Goal: Task Accomplishment & Management: Manage account settings

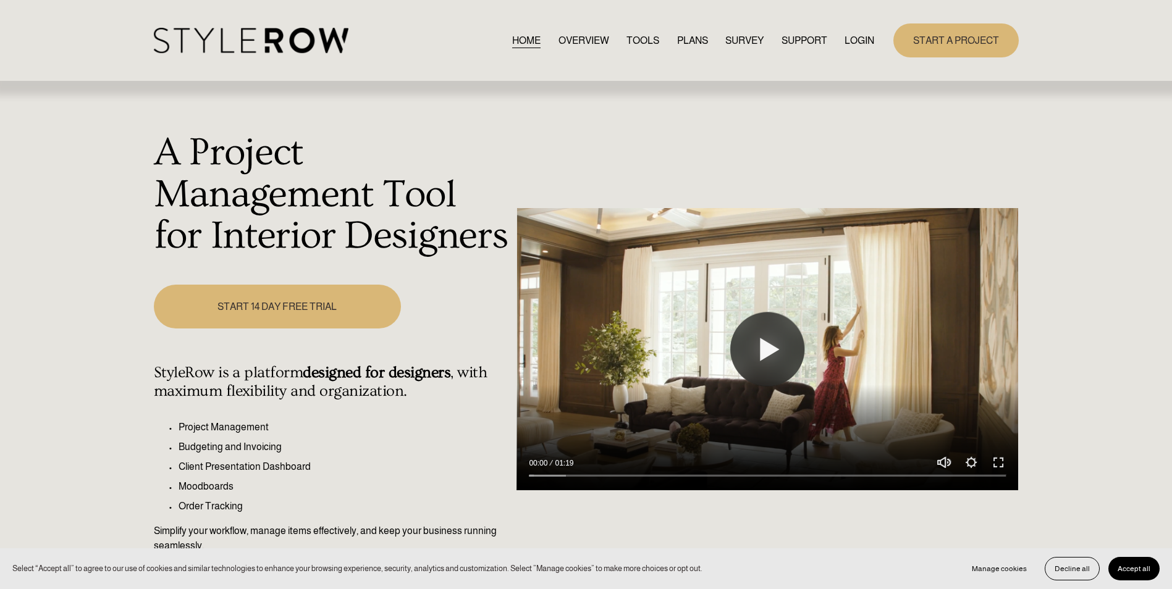
click at [861, 41] on link "LOGIN" at bounding box center [860, 40] width 30 height 17
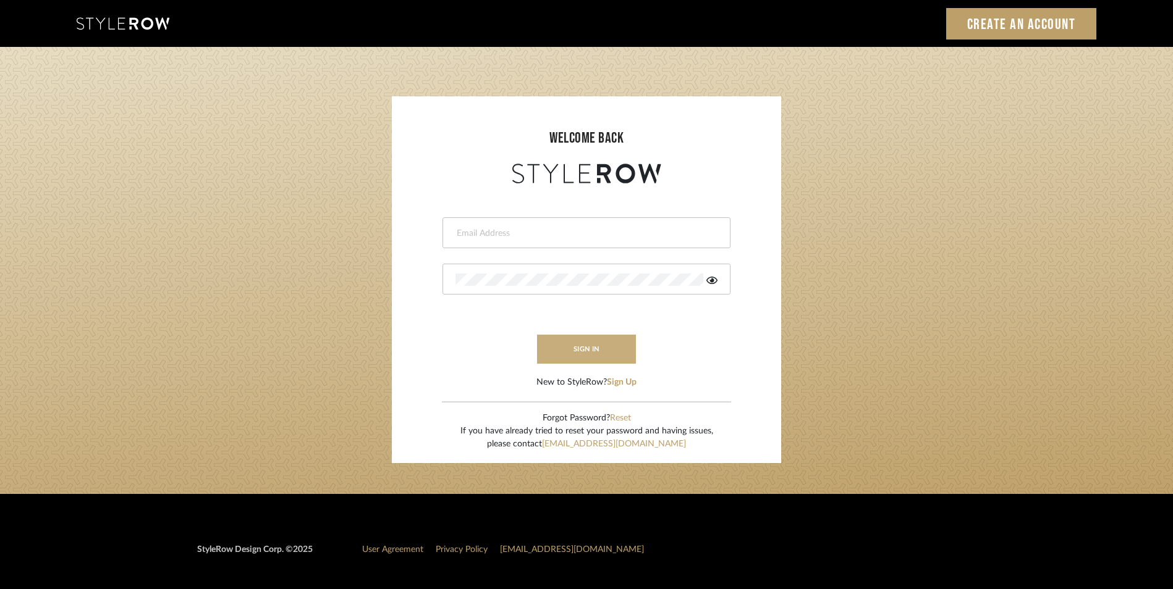
type input "katie@flairinteriorsllc.com"
click at [594, 353] on button "sign in" at bounding box center [586, 349] width 99 height 29
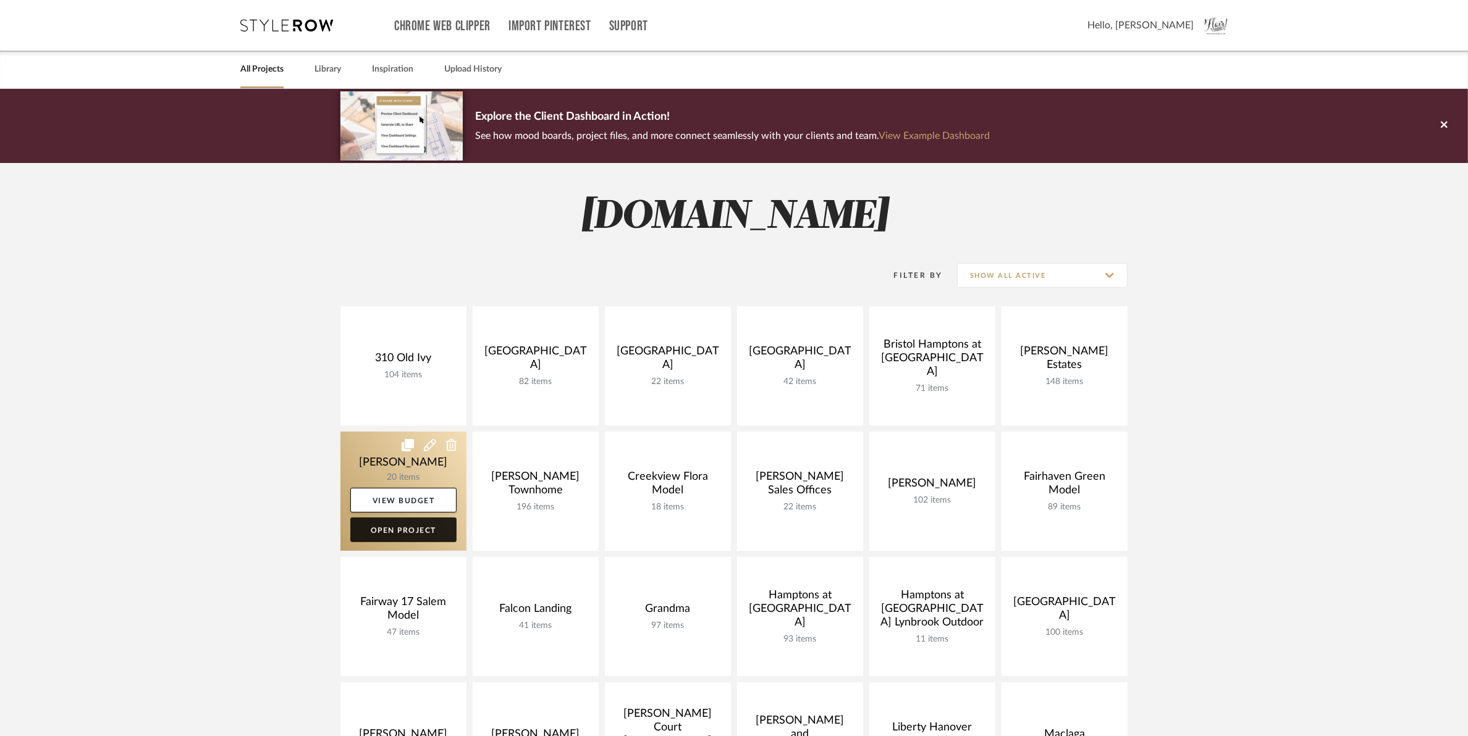
click at [406, 536] on link "Open Project" at bounding box center [403, 530] width 106 height 25
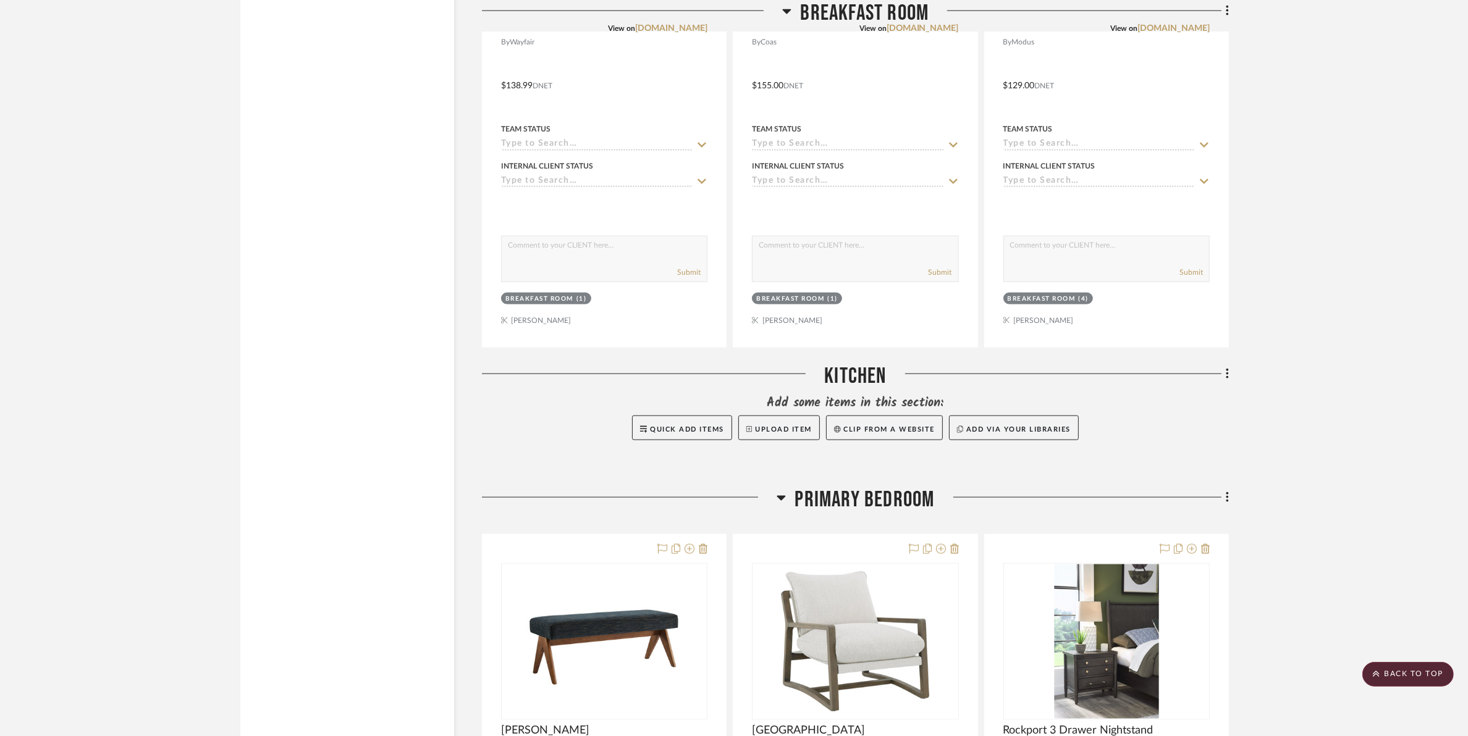
scroll to position [1390, 0]
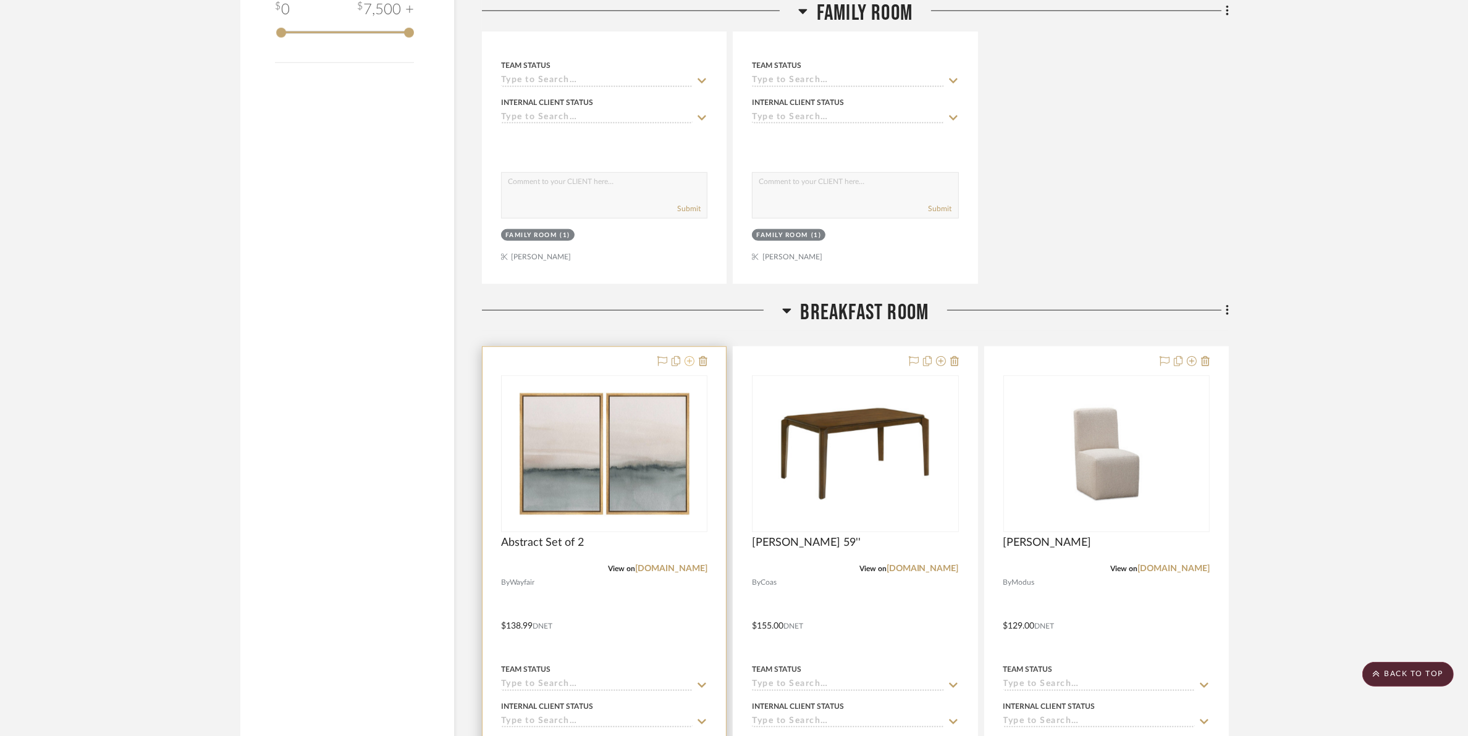
click at [691, 359] on icon at bounding box center [690, 361] width 10 height 10
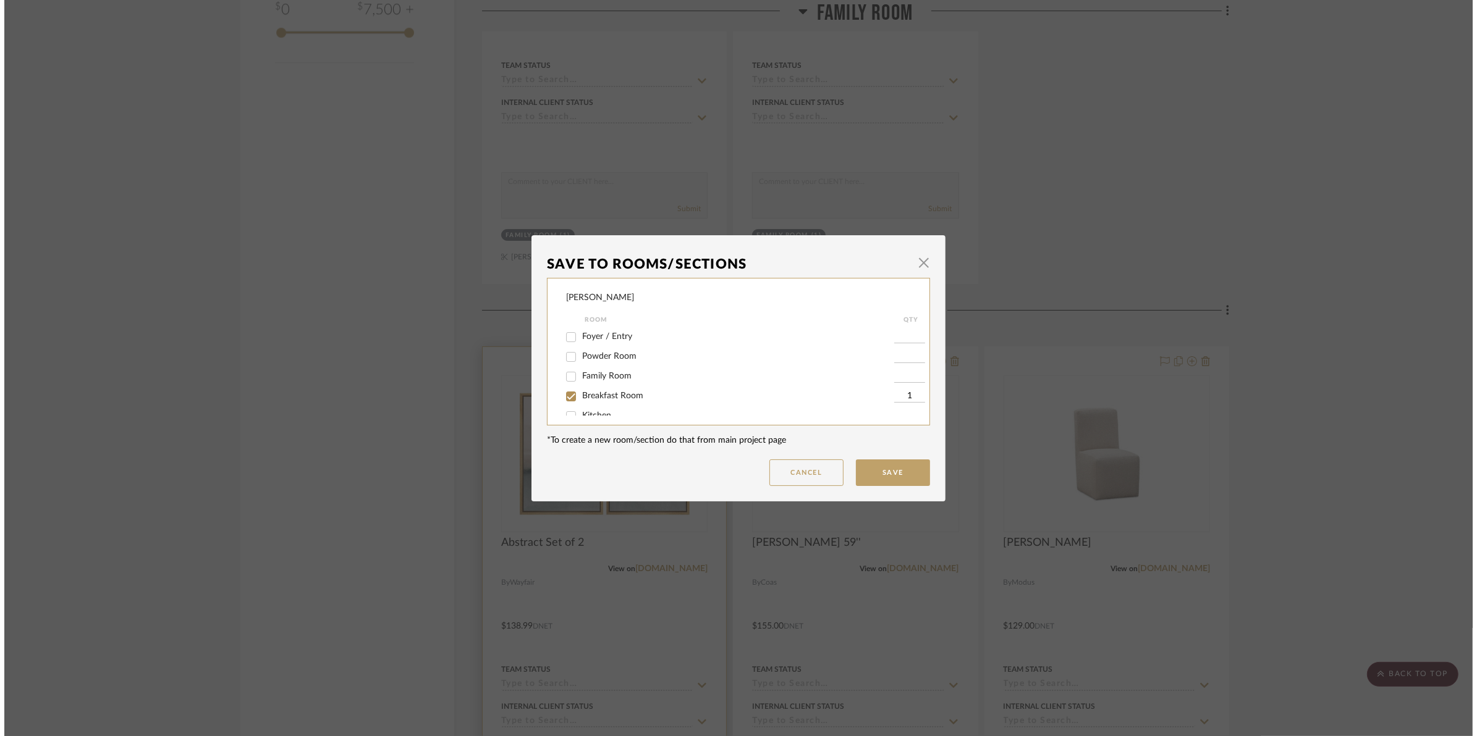
scroll to position [0, 0]
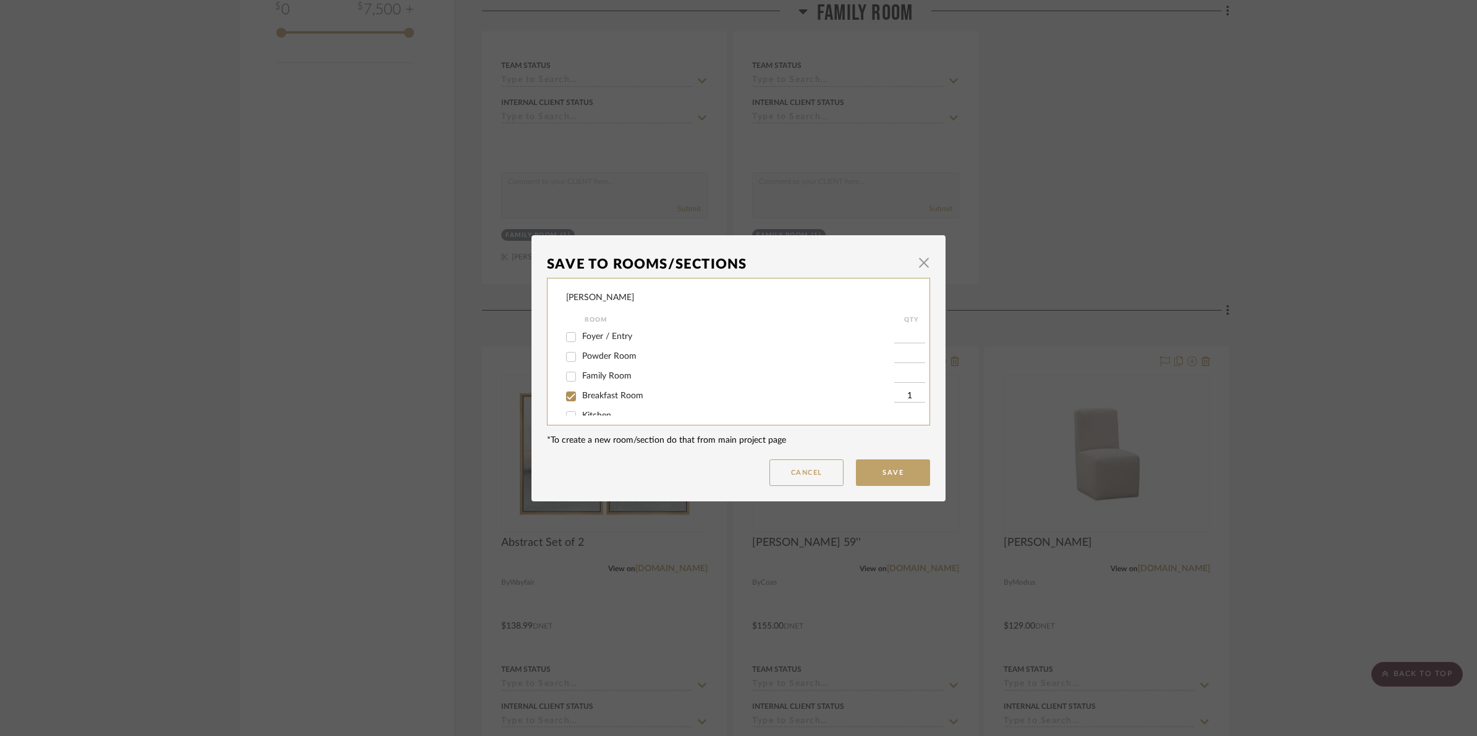
click at [586, 392] on span "Breakfast Room" at bounding box center [612, 396] width 61 height 9
click at [581, 392] on input "Breakfast Room" at bounding box center [571, 397] width 20 height 20
checkbox input "false"
click at [576, 376] on input "Family Room" at bounding box center [571, 377] width 20 height 20
checkbox input "true"
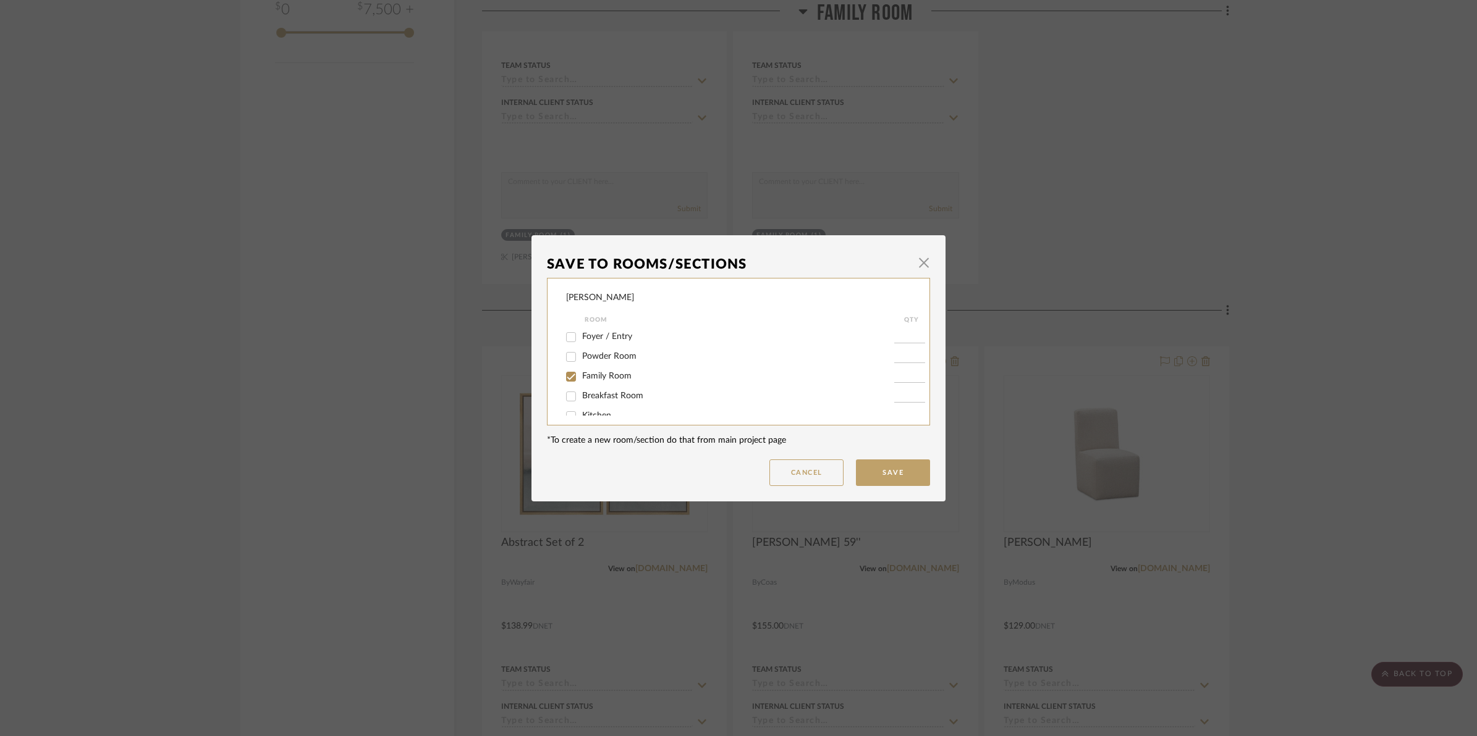
type input "1"
click at [888, 473] on button "Save" at bounding box center [893, 473] width 74 height 27
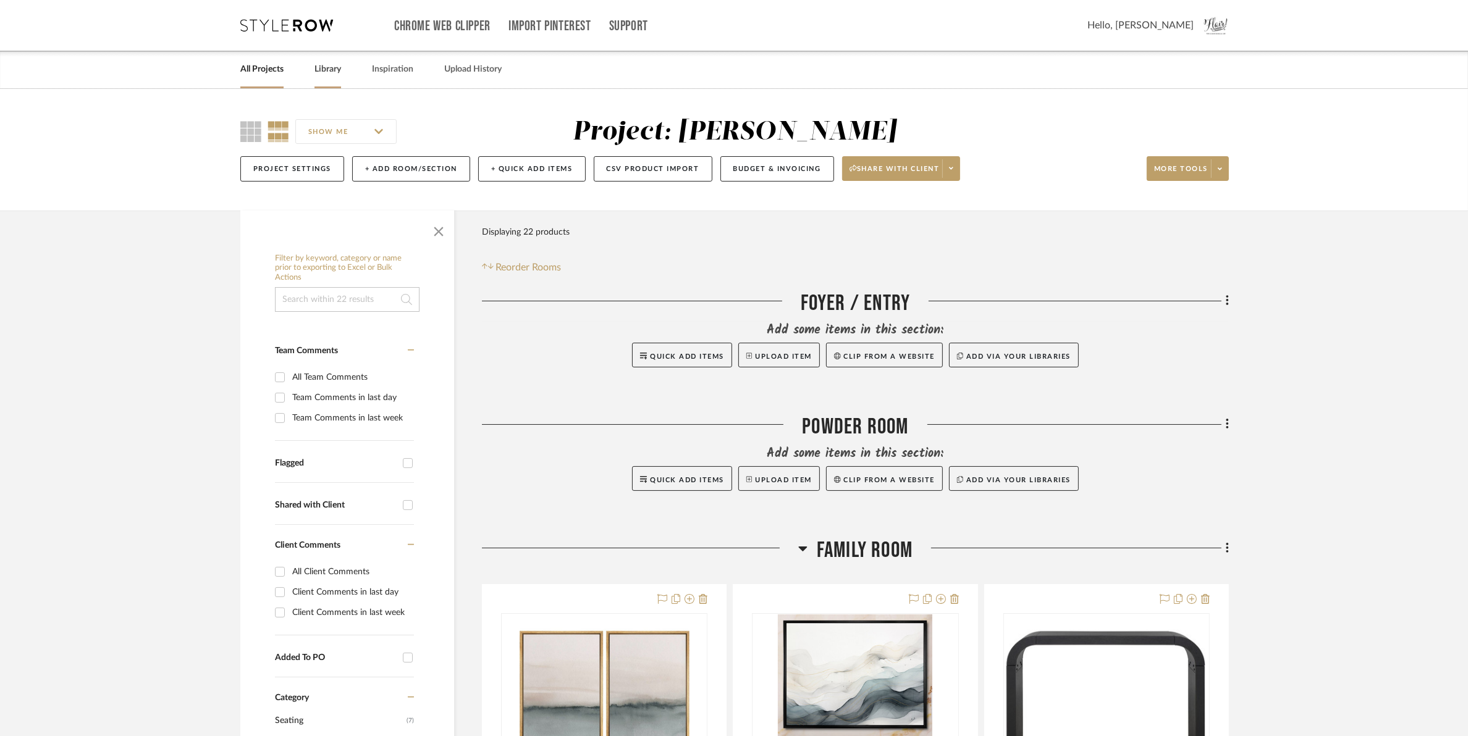
click at [329, 73] on link "Library" at bounding box center [327, 69] width 27 height 17
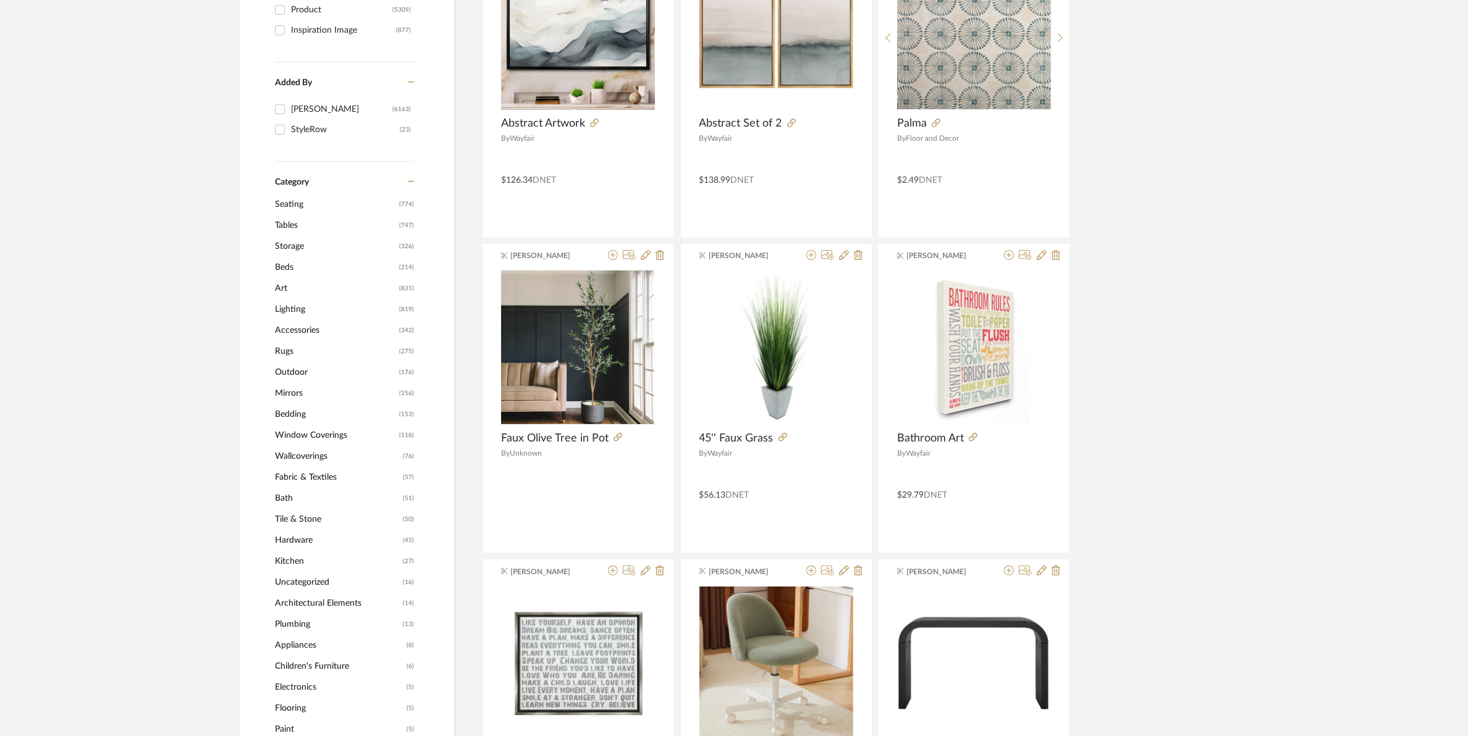
scroll to position [309, 0]
click at [287, 387] on span "Mirrors" at bounding box center [335, 392] width 121 height 21
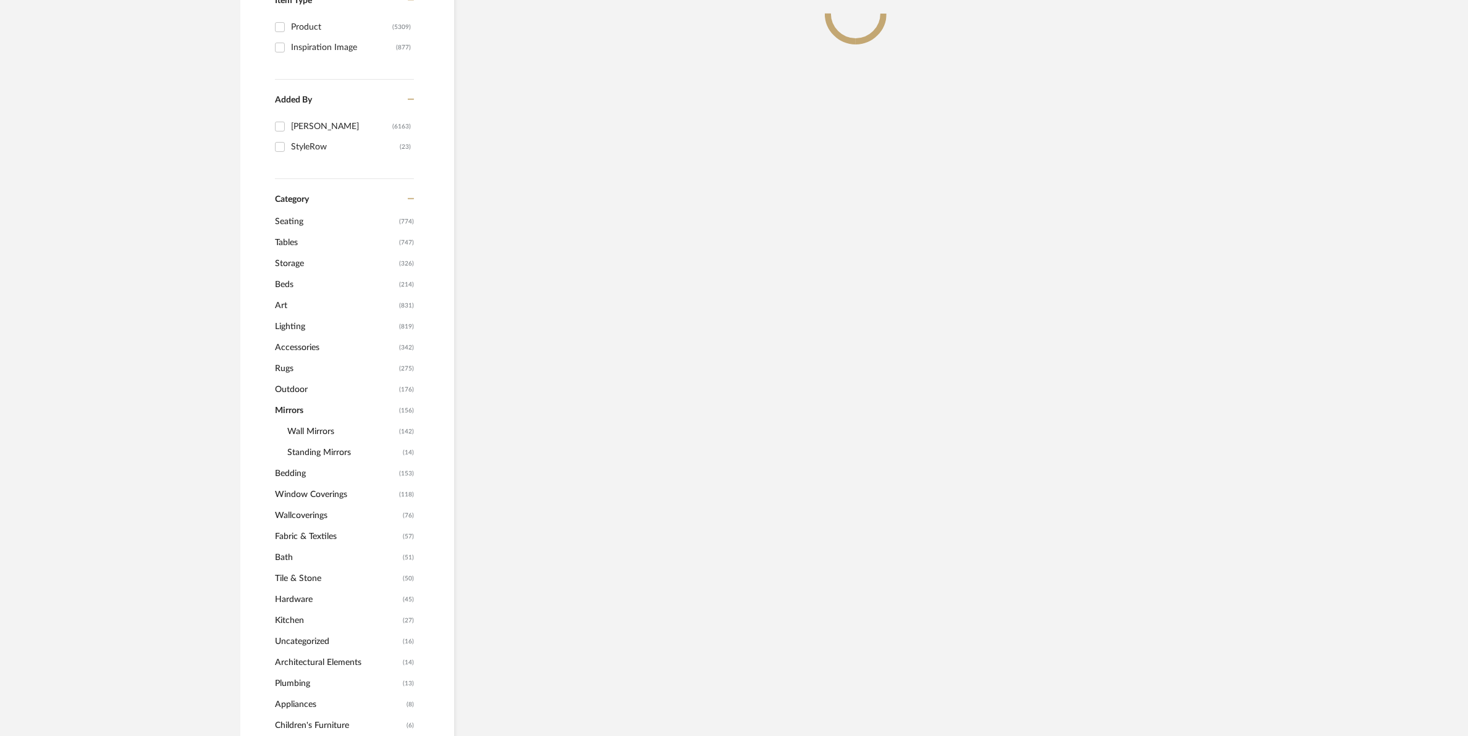
scroll to position [327, 0]
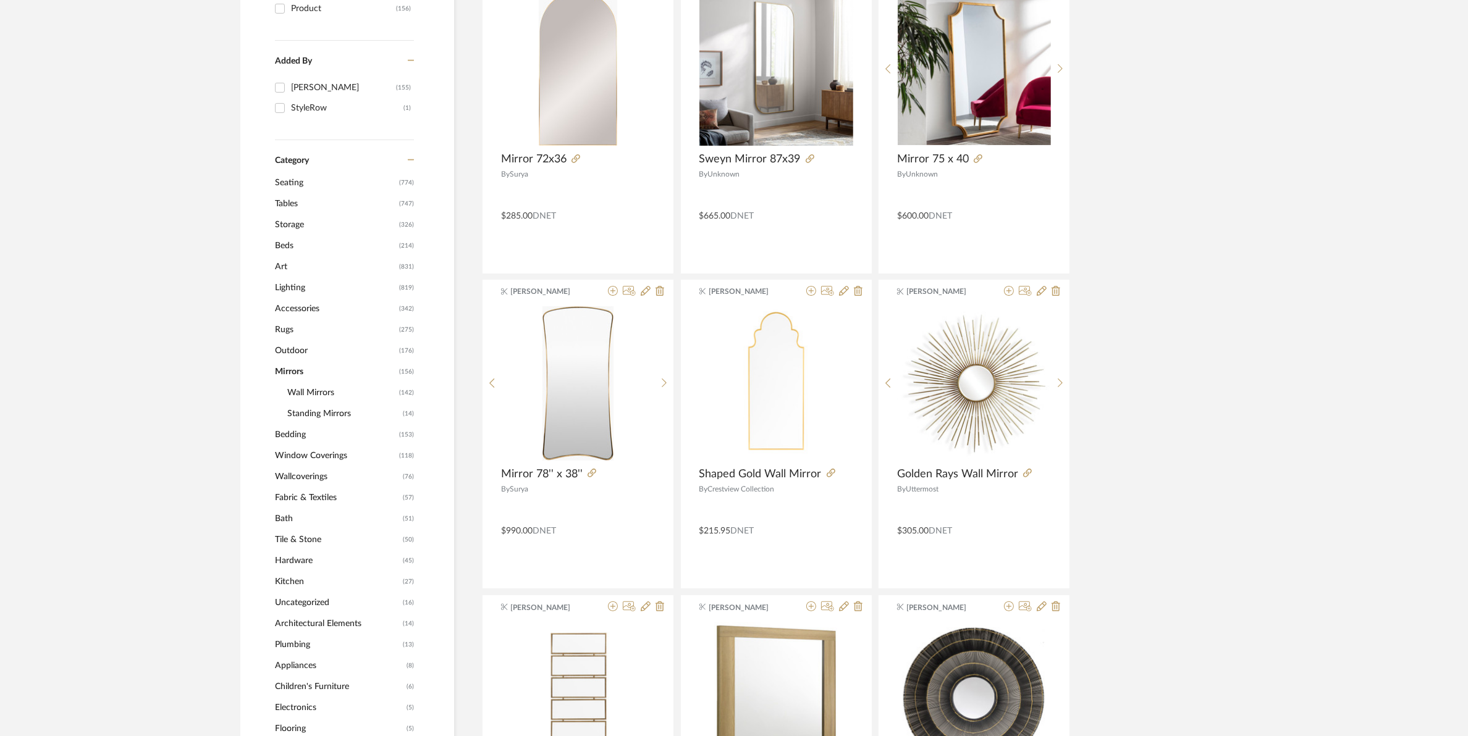
click at [306, 390] on span "Wall Mirrors" at bounding box center [341, 392] width 109 height 21
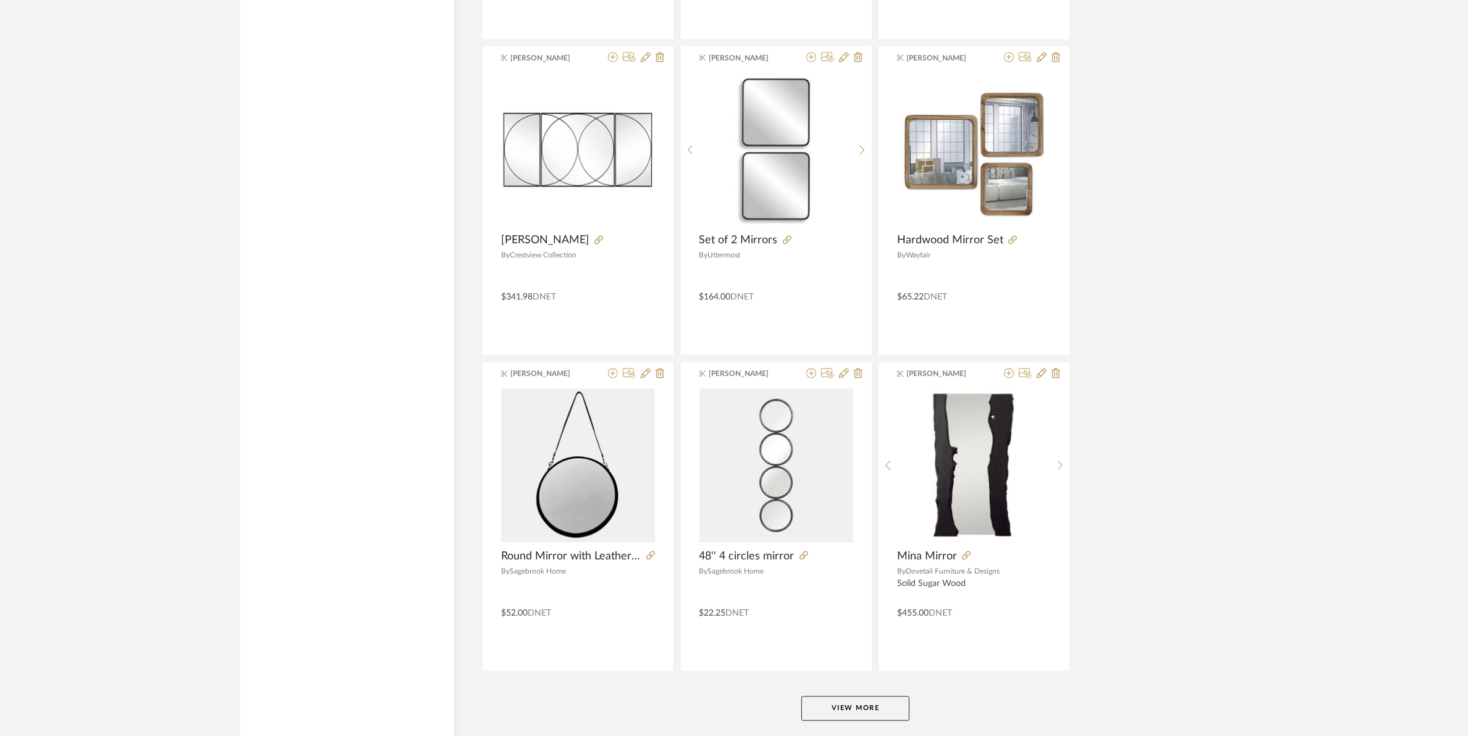
scroll to position [3474, 0]
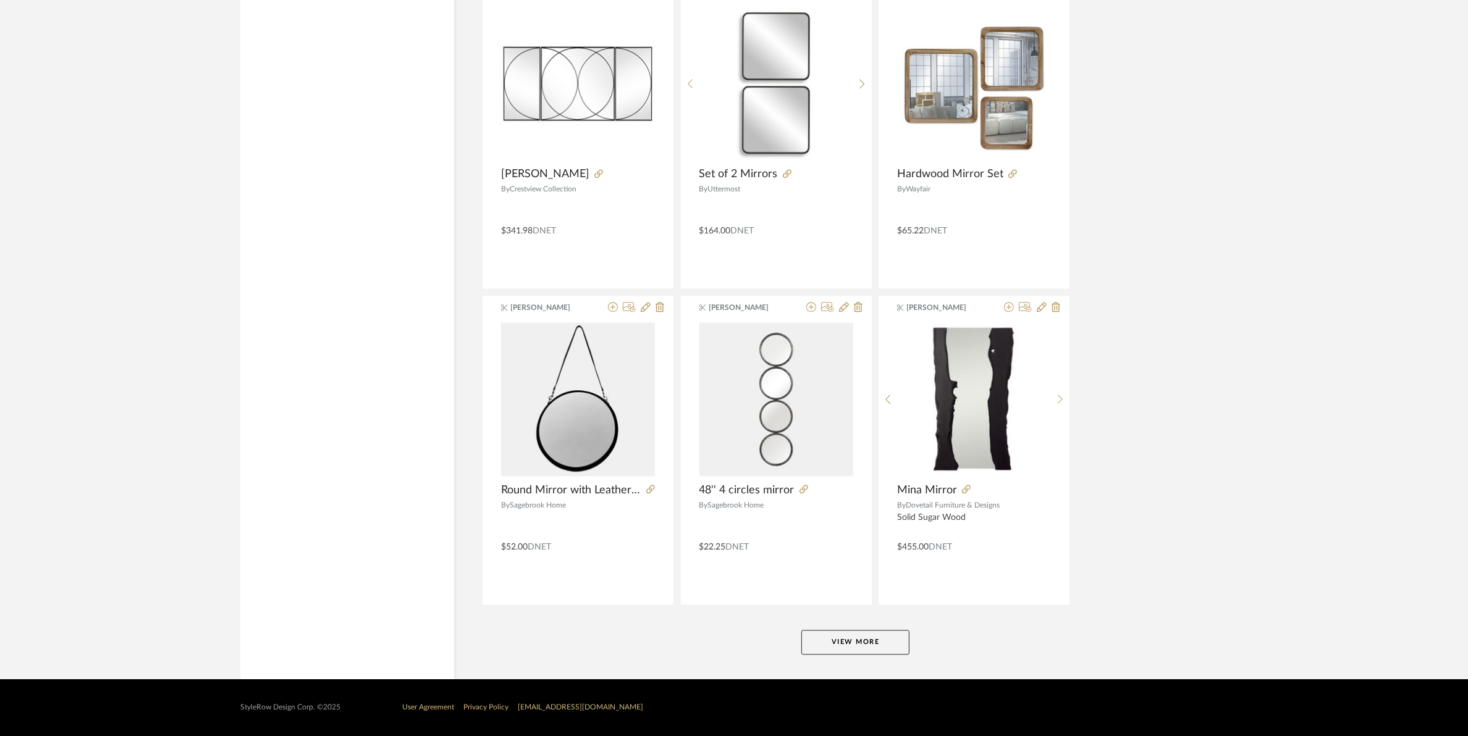
click at [816, 639] on button "View More" at bounding box center [855, 642] width 108 height 25
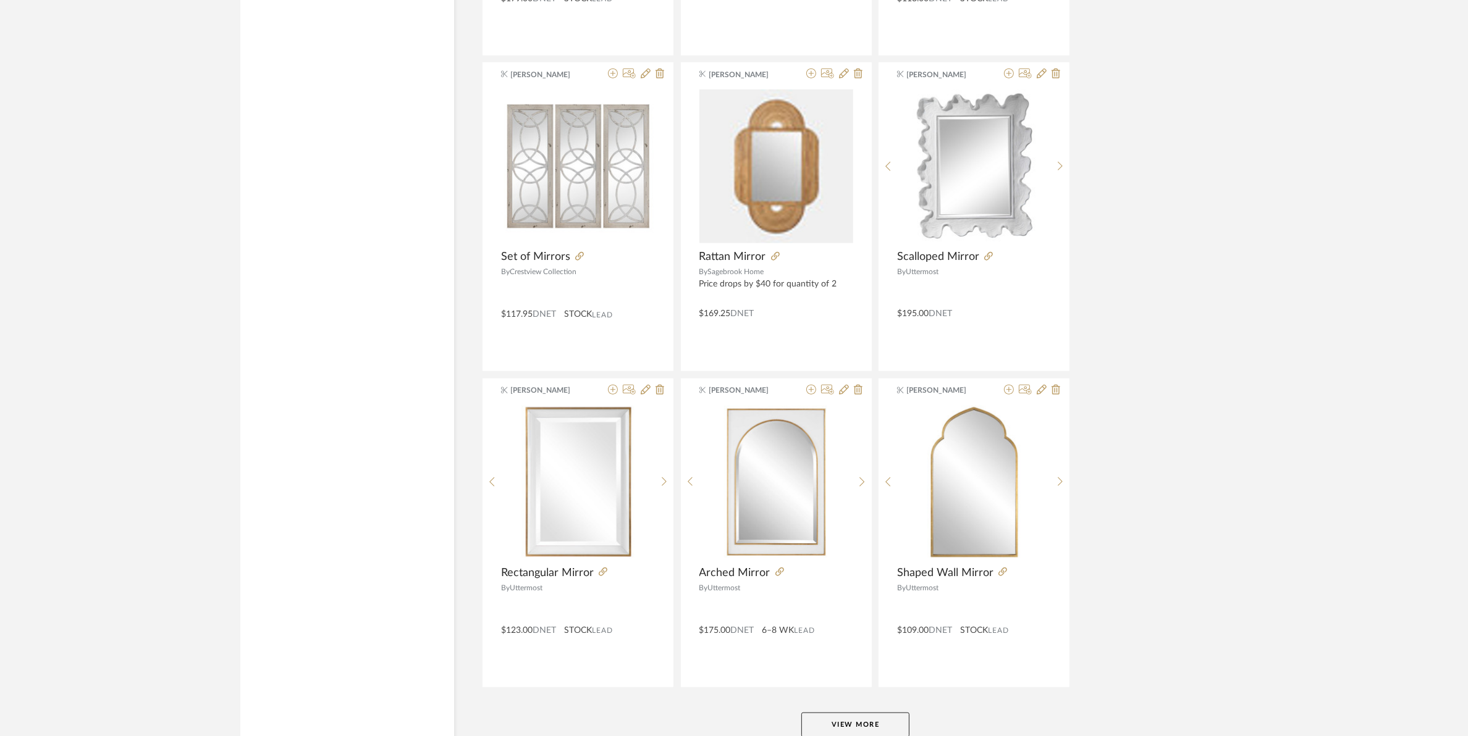
scroll to position [7270, 0]
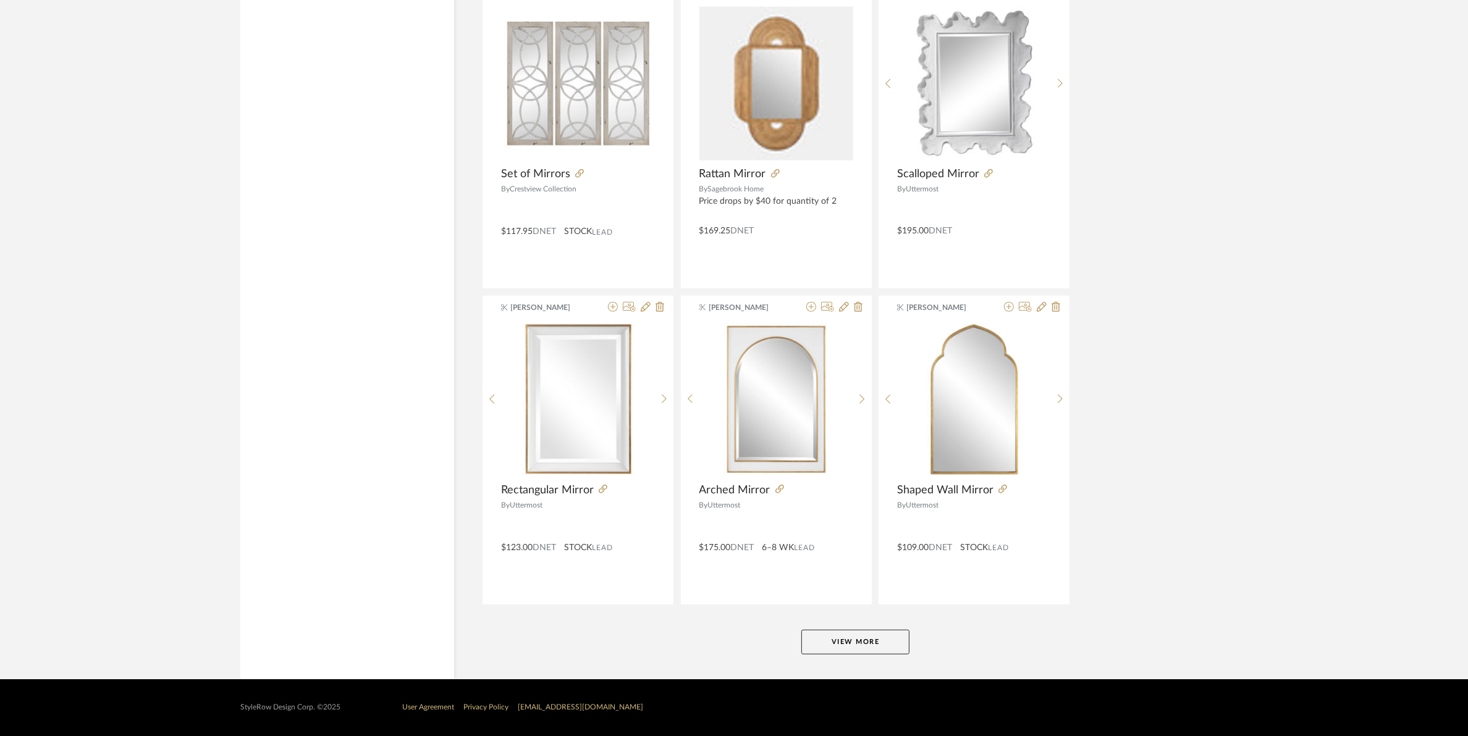
click at [832, 634] on button "View More" at bounding box center [855, 642] width 108 height 25
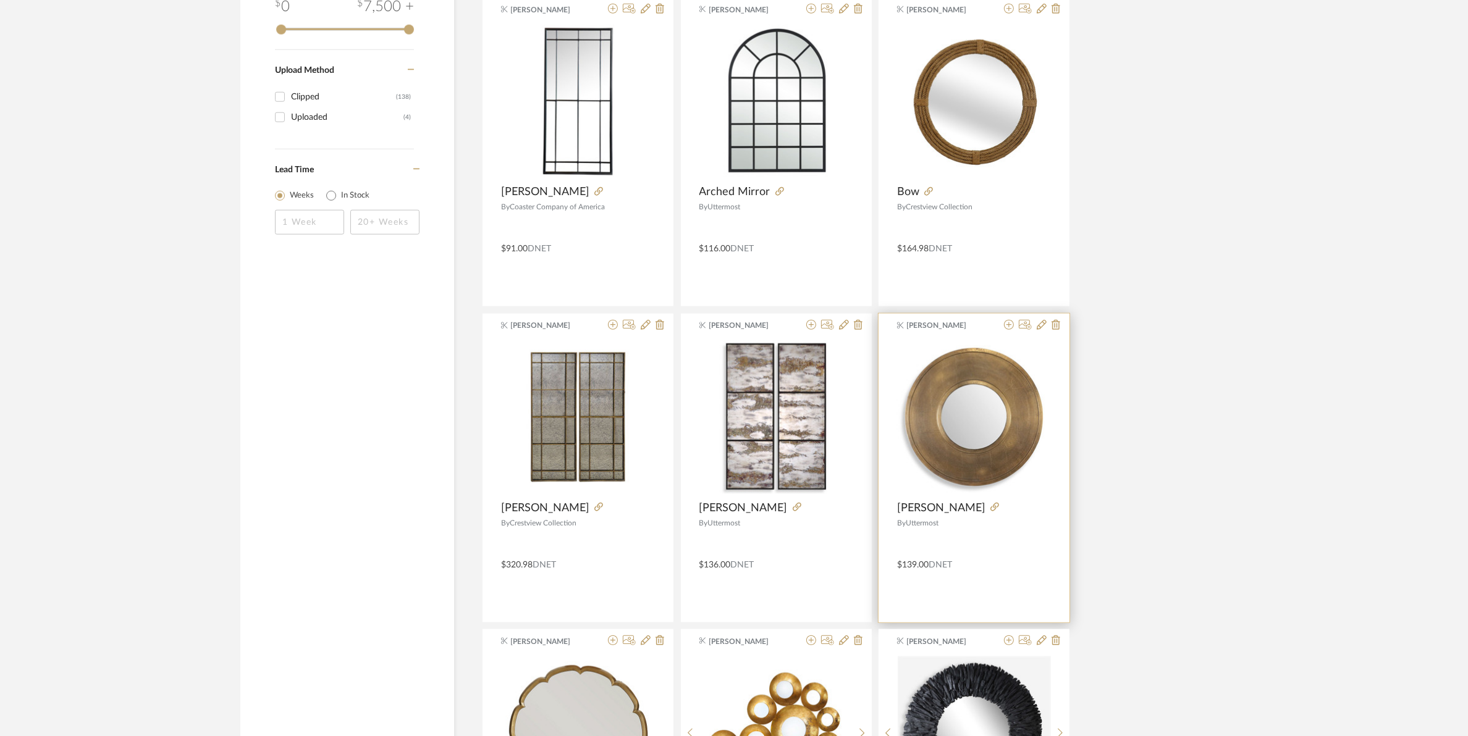
scroll to position [1567, 0]
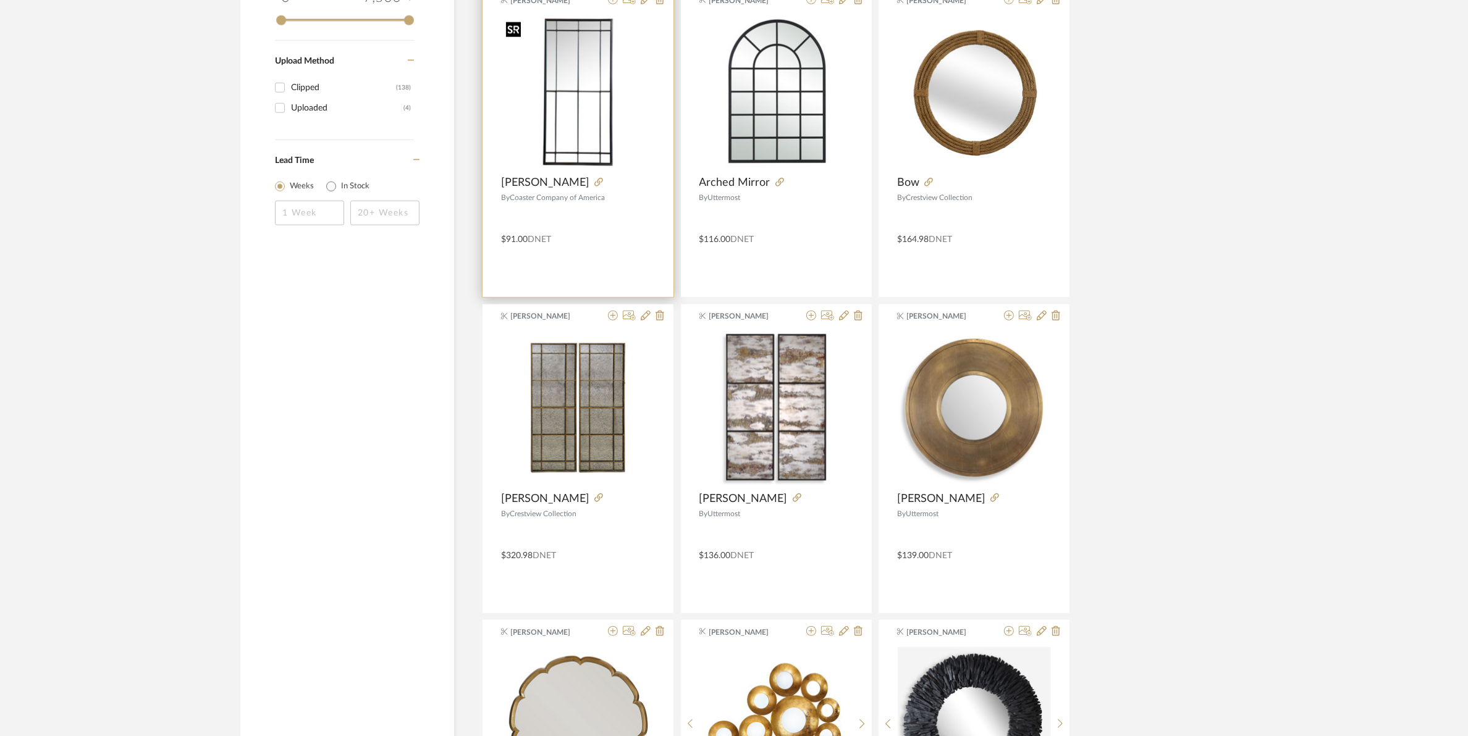
click at [567, 115] on img "0" at bounding box center [578, 92] width 154 height 154
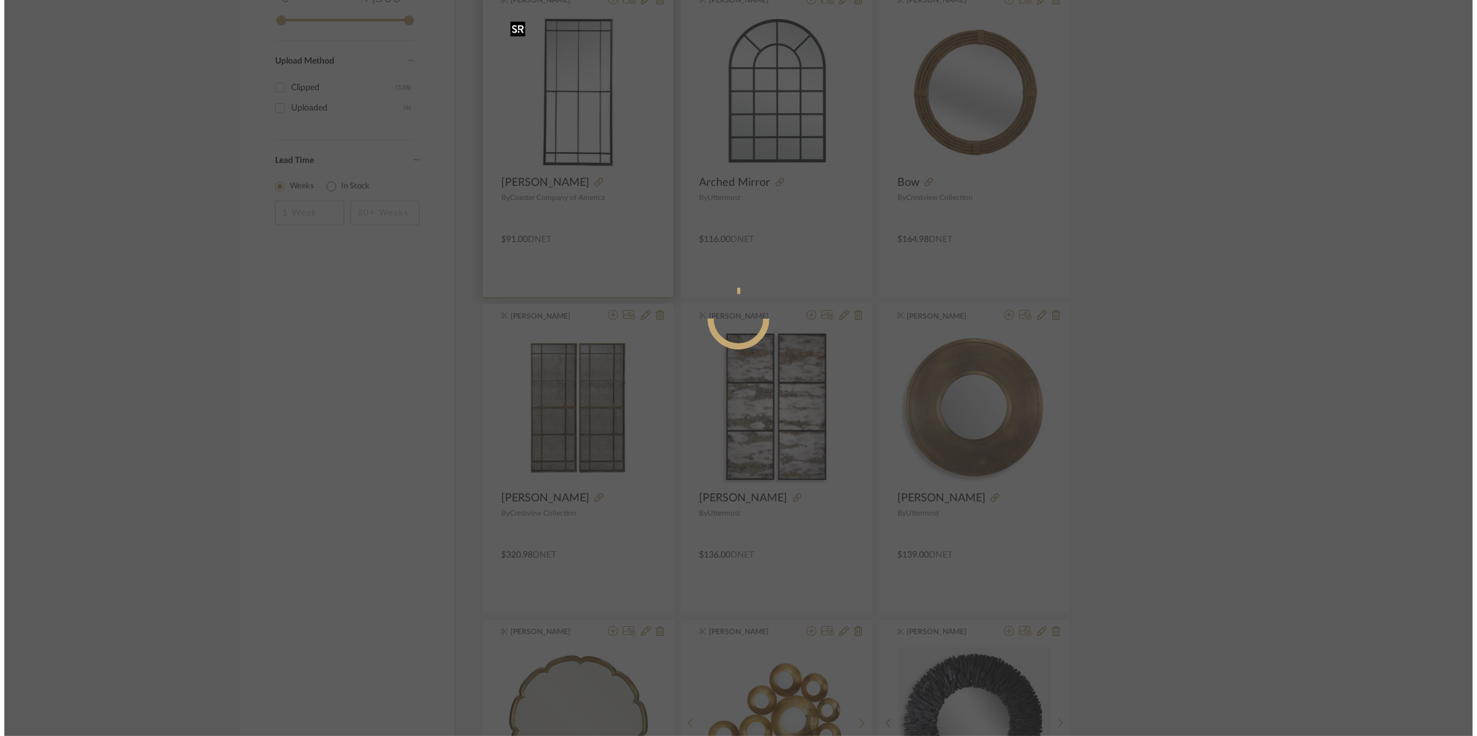
scroll to position [0, 0]
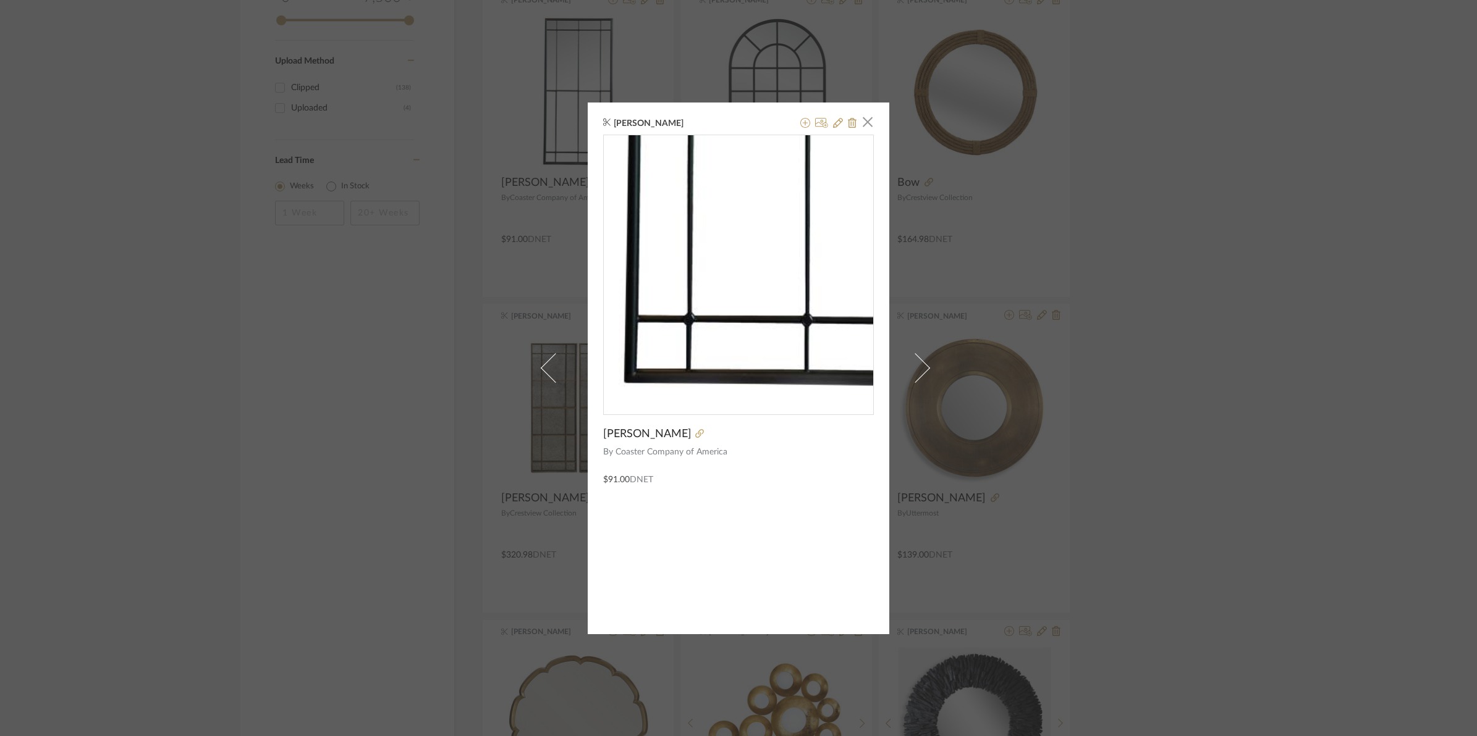
click at [725, 291] on img "0" at bounding box center [738, 269] width 269 height 269
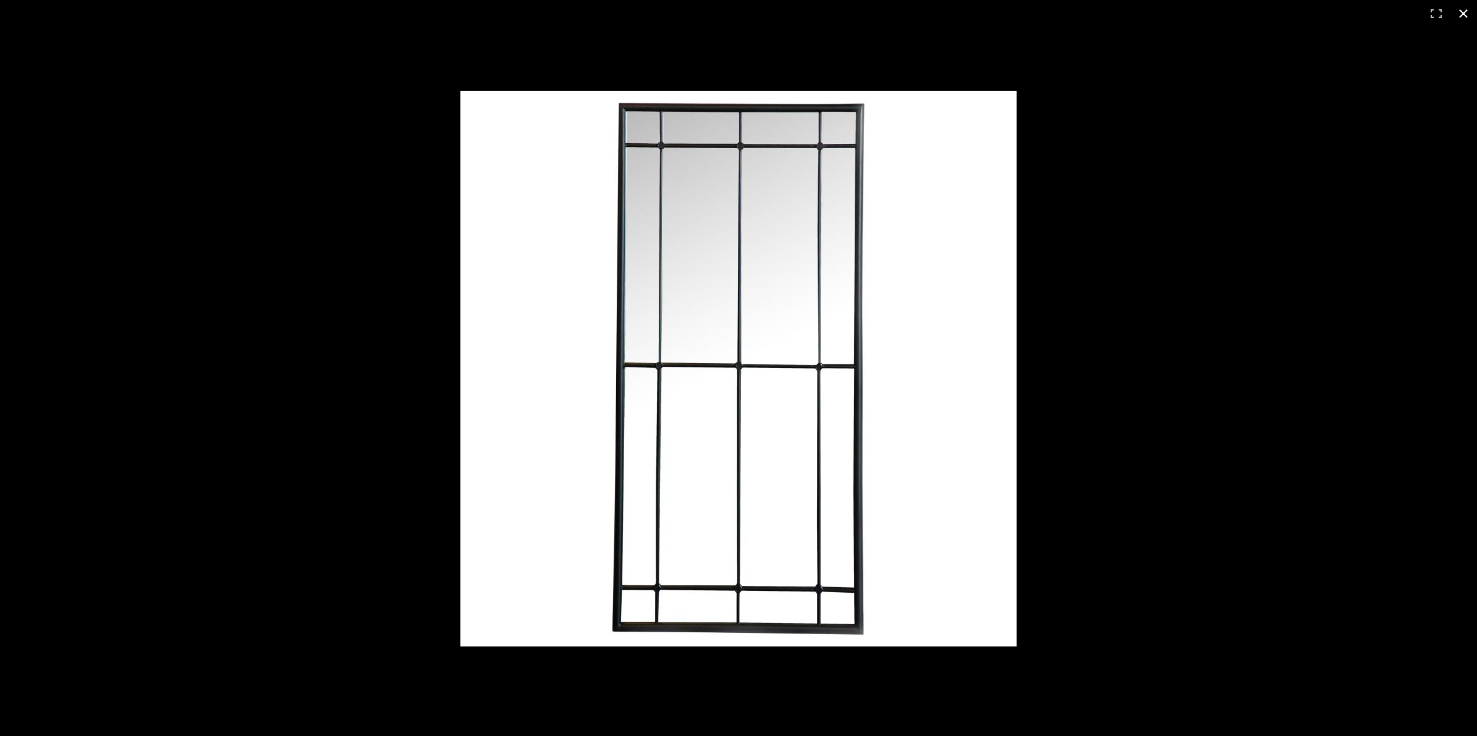
click at [1178, 15] on button at bounding box center [1462, 13] width 27 height 27
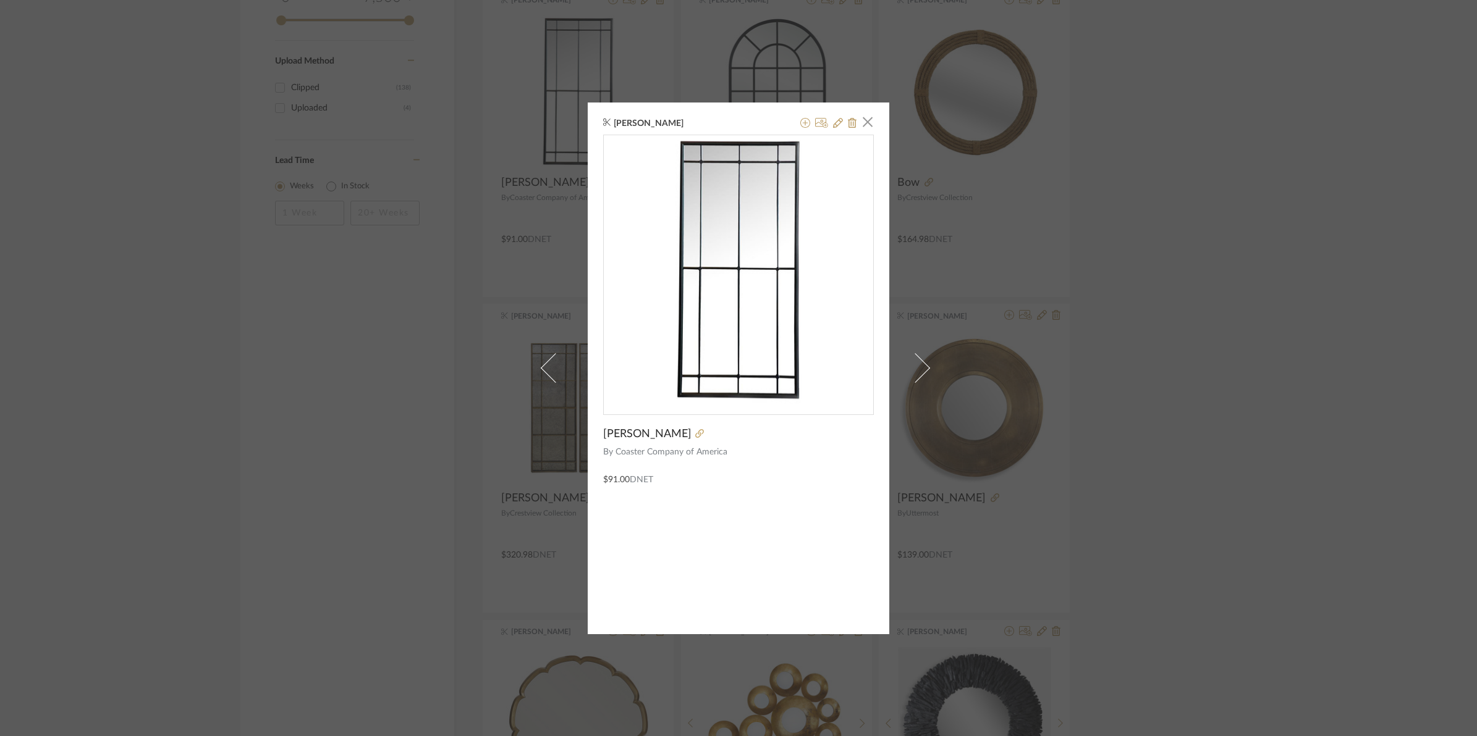
click at [345, 491] on div "Katie Walton × Annetta By Coaster Company of America $91.00 DNET" at bounding box center [738, 368] width 1477 height 736
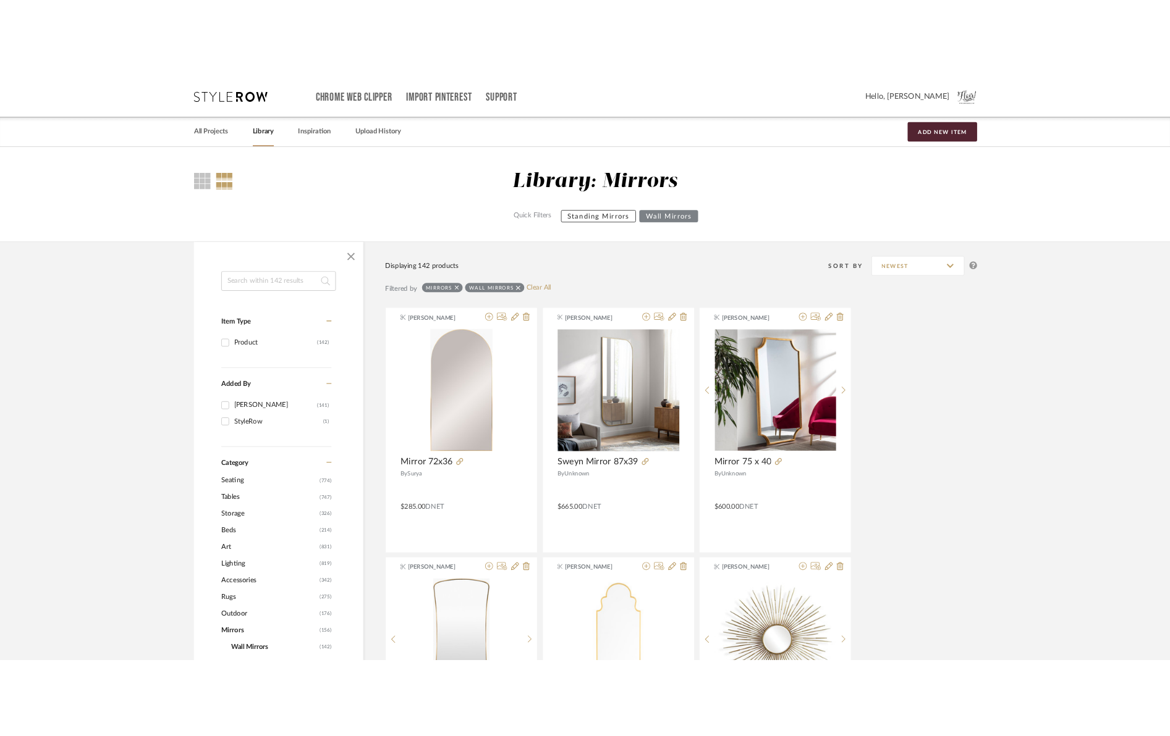
scroll to position [1567, 0]
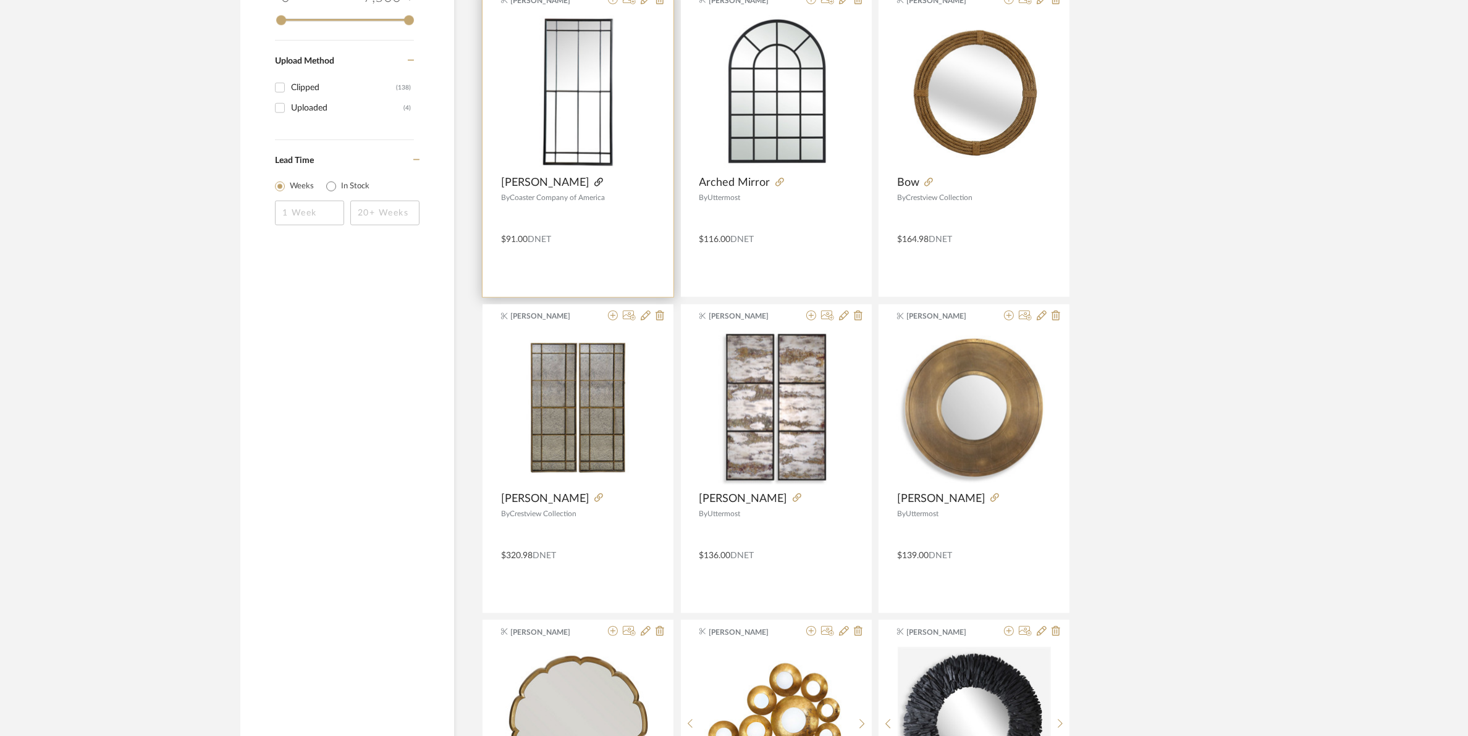
click at [594, 180] on icon at bounding box center [598, 182] width 9 height 9
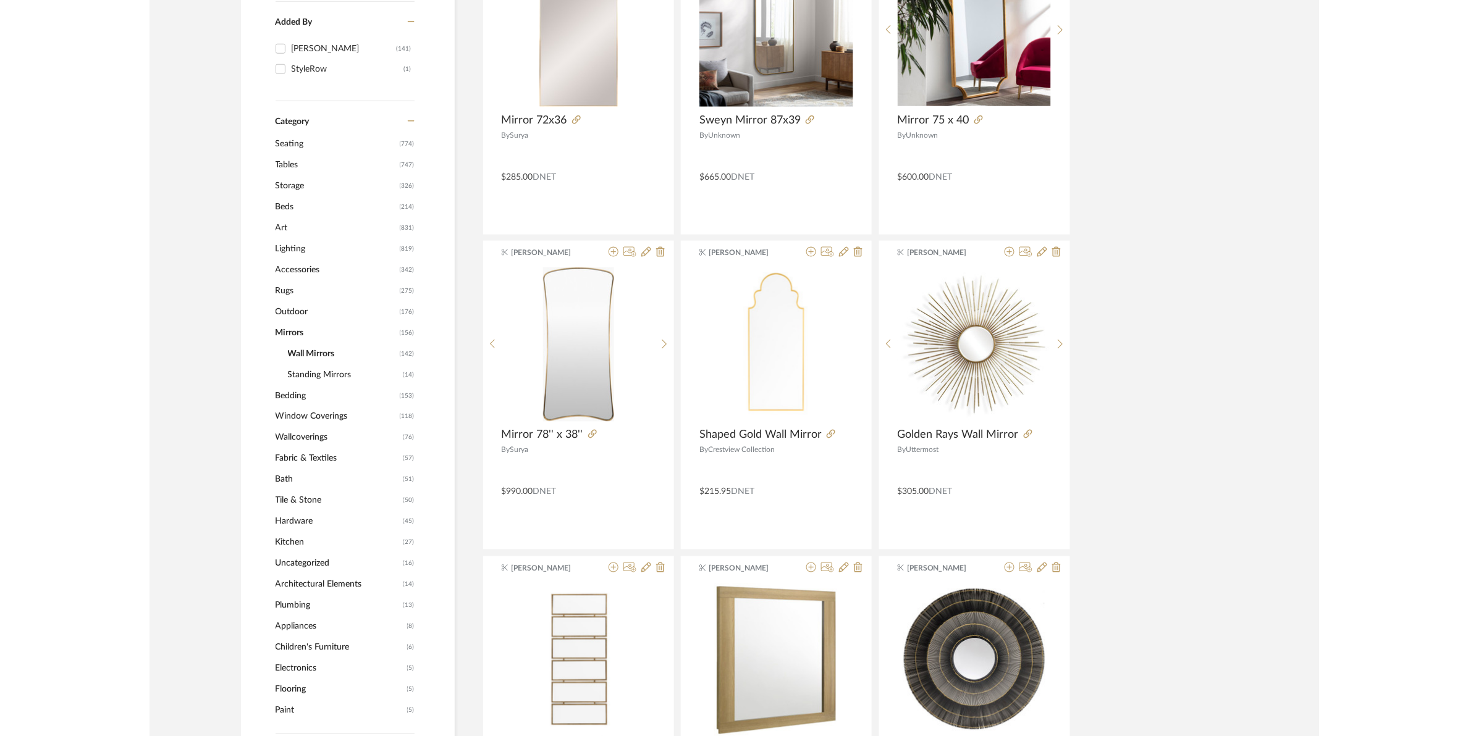
scroll to position [0, 0]
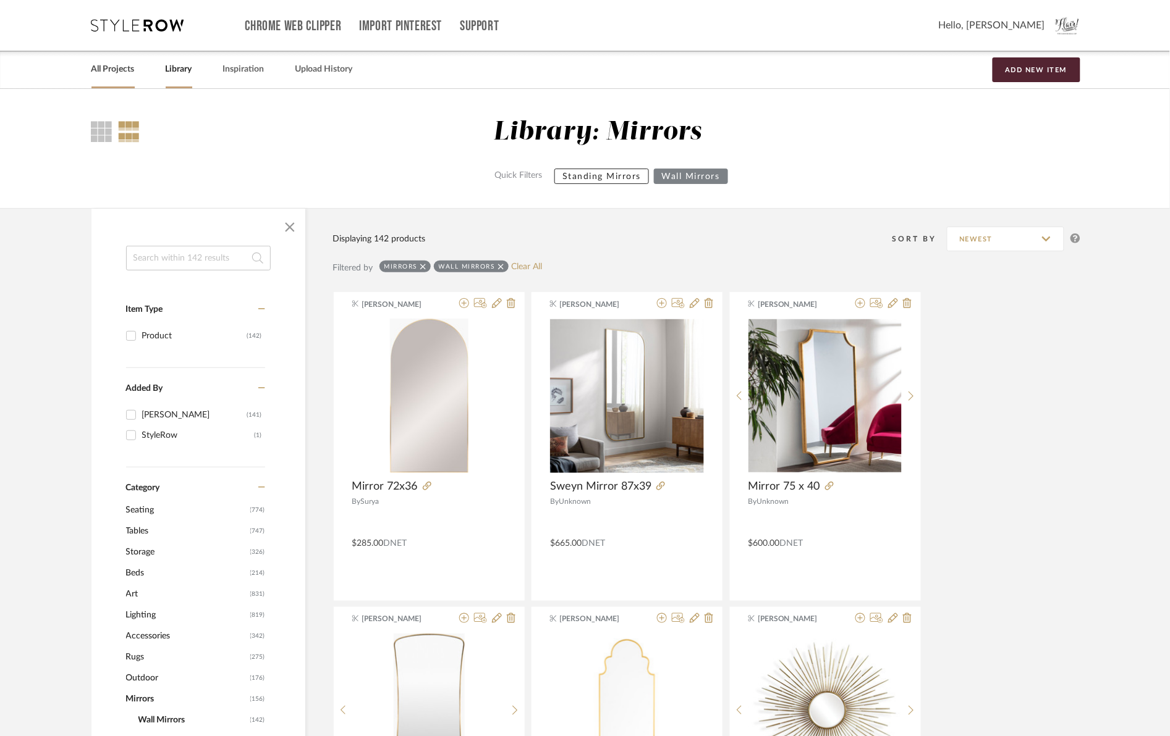
click at [124, 71] on link "All Projects" at bounding box center [112, 69] width 43 height 17
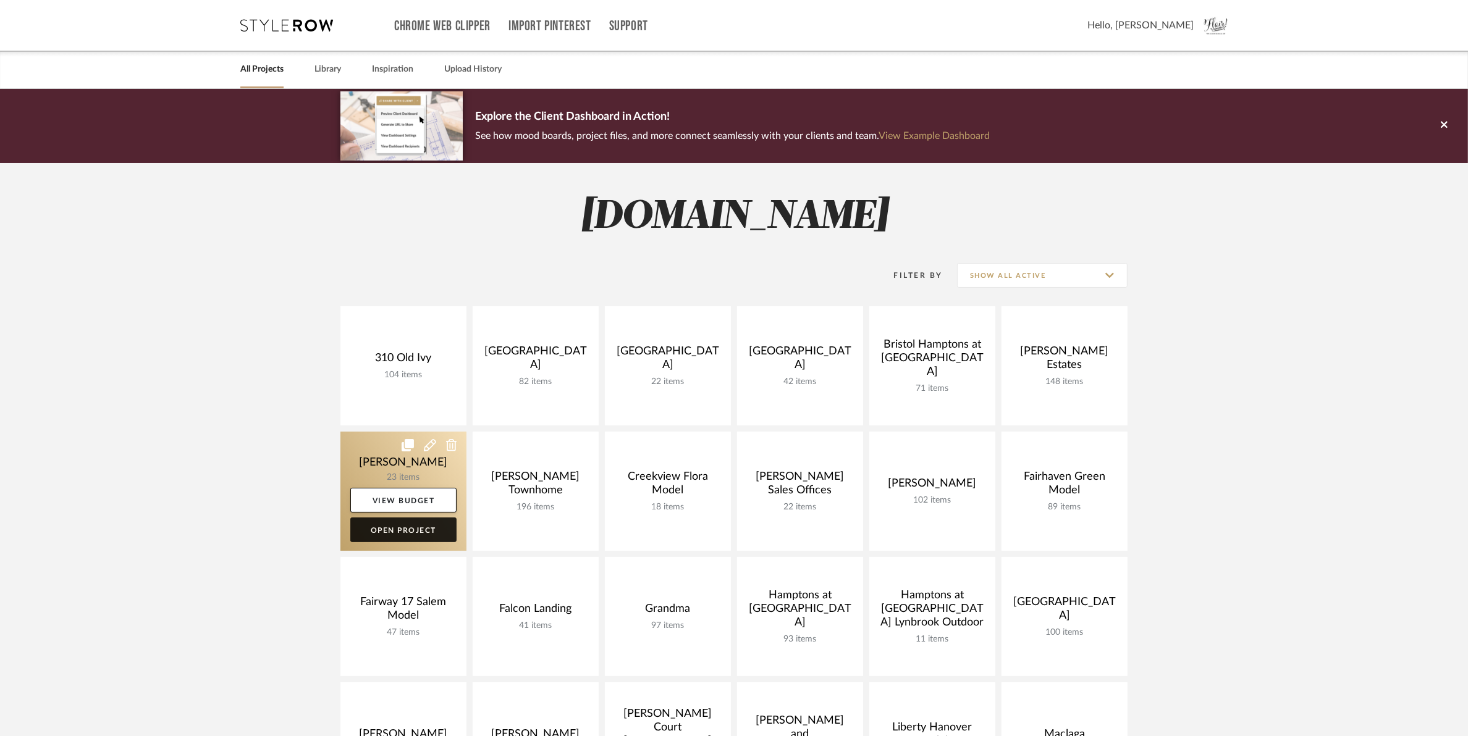
click at [380, 537] on link "Open Project" at bounding box center [403, 530] width 106 height 25
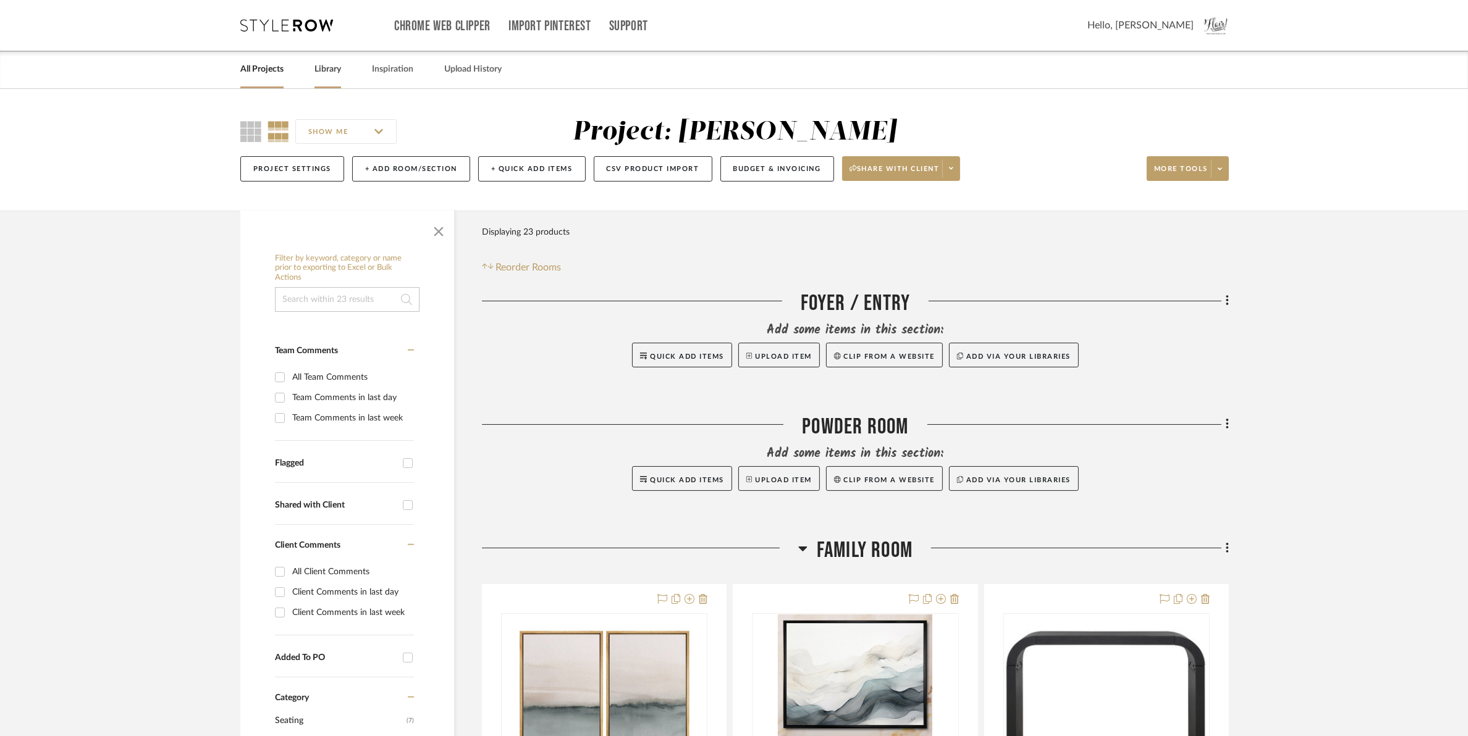
click at [325, 73] on link "Library" at bounding box center [327, 69] width 27 height 17
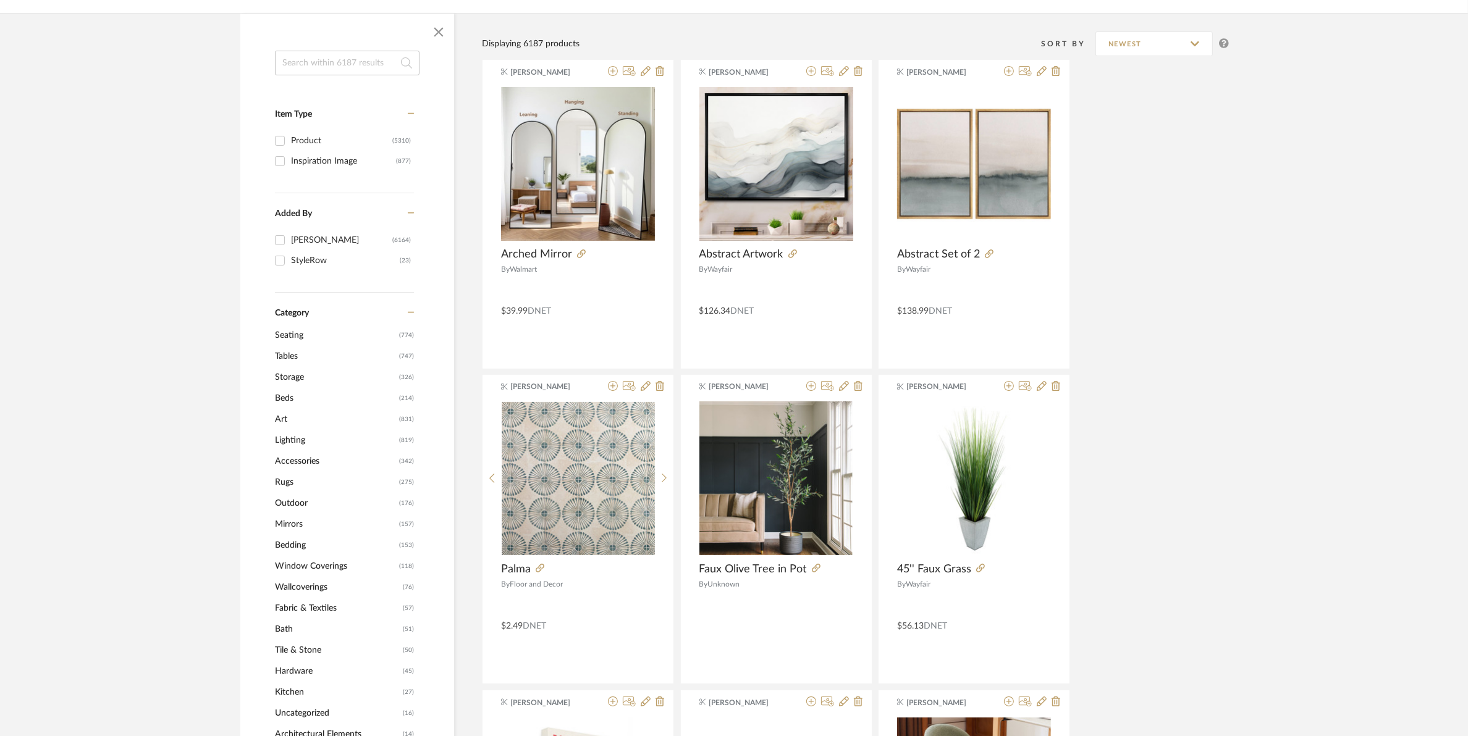
scroll to position [232, 0]
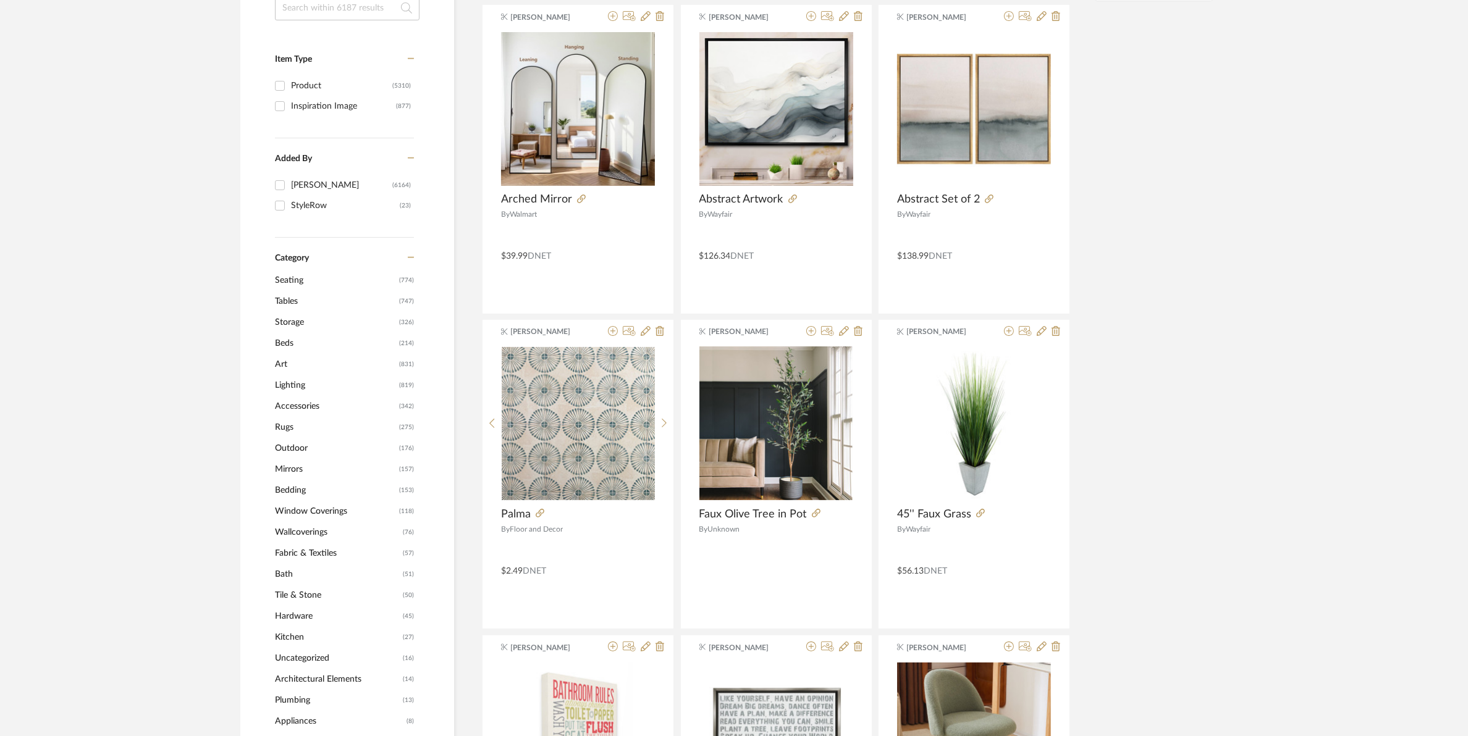
click at [287, 279] on span "Seating" at bounding box center [335, 280] width 121 height 21
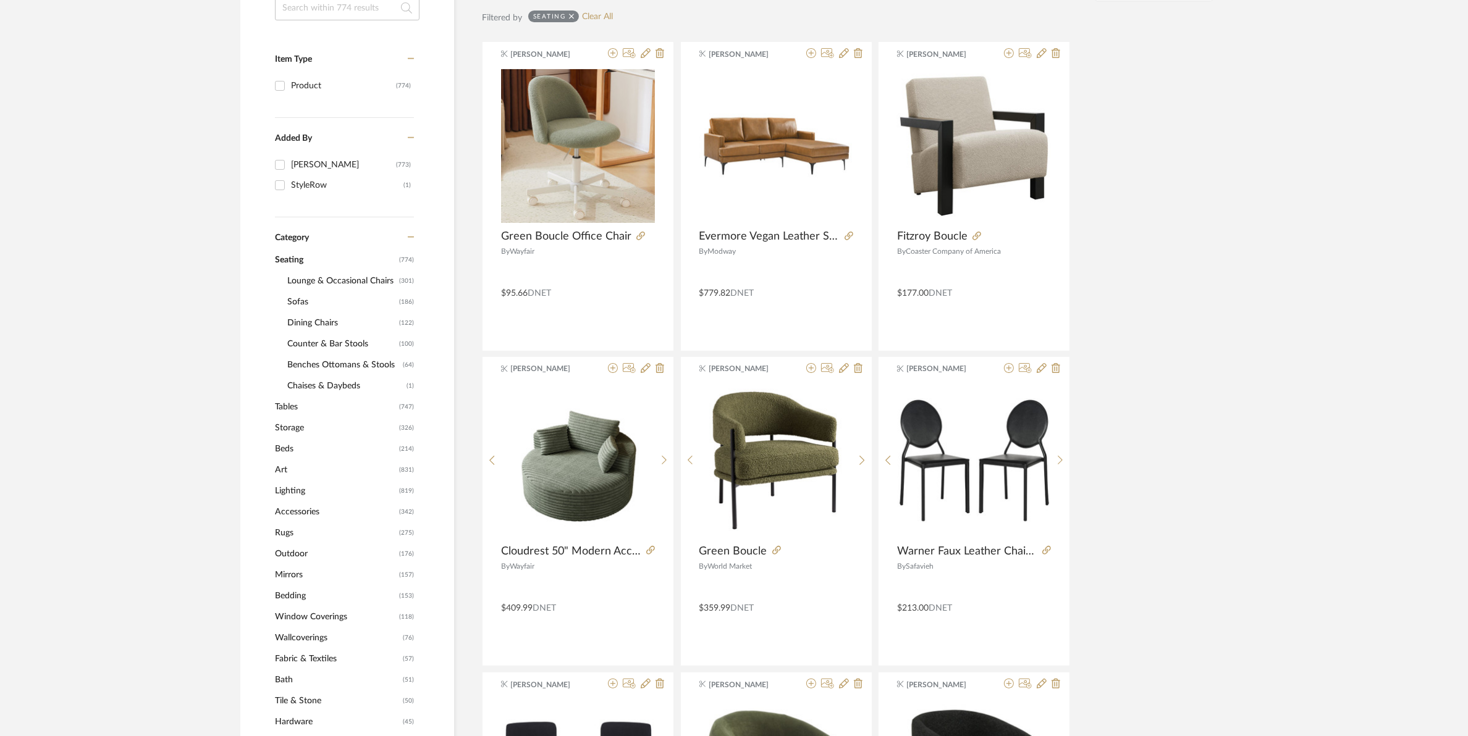
click at [310, 342] on span "Counter & Bar Stools" at bounding box center [341, 344] width 109 height 21
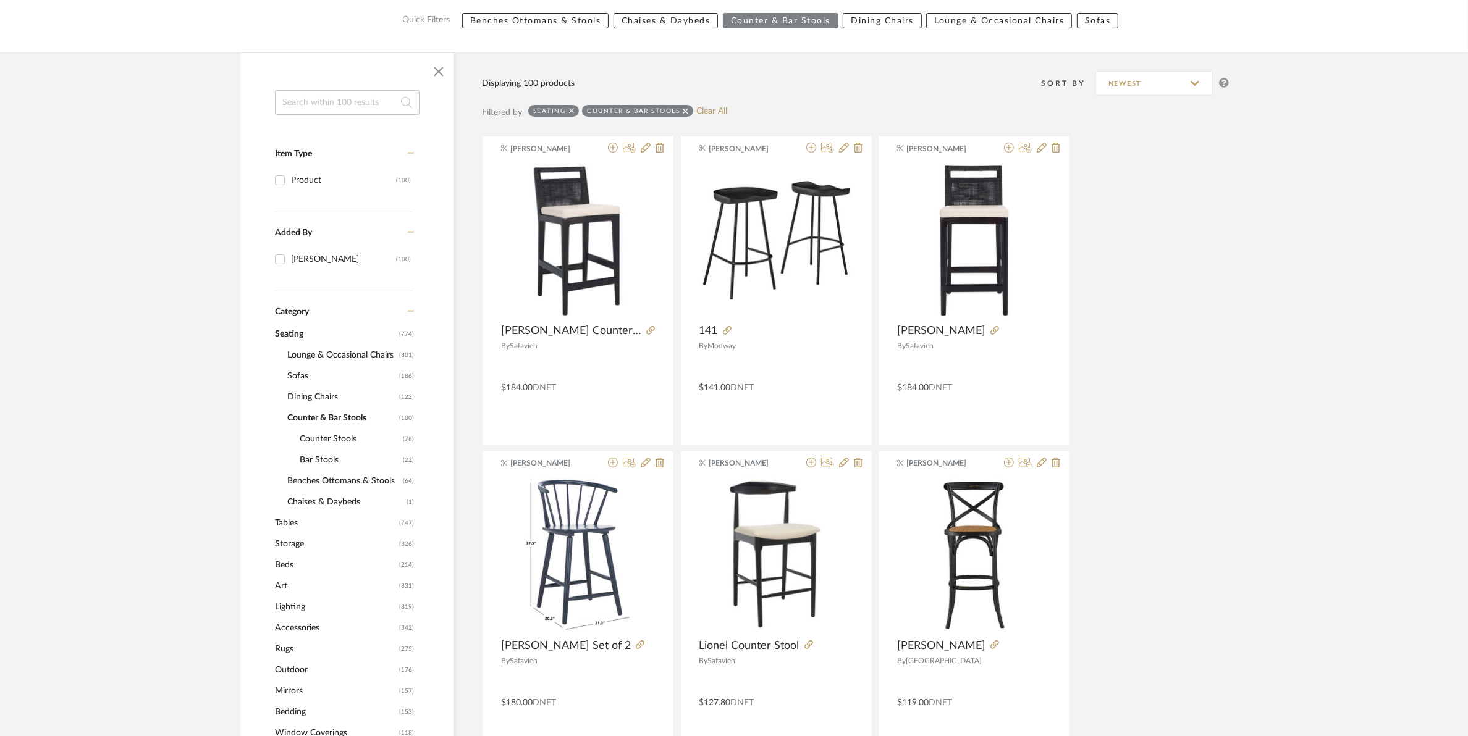
scroll to position [19, 0]
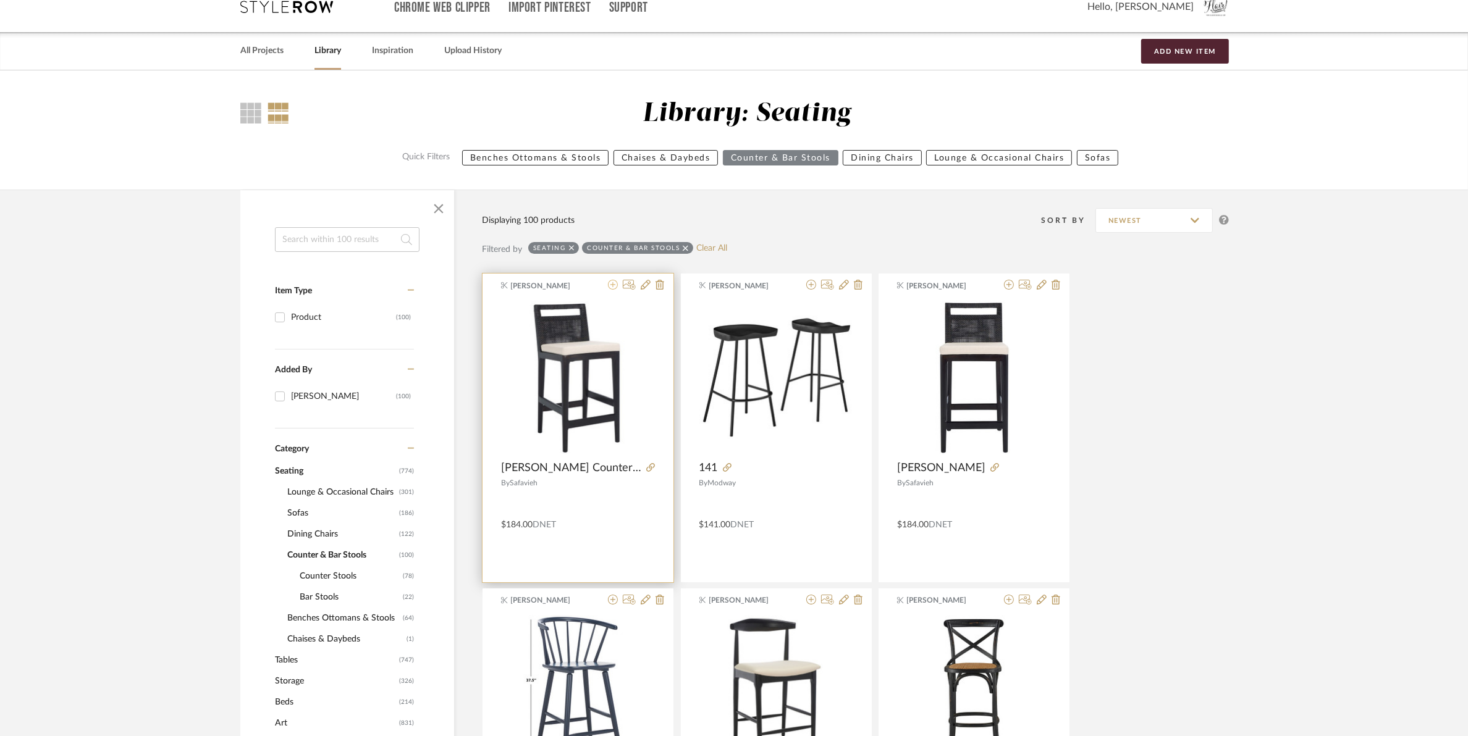
click at [612, 287] on icon at bounding box center [613, 285] width 10 height 10
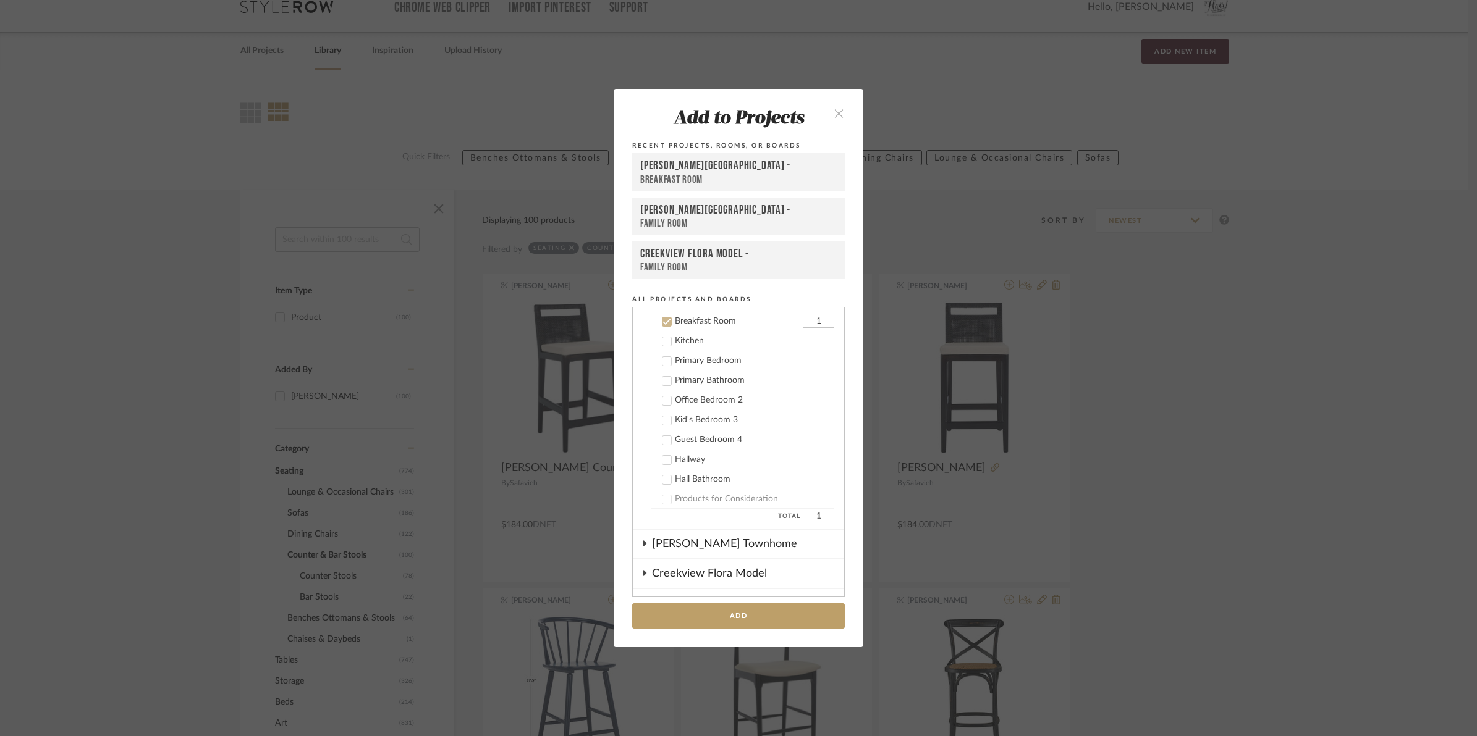
scroll to position [130, 0]
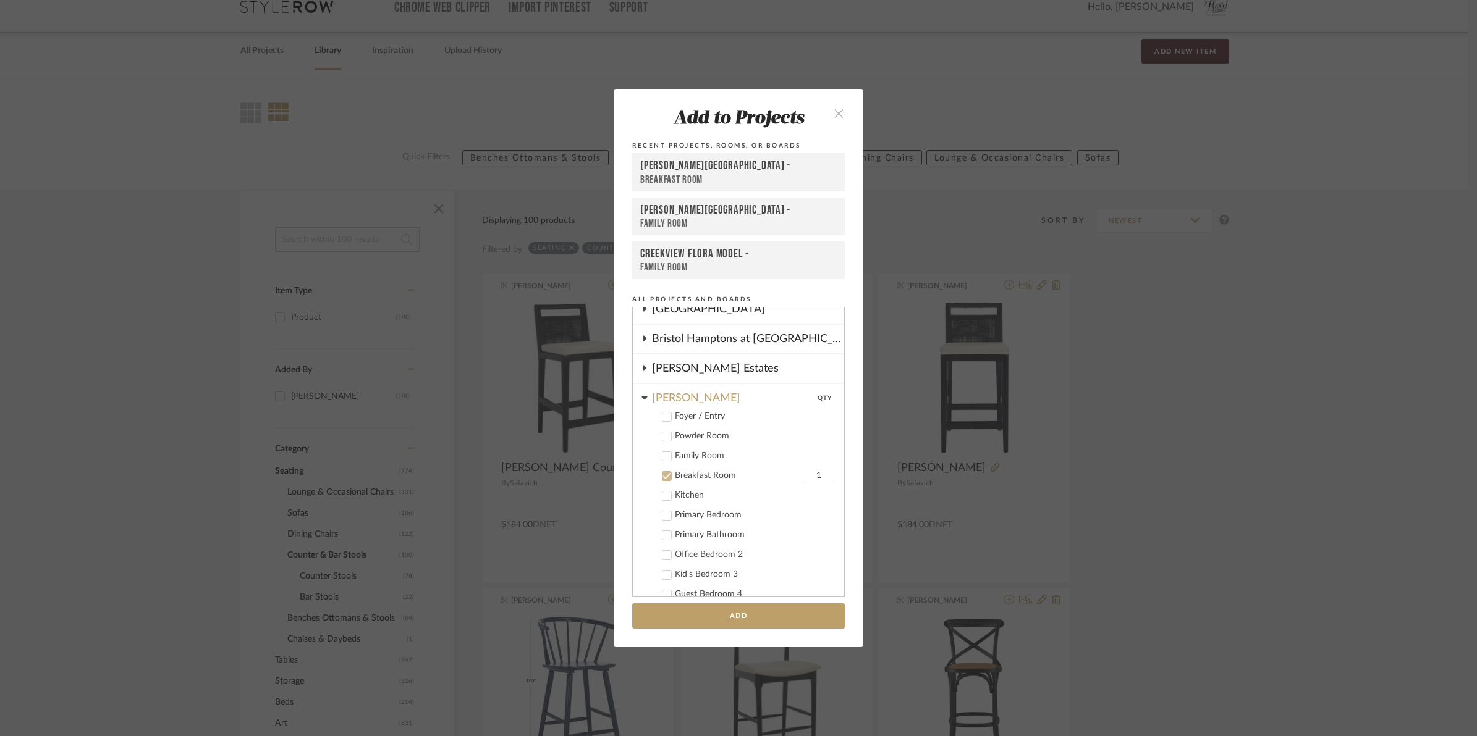
click at [803, 474] on input "1" at bounding box center [818, 476] width 31 height 12
type input "3"
click at [766, 619] on button "Add" at bounding box center [738, 616] width 213 height 25
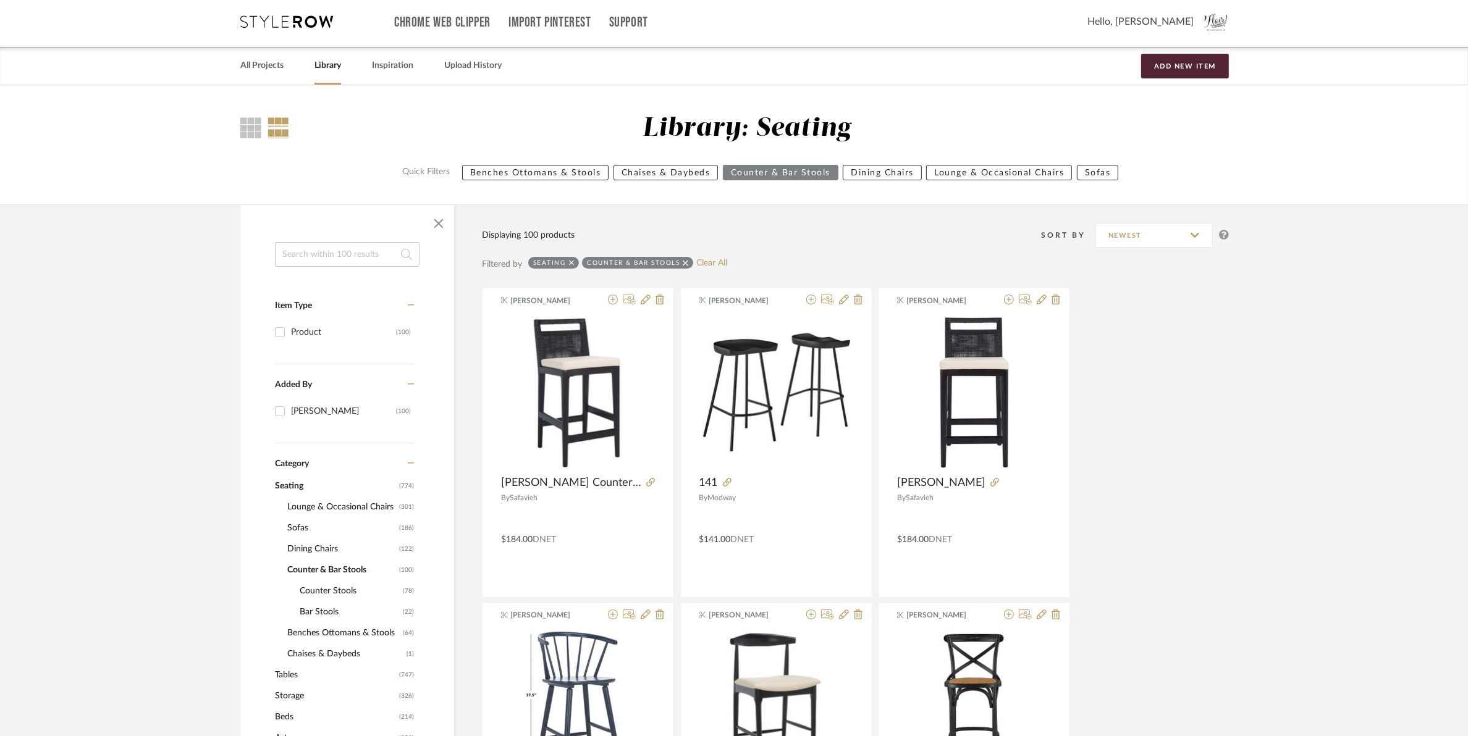
scroll to position [0, 0]
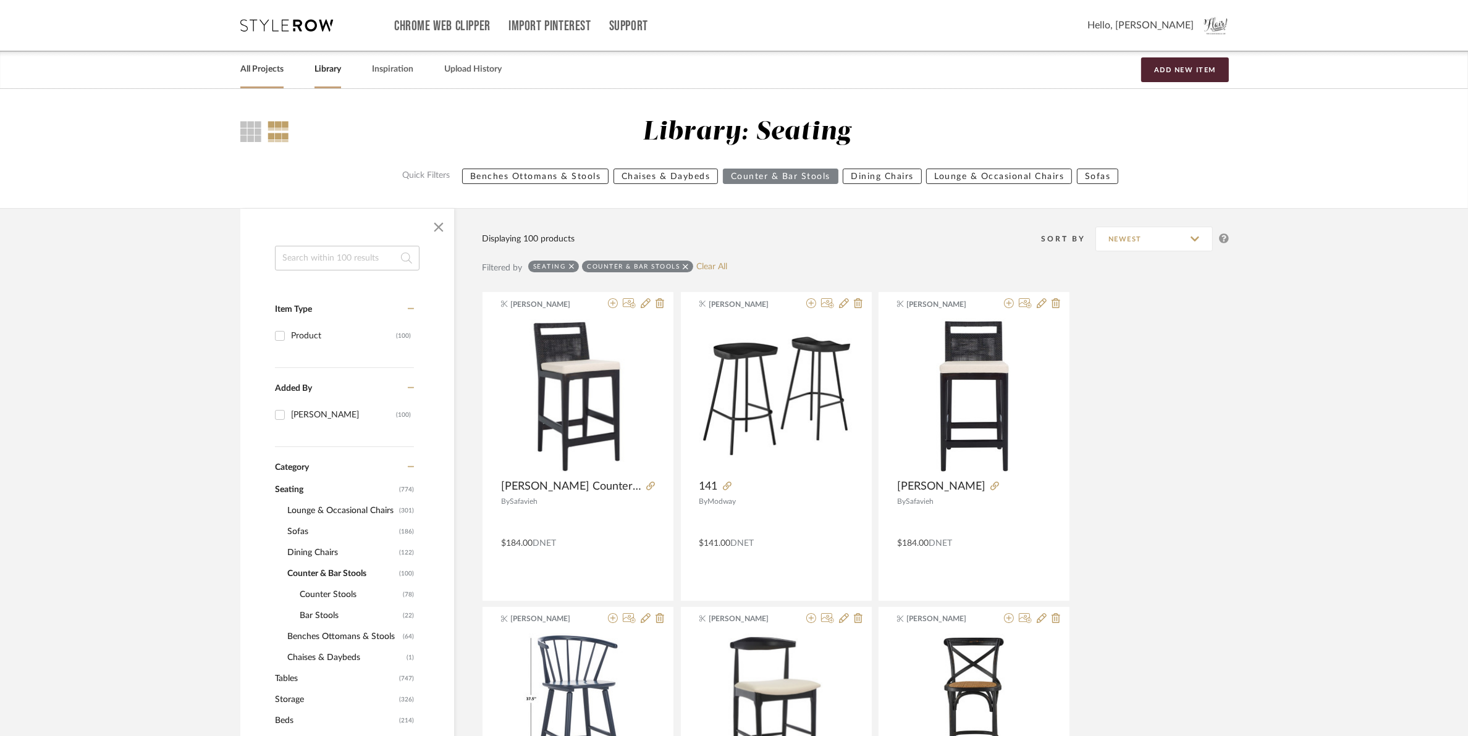
click at [263, 68] on link "All Projects" at bounding box center [261, 69] width 43 height 17
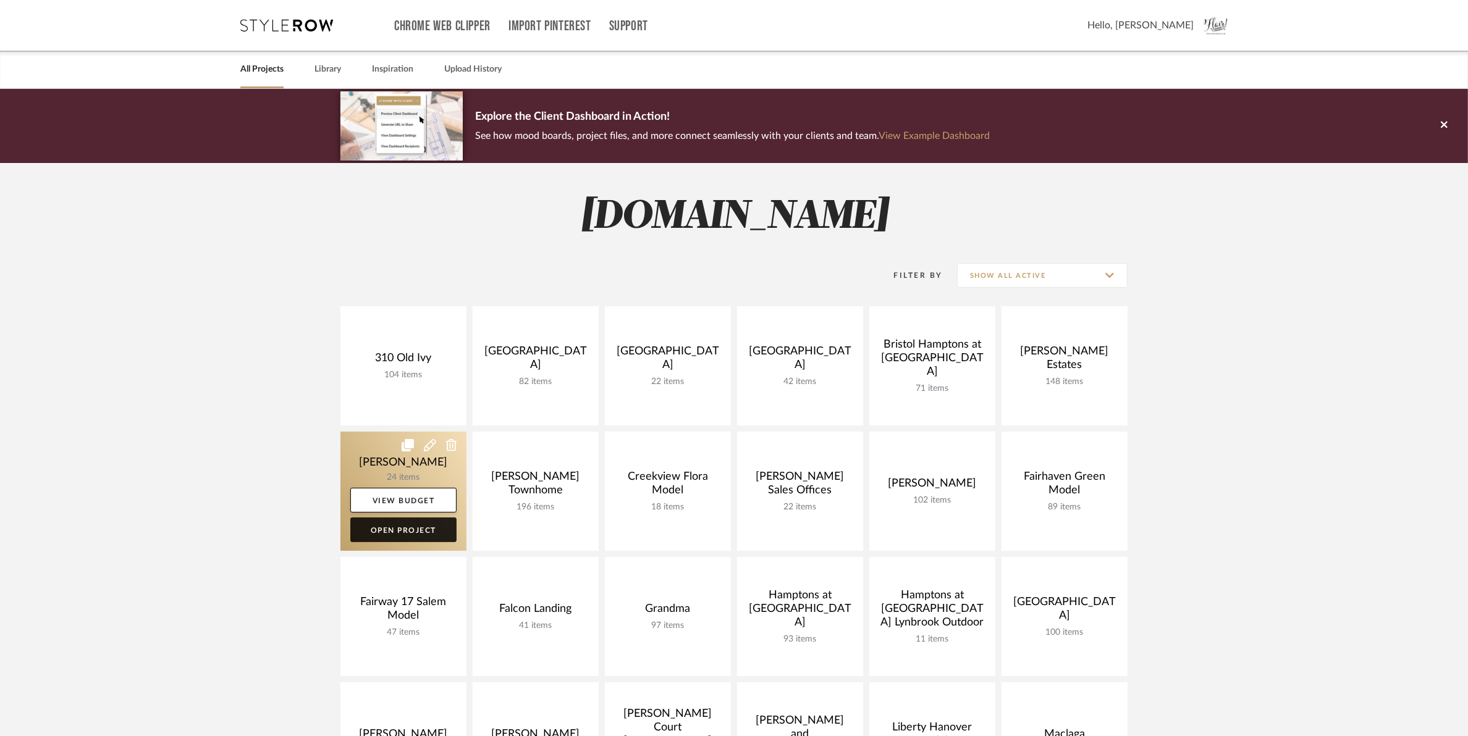
click at [369, 533] on link "Open Project" at bounding box center [403, 530] width 106 height 25
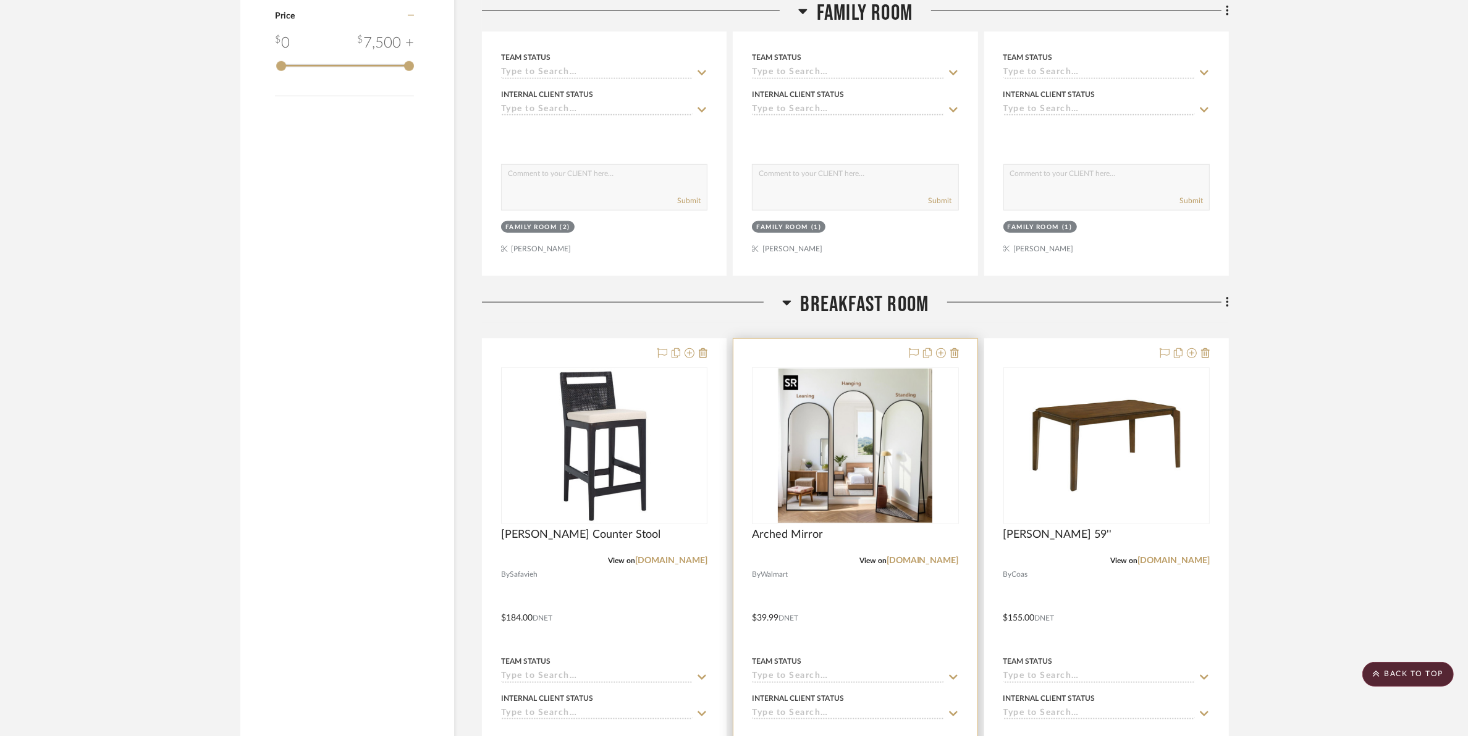
scroll to position [1425, 0]
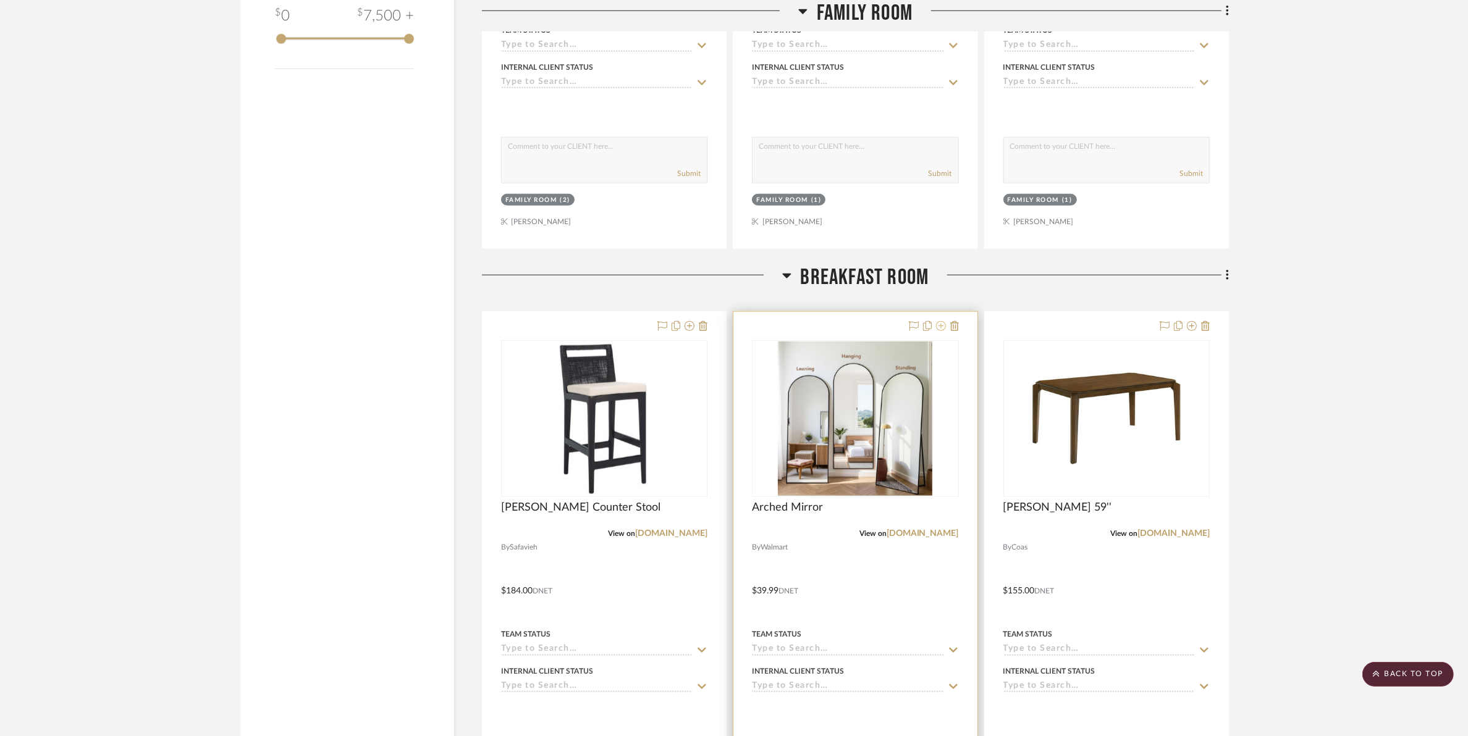
click at [943, 329] on icon at bounding box center [941, 326] width 10 height 10
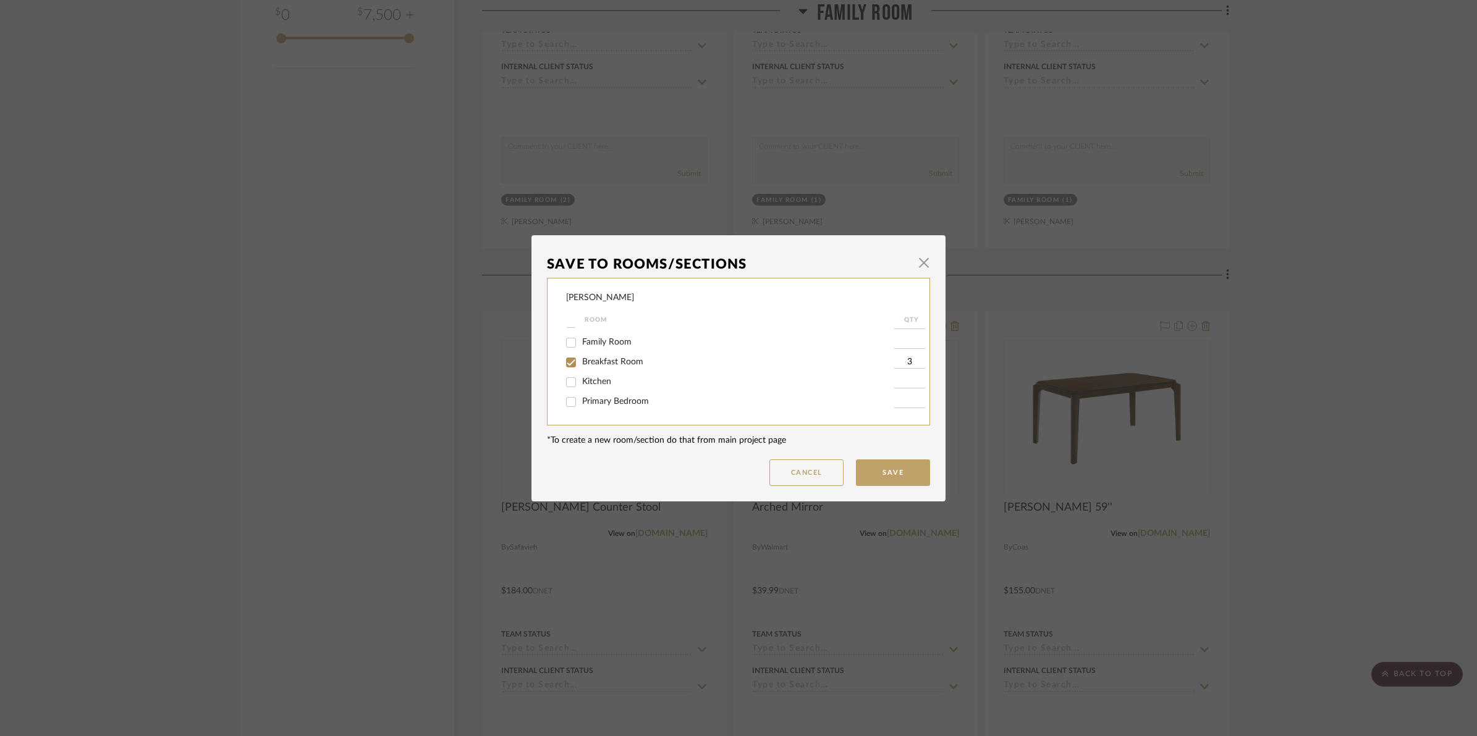
scroll to position [0, 0]
click at [566, 389] on input "Breakfast Room" at bounding box center [571, 397] width 20 height 20
checkbox input "false"
click at [567, 340] on input "Foyer / Entry" at bounding box center [571, 337] width 20 height 20
checkbox input "true"
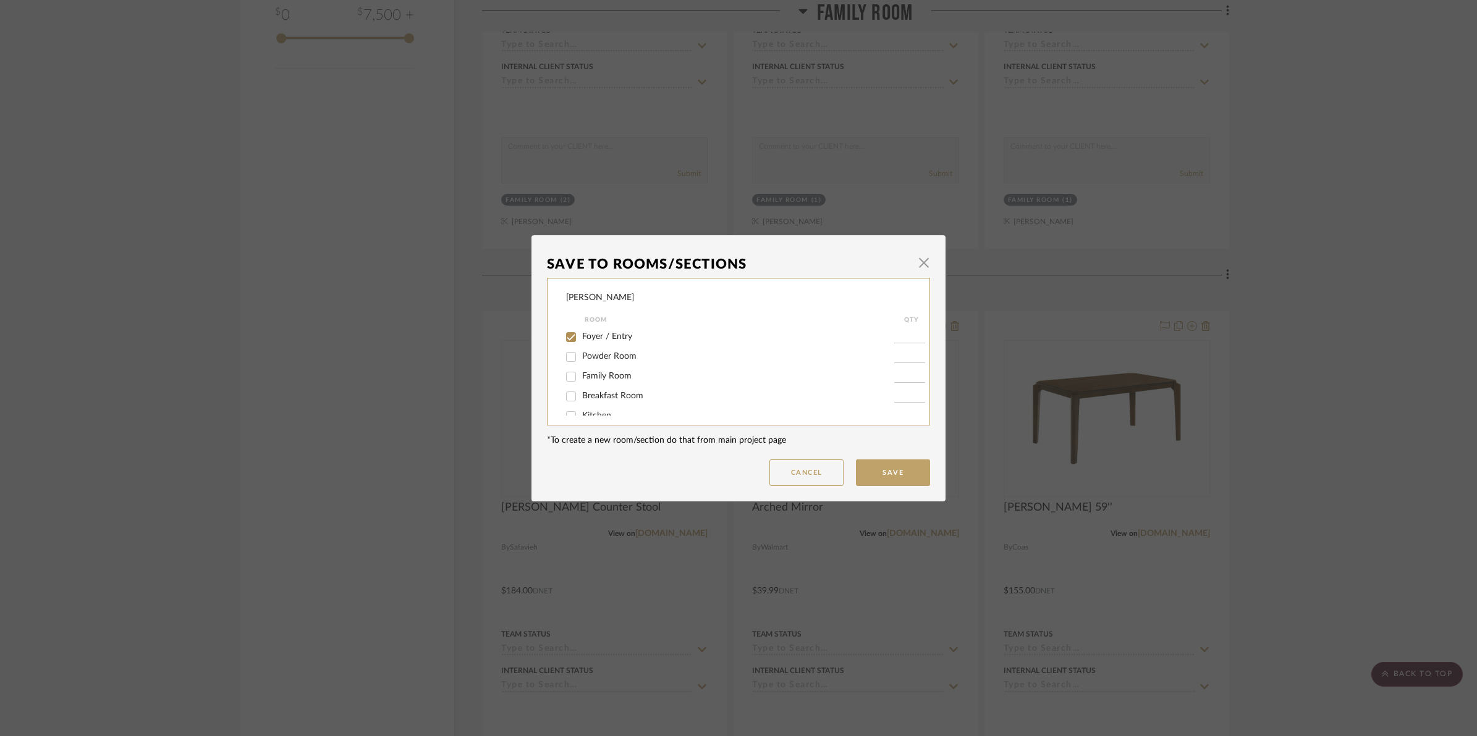
type input "1"
click at [875, 468] on button "Save" at bounding box center [893, 473] width 74 height 27
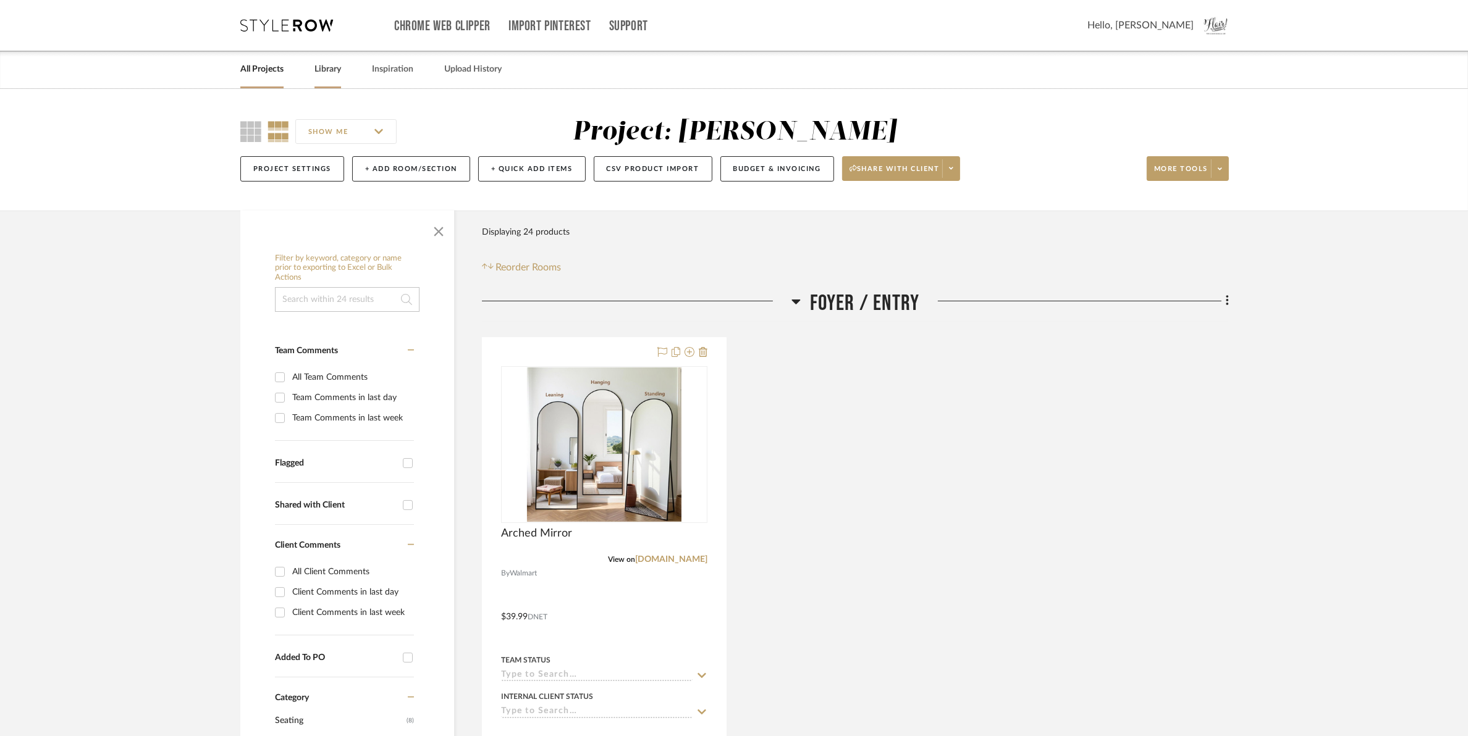
click at [337, 67] on link "Library" at bounding box center [327, 69] width 27 height 17
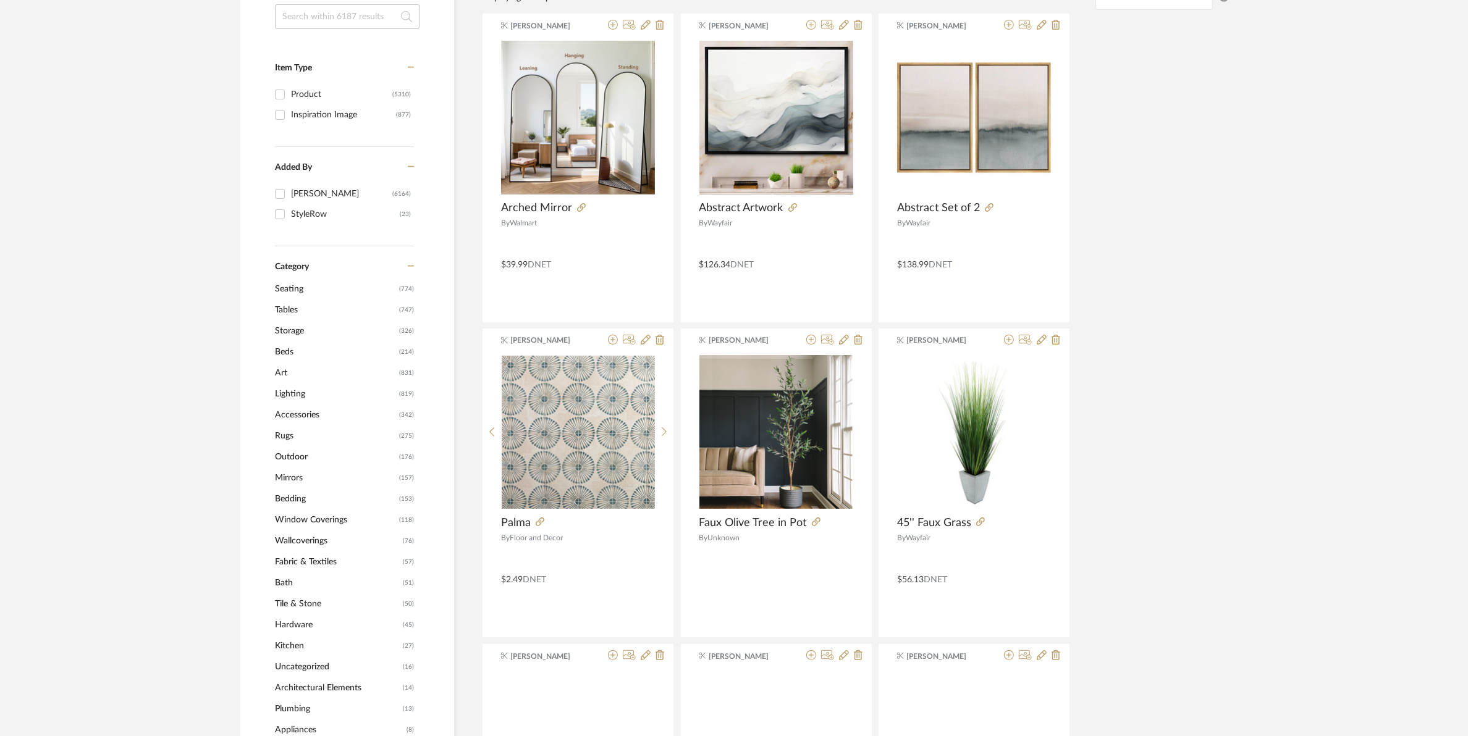
scroll to position [232, 0]
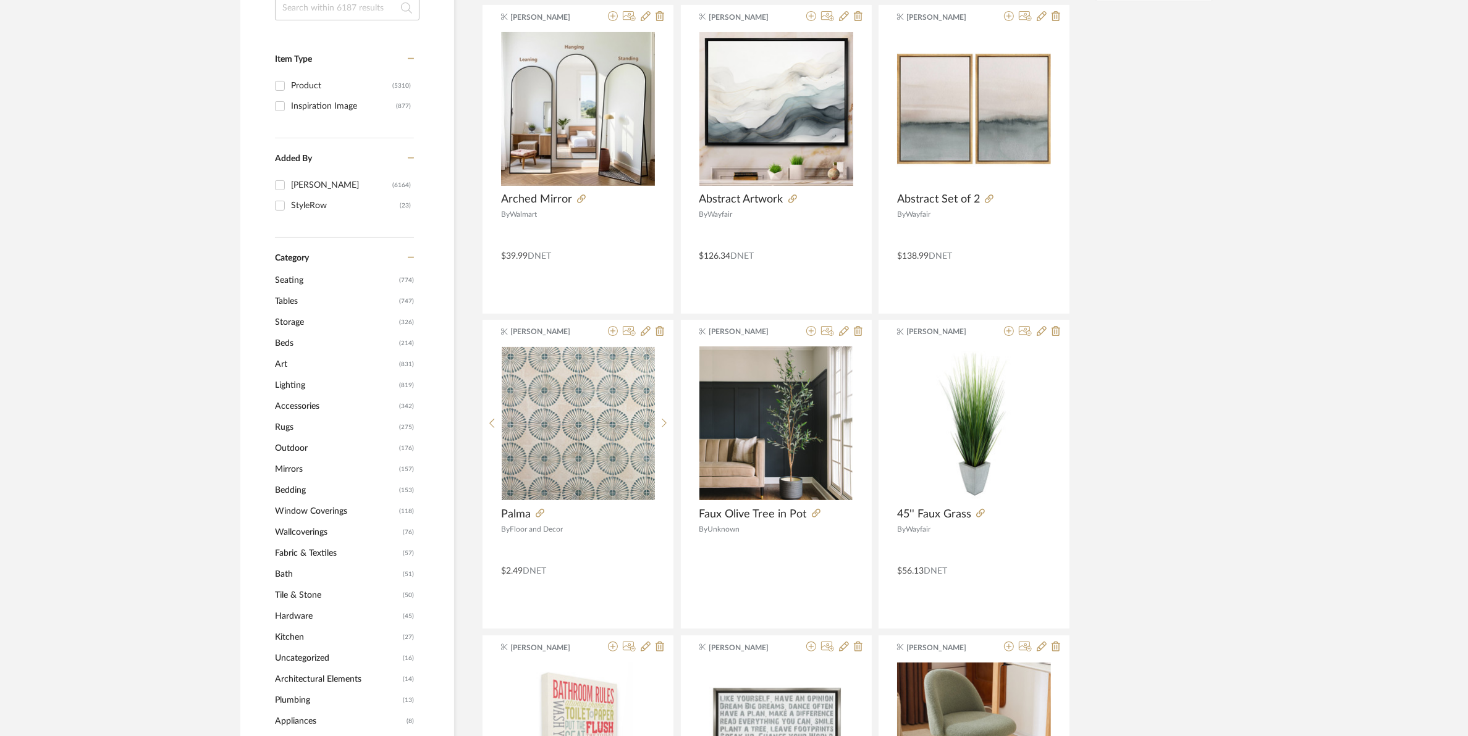
click at [301, 285] on span "Seating" at bounding box center [335, 280] width 121 height 21
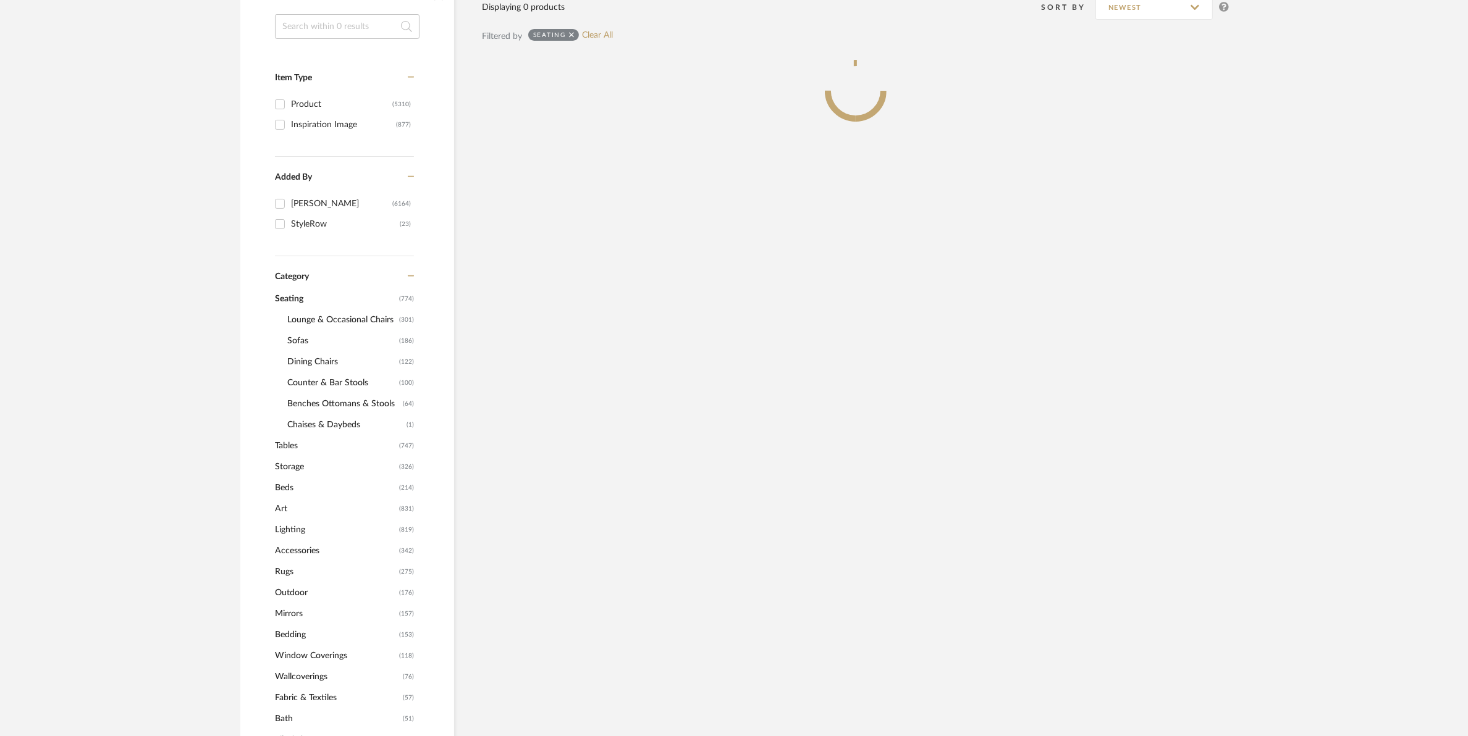
scroll to position [250, 0]
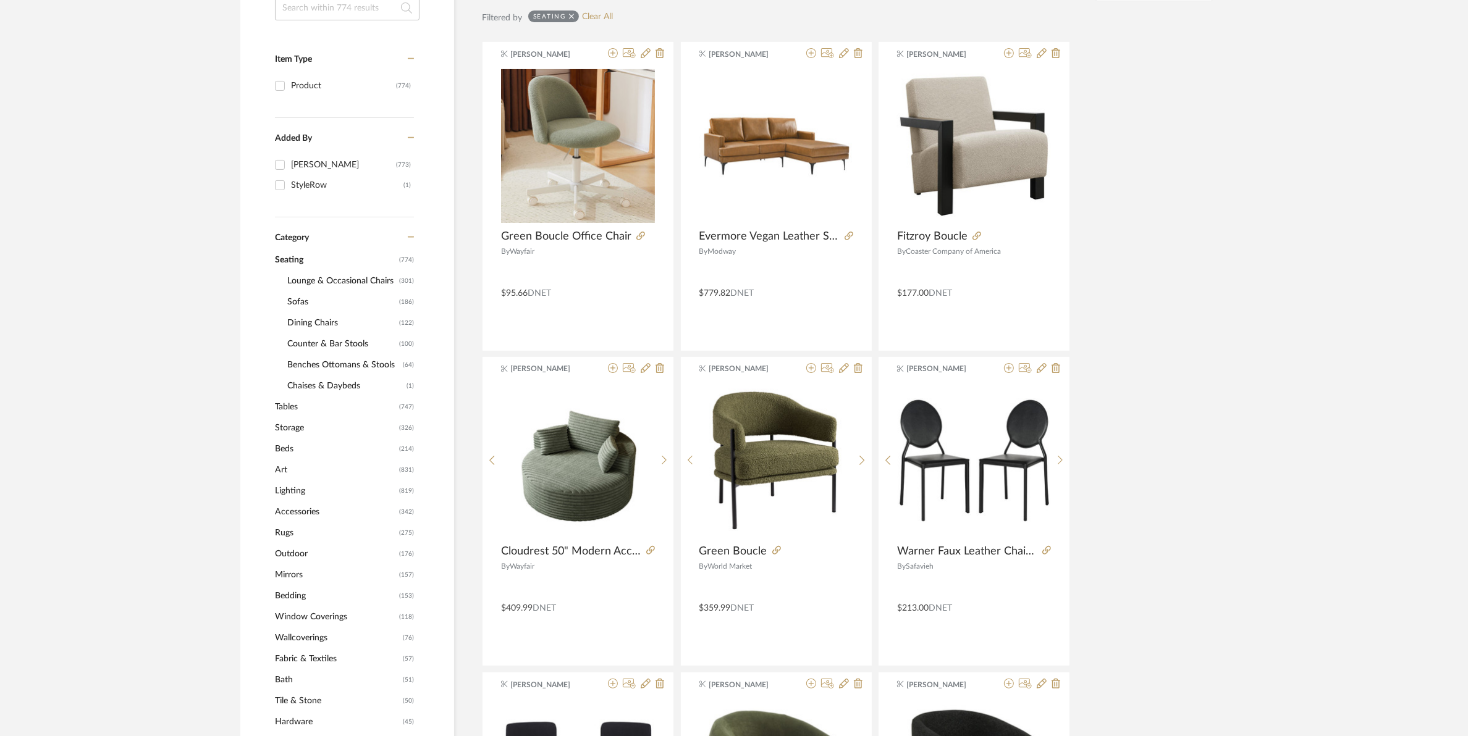
click at [303, 365] on span "Benches Ottomans & Stools" at bounding box center [343, 365] width 112 height 21
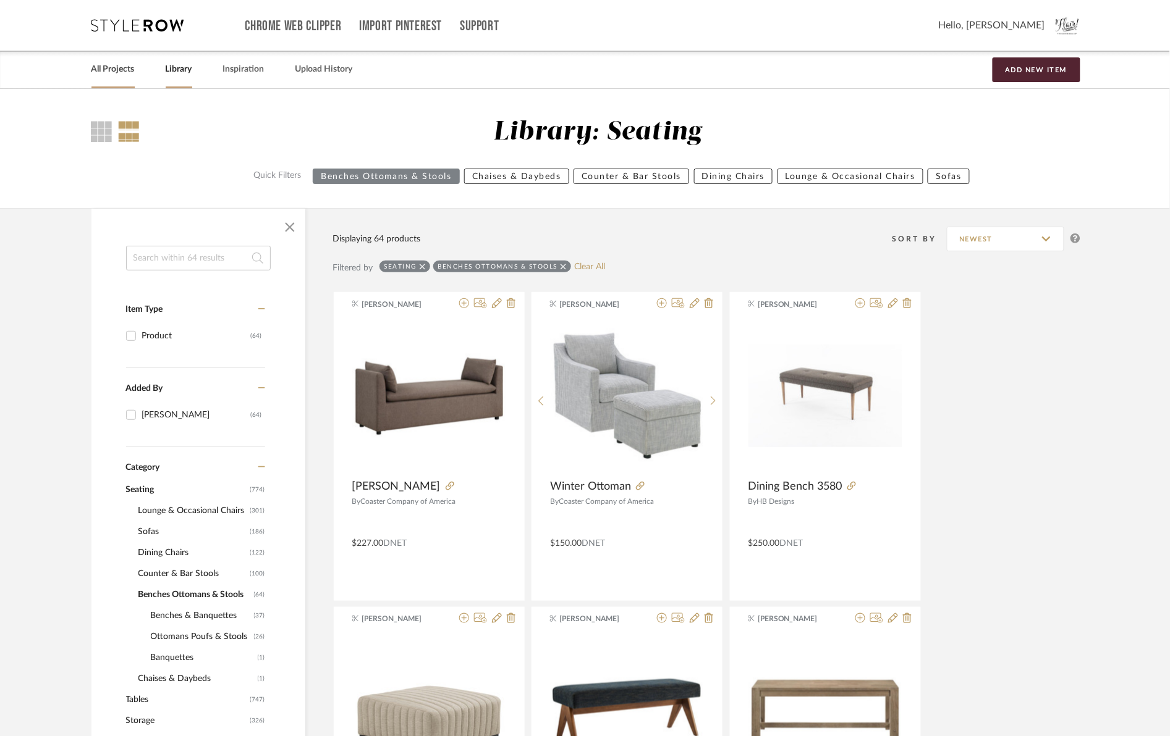
click at [125, 68] on link "All Projects" at bounding box center [112, 69] width 43 height 17
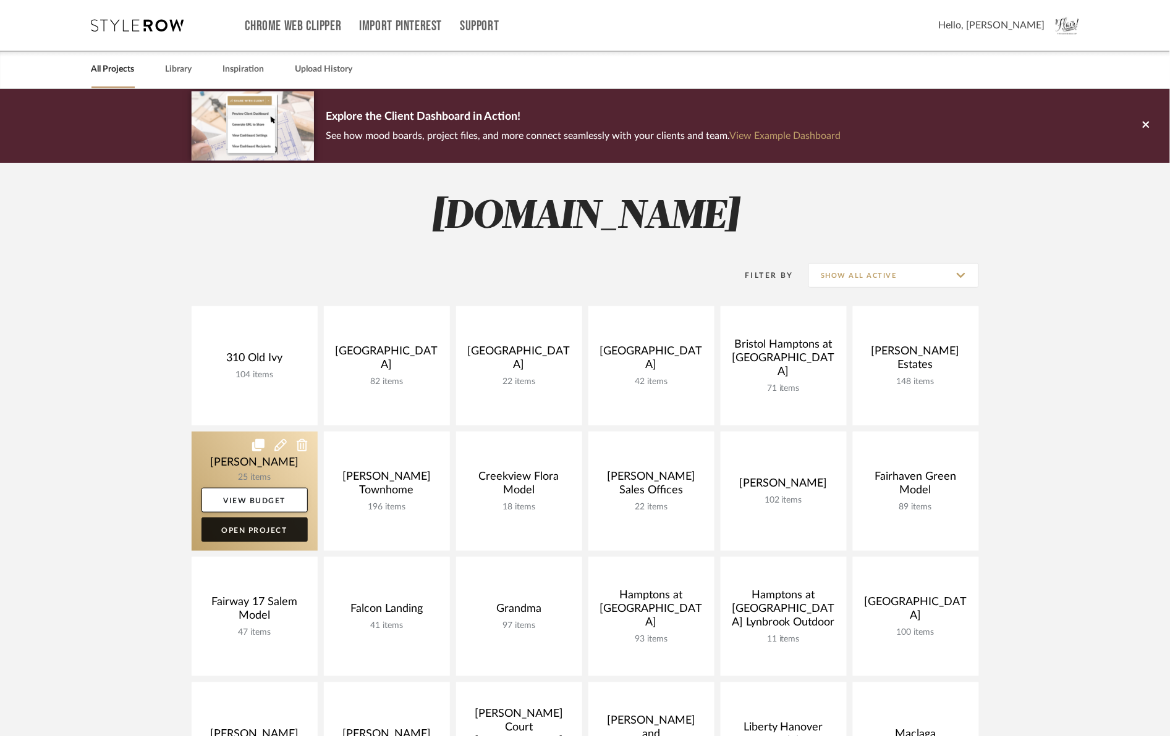
click at [261, 535] on link "Open Project" at bounding box center [254, 530] width 106 height 25
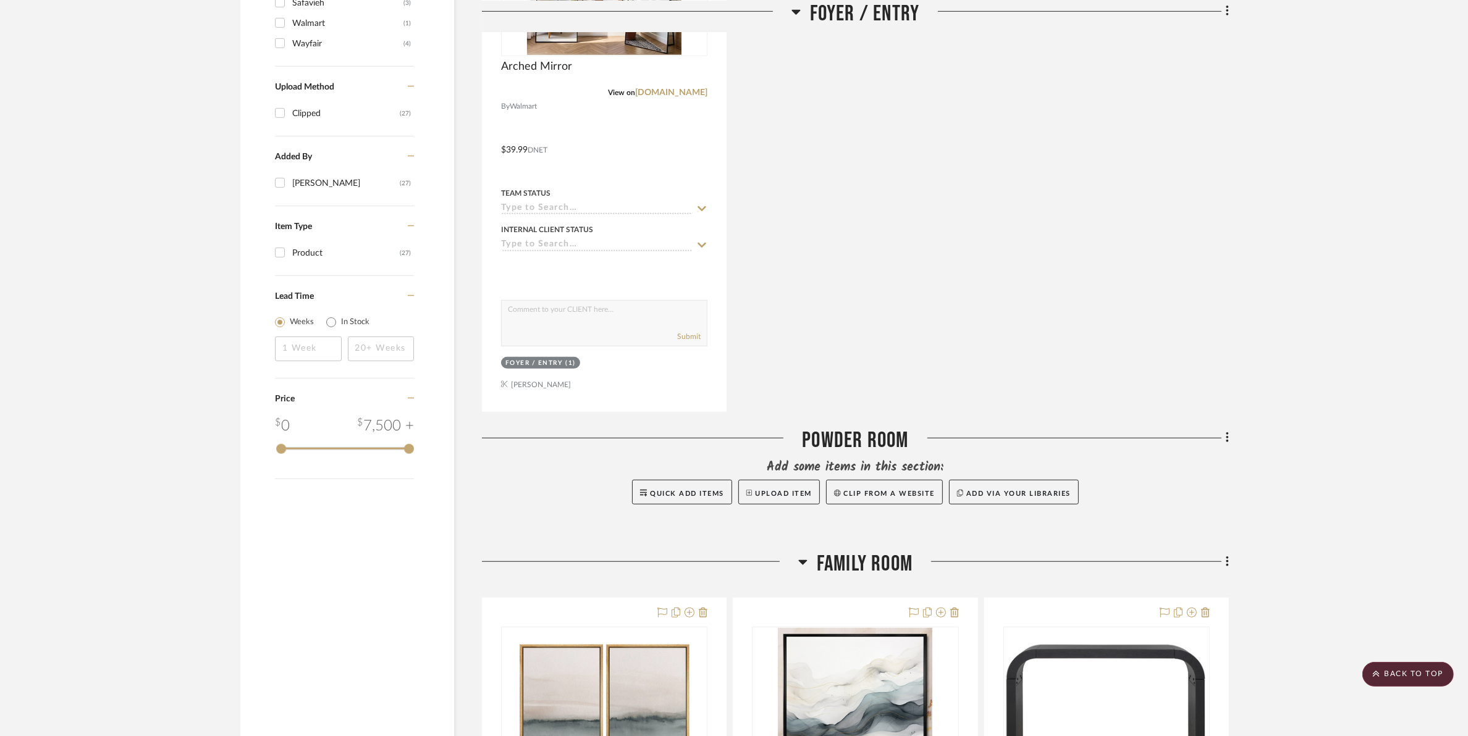
scroll to position [1158, 0]
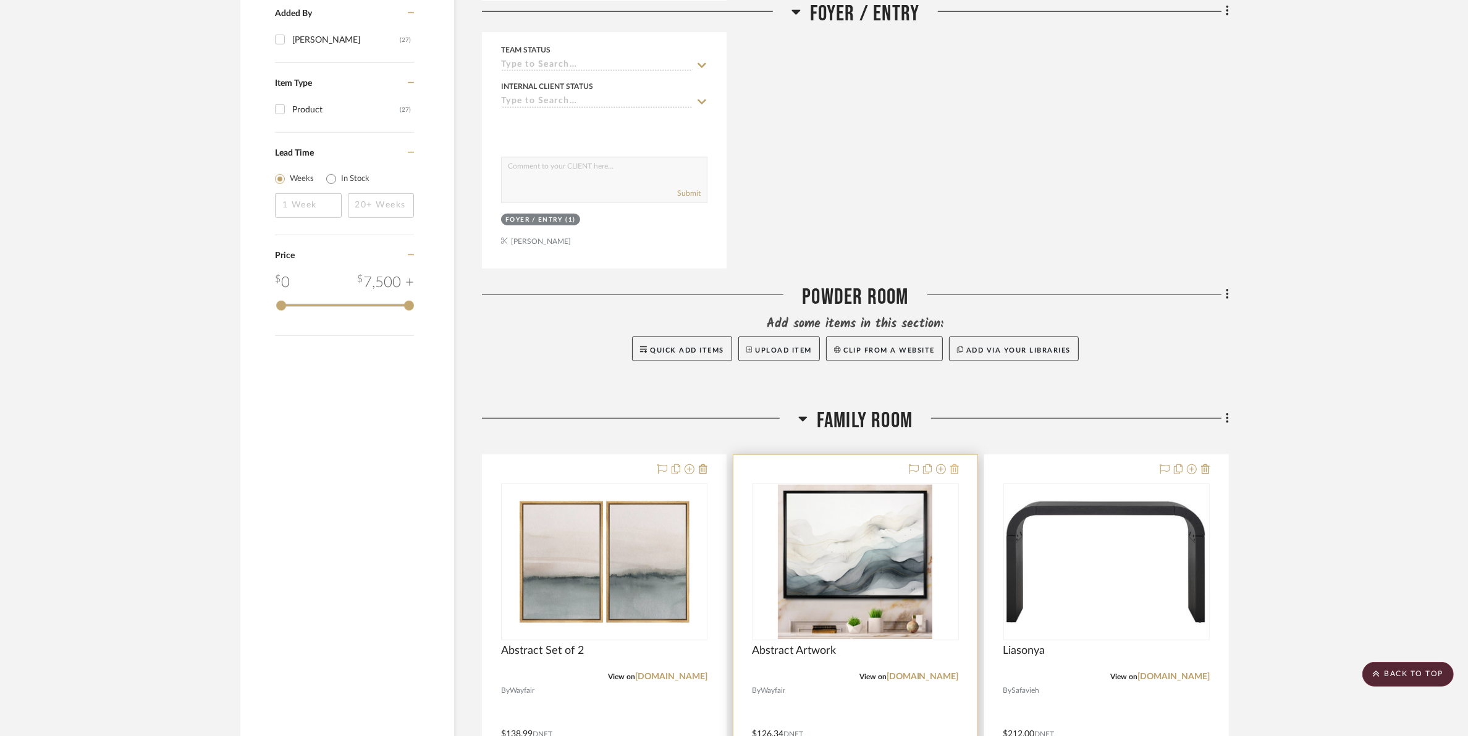
click at [953, 470] on icon at bounding box center [954, 470] width 9 height 10
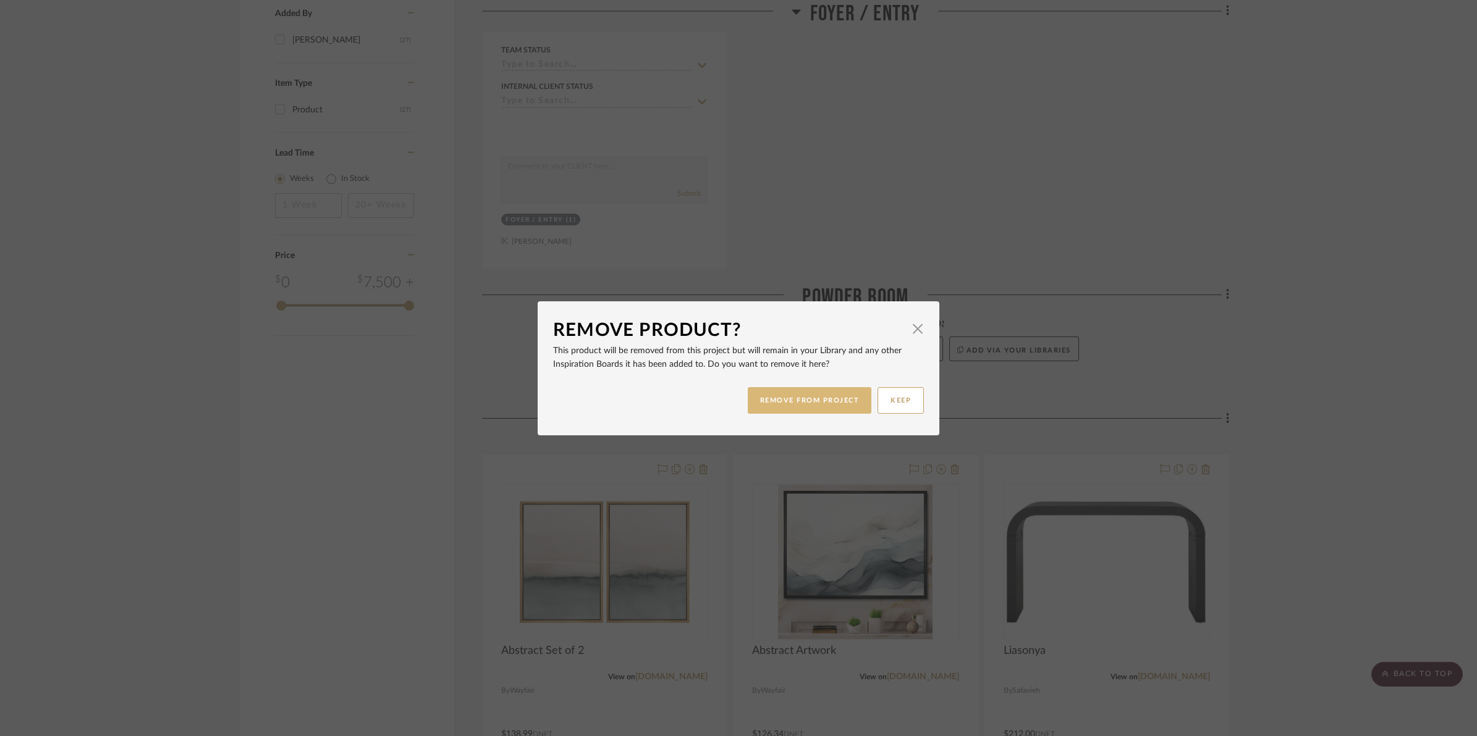
click at [835, 399] on button "REMOVE FROM PROJECT" at bounding box center [810, 400] width 124 height 27
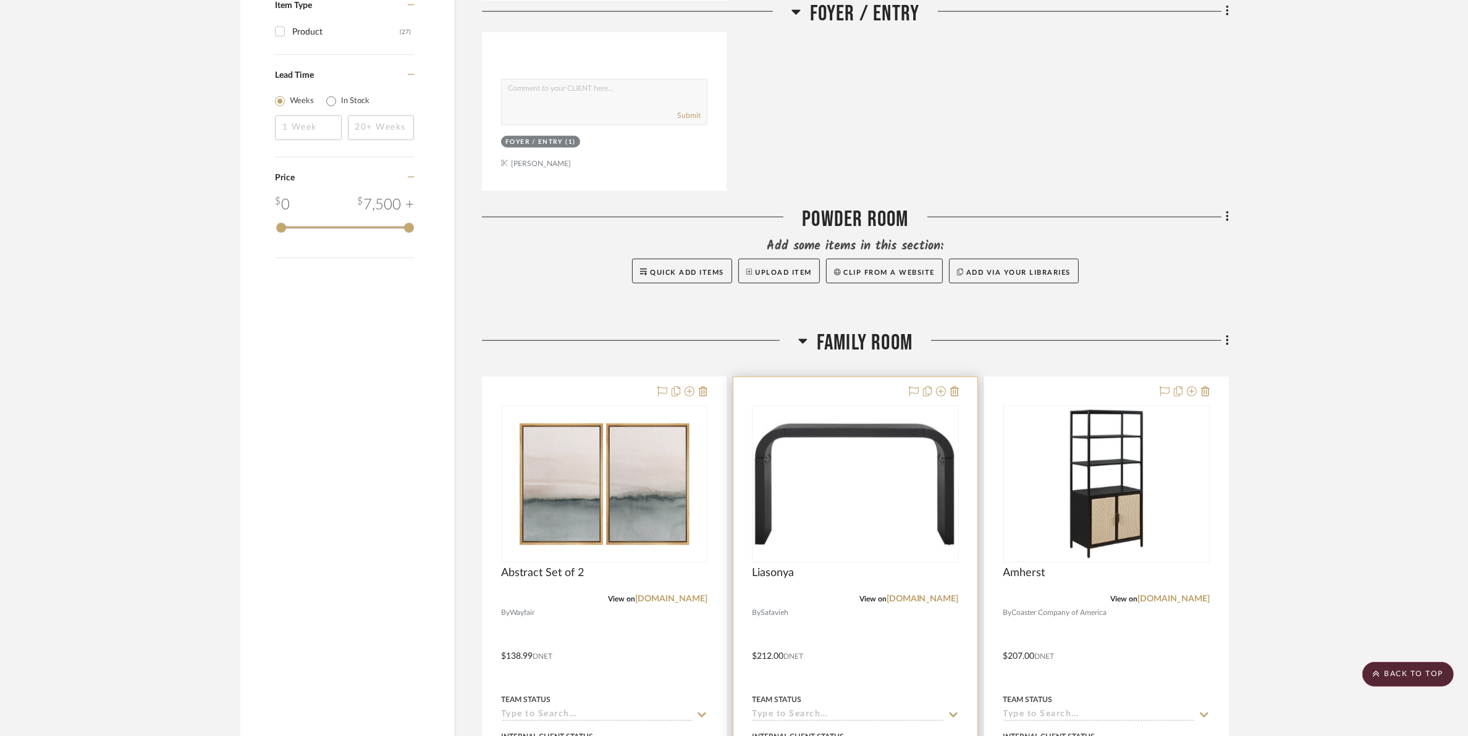
scroll to position [1236, 0]
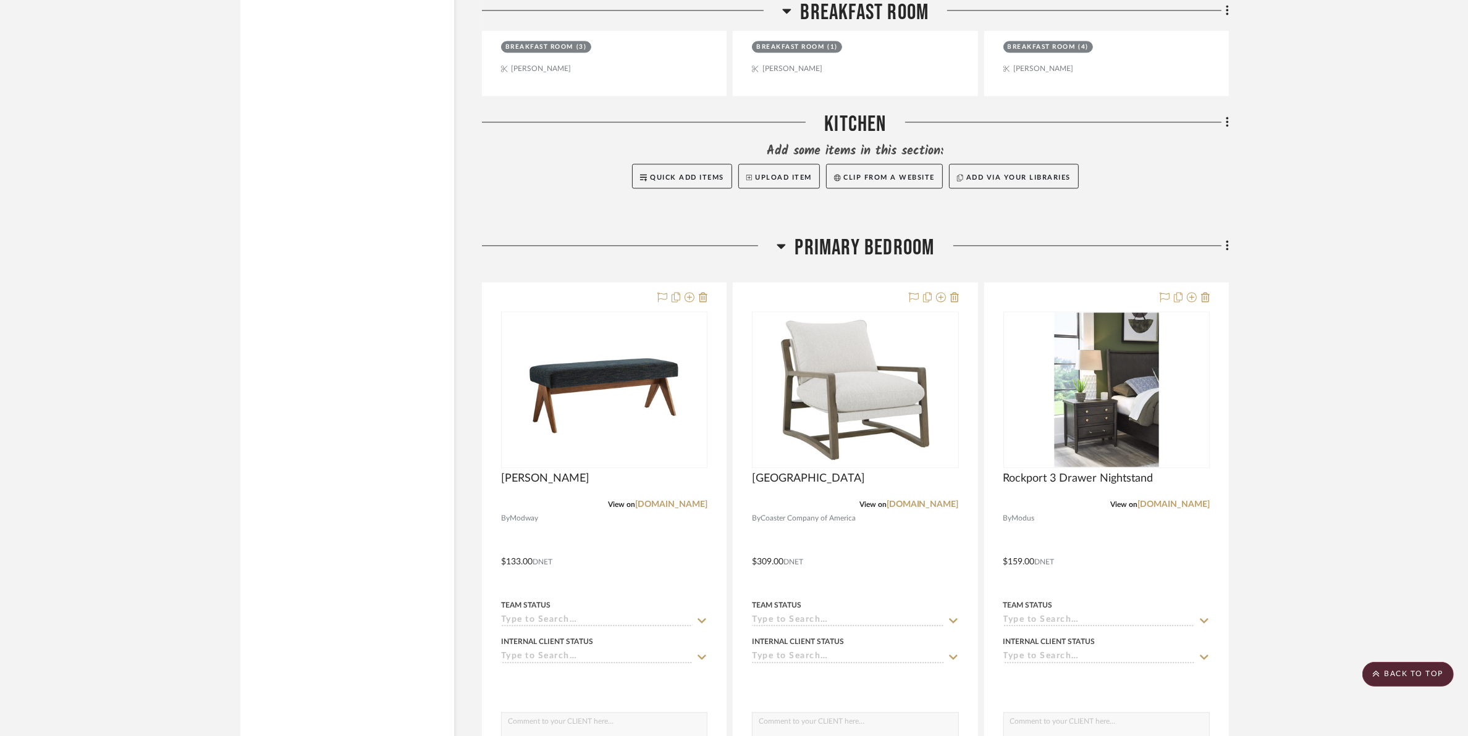
scroll to position [3166, 0]
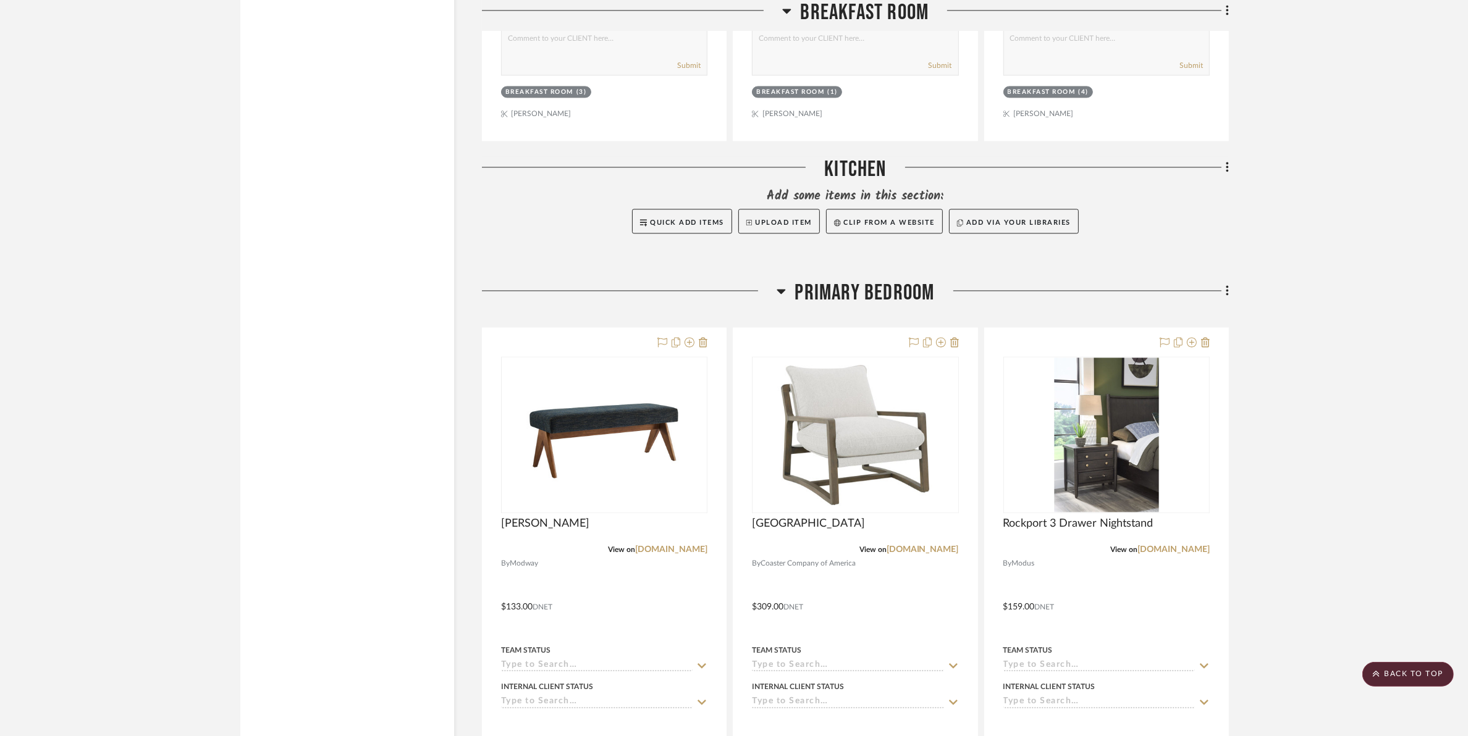
click at [1330, 473] on project-details-page "SHOW ME Project: Carlton Sudbury Project Settings + Add Room/Section + Quick Ad…" at bounding box center [734, 274] width 1468 height 6703
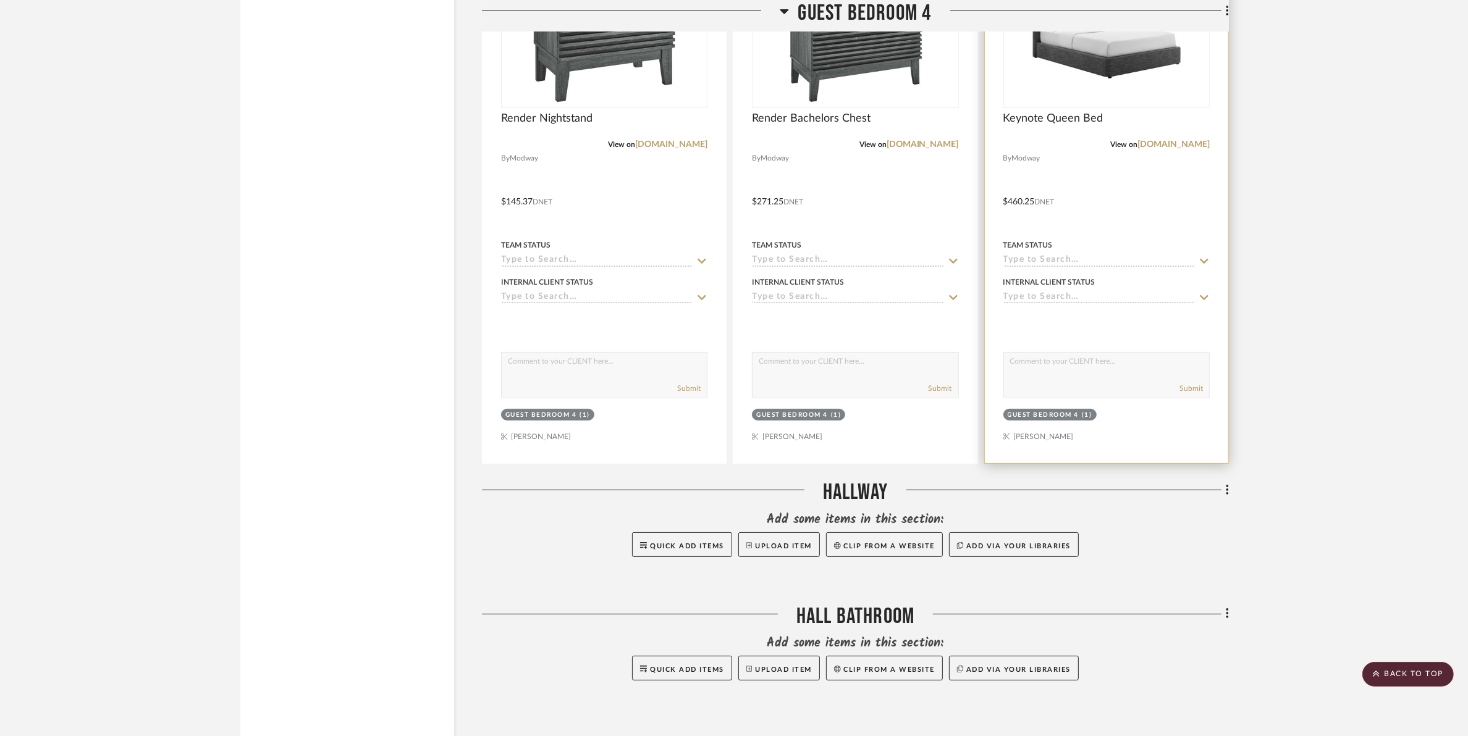
scroll to position [6113, 0]
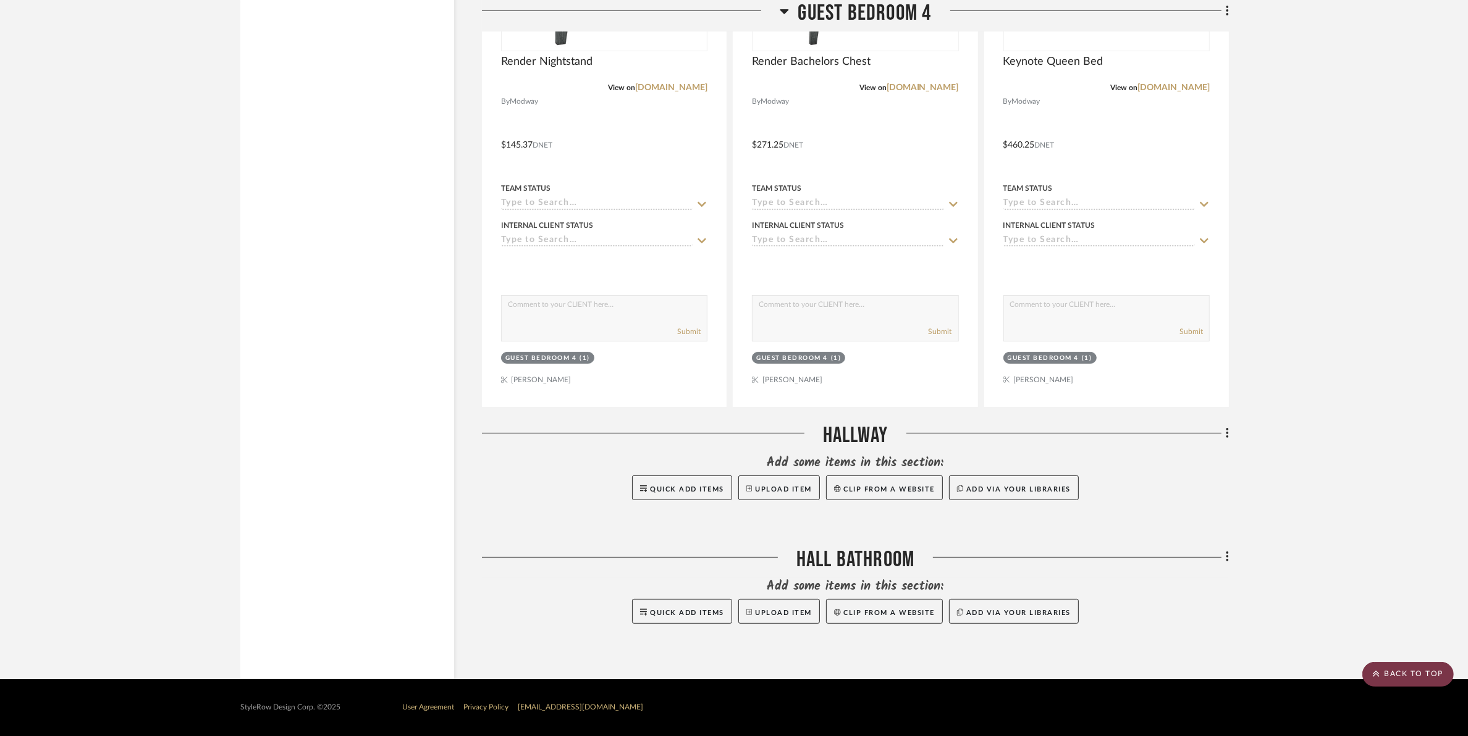
click at [1401, 672] on scroll-to-top-button "BACK TO TOP" at bounding box center [1407, 674] width 91 height 25
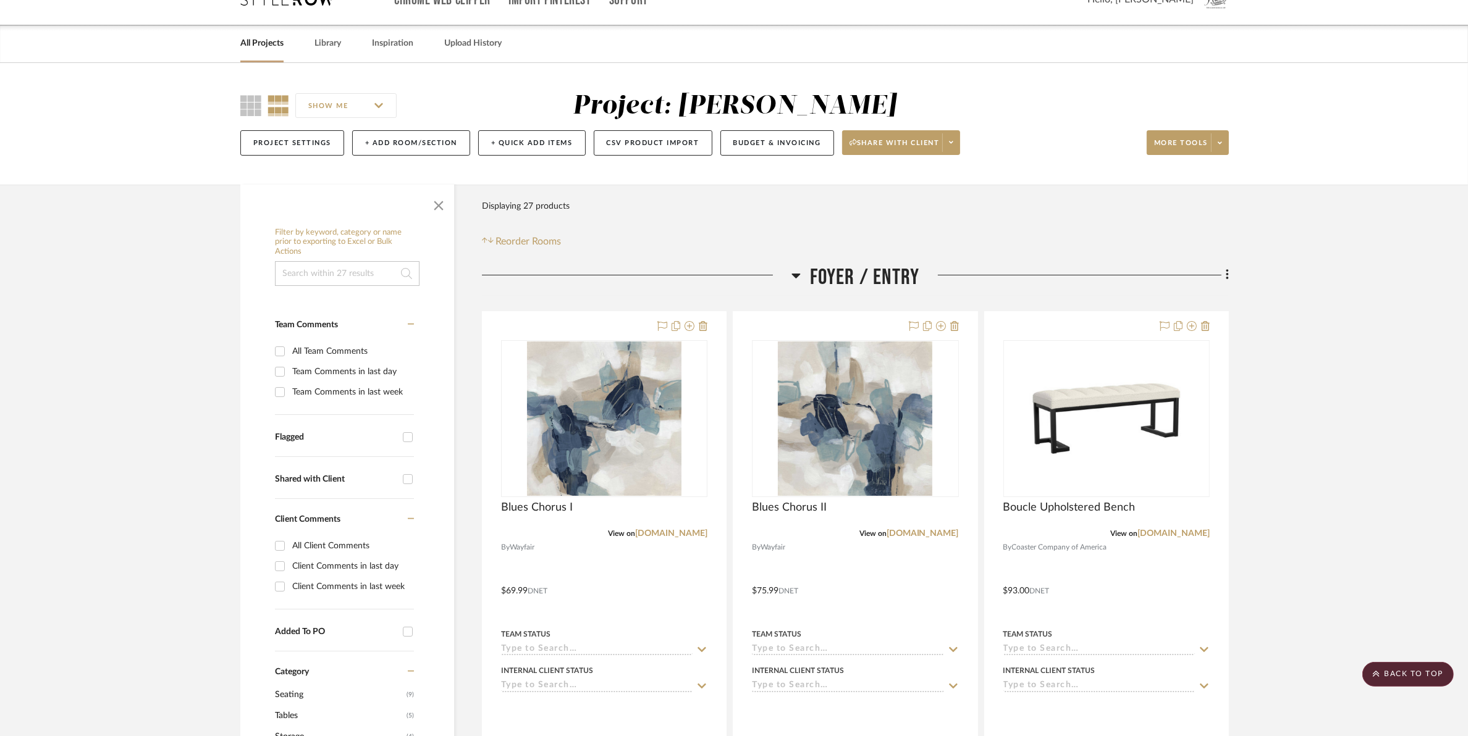
scroll to position [0, 0]
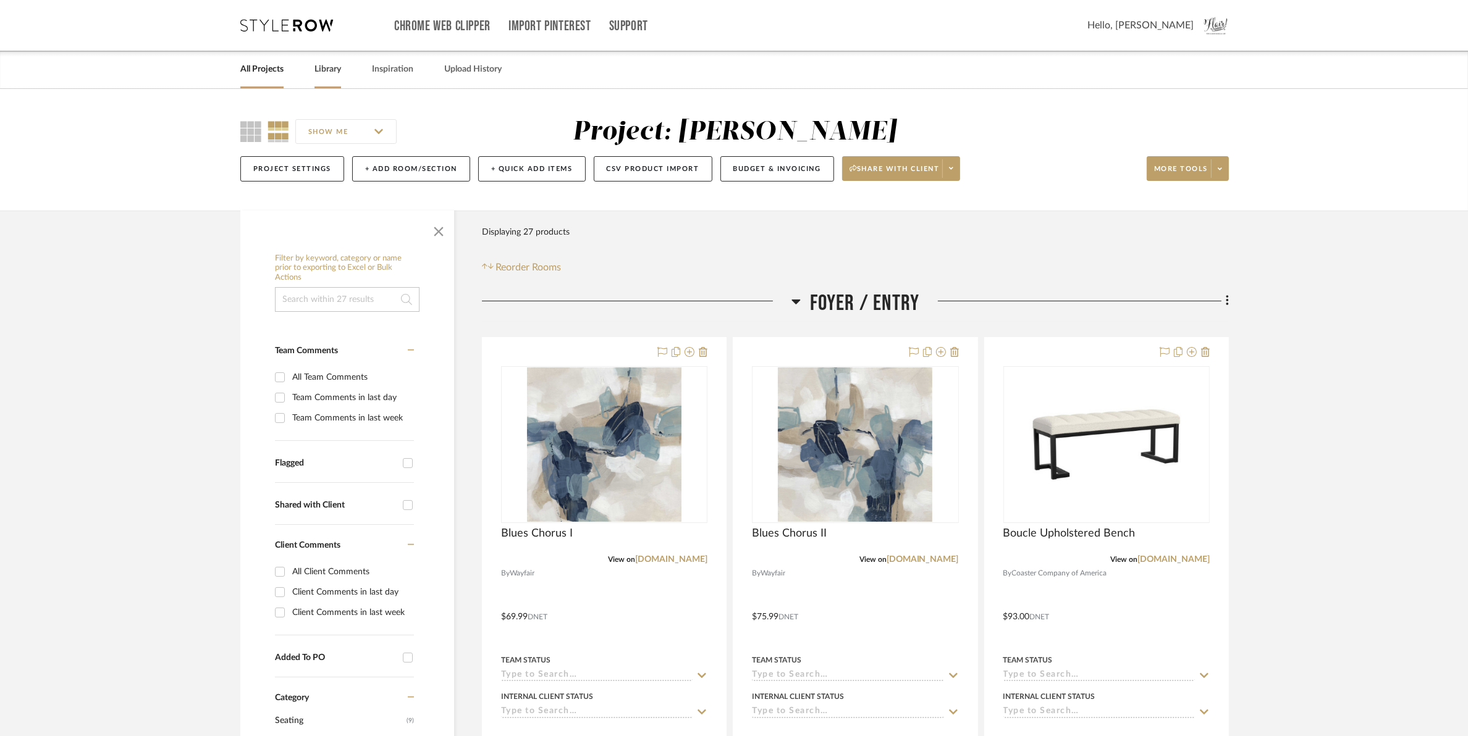
click at [334, 63] on link "Library" at bounding box center [327, 69] width 27 height 17
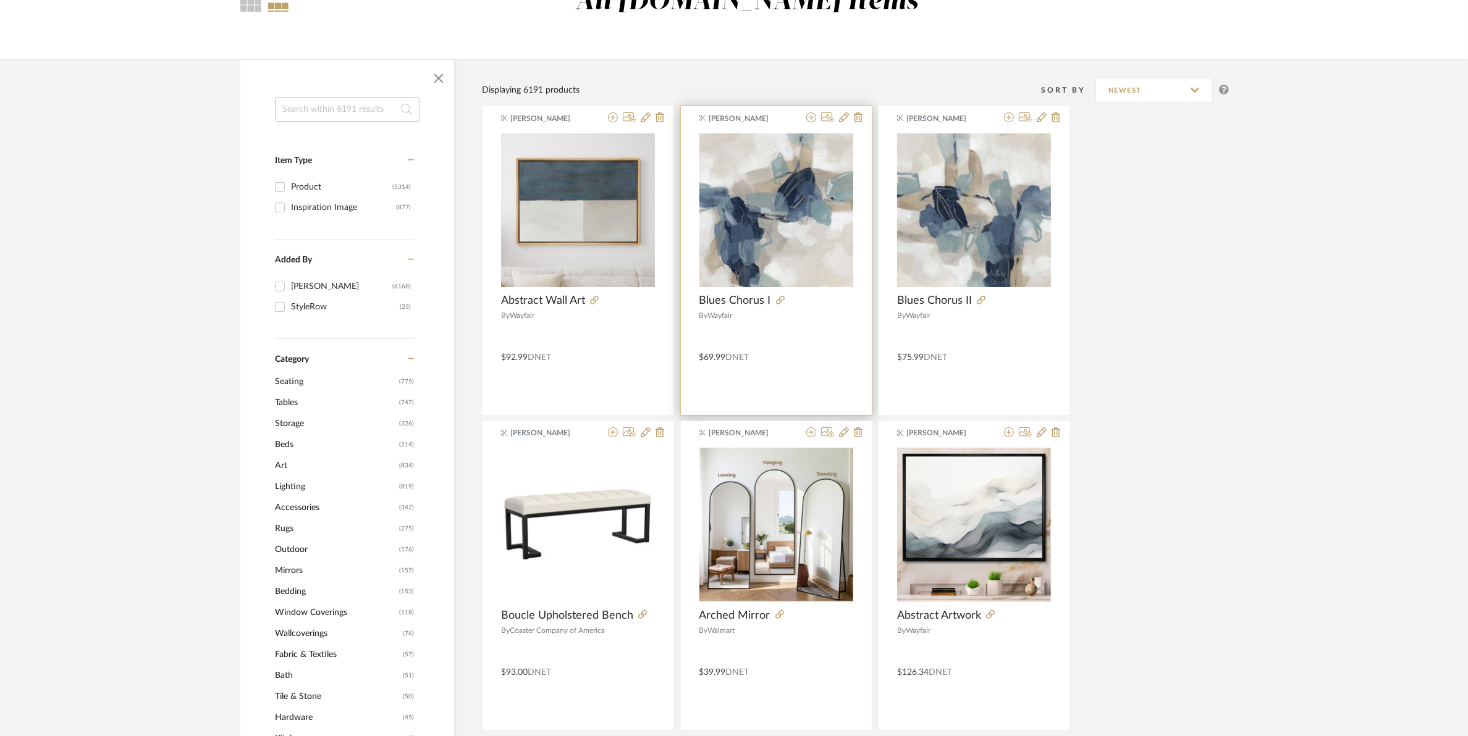
scroll to position [309, 0]
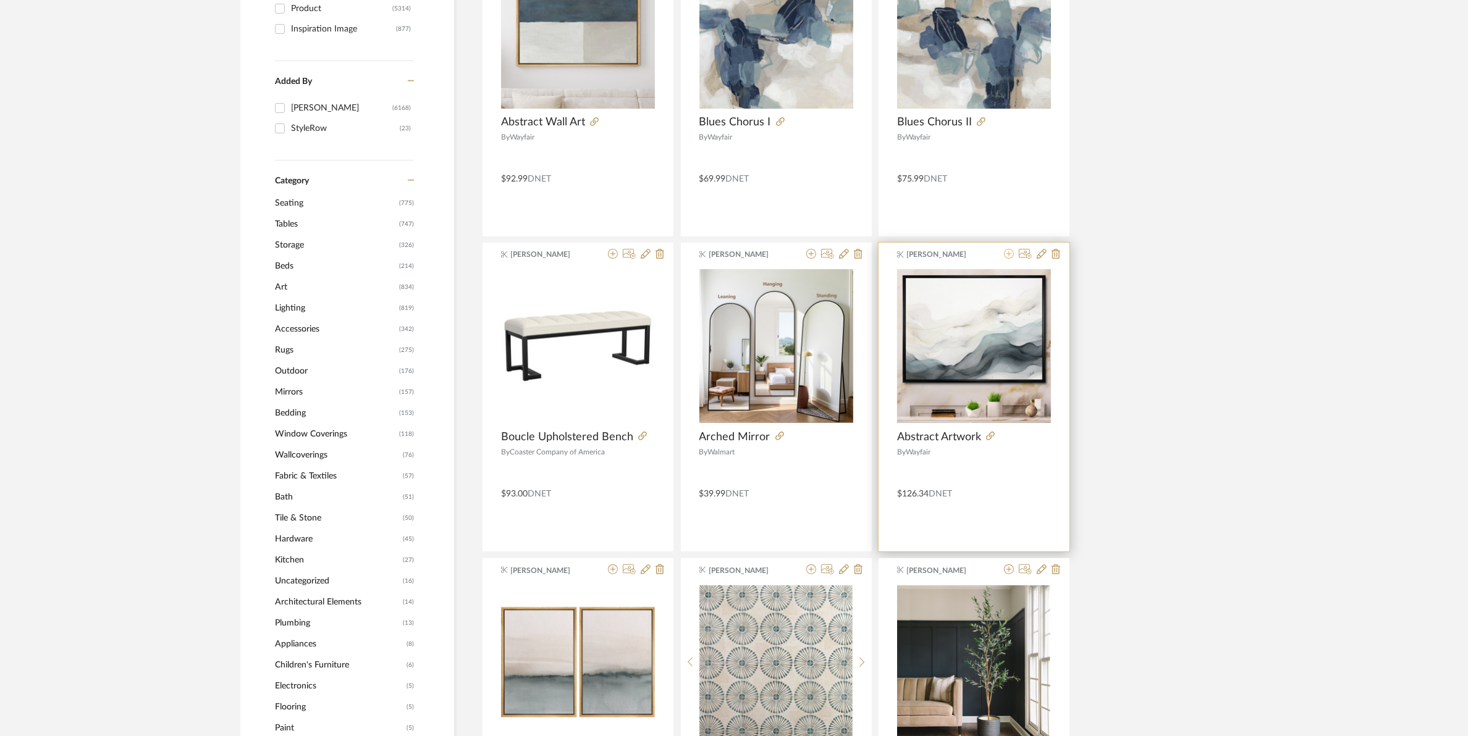
click at [1005, 251] on icon at bounding box center [1009, 254] width 10 height 10
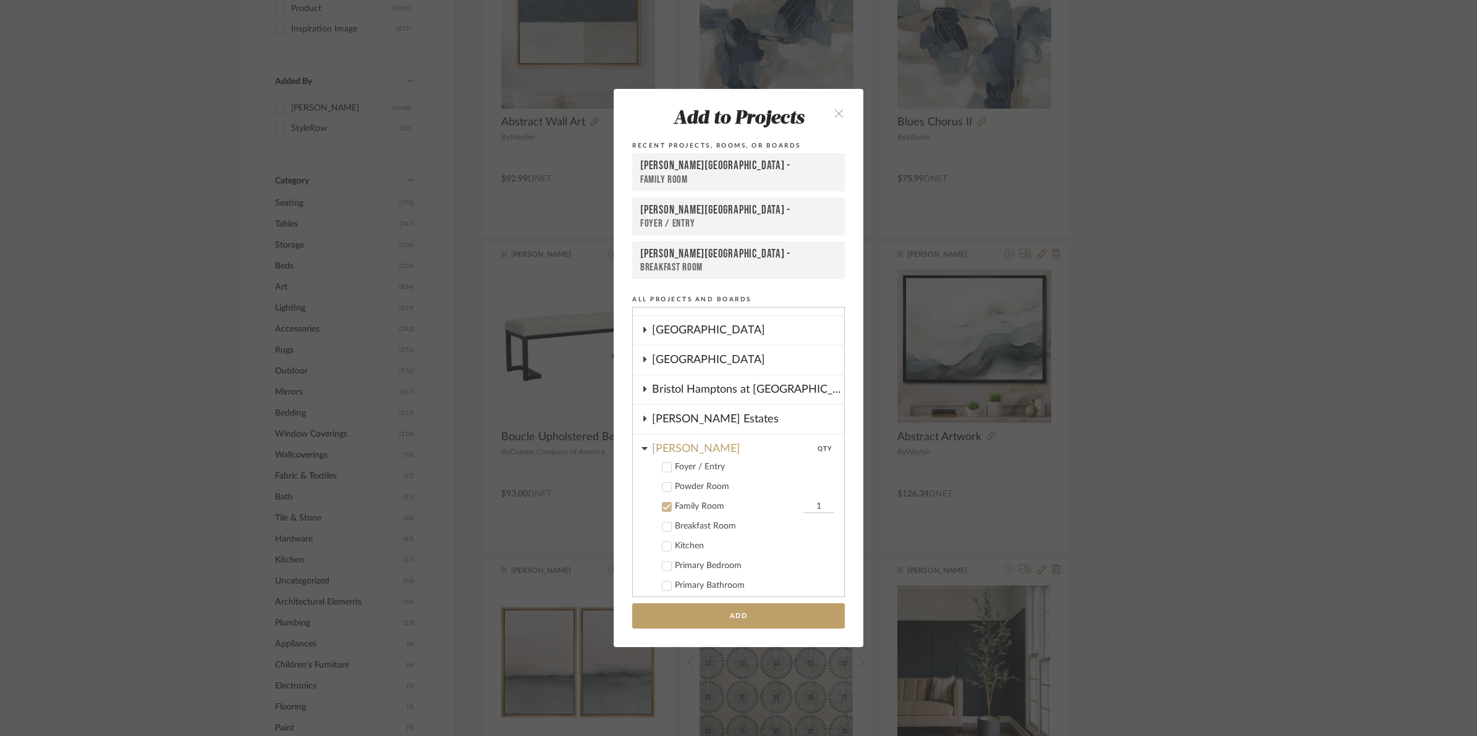
scroll to position [264, 0]
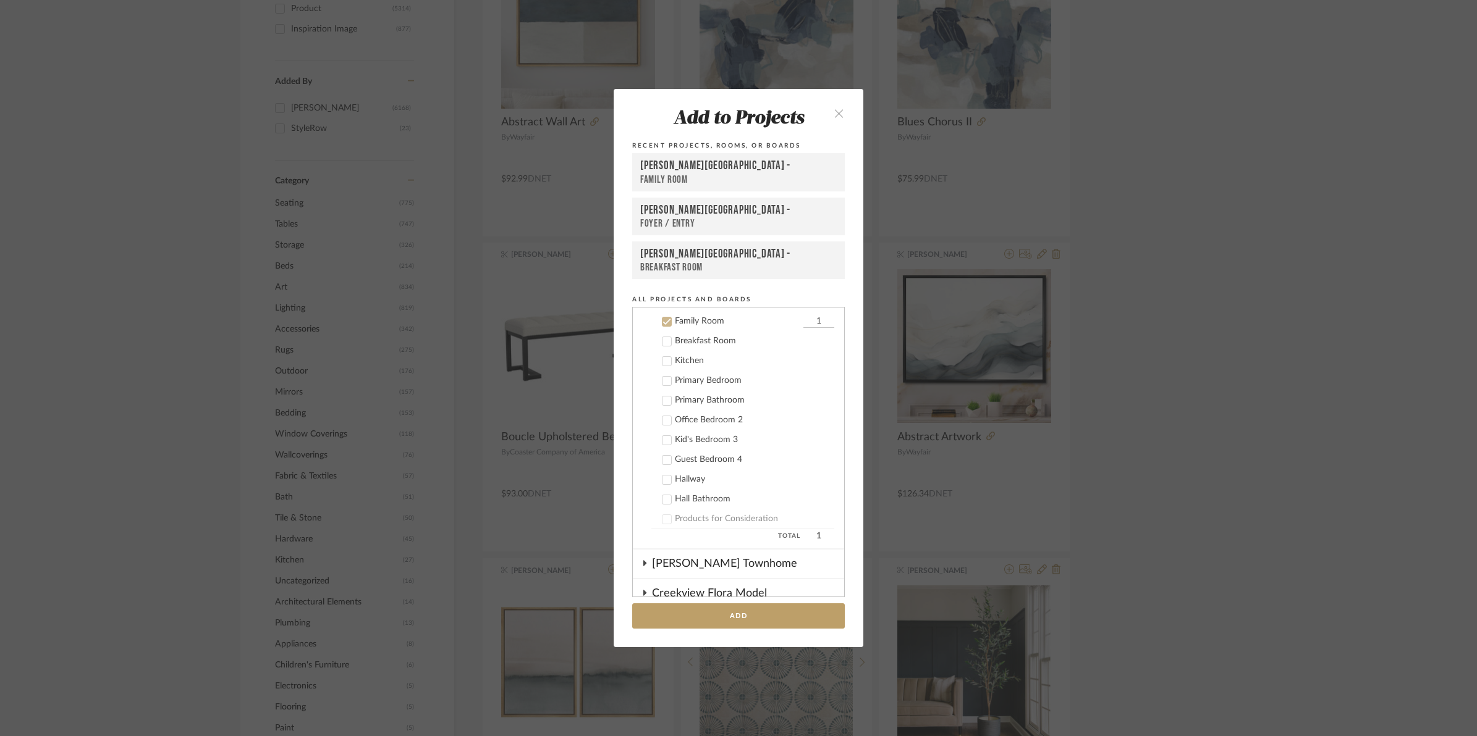
click at [662, 322] on icon at bounding box center [666, 322] width 9 height 9
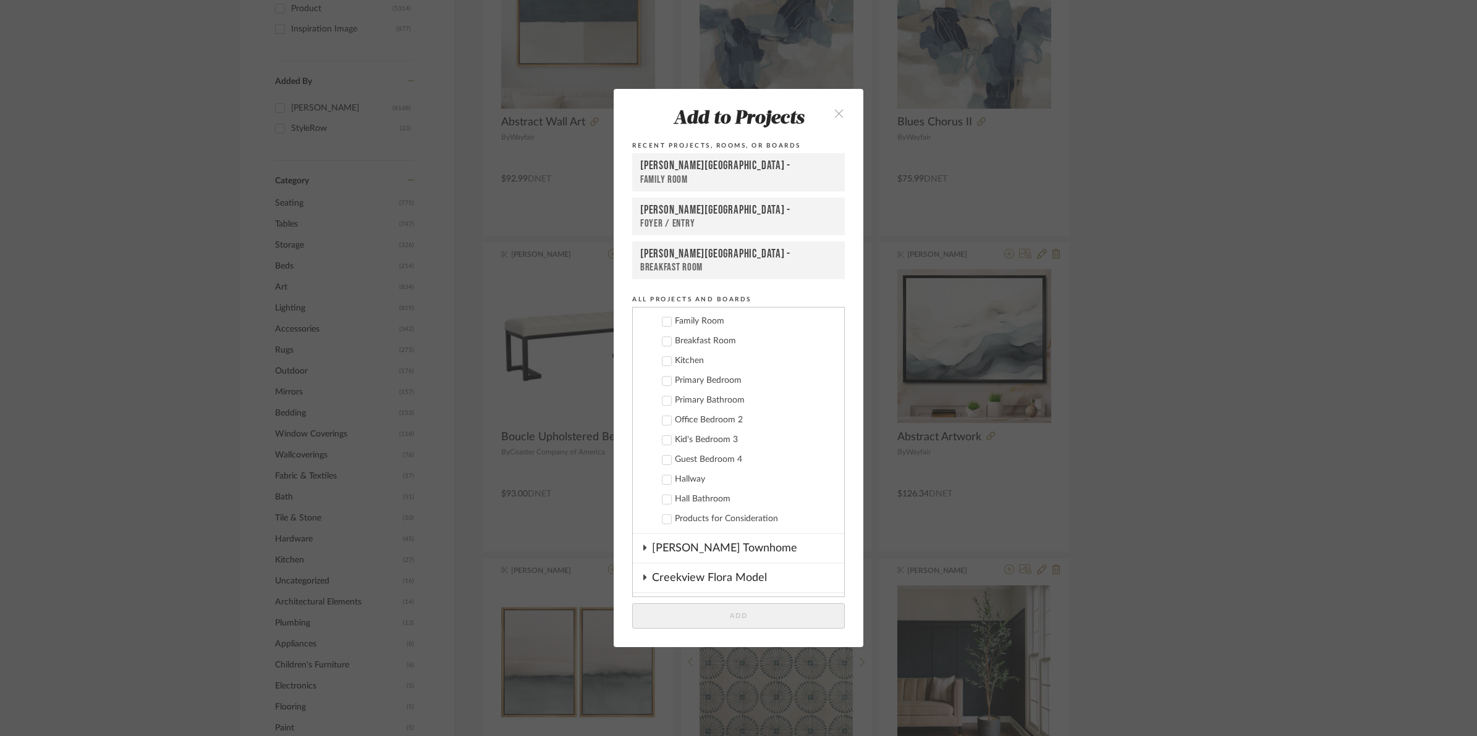
click at [663, 380] on icon at bounding box center [666, 381] width 9 height 9
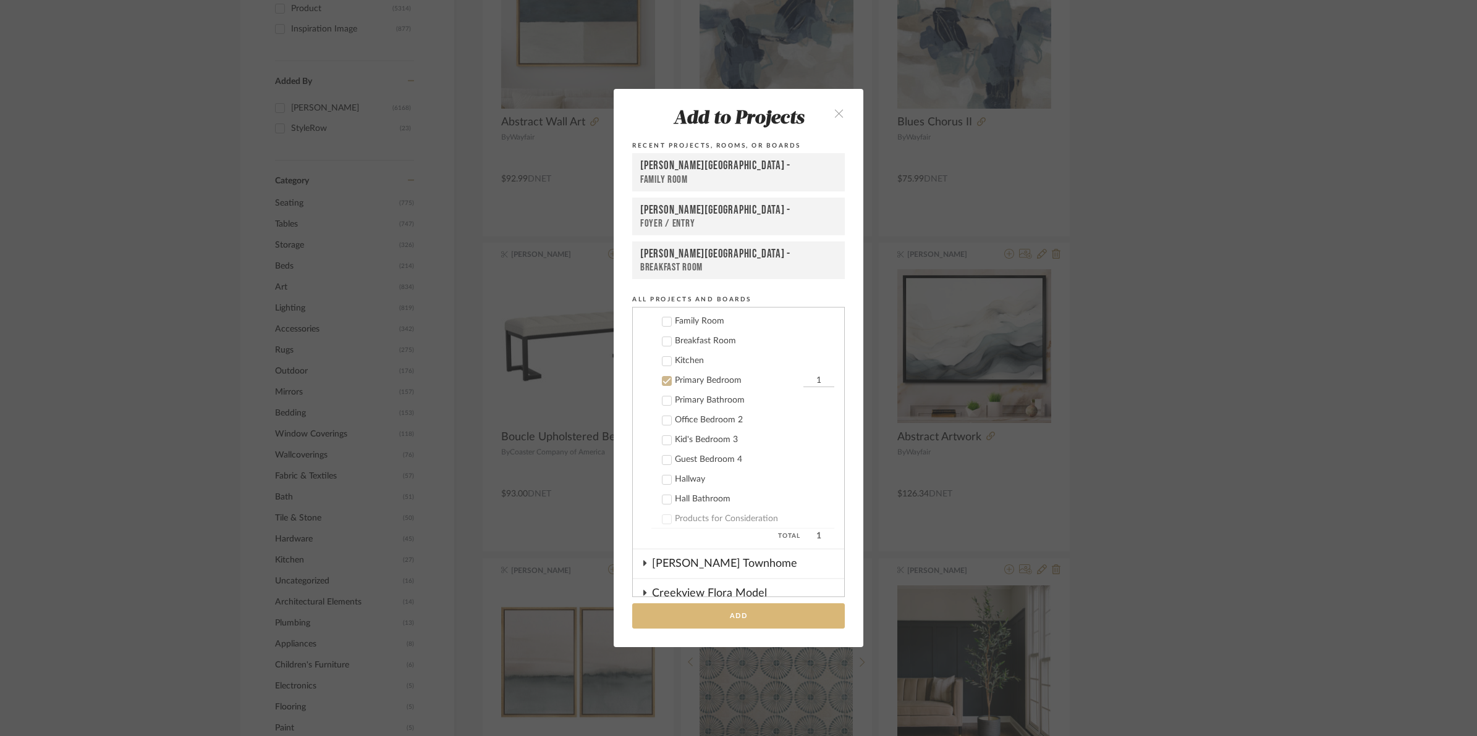
click at [752, 618] on button "Add" at bounding box center [738, 616] width 213 height 25
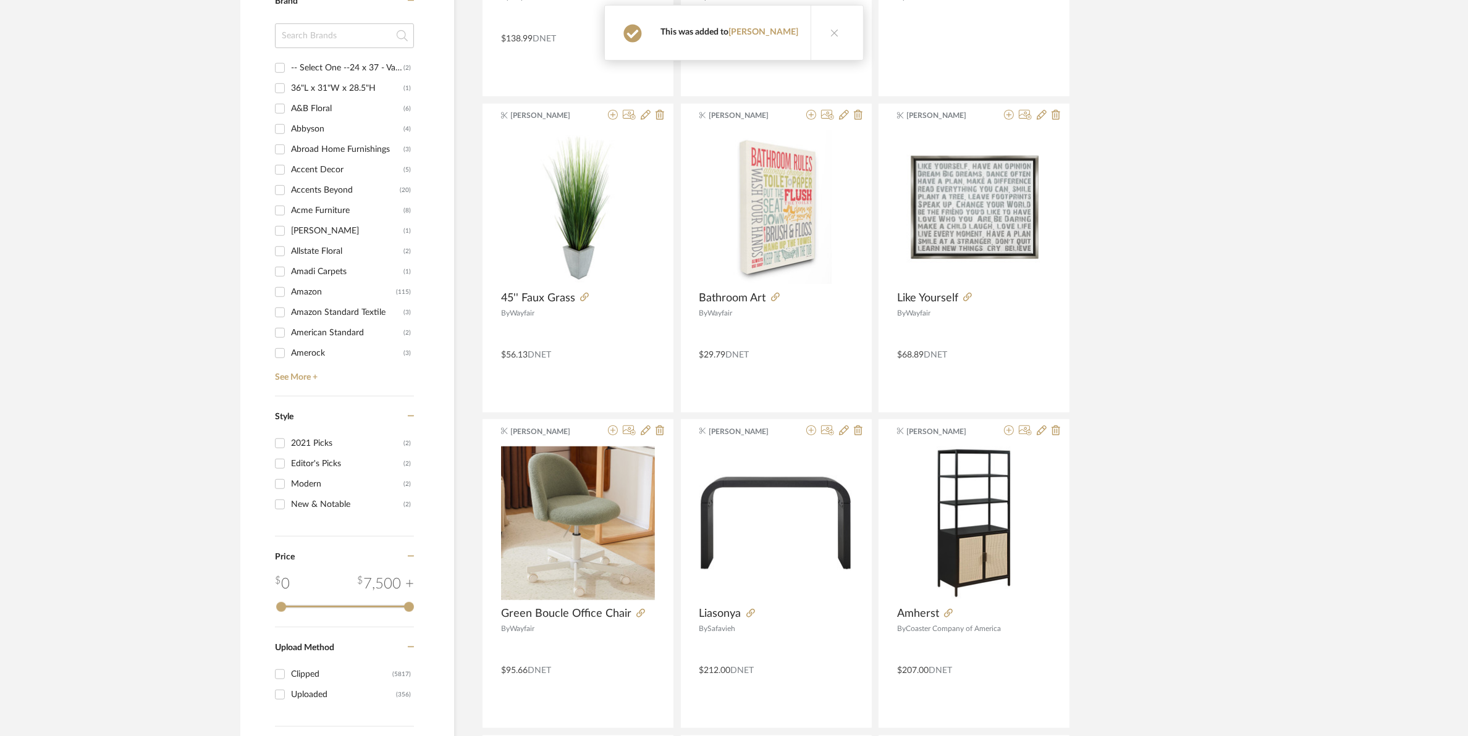
scroll to position [1081, 0]
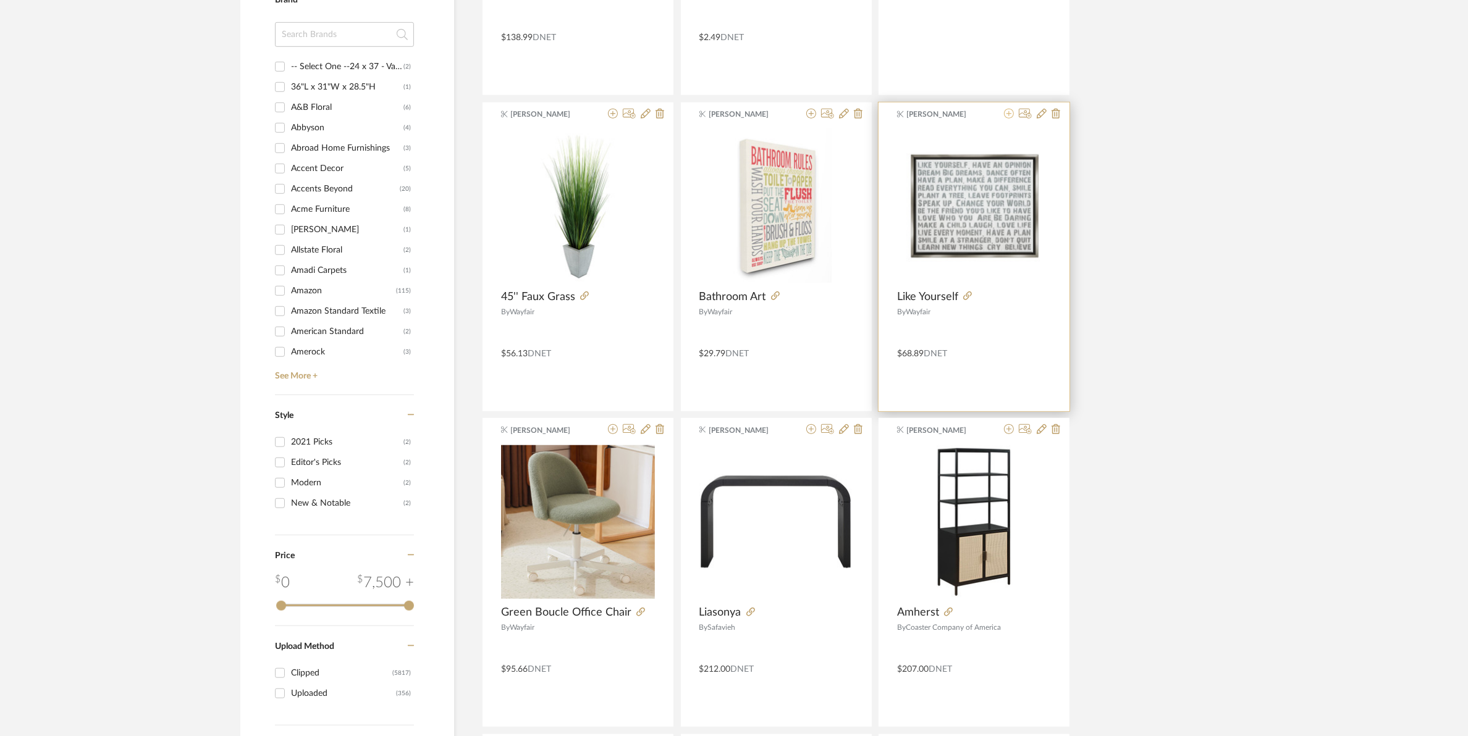
click at [1006, 115] on icon at bounding box center [1009, 114] width 10 height 10
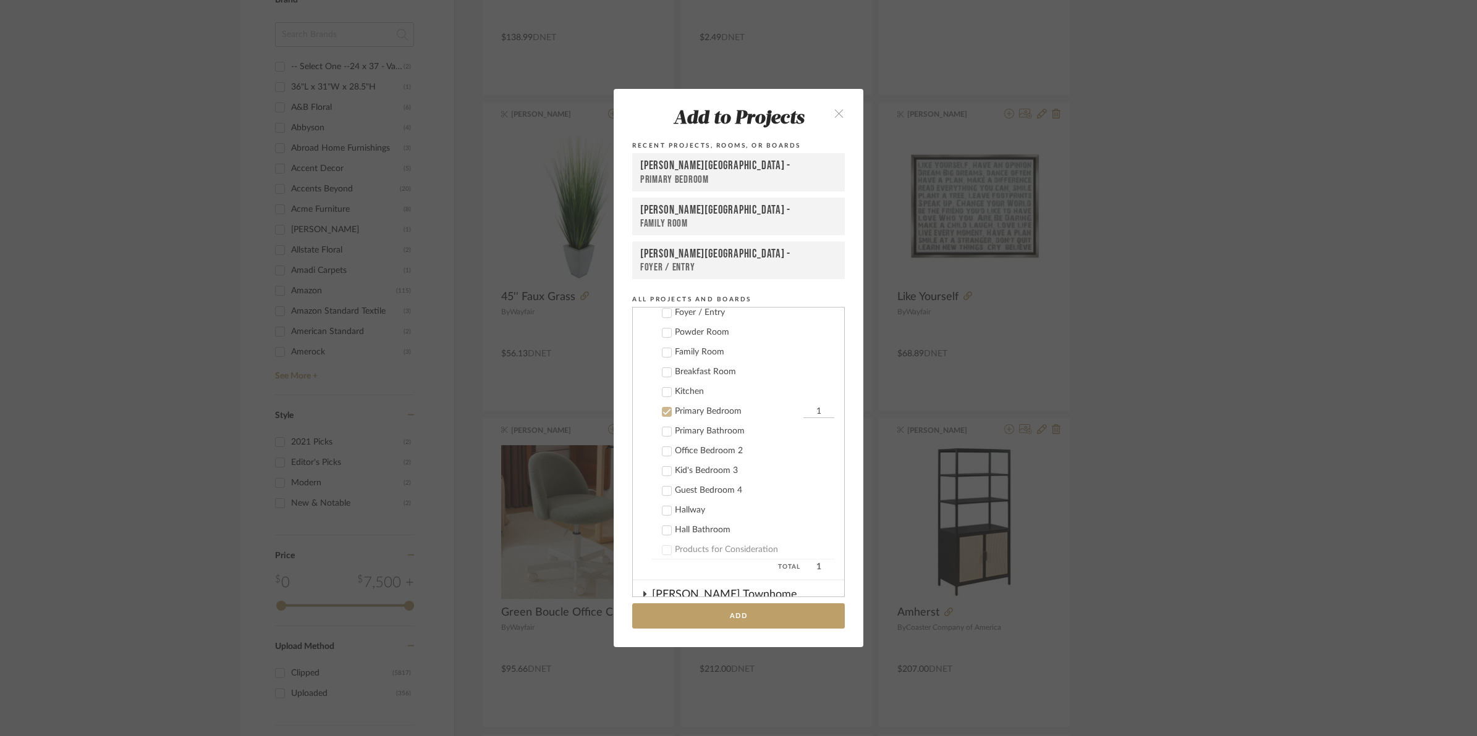
scroll to position [324, 0]
click at [662, 319] on icon at bounding box center [666, 321] width 9 height 9
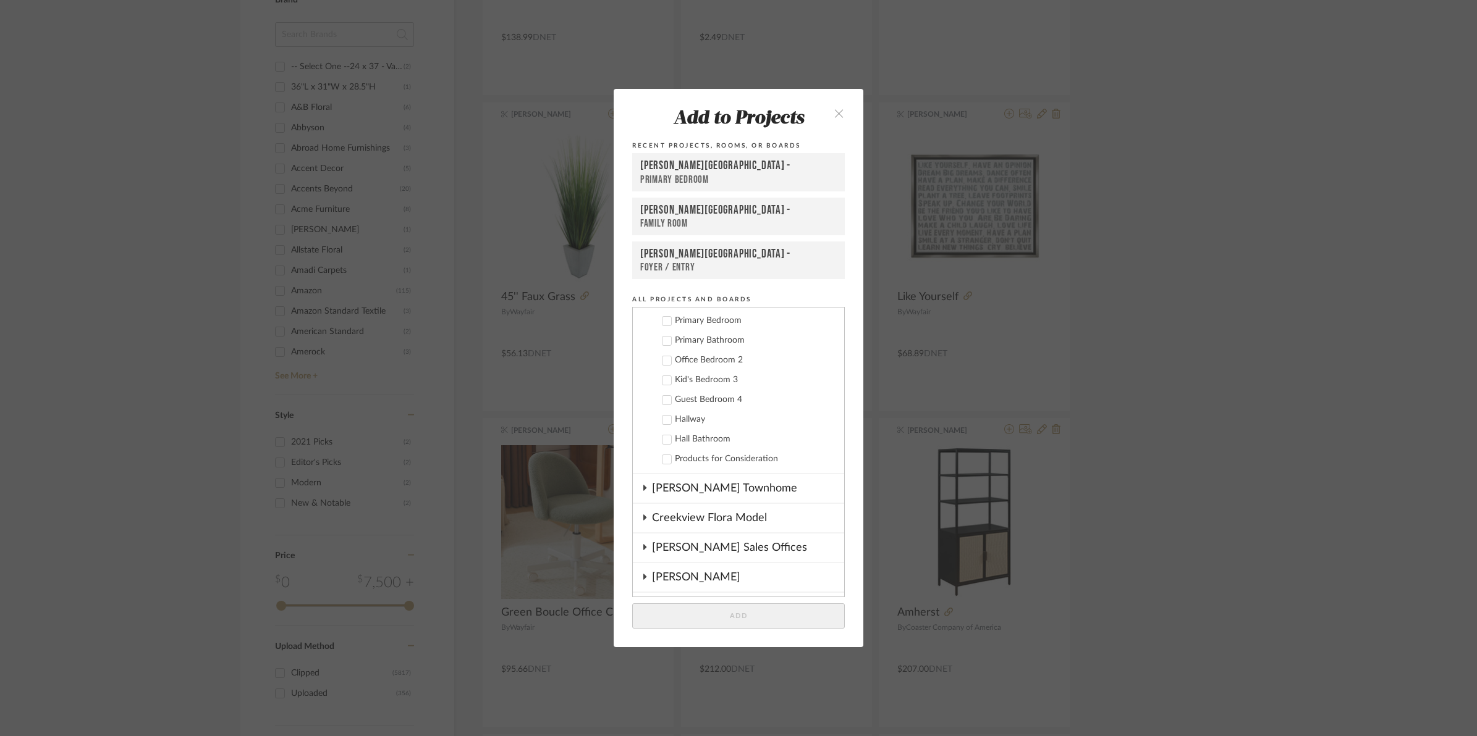
click at [662, 381] on icon at bounding box center [666, 380] width 9 height 9
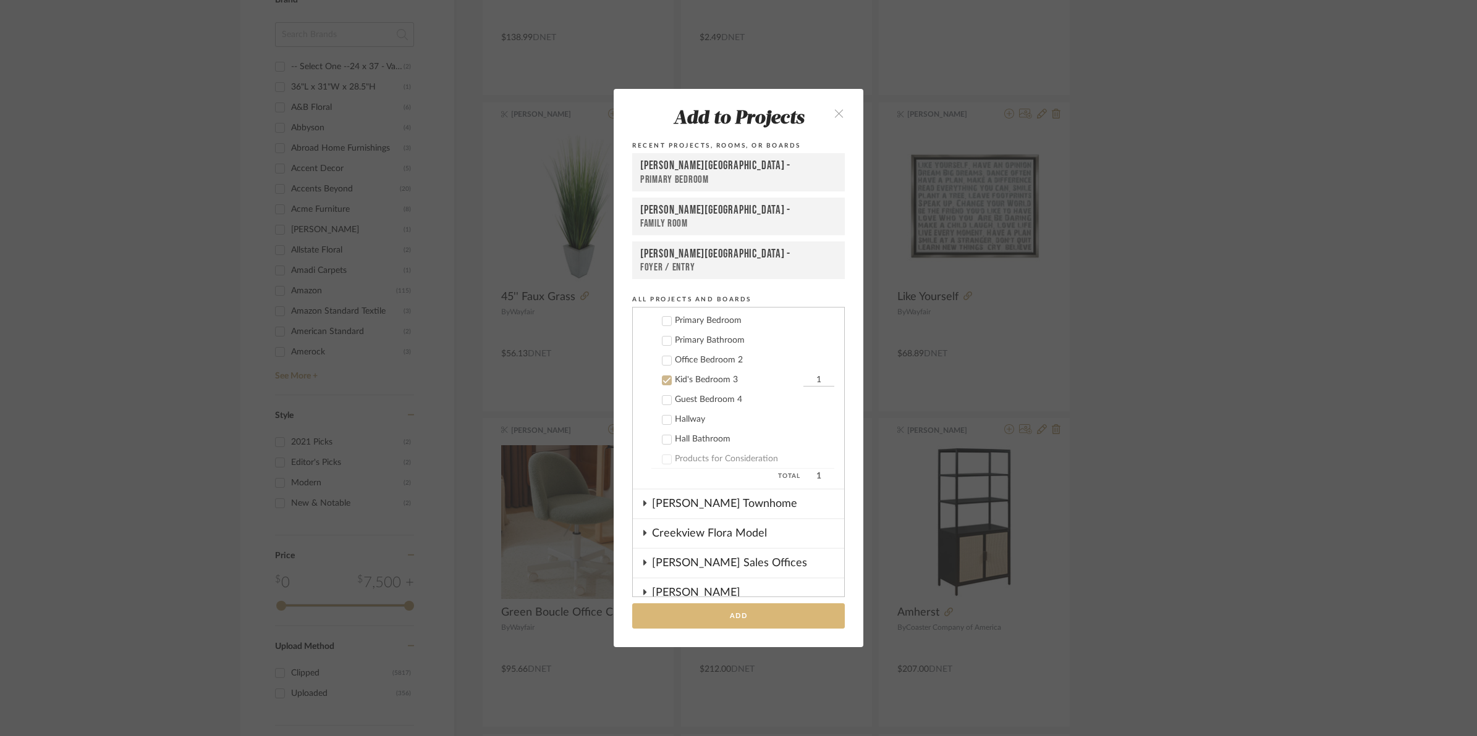
click at [722, 615] on button "Add" at bounding box center [738, 616] width 213 height 25
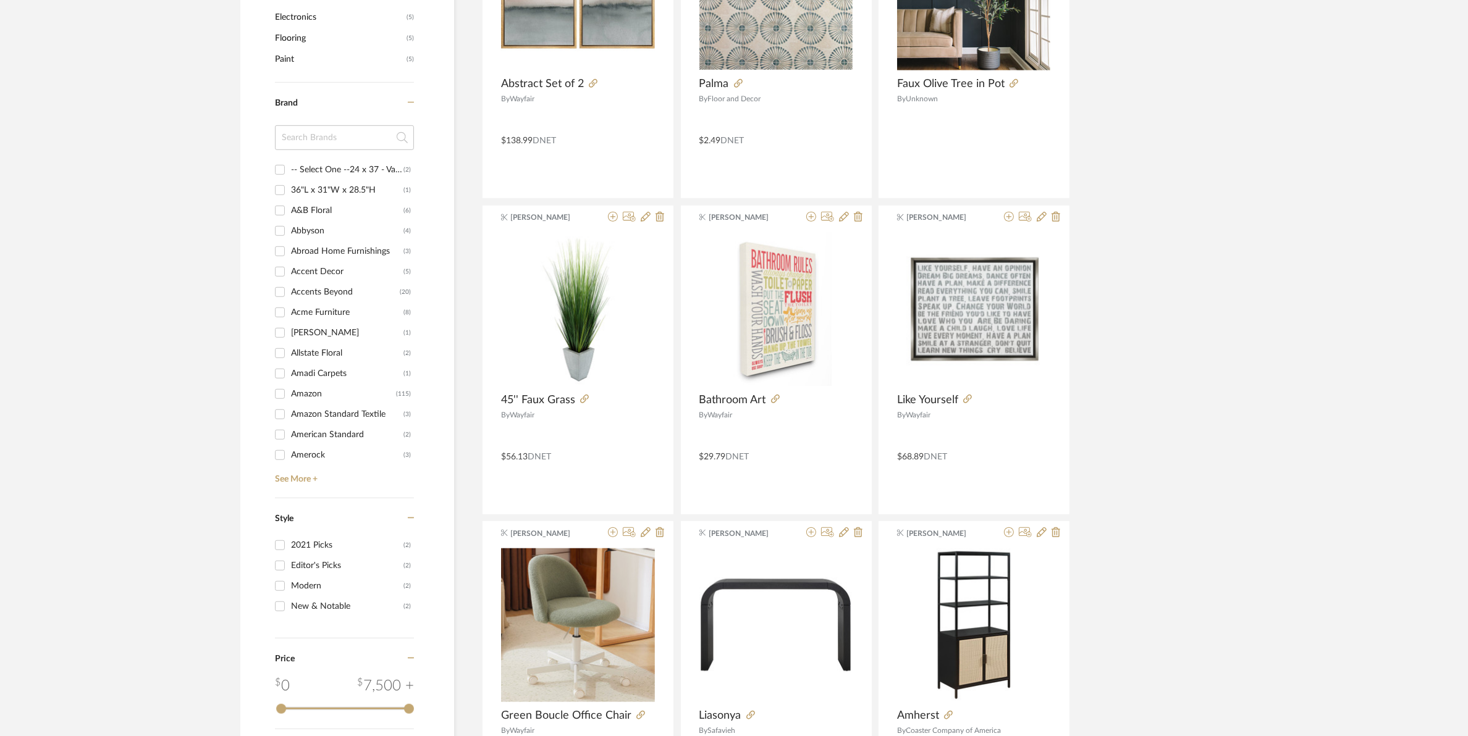
scroll to position [0, 0]
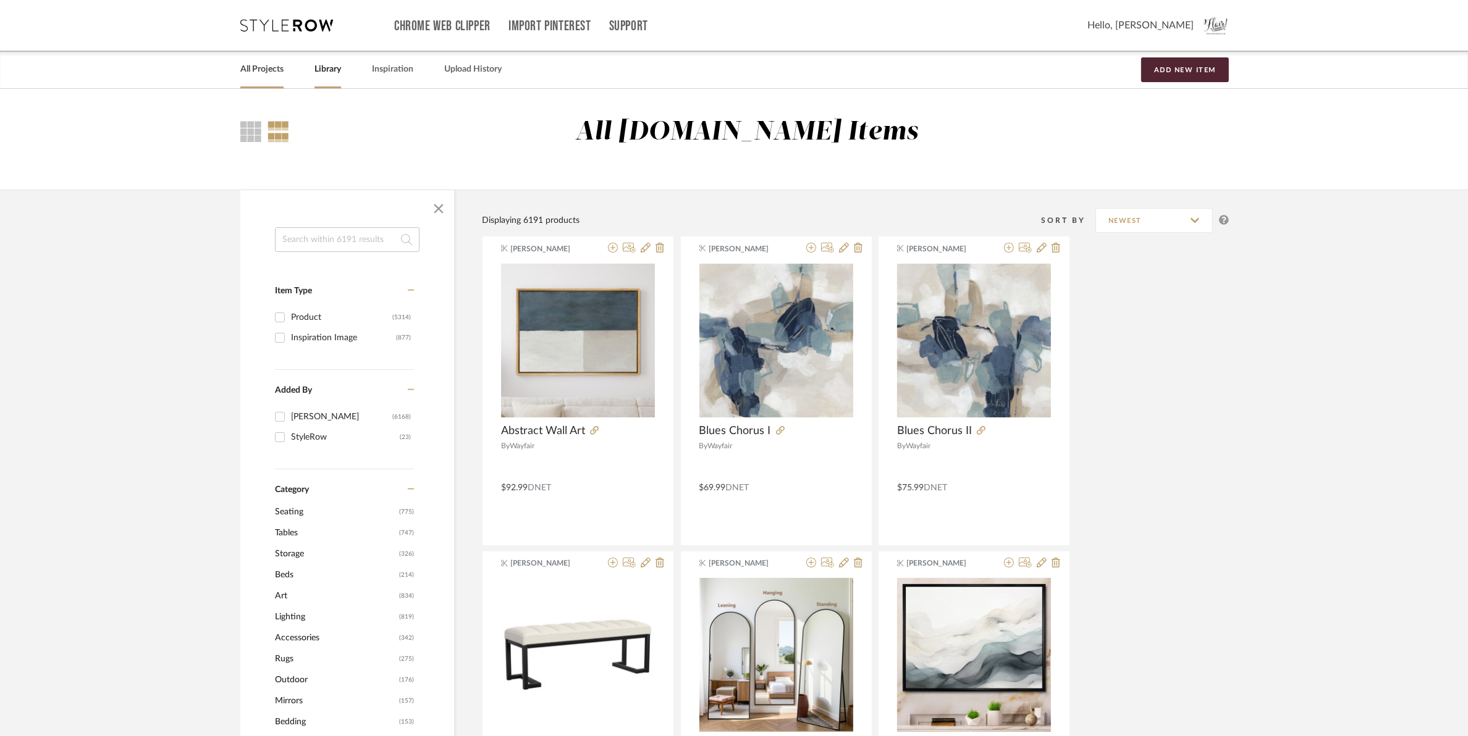
click at [248, 72] on link "All Projects" at bounding box center [261, 69] width 43 height 17
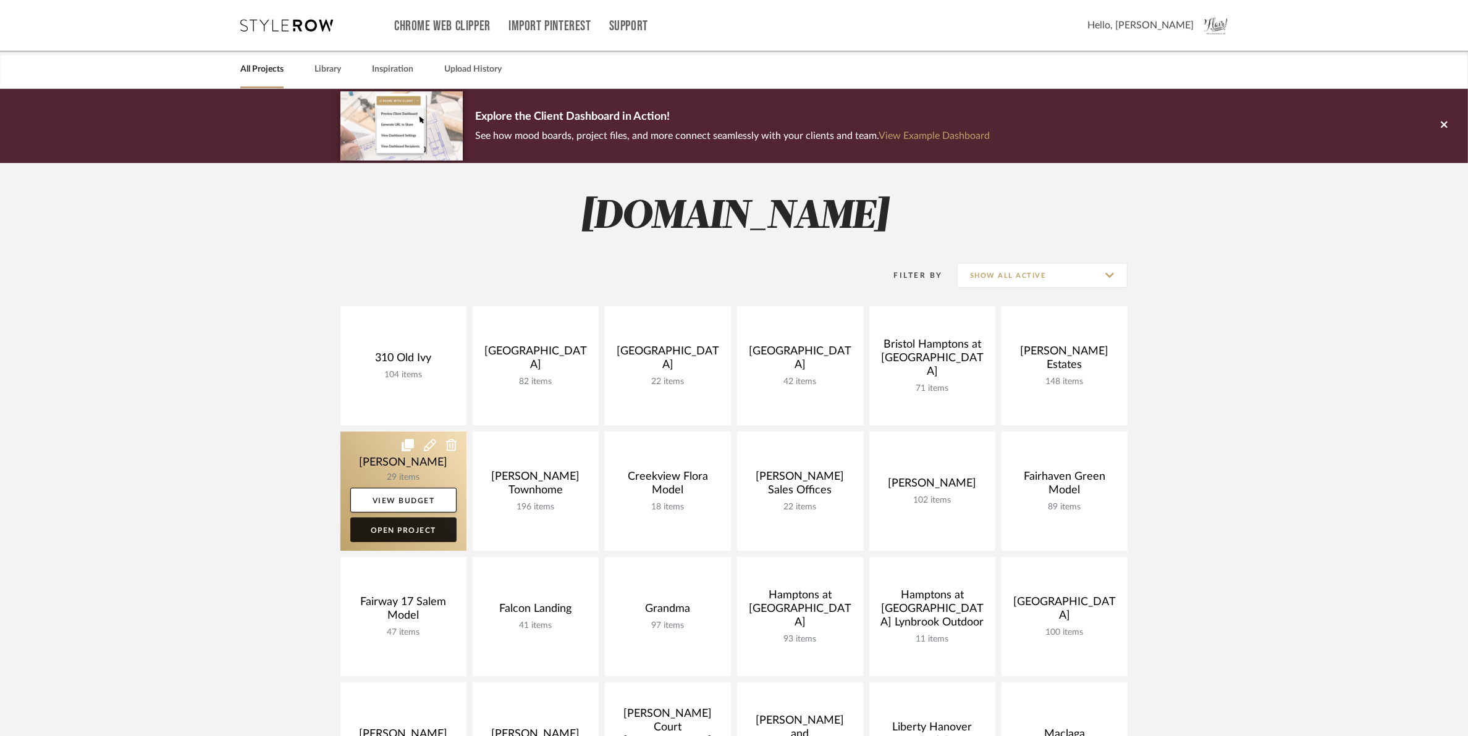
click at [408, 535] on link "Open Project" at bounding box center [403, 530] width 106 height 25
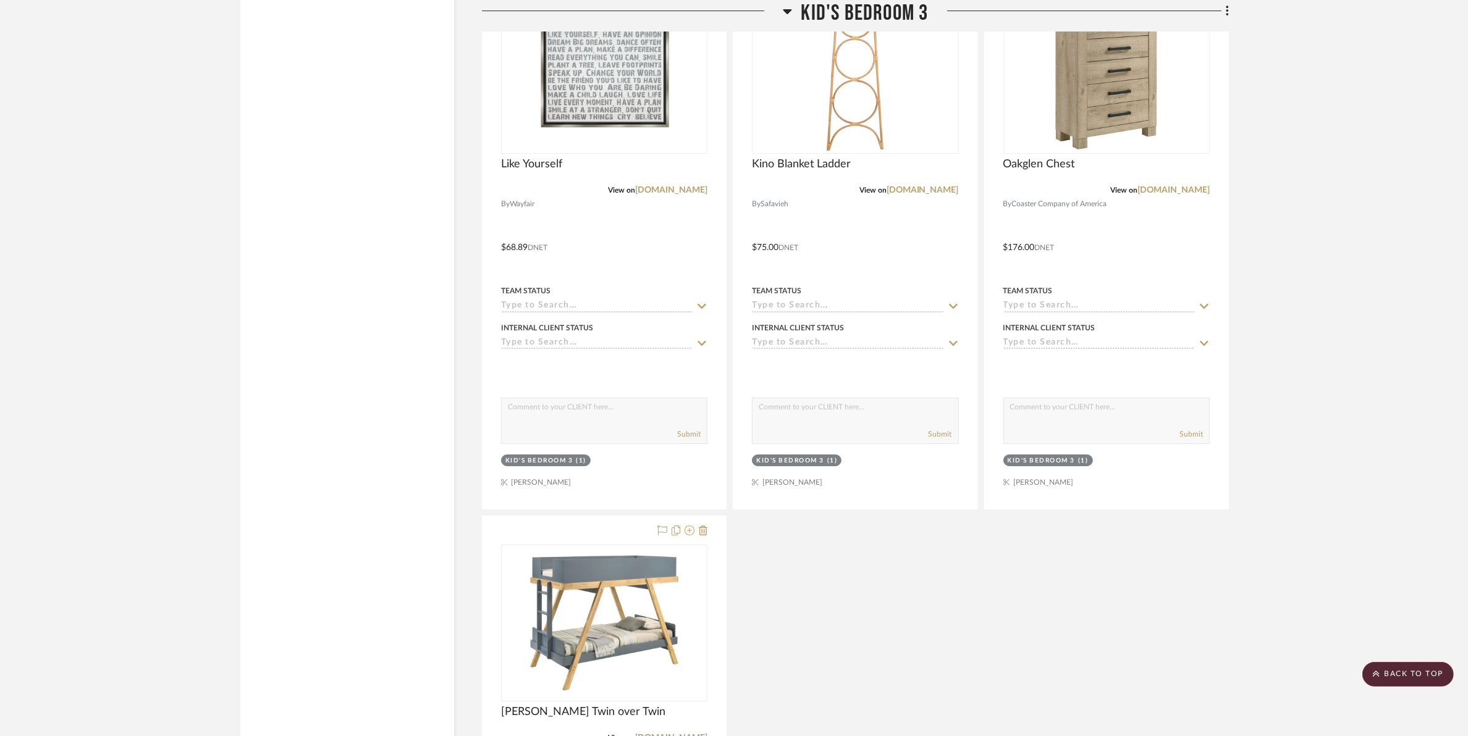
scroll to position [5638, 0]
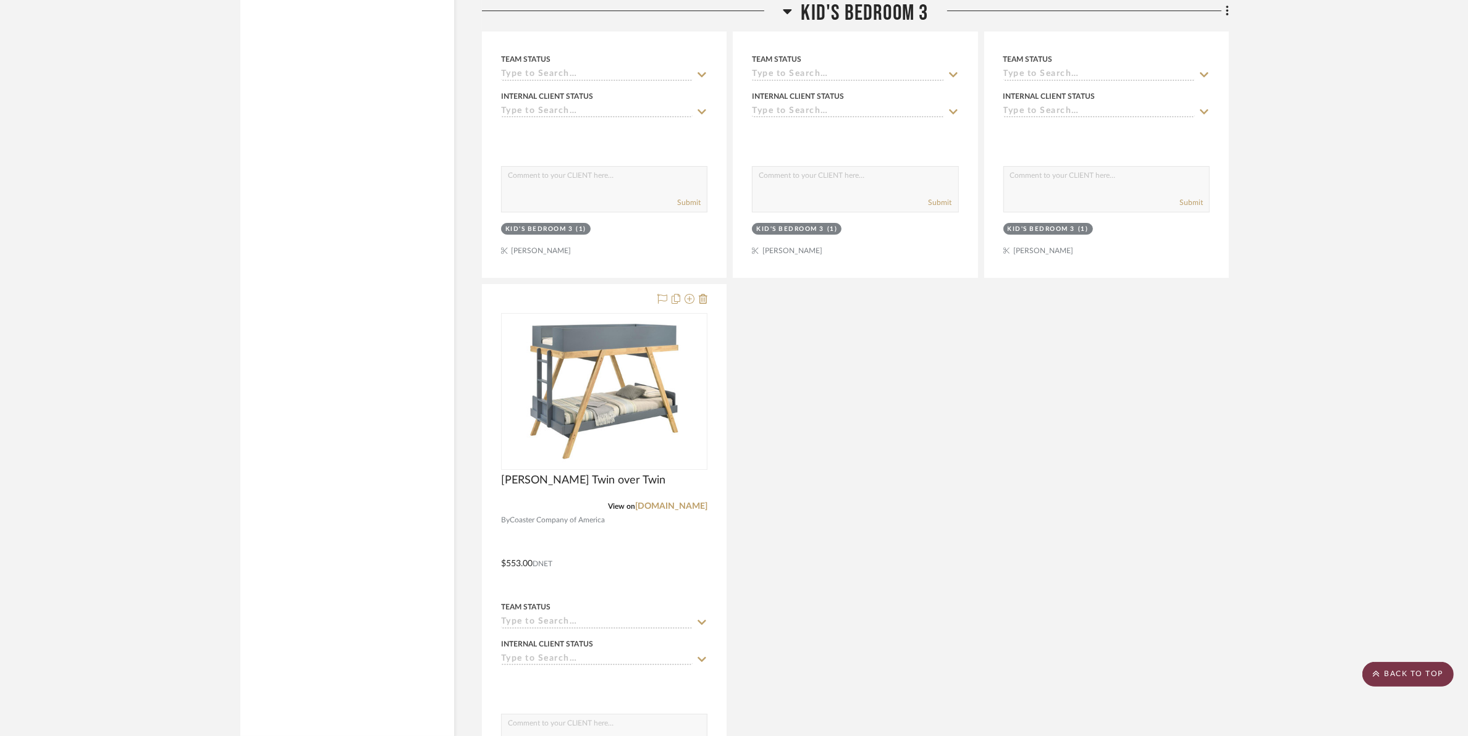
click at [1426, 684] on scroll-to-top-button "BACK TO TOP" at bounding box center [1407, 674] width 91 height 25
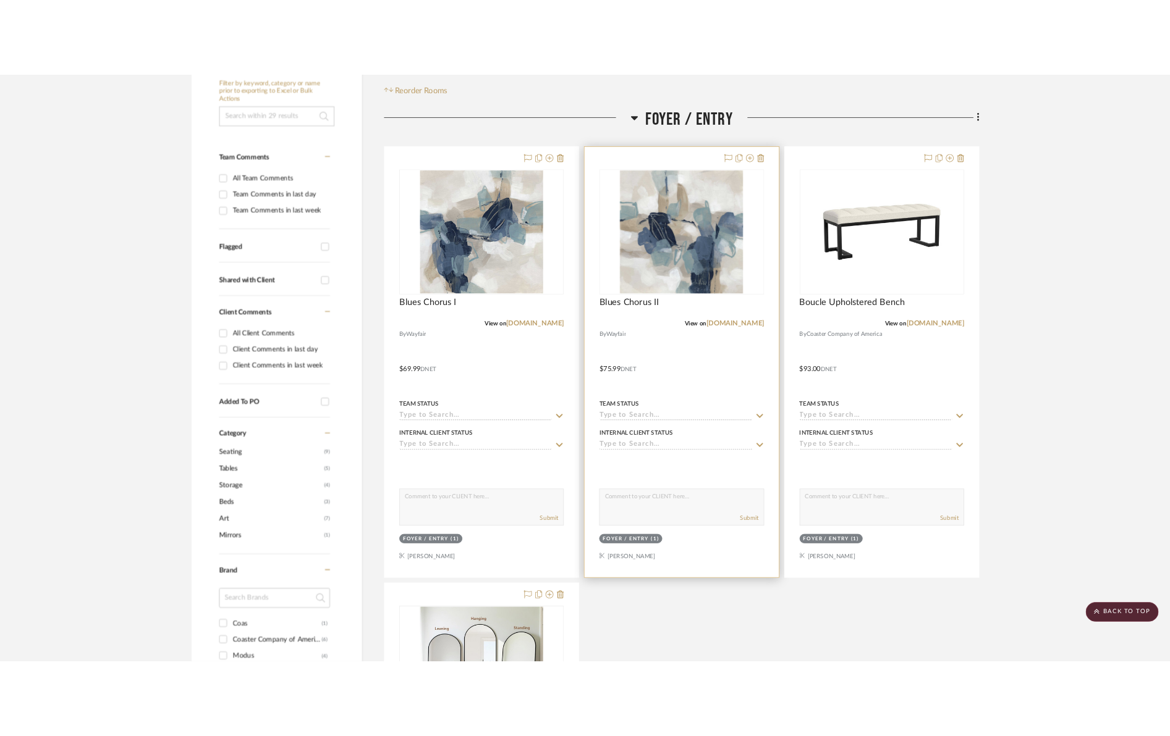
scroll to position [0, 0]
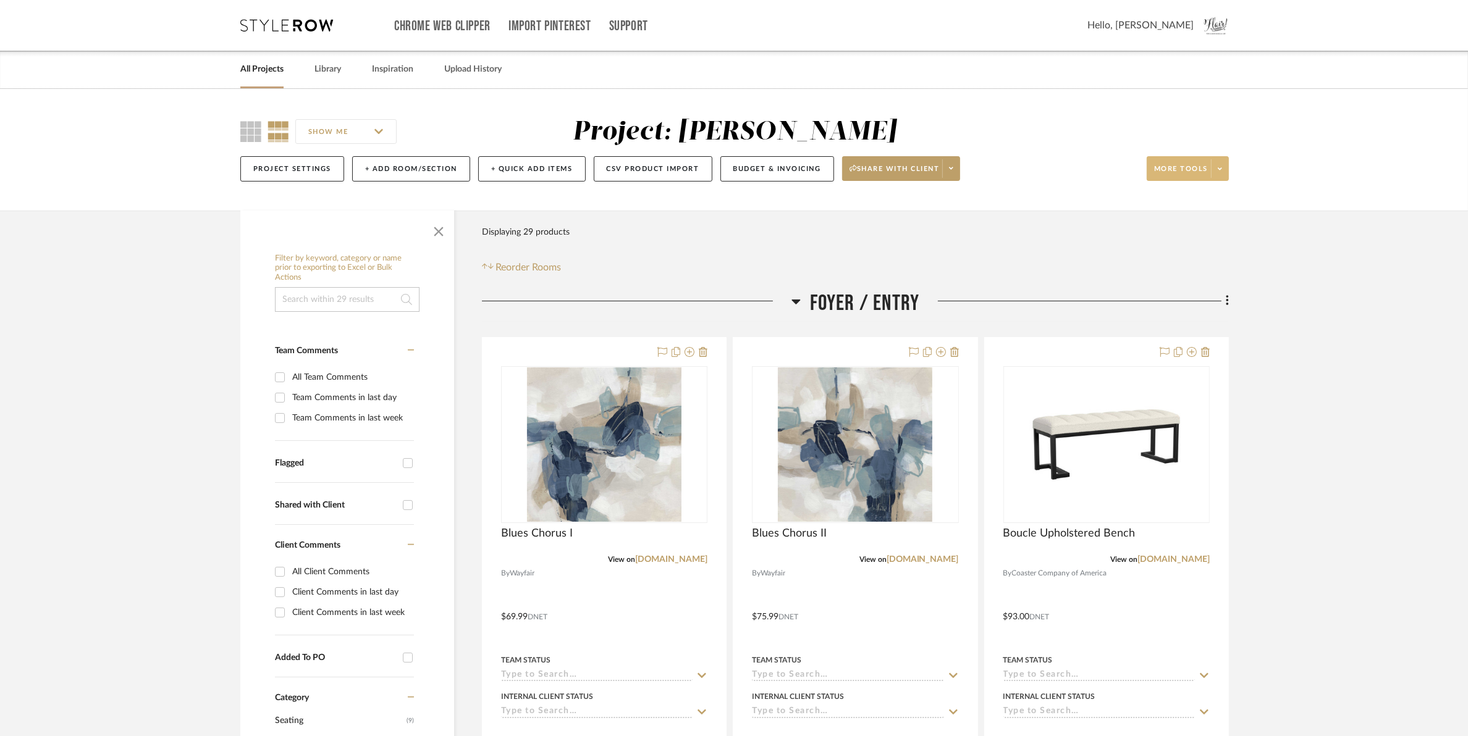
click at [1178, 165] on span "More tools" at bounding box center [1181, 173] width 54 height 19
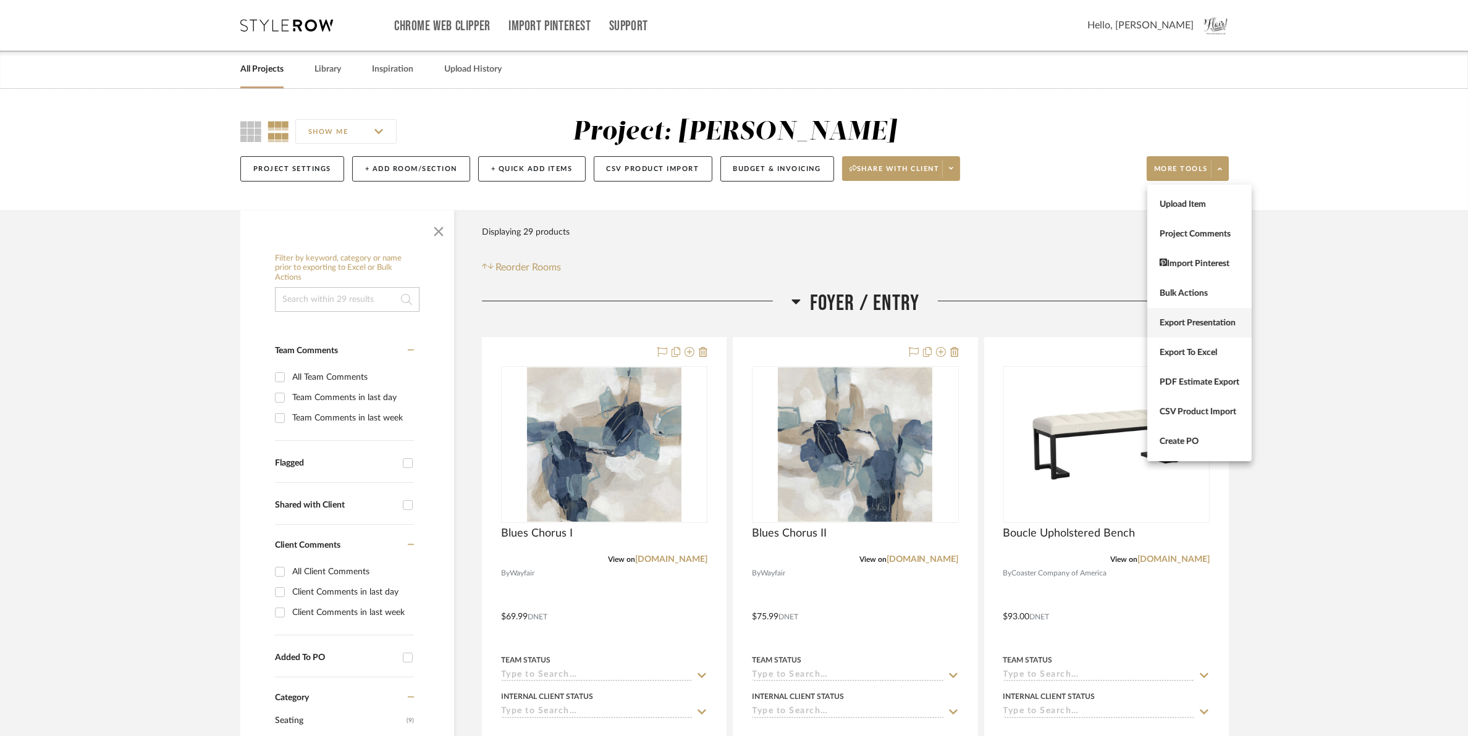
click at [1203, 319] on span "Export Presentation" at bounding box center [1200, 323] width 80 height 11
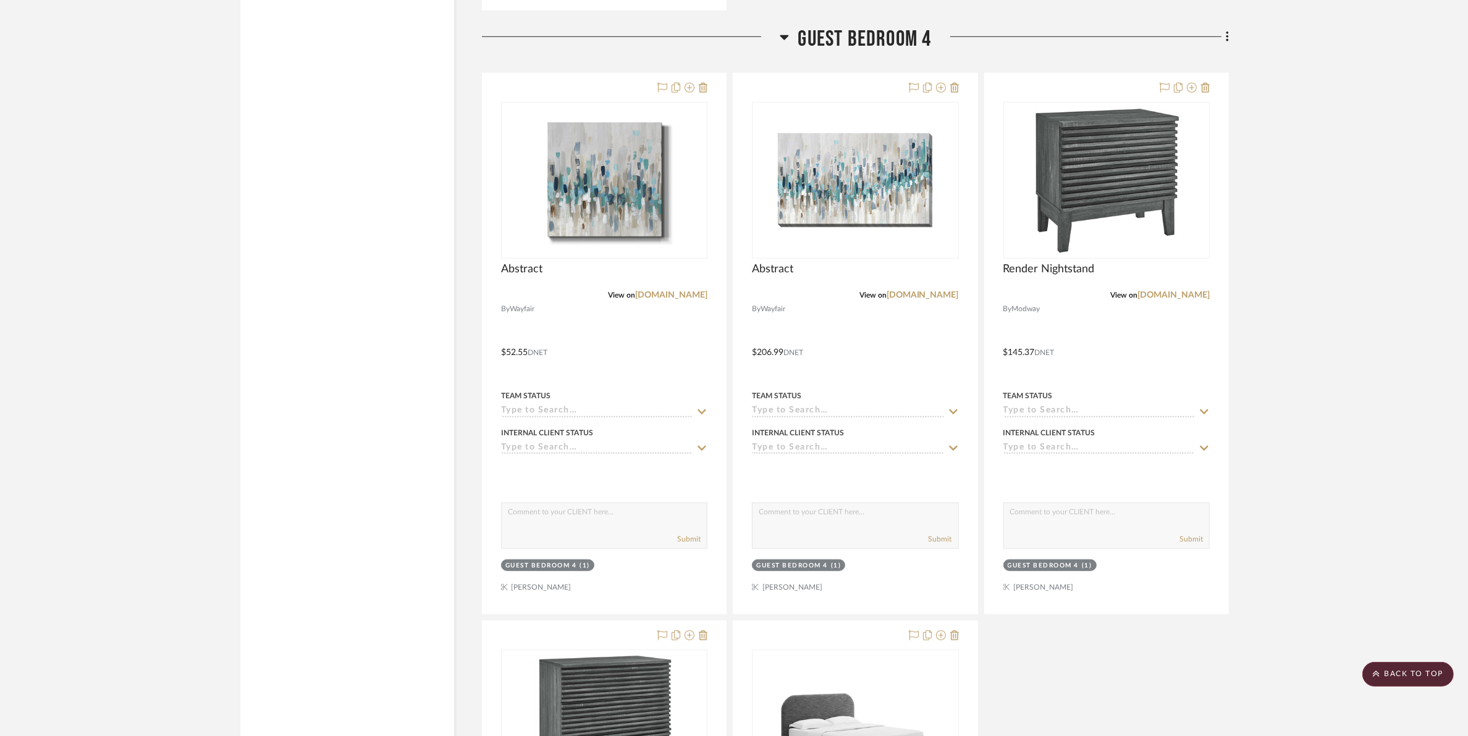
scroll to position [6950, 0]
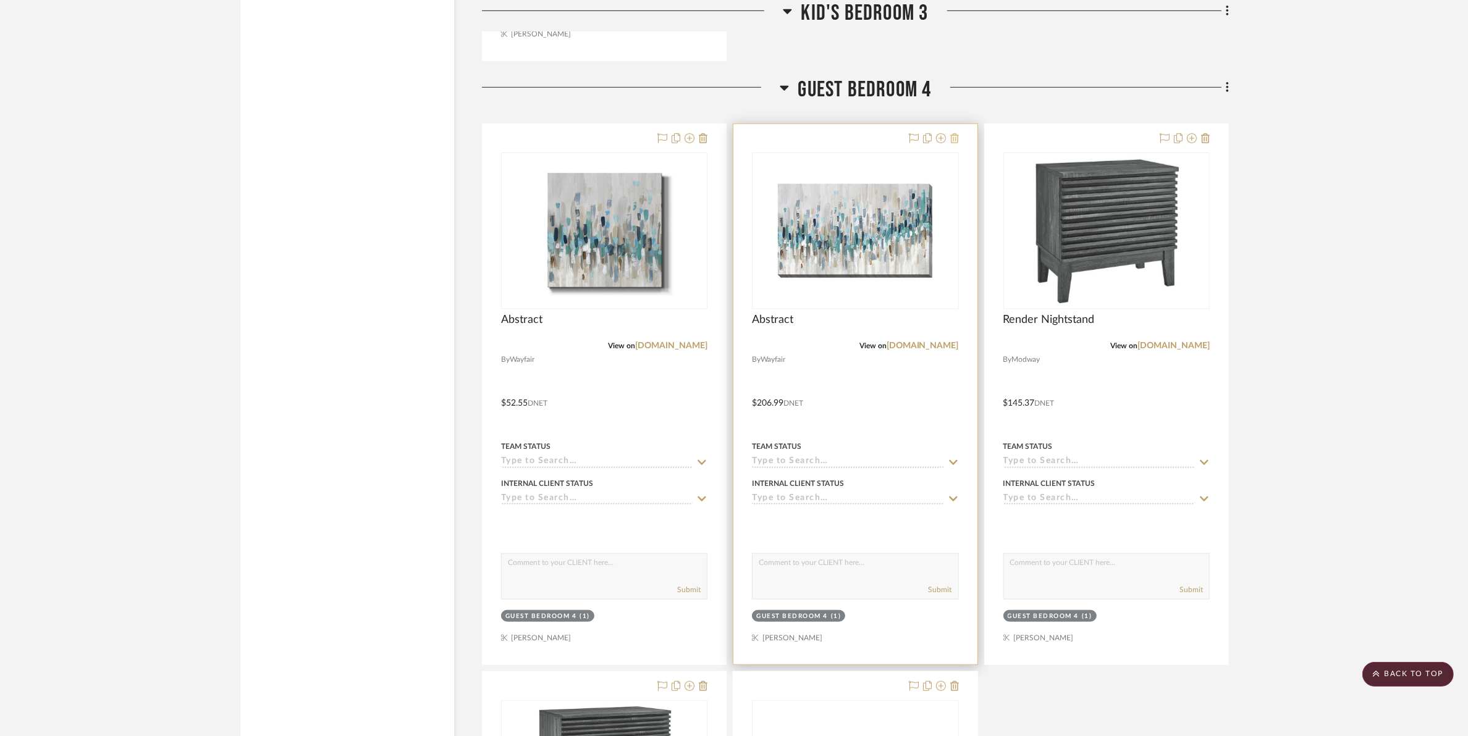
click at [951, 146] on button at bounding box center [954, 139] width 9 height 15
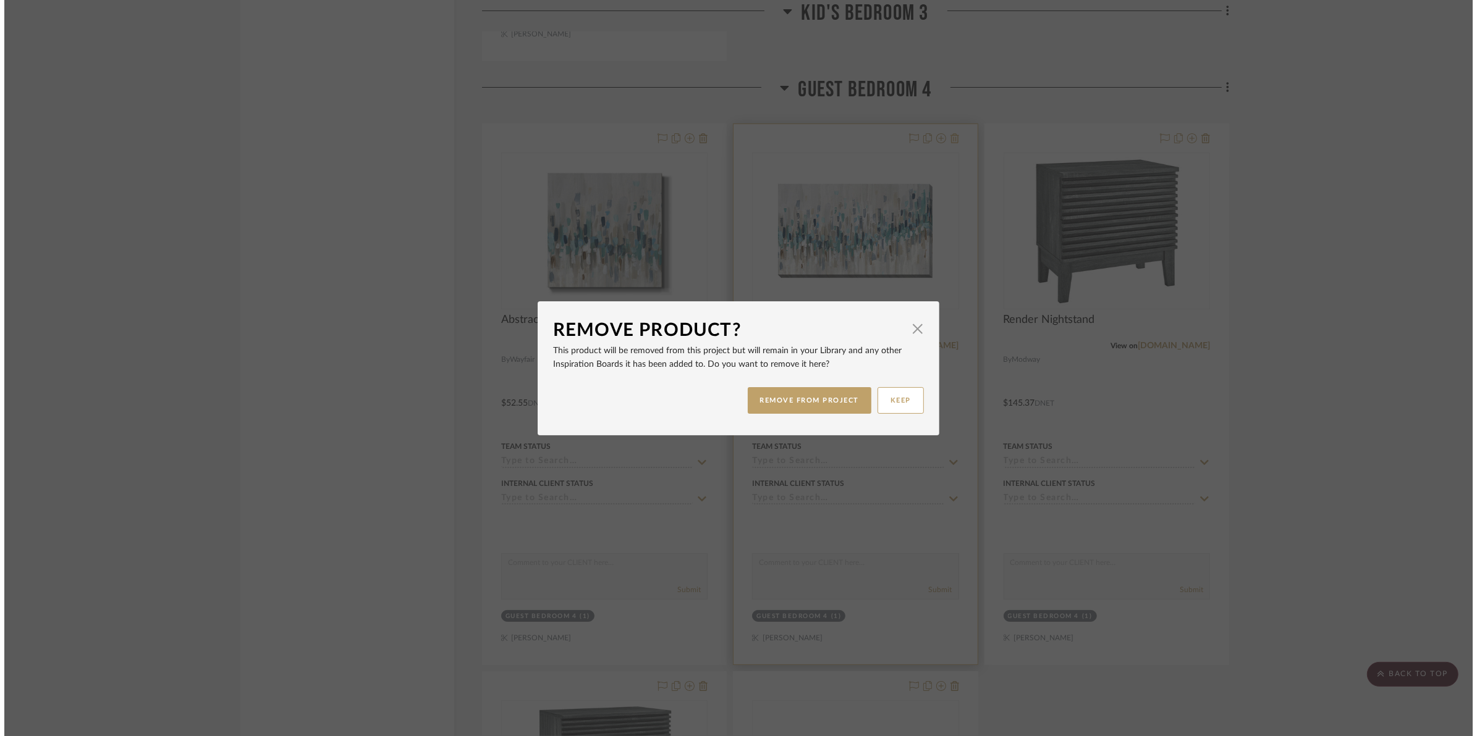
scroll to position [0, 0]
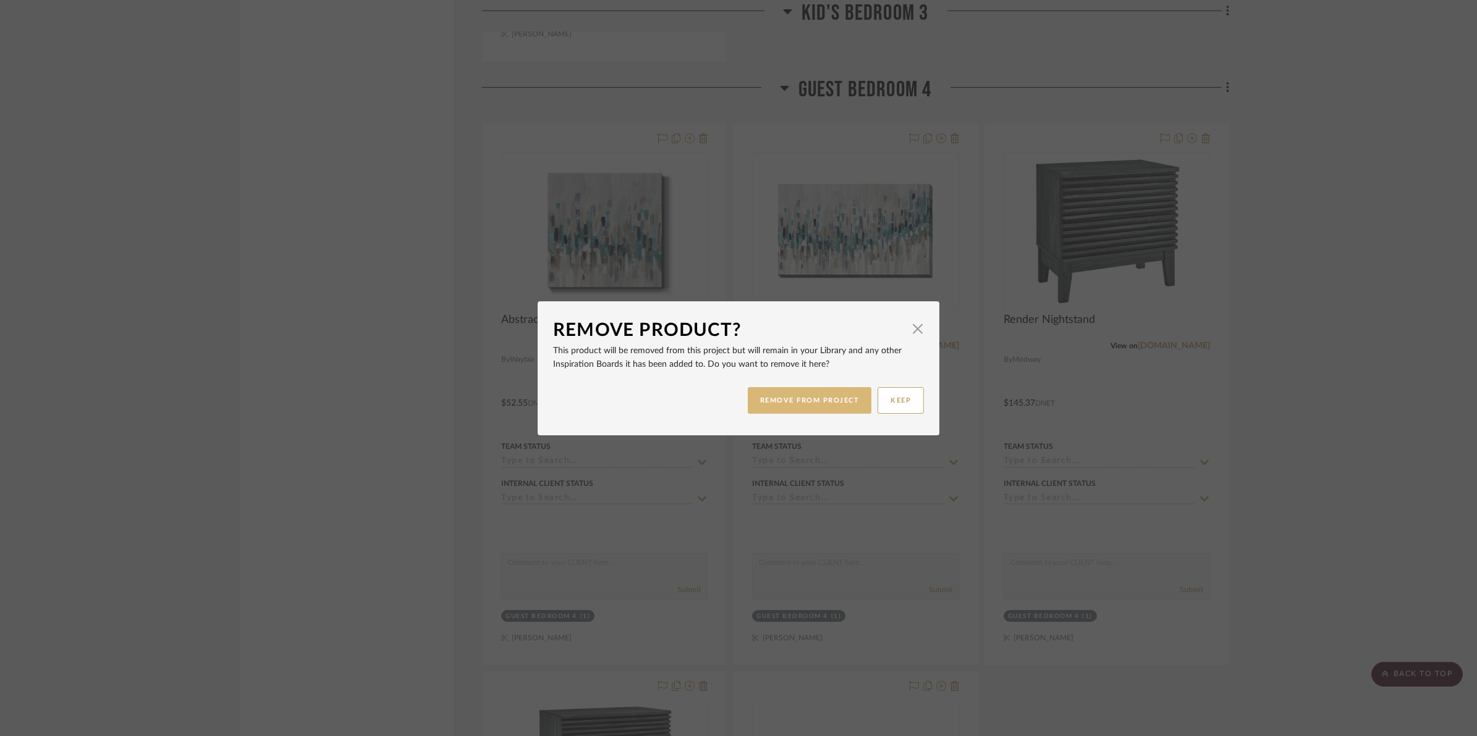
click at [854, 402] on button "REMOVE FROM PROJECT" at bounding box center [810, 400] width 124 height 27
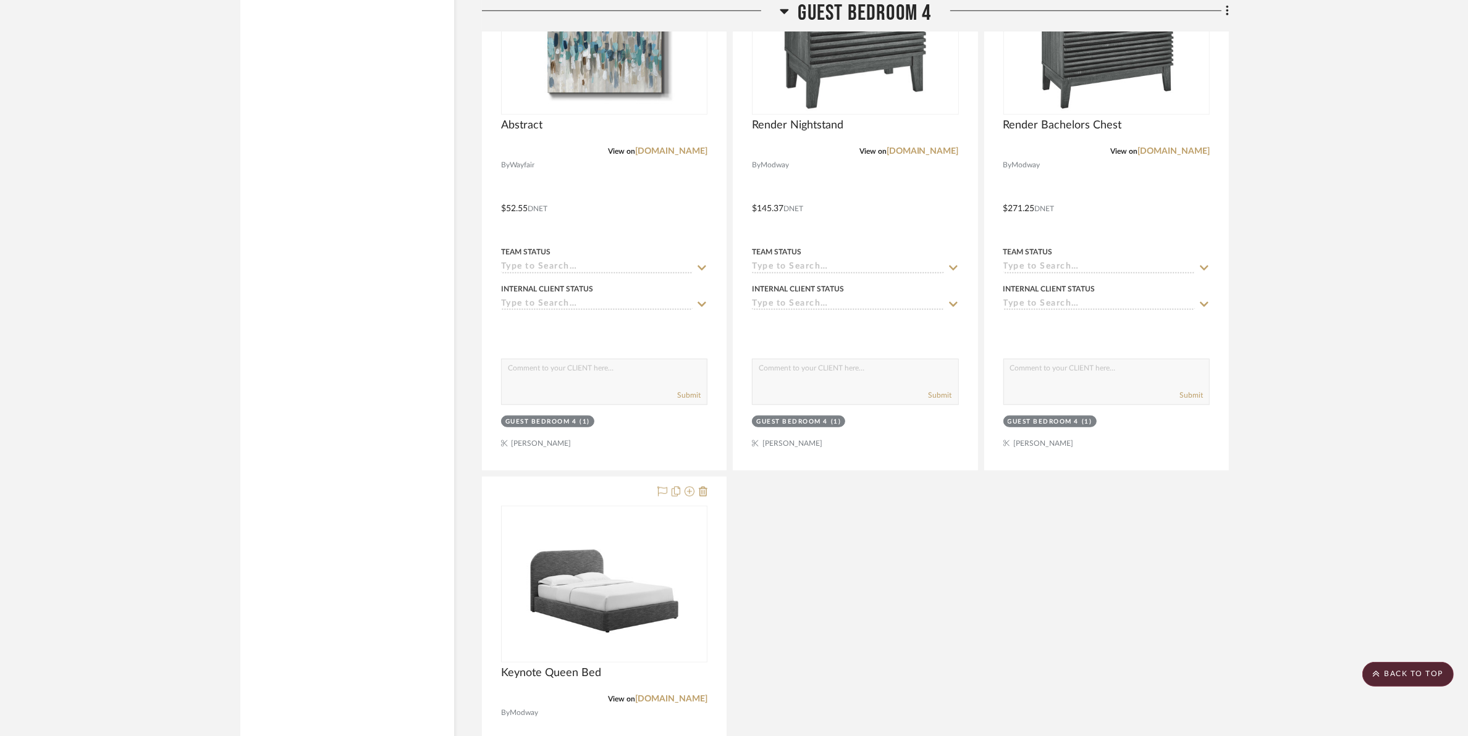
scroll to position [7182, 0]
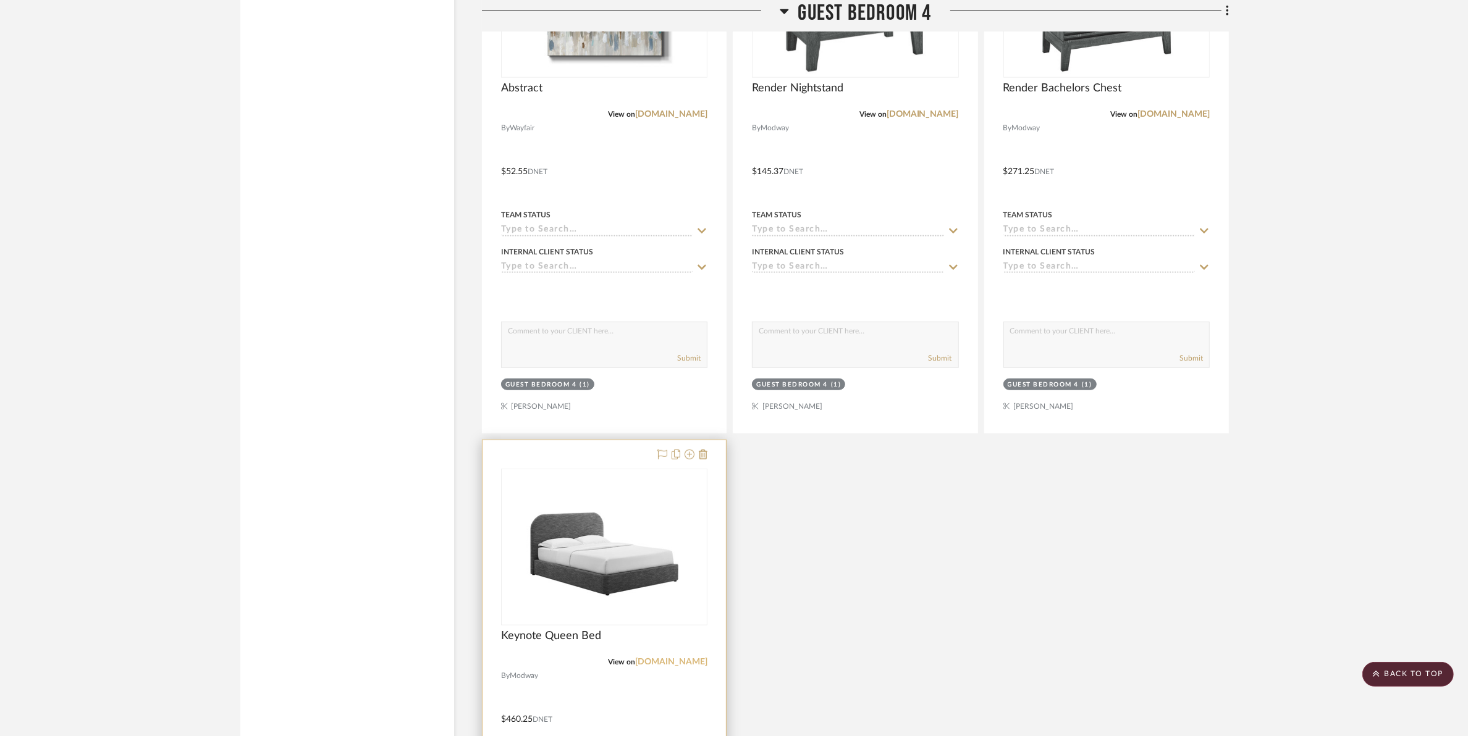
click at [693, 663] on link "[DOMAIN_NAME]" at bounding box center [671, 662] width 72 height 9
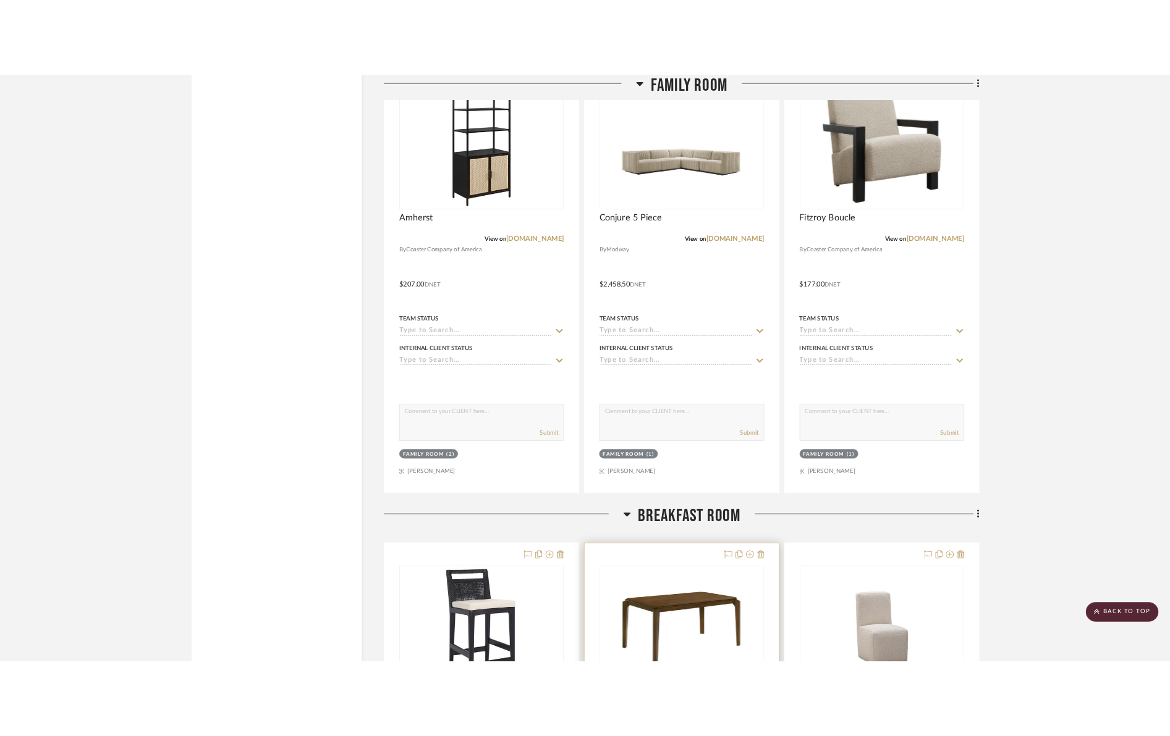
scroll to position [2542, 0]
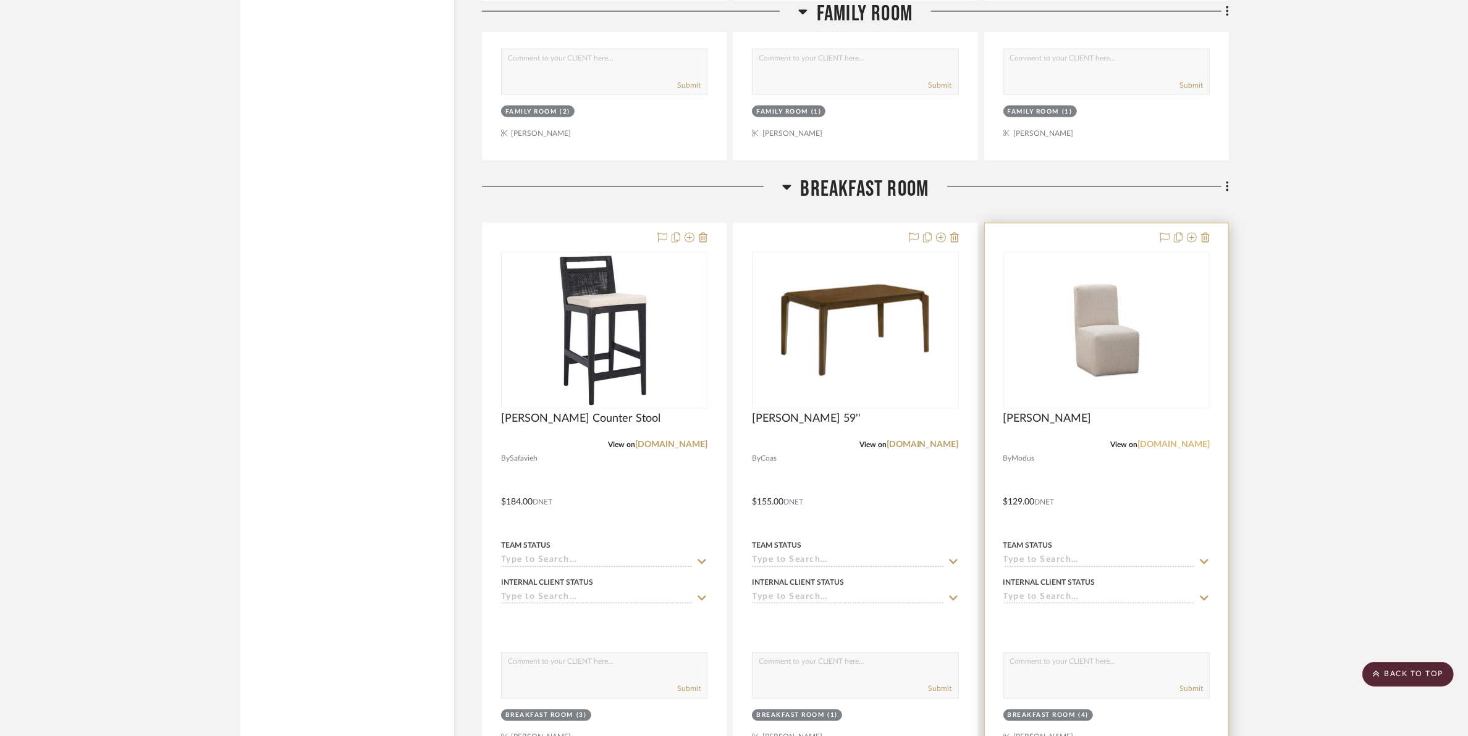
click at [1165, 446] on link "[DOMAIN_NAME]" at bounding box center [1173, 445] width 72 height 9
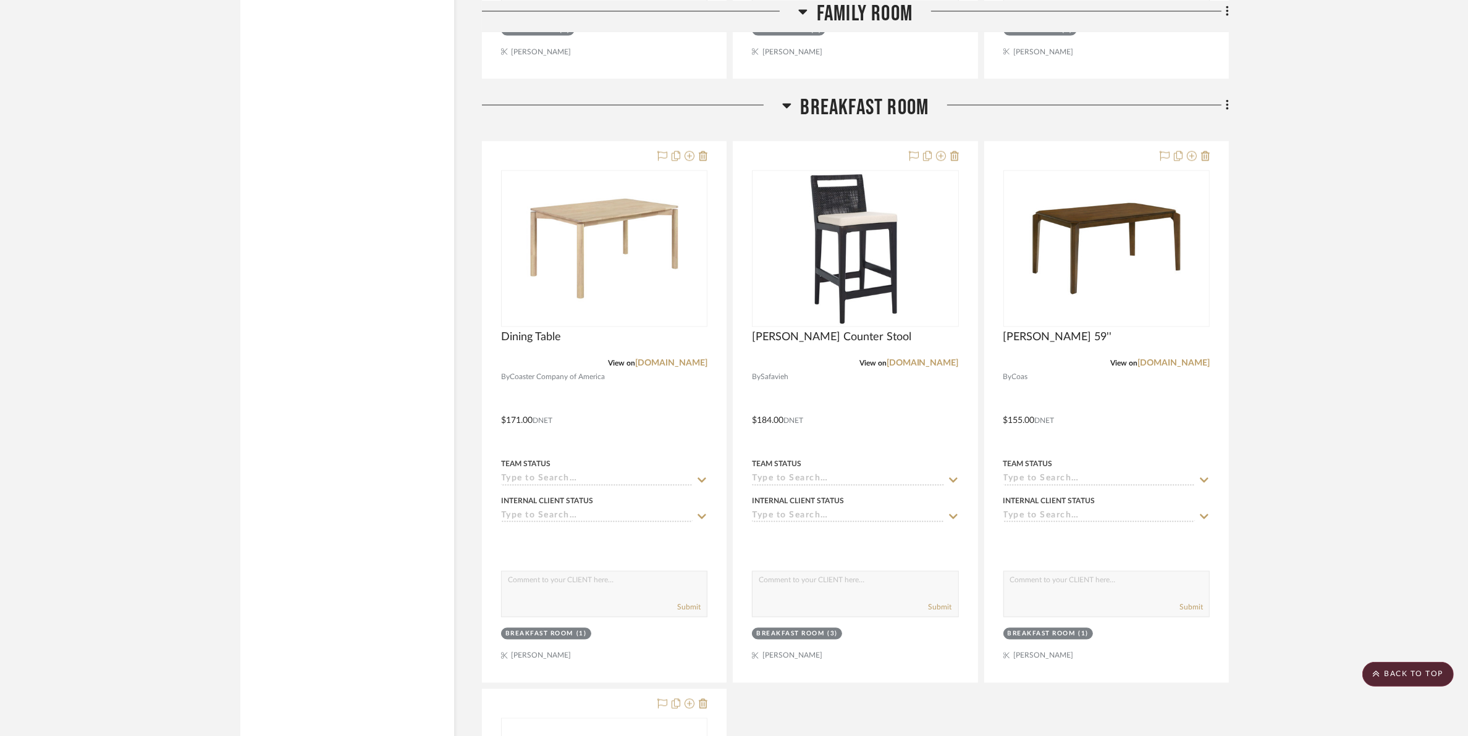
scroll to position [2626, 0]
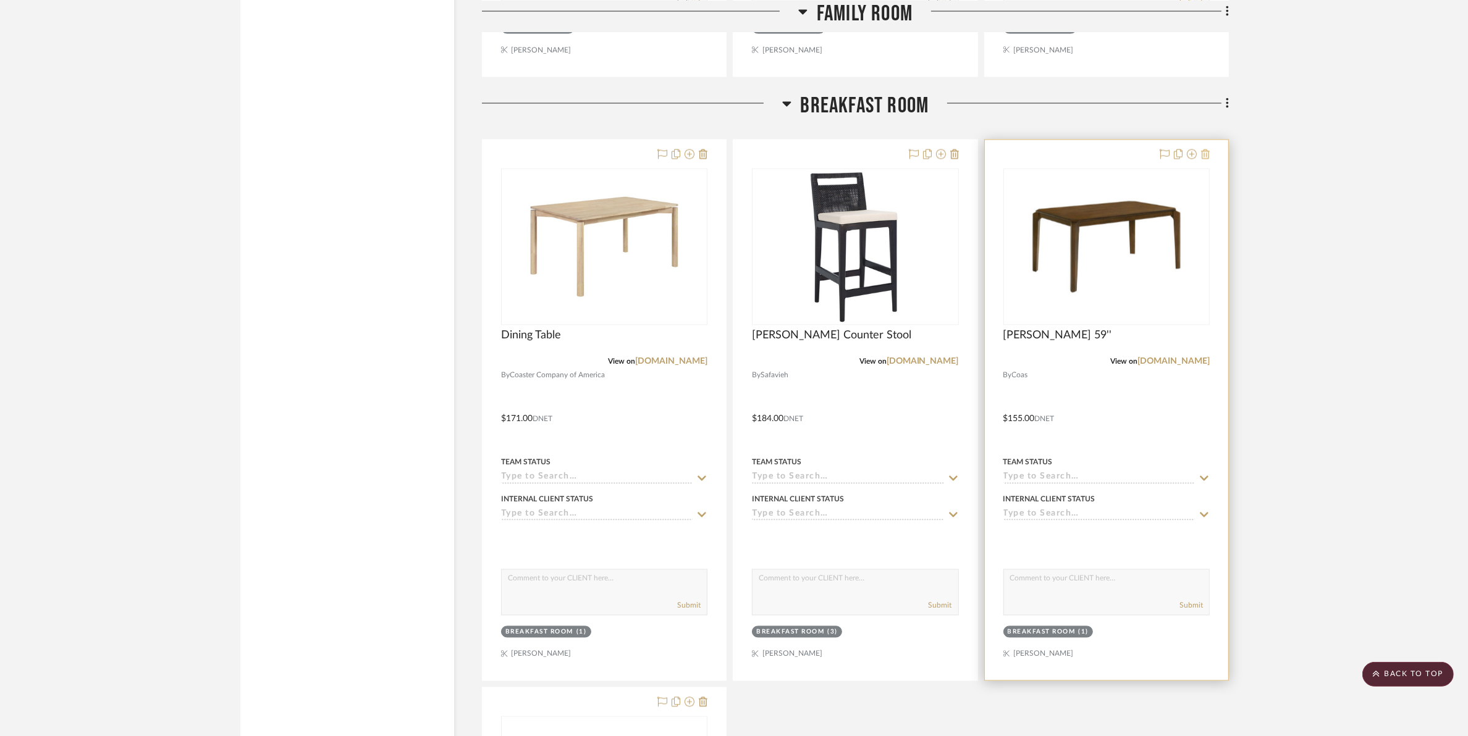
click at [1178, 159] on icon at bounding box center [1205, 155] width 9 height 10
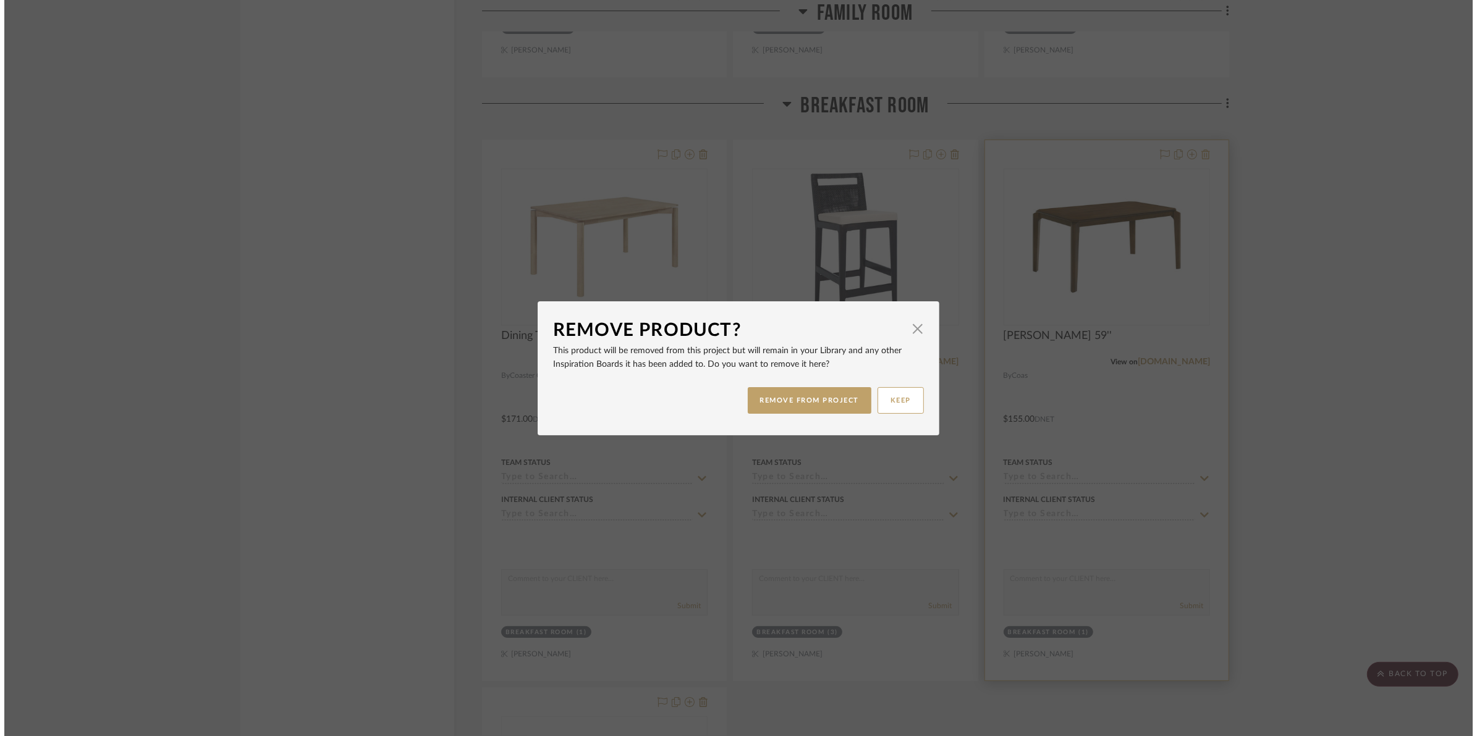
scroll to position [0, 0]
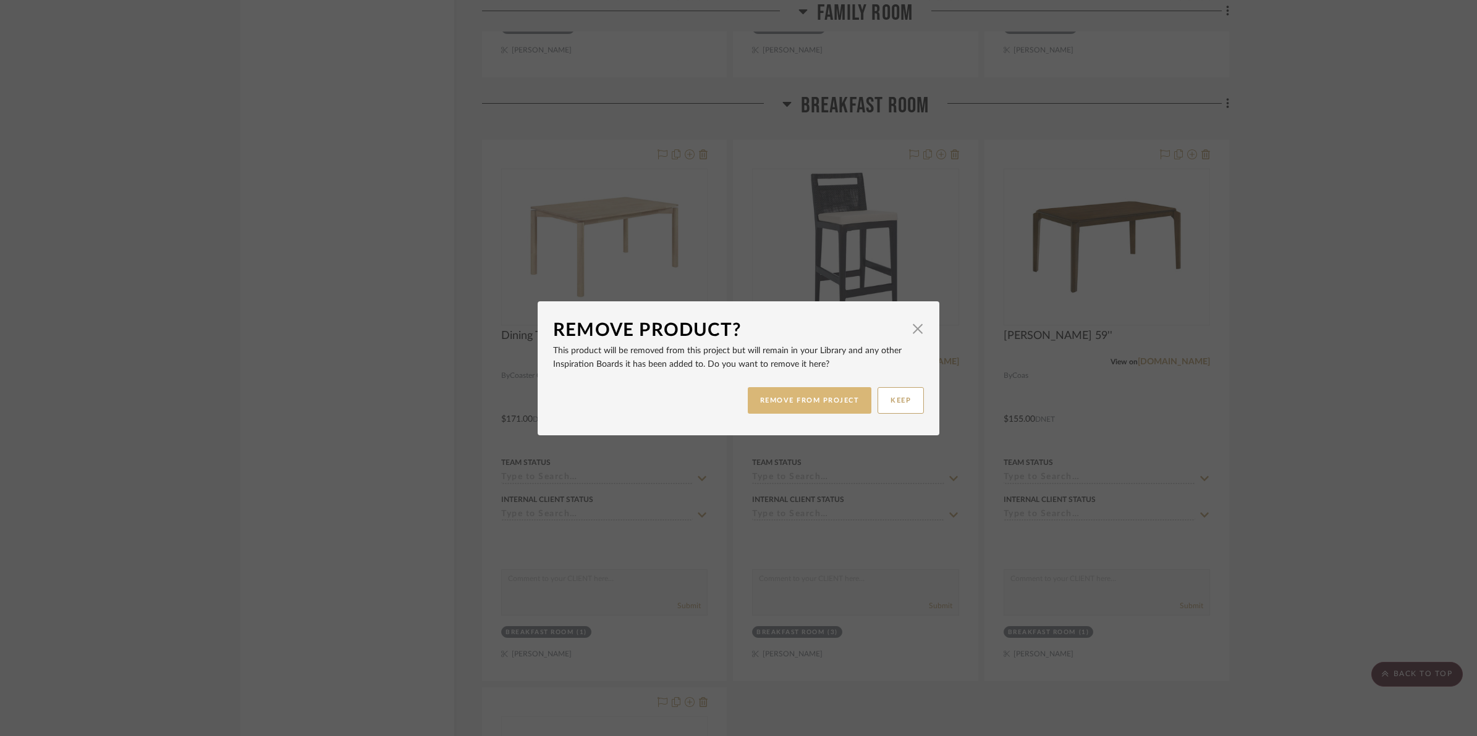
click at [782, 391] on button "REMOVE FROM PROJECT" at bounding box center [810, 400] width 124 height 27
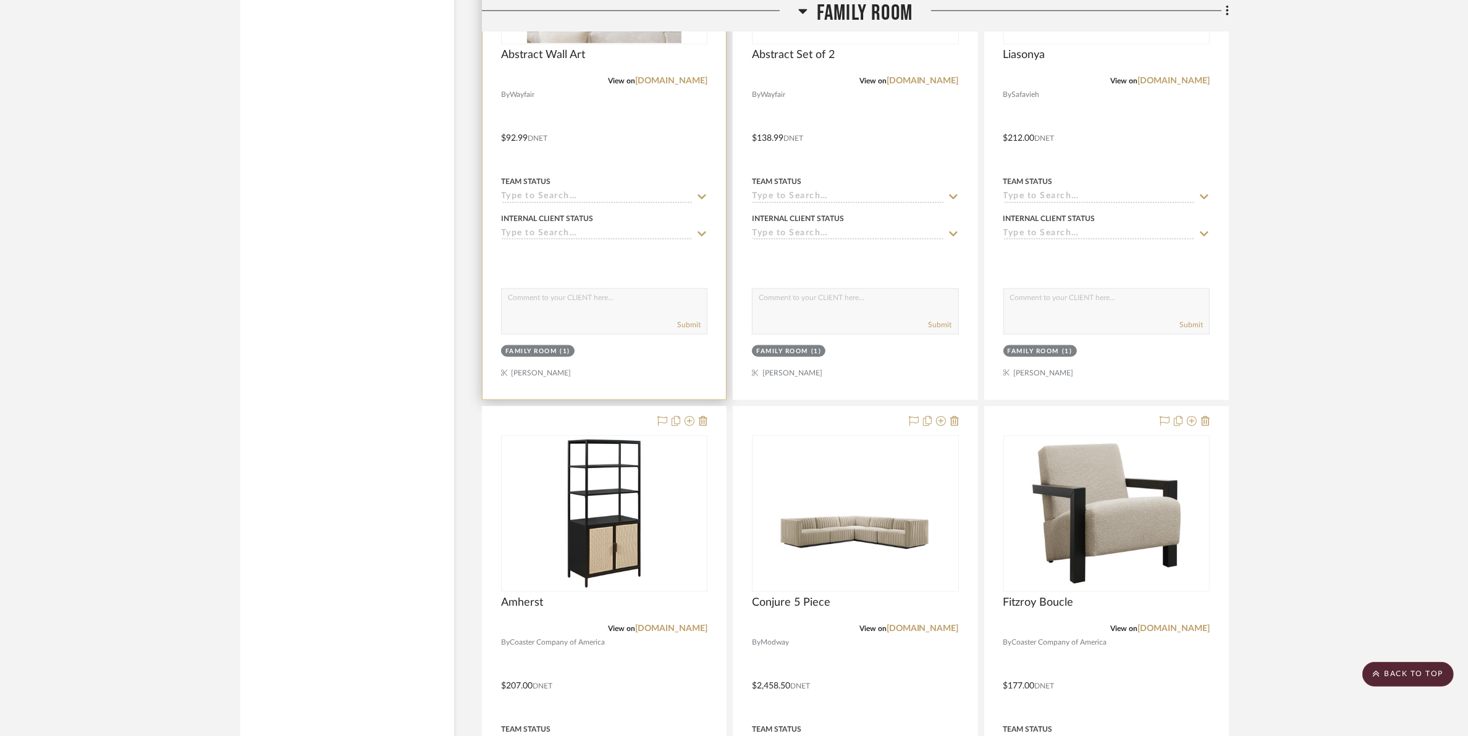
scroll to position [2008, 0]
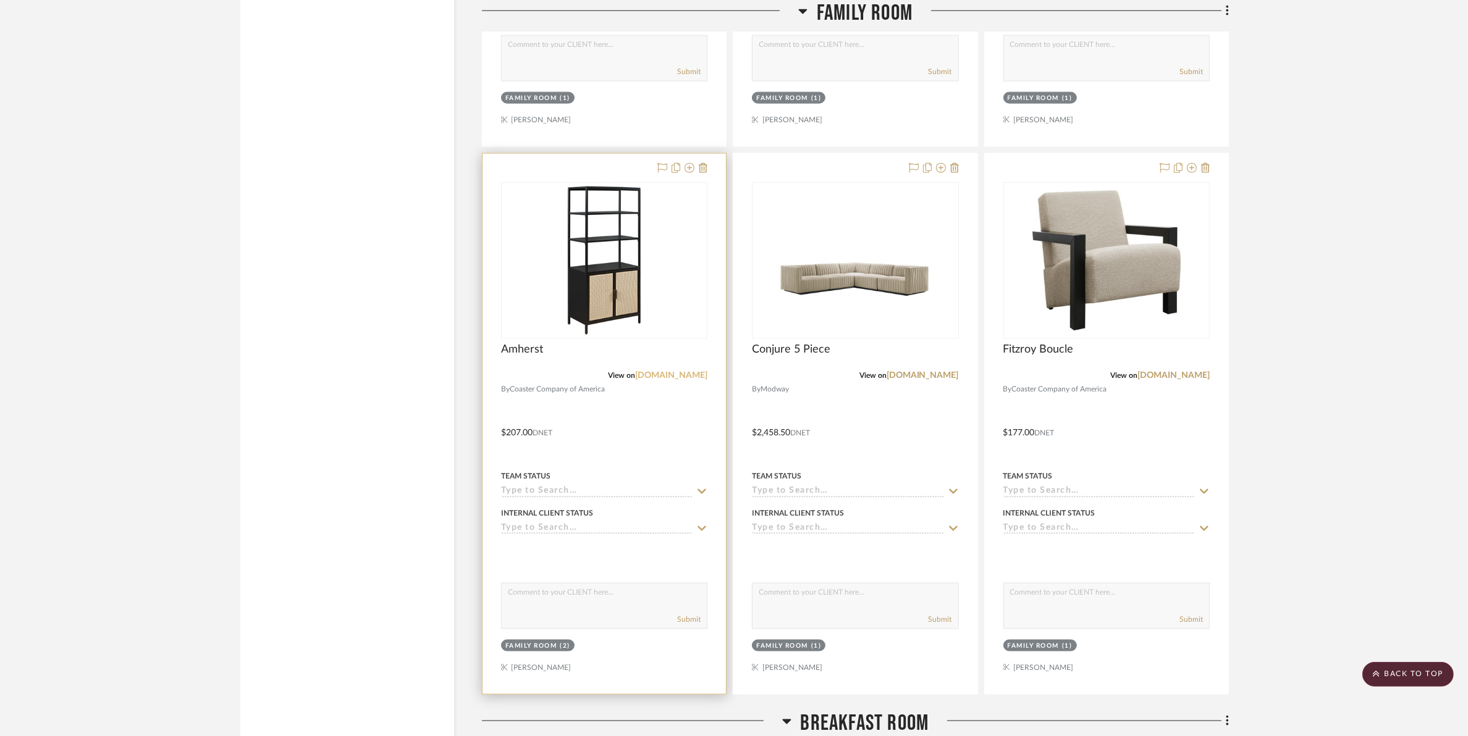
click at [667, 377] on link "[DOMAIN_NAME]" at bounding box center [671, 375] width 72 height 9
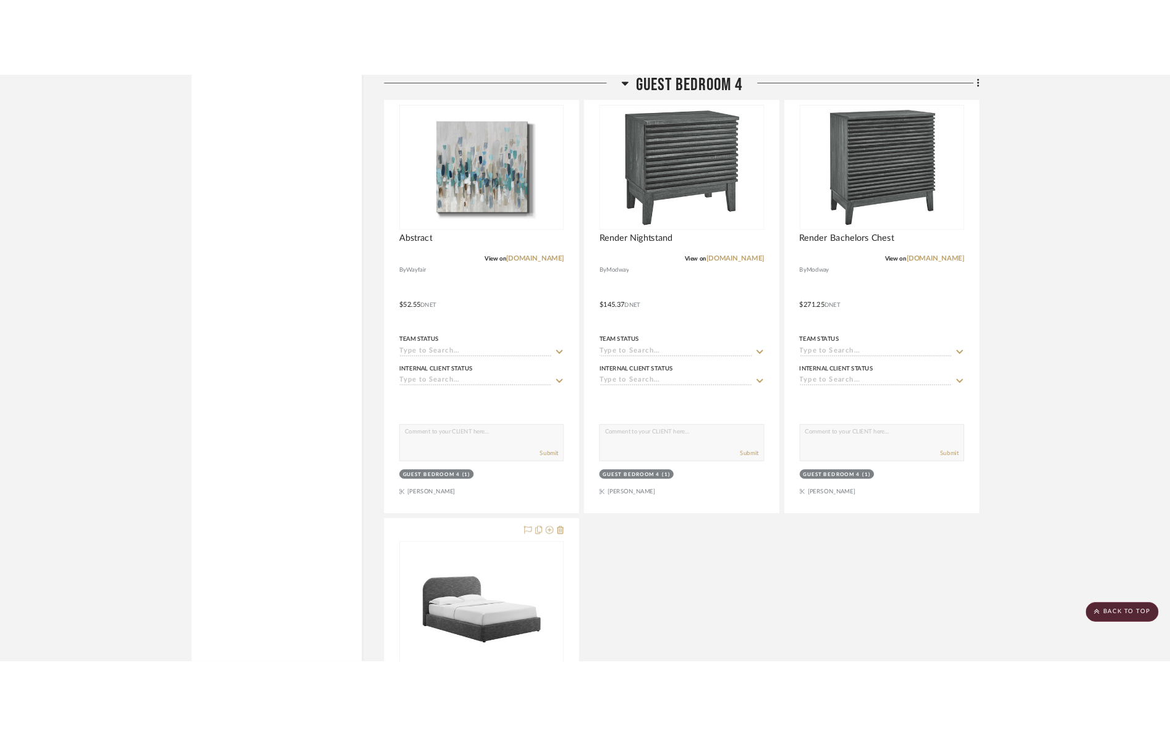
scroll to position [7259, 0]
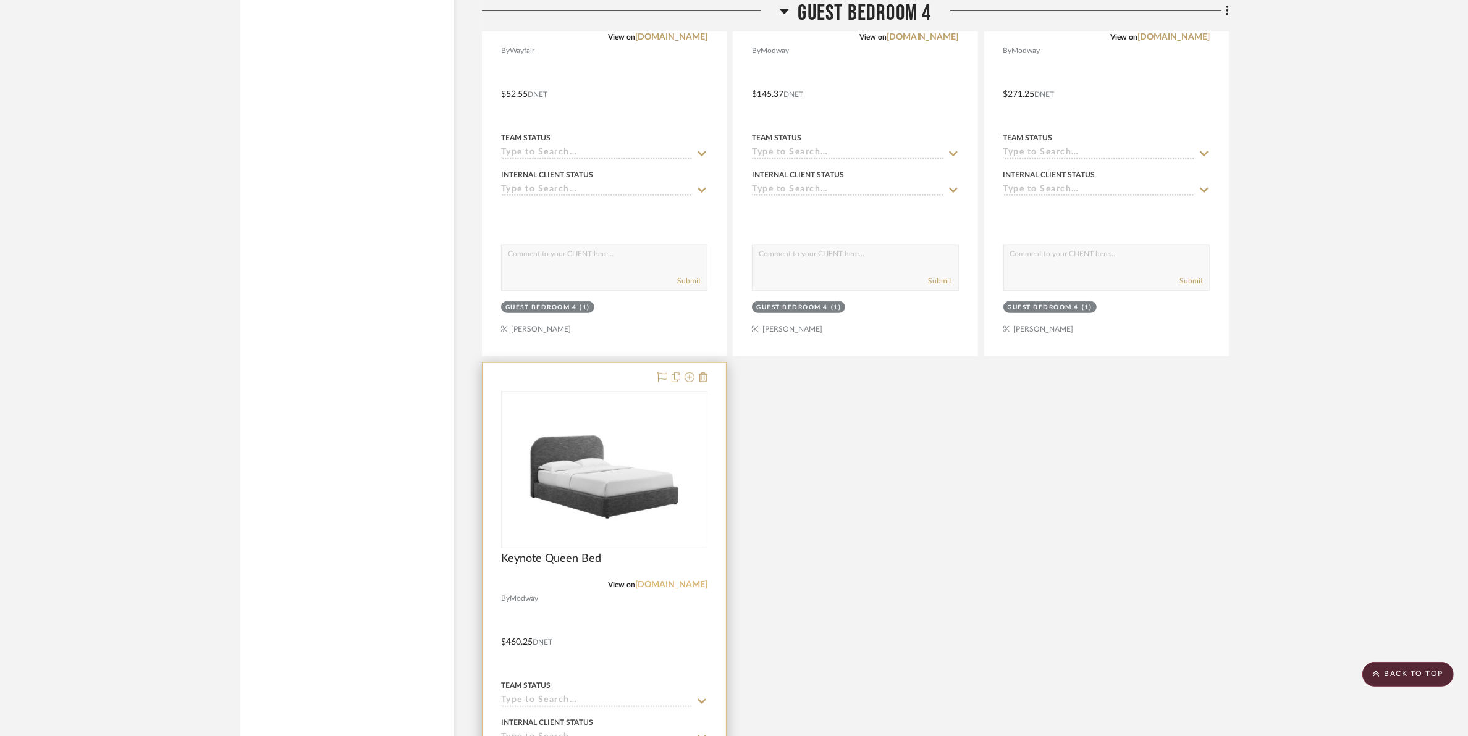
click at [689, 584] on link "[DOMAIN_NAME]" at bounding box center [671, 585] width 72 height 9
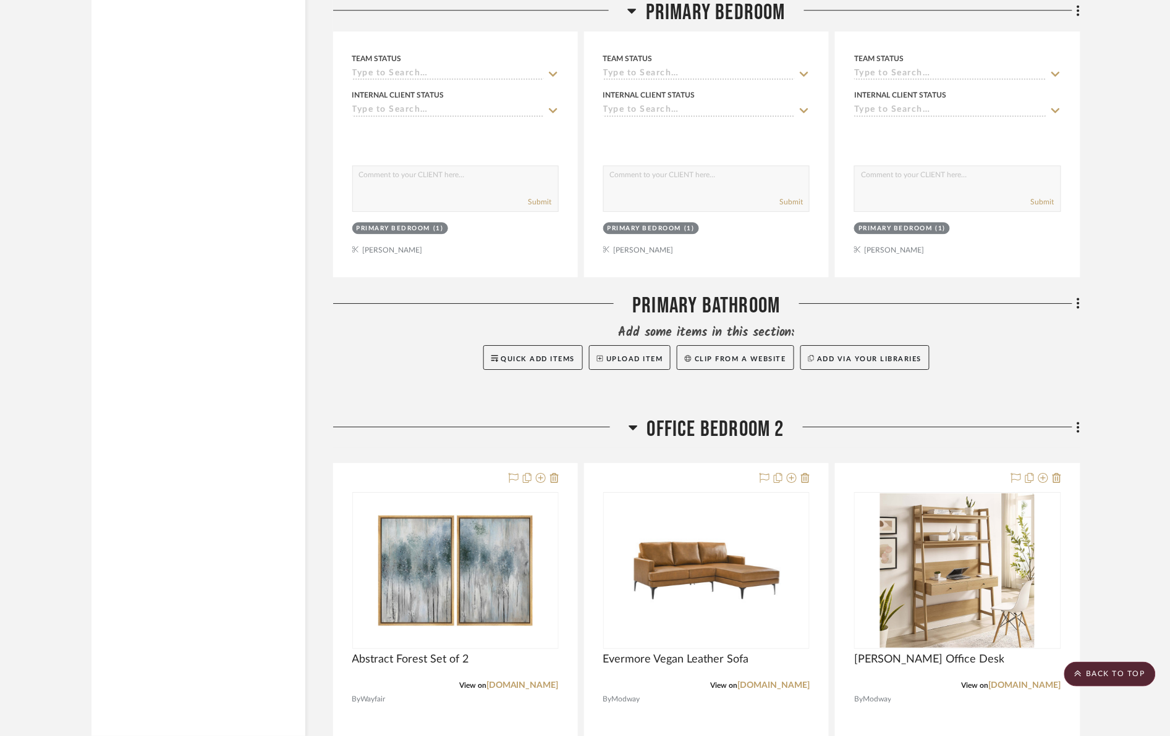
scroll to position [4241, 0]
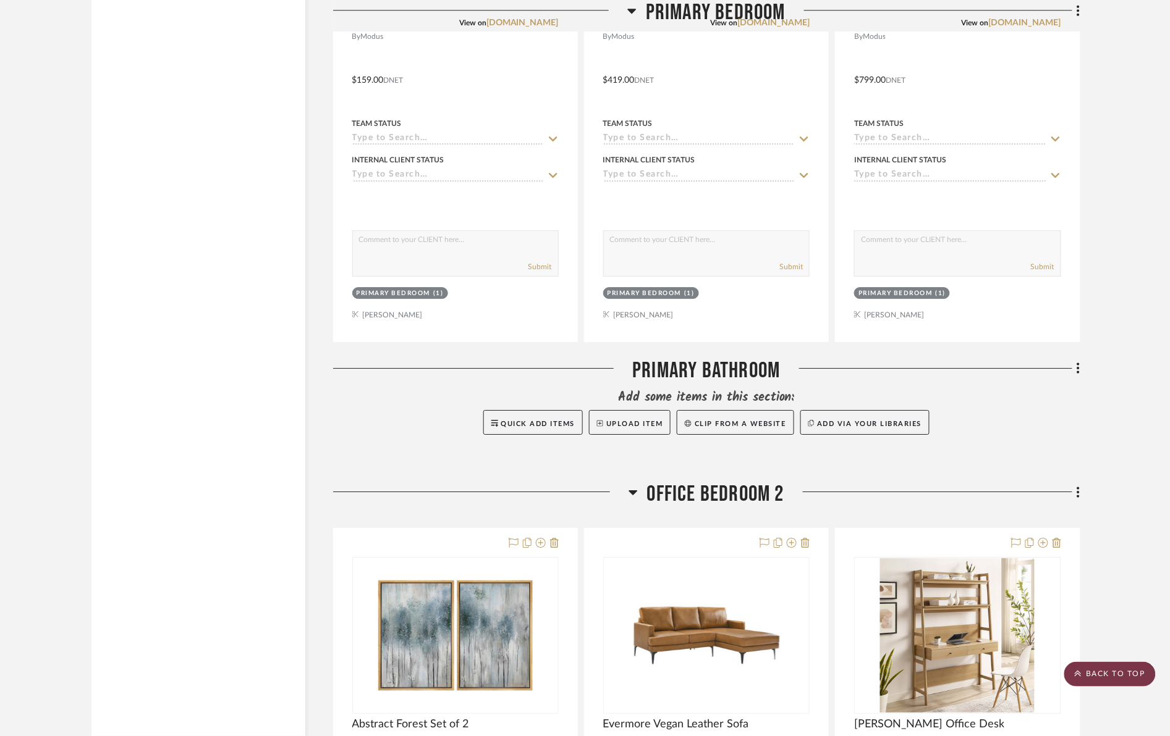
drag, startPoint x: 1113, startPoint y: 677, endPoint x: 502, endPoint y: 162, distance: 798.5
click at [1112, 675] on scroll-to-top-button "BACK TO TOP" at bounding box center [1109, 674] width 91 height 25
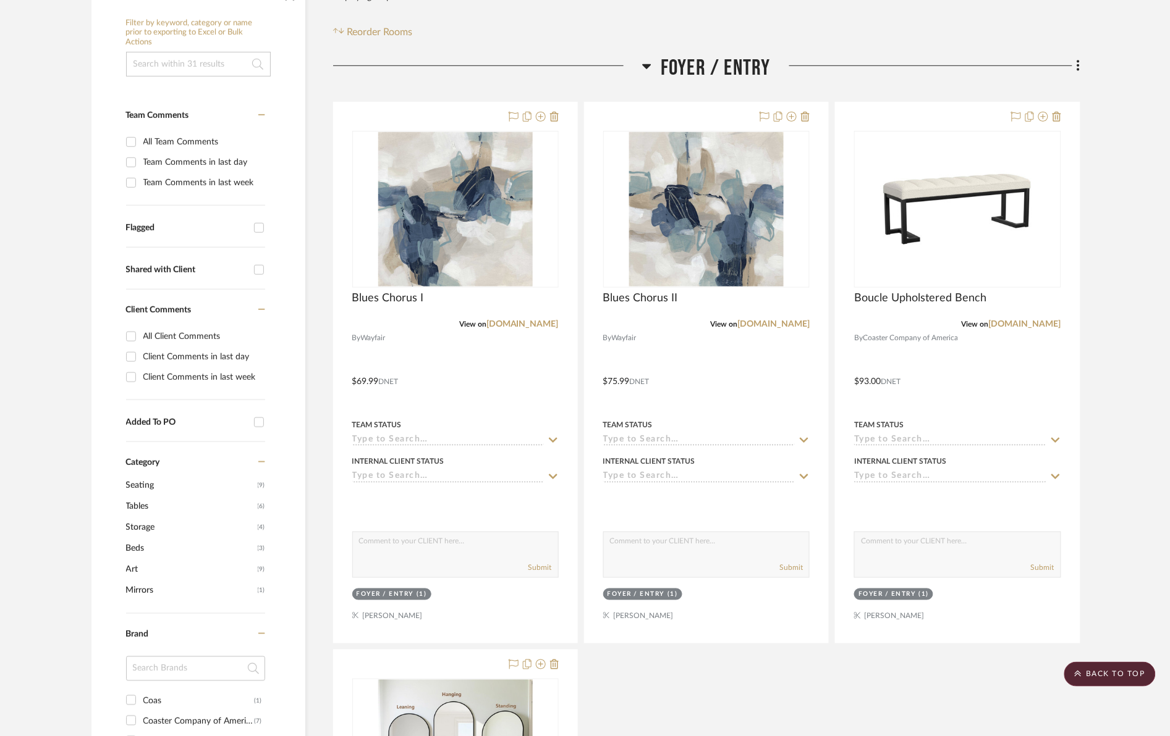
scroll to position [0, 0]
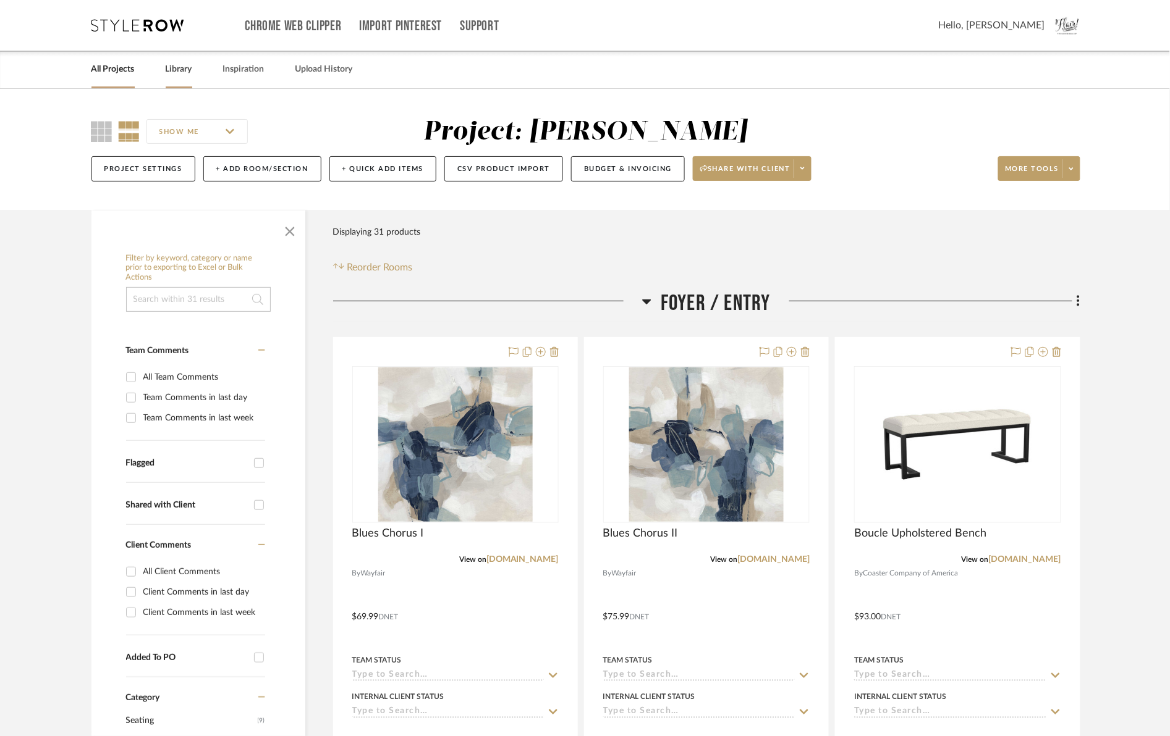
click at [177, 65] on link "Library" at bounding box center [179, 69] width 27 height 17
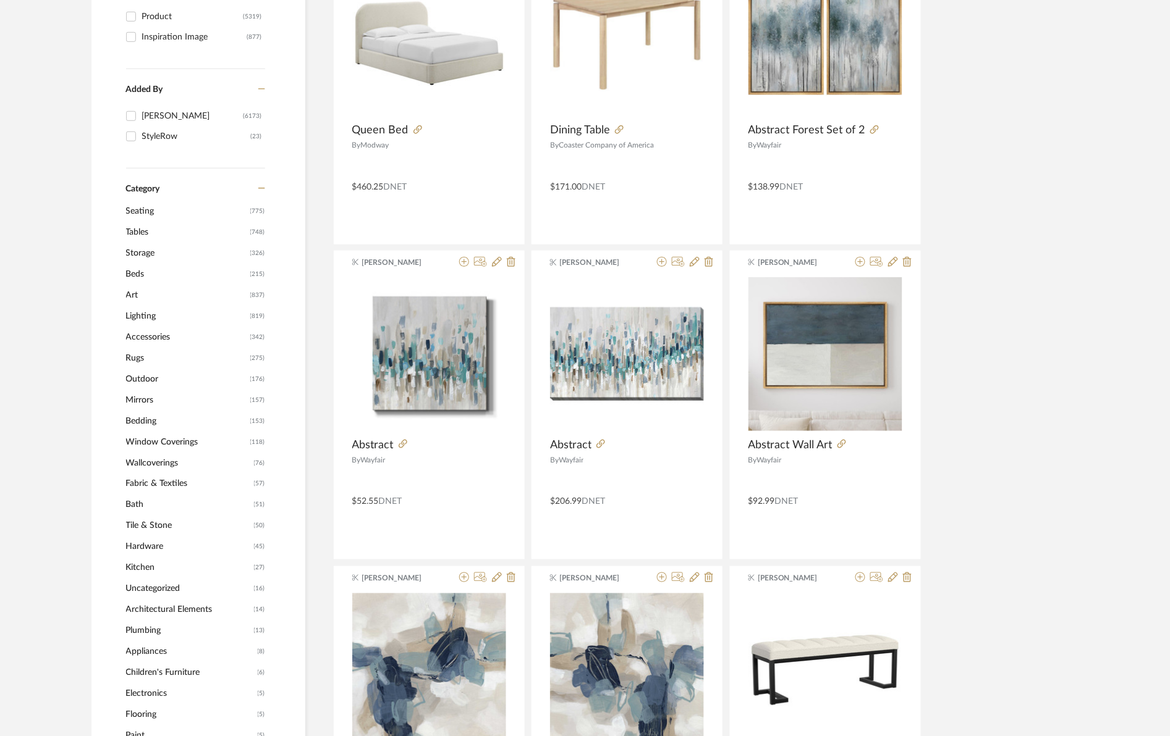
scroll to position [309, 0]
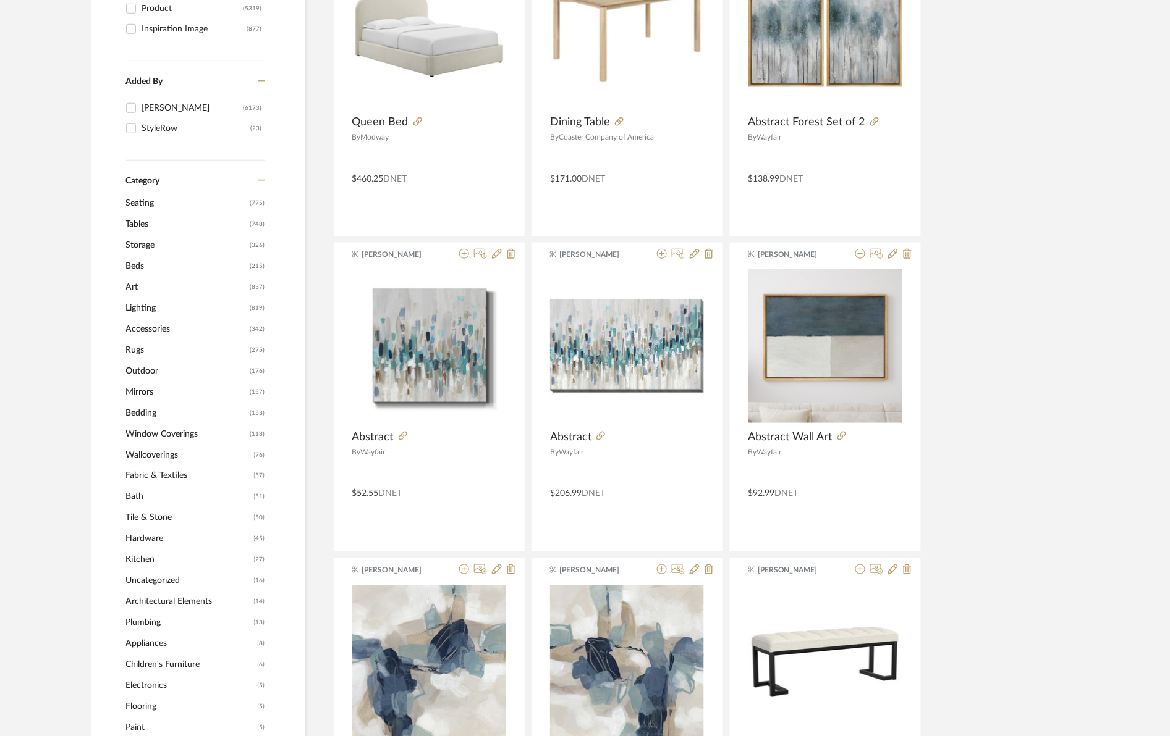
drag, startPoint x: 133, startPoint y: 303, endPoint x: 234, endPoint y: 340, distance: 107.3
click at [133, 304] on span "Lighting" at bounding box center [186, 308] width 121 height 21
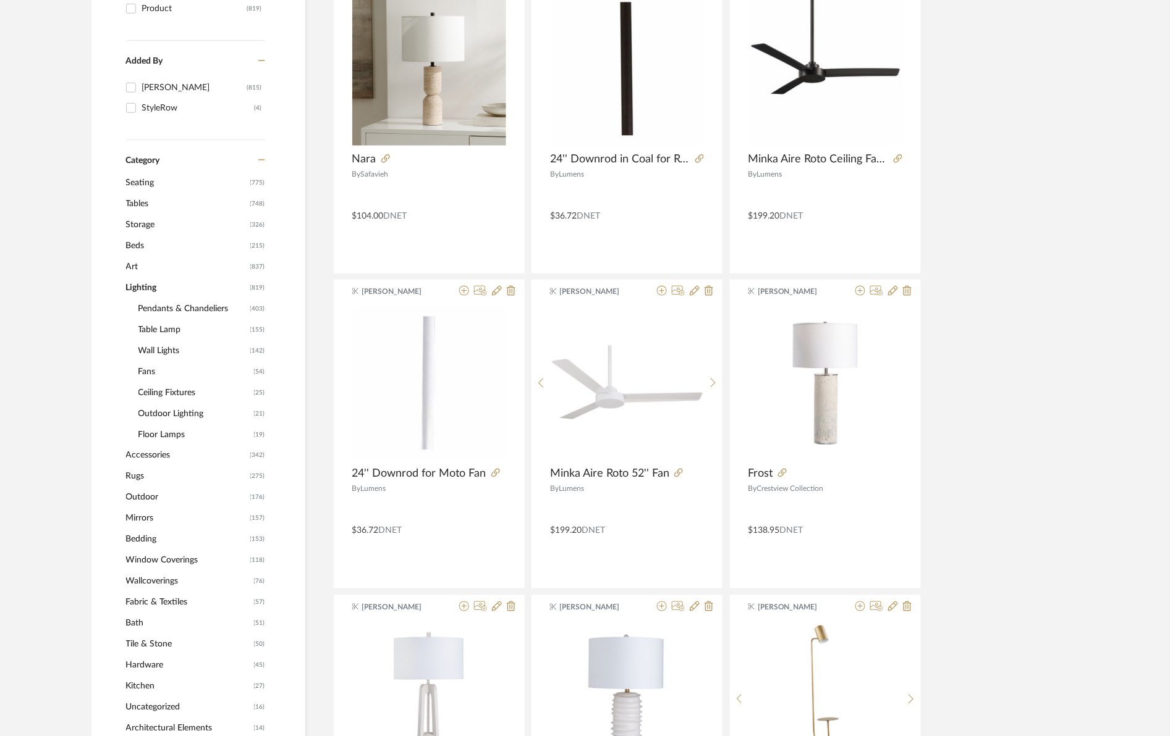
click at [155, 436] on span "Floor Lamps" at bounding box center [194, 434] width 112 height 21
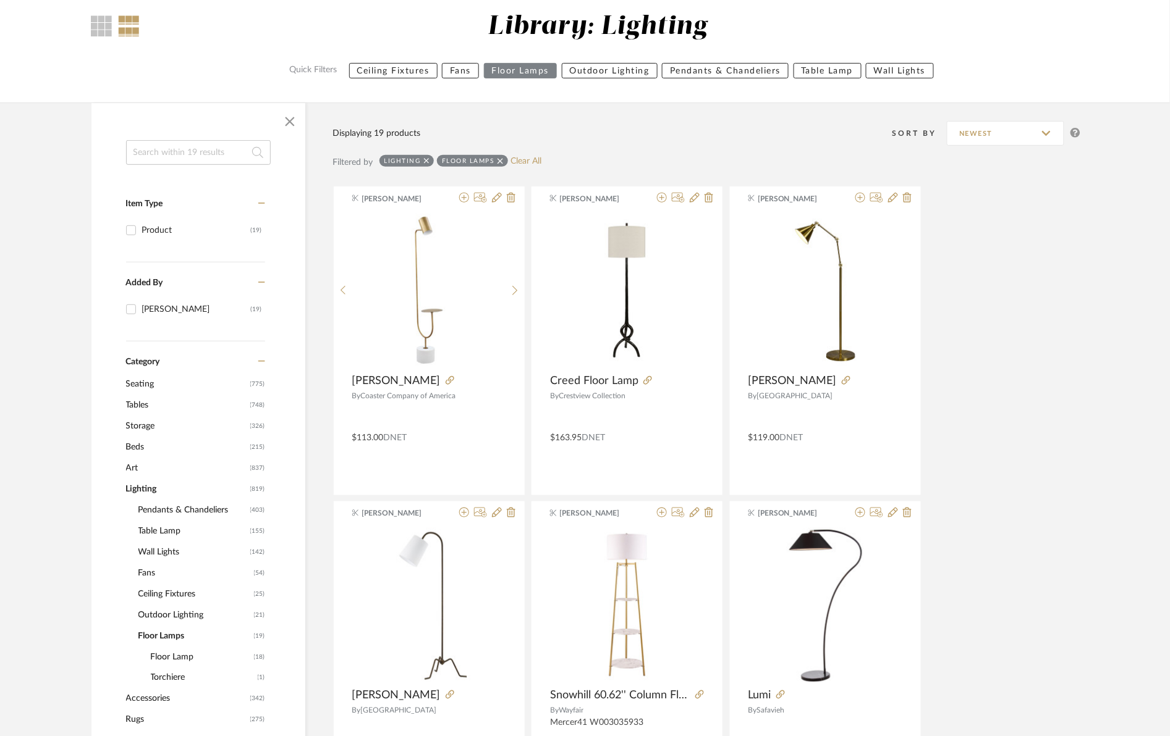
scroll to position [250, 0]
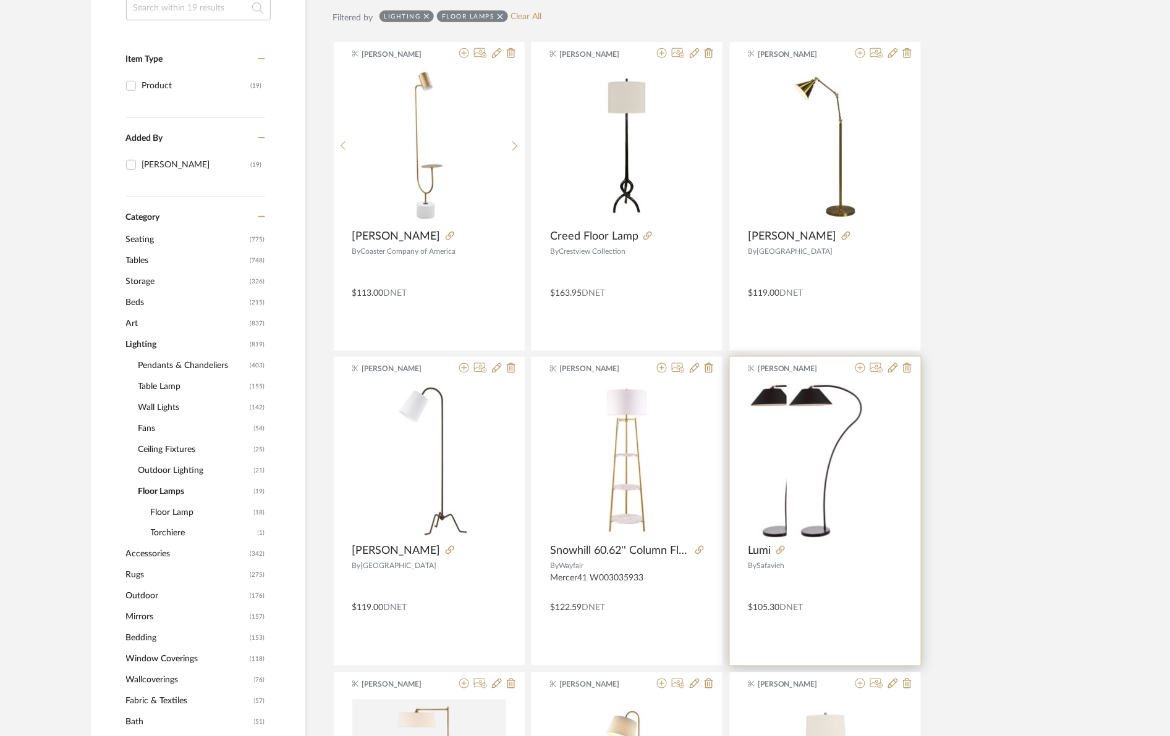
click at [832, 466] on div at bounding box center [825, 461] width 154 height 154
click at [817, 400] on img "0" at bounding box center [824, 461] width 77 height 154
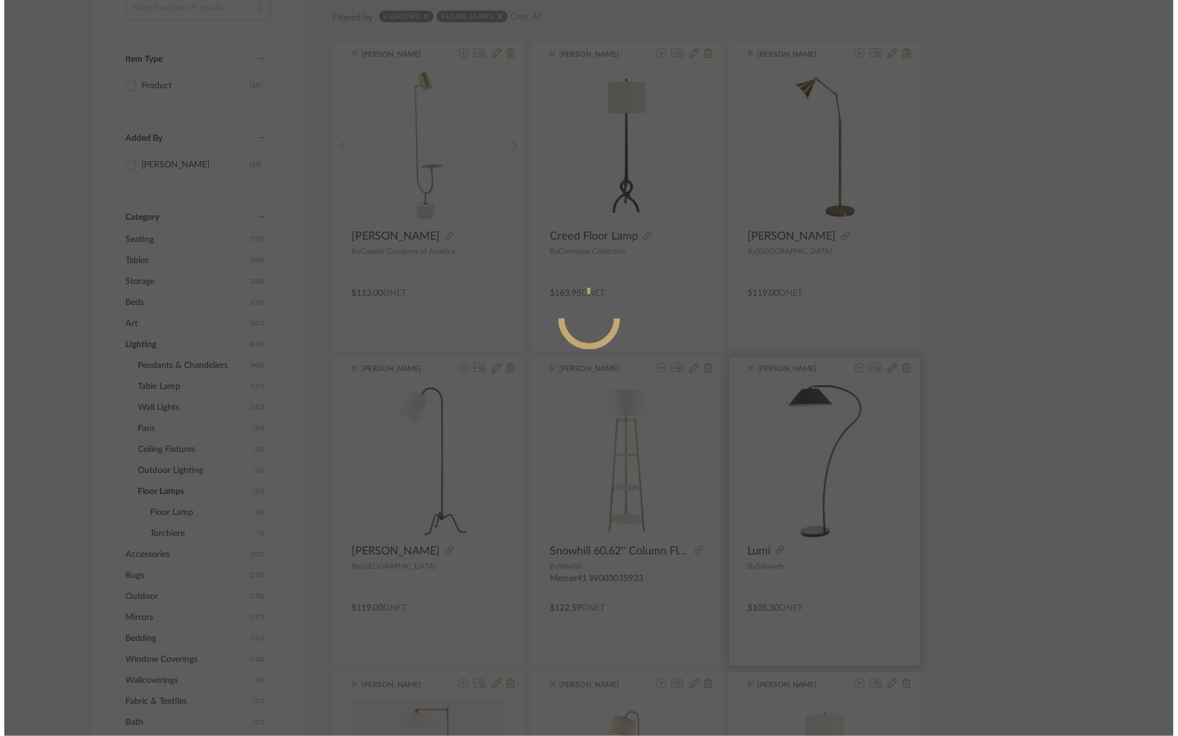
scroll to position [0, 0]
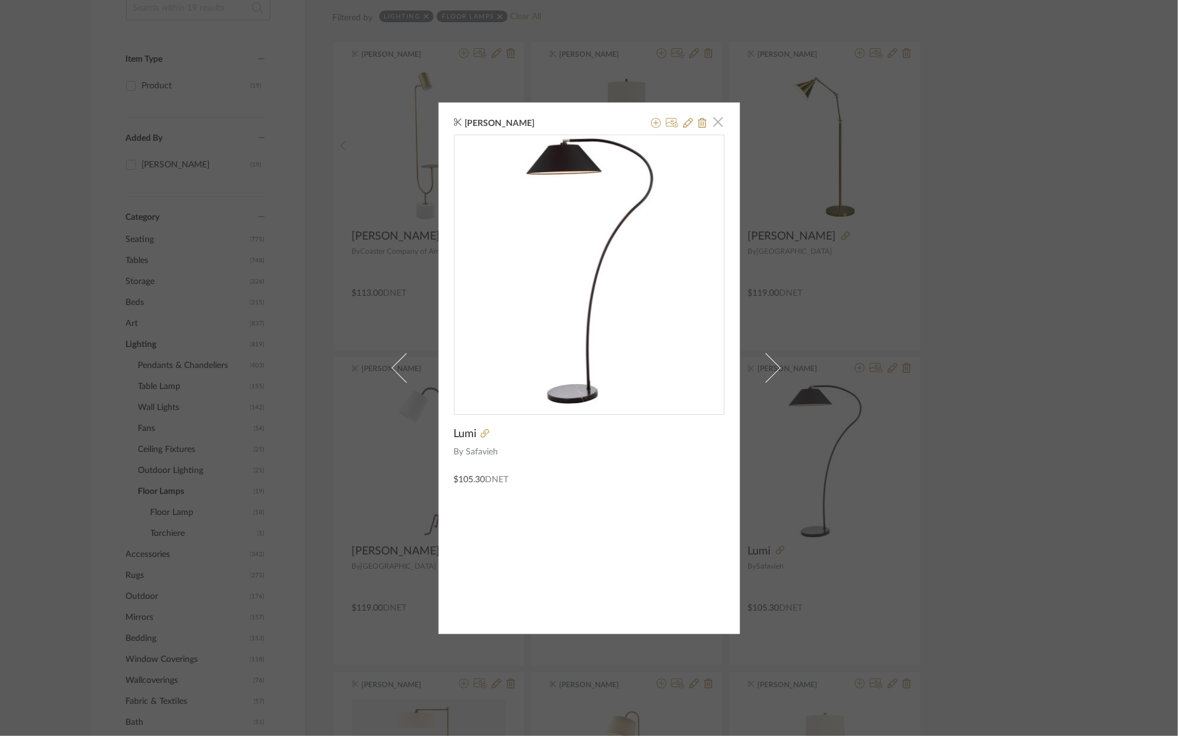
click at [709, 124] on span "button" at bounding box center [718, 122] width 25 height 25
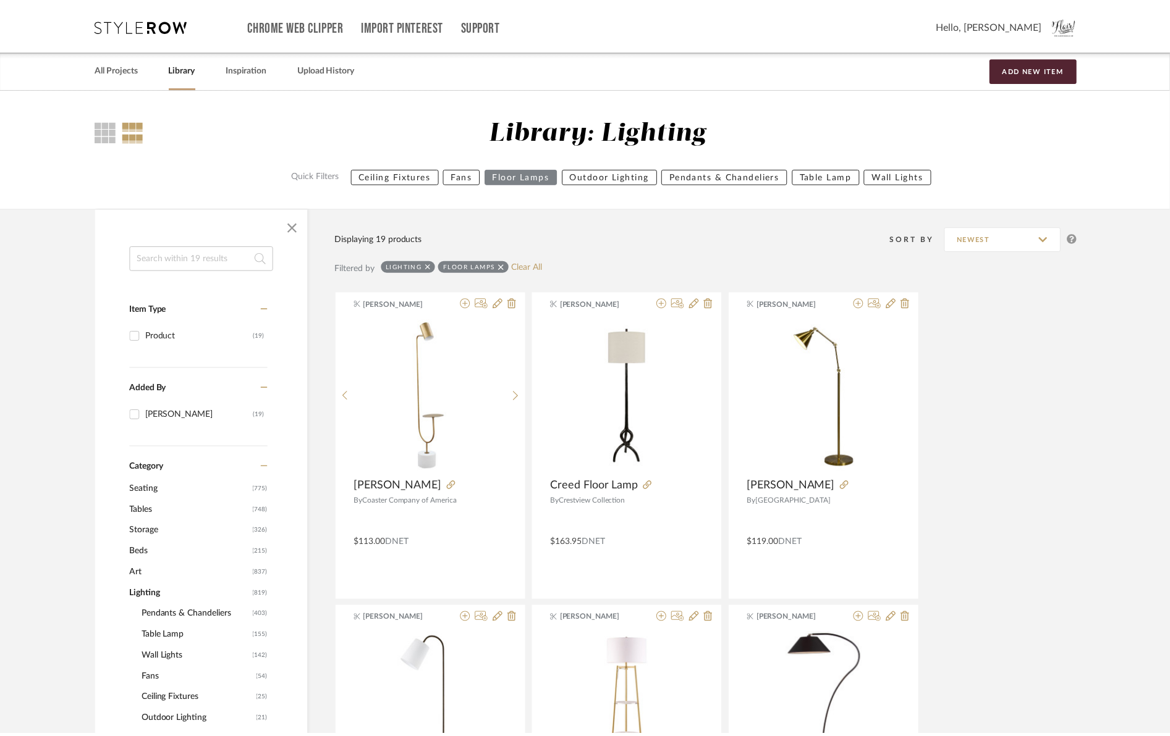
scroll to position [250, 0]
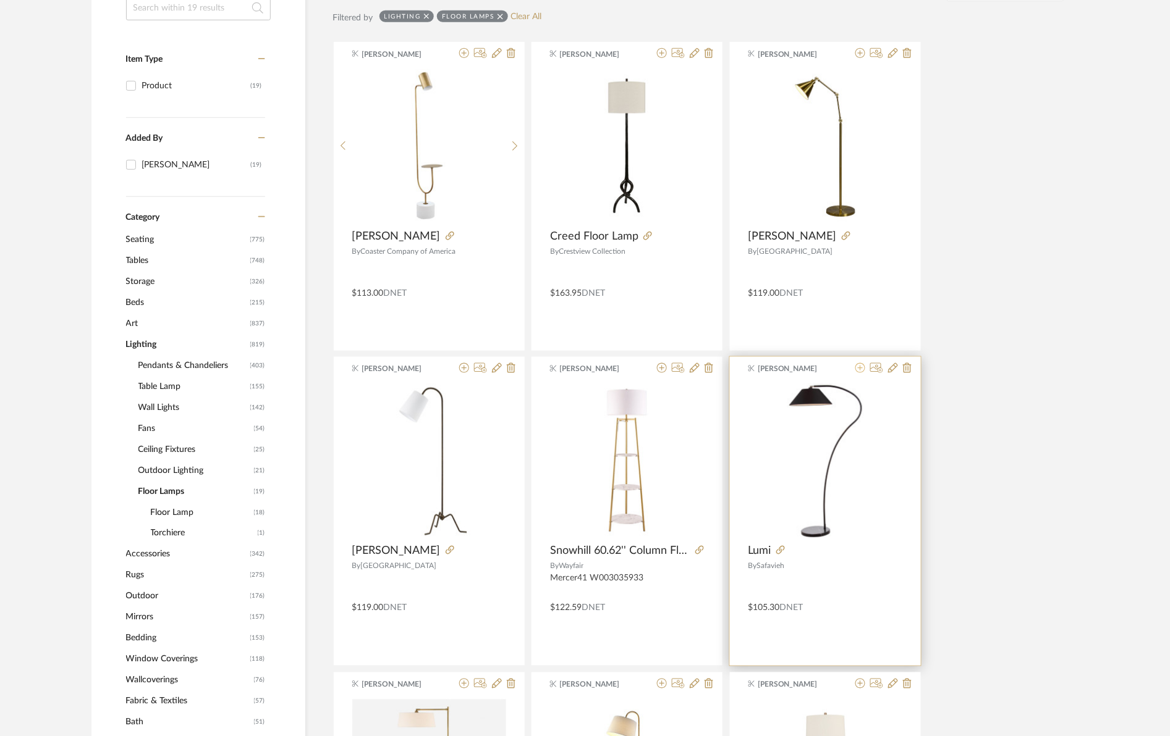
click at [856, 368] on icon at bounding box center [860, 368] width 10 height 10
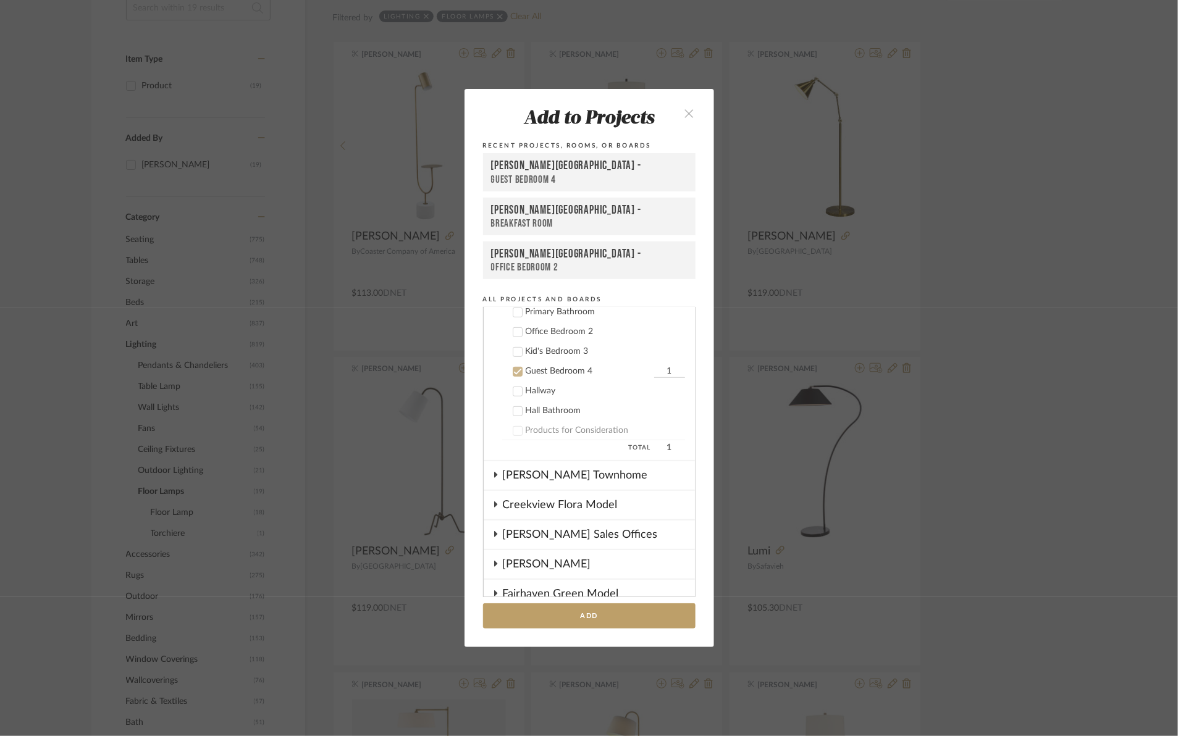
scroll to position [326, 0]
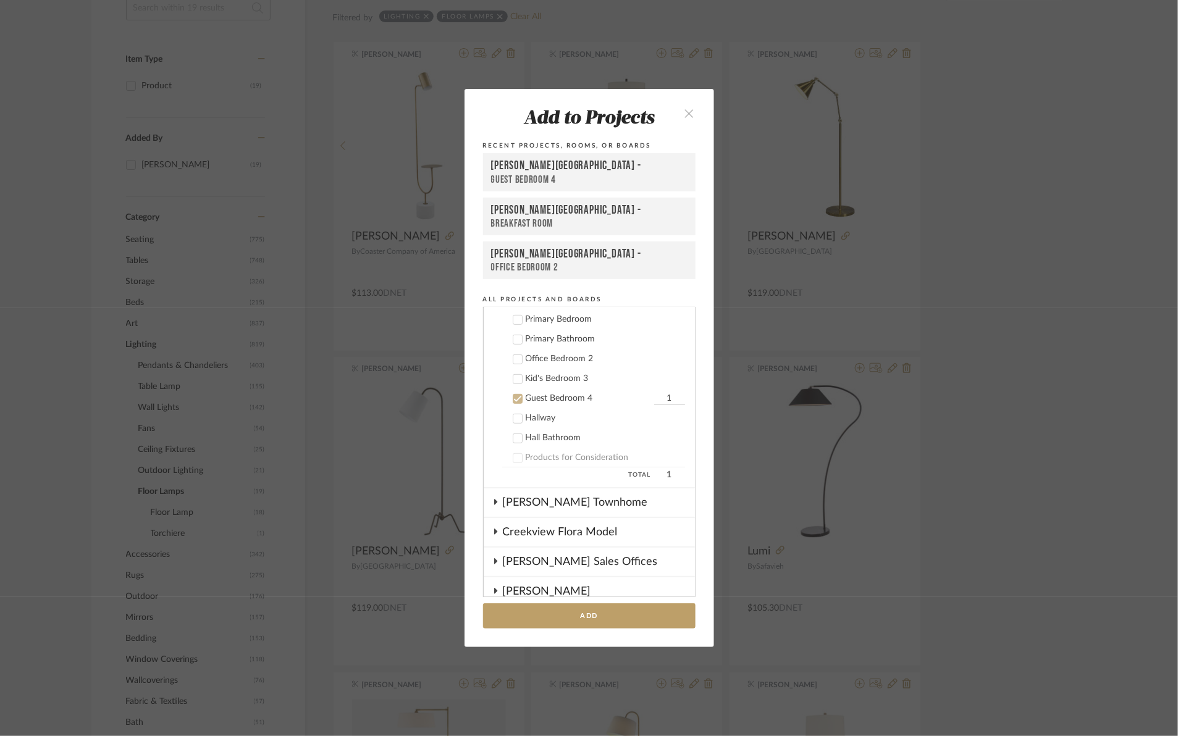
click at [513, 395] on icon at bounding box center [517, 399] width 9 height 9
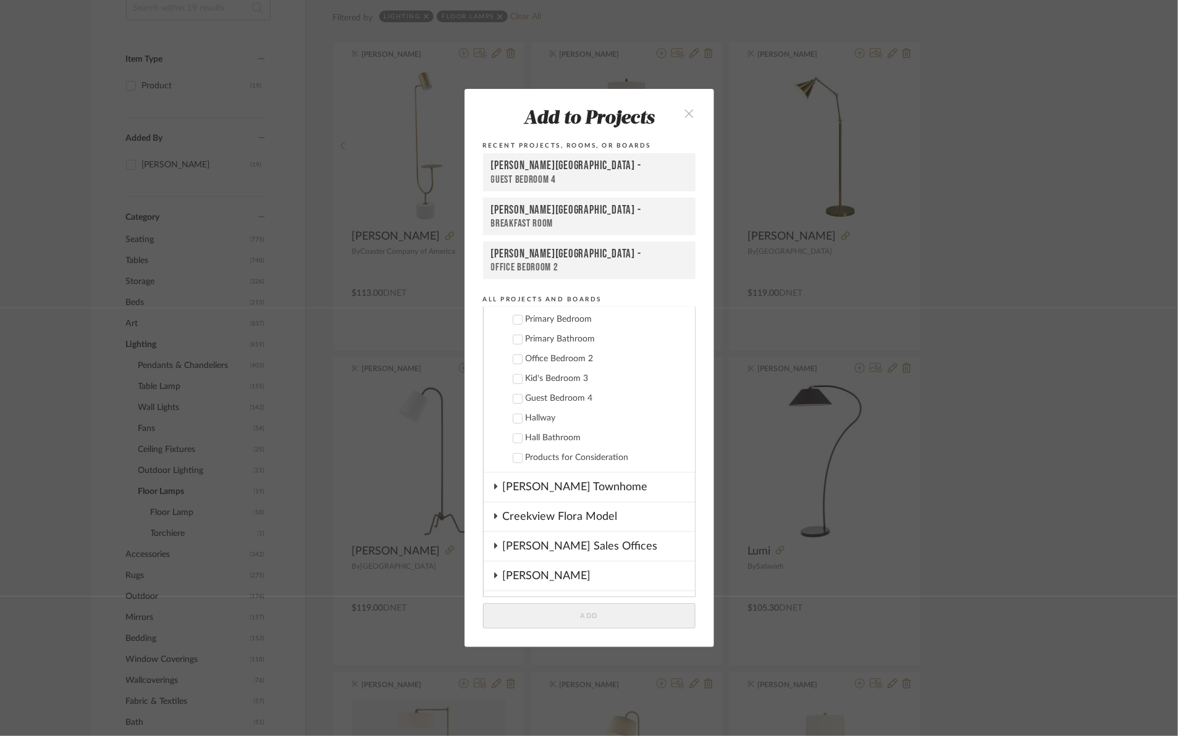
click at [513, 358] on icon at bounding box center [517, 359] width 8 height 6
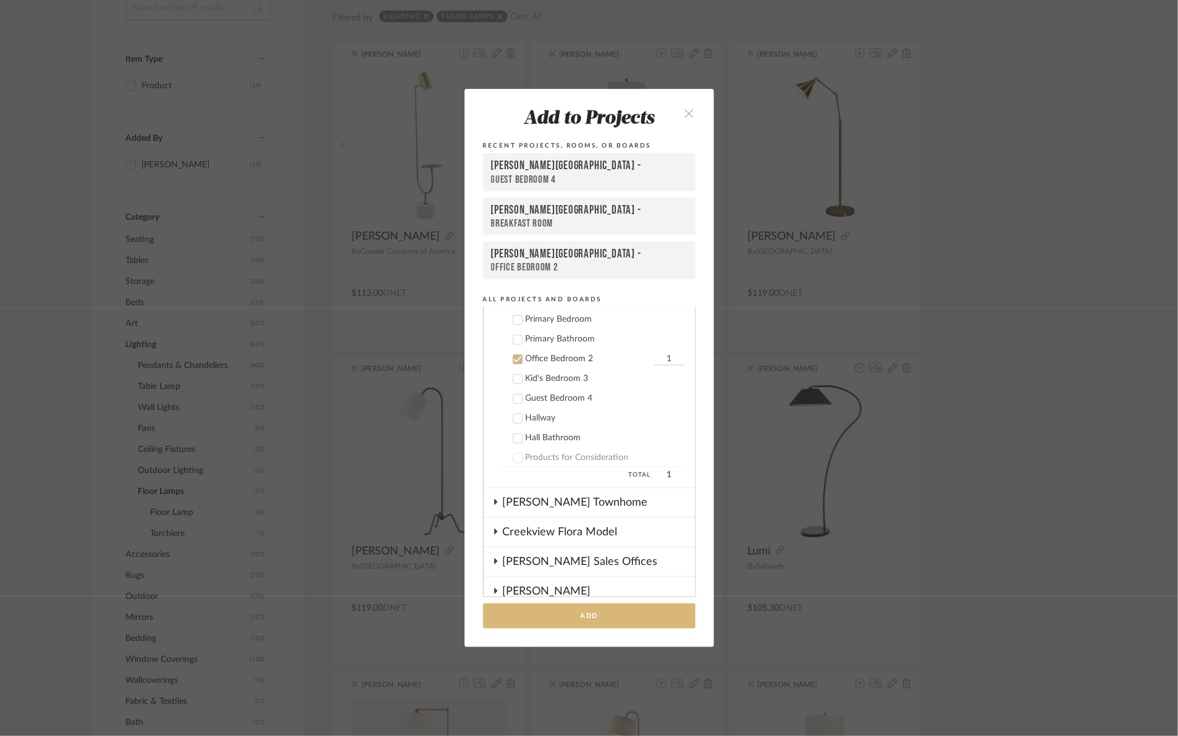
click at [598, 619] on button "Add" at bounding box center [589, 616] width 213 height 25
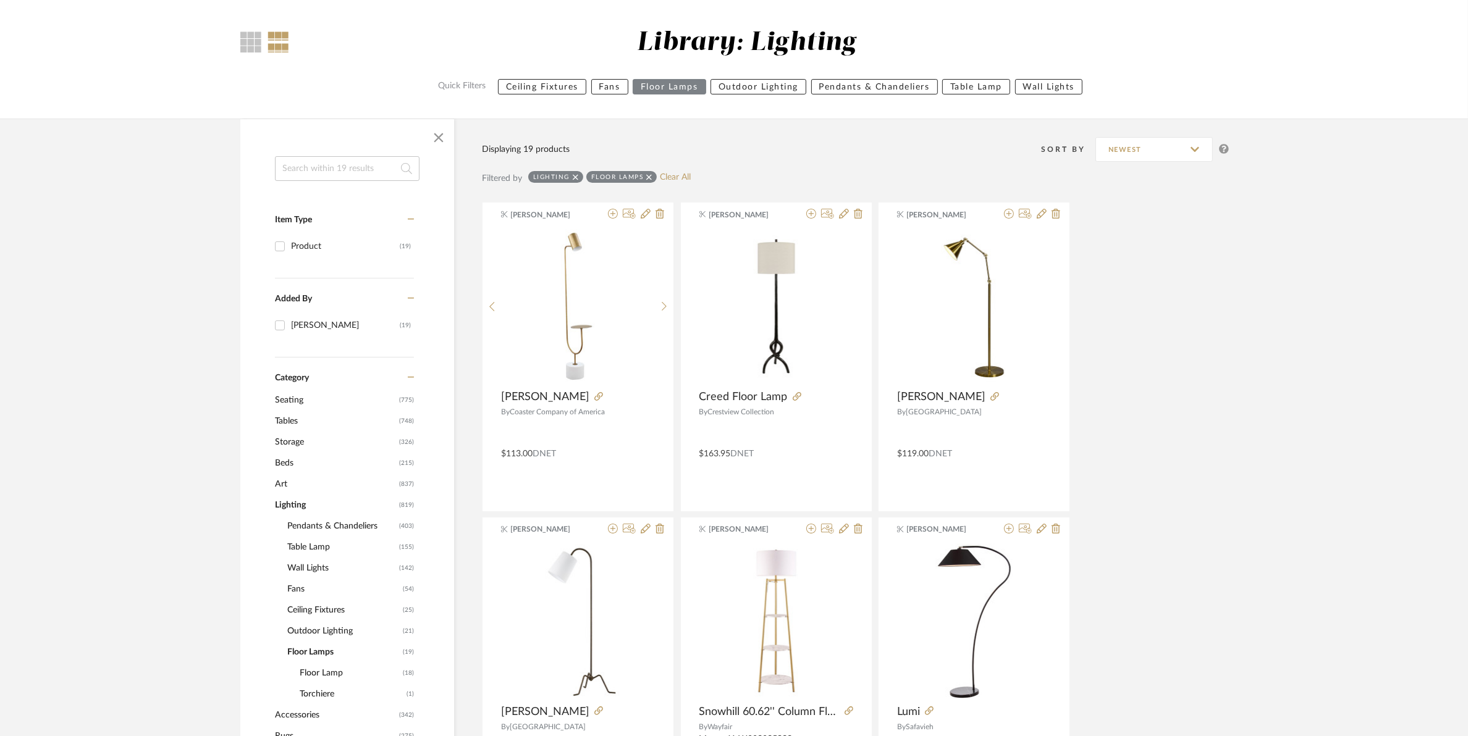
scroll to position [0, 0]
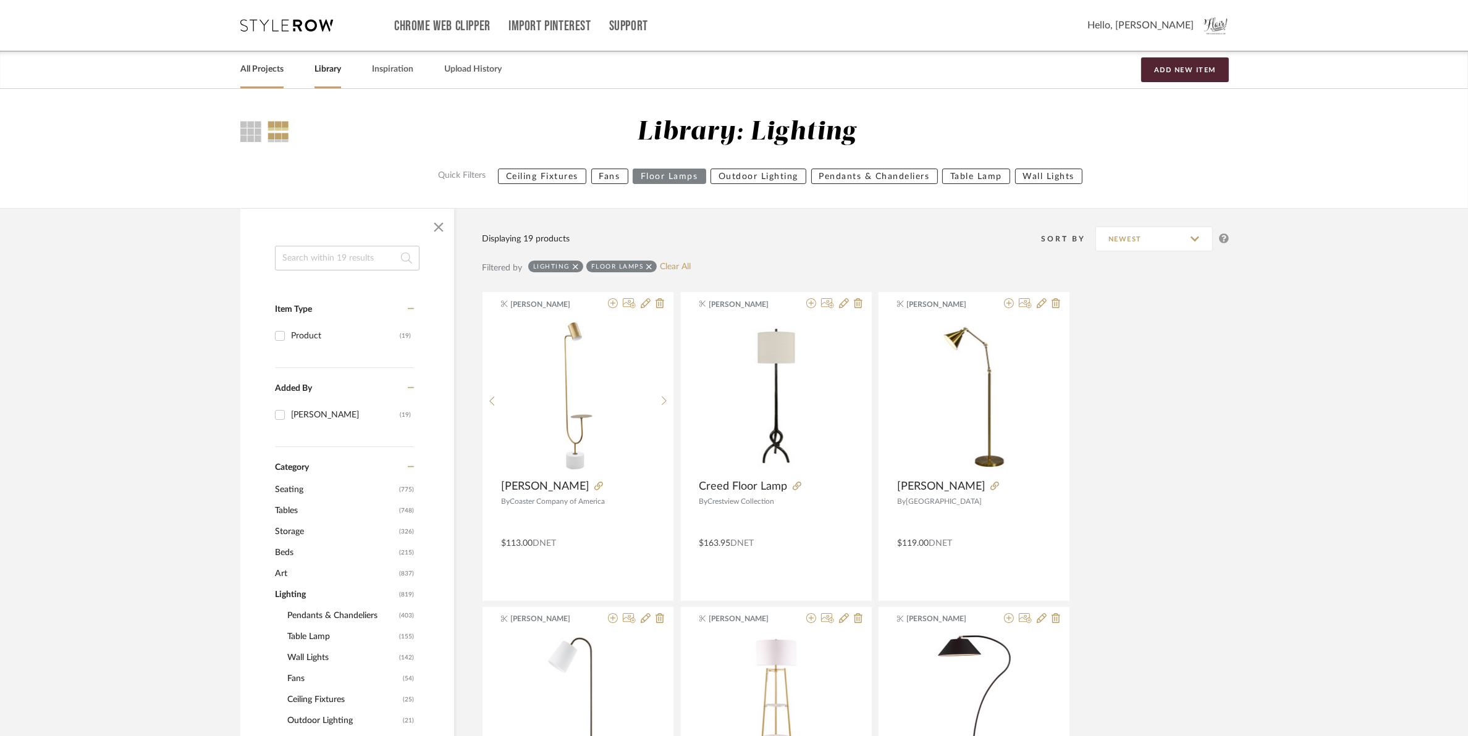
click at [253, 69] on link "All Projects" at bounding box center [261, 69] width 43 height 17
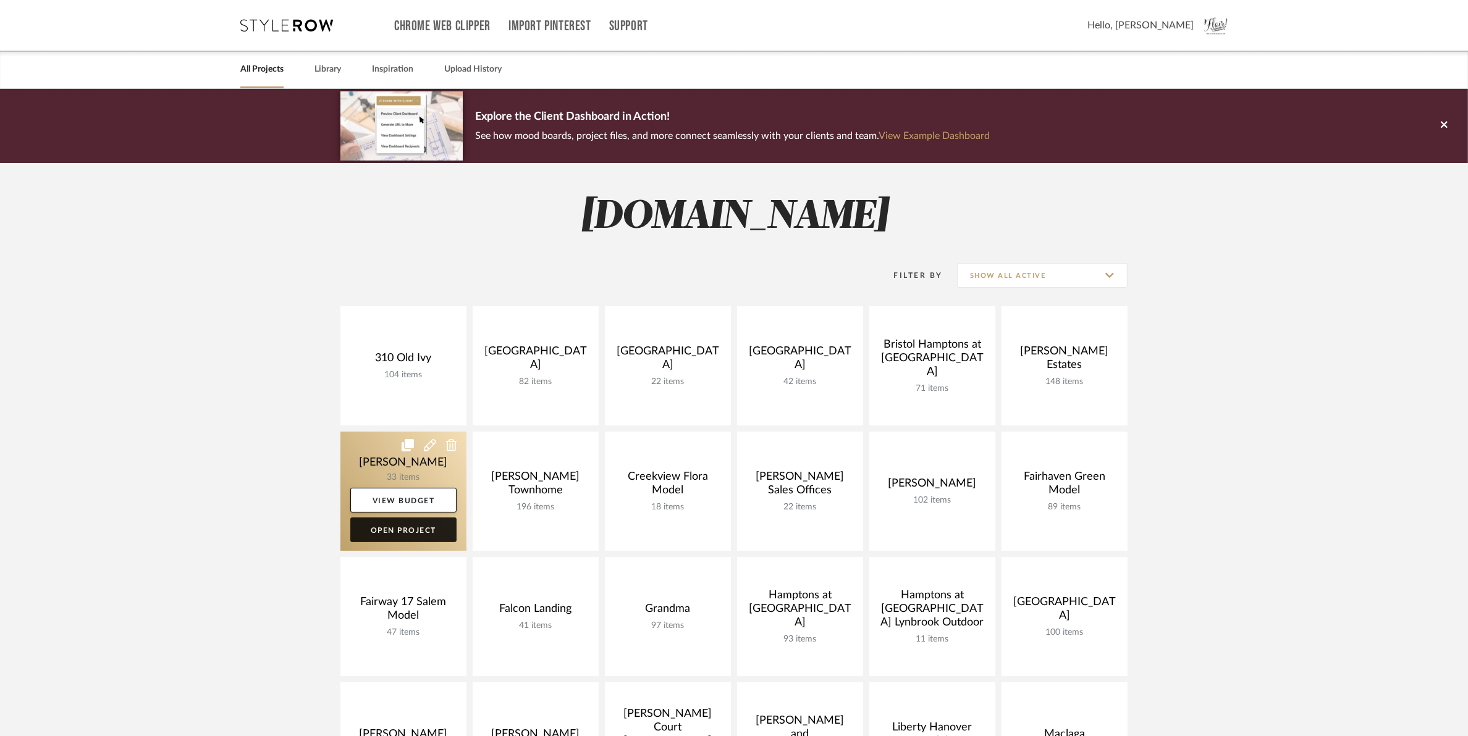
click at [384, 528] on link "Open Project" at bounding box center [403, 530] width 106 height 25
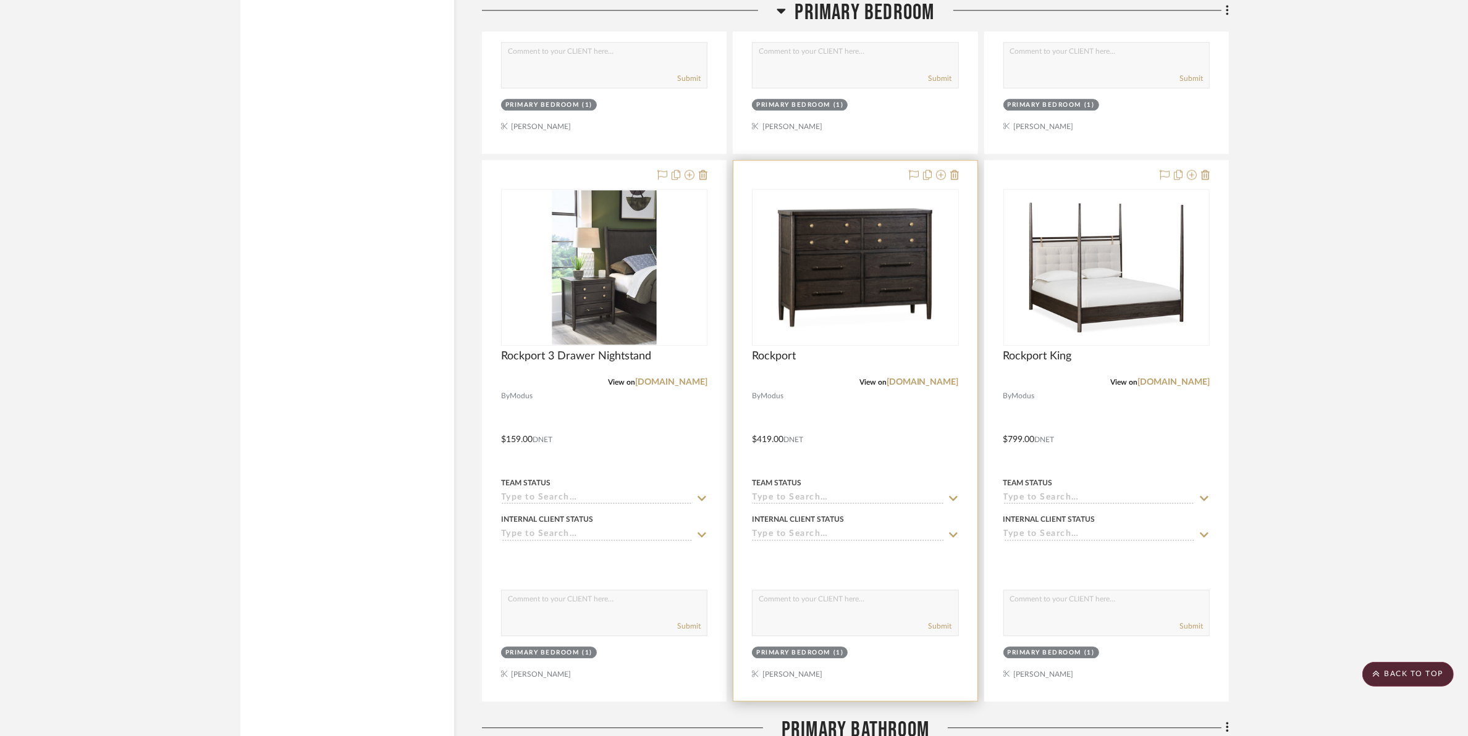
scroll to position [4016, 0]
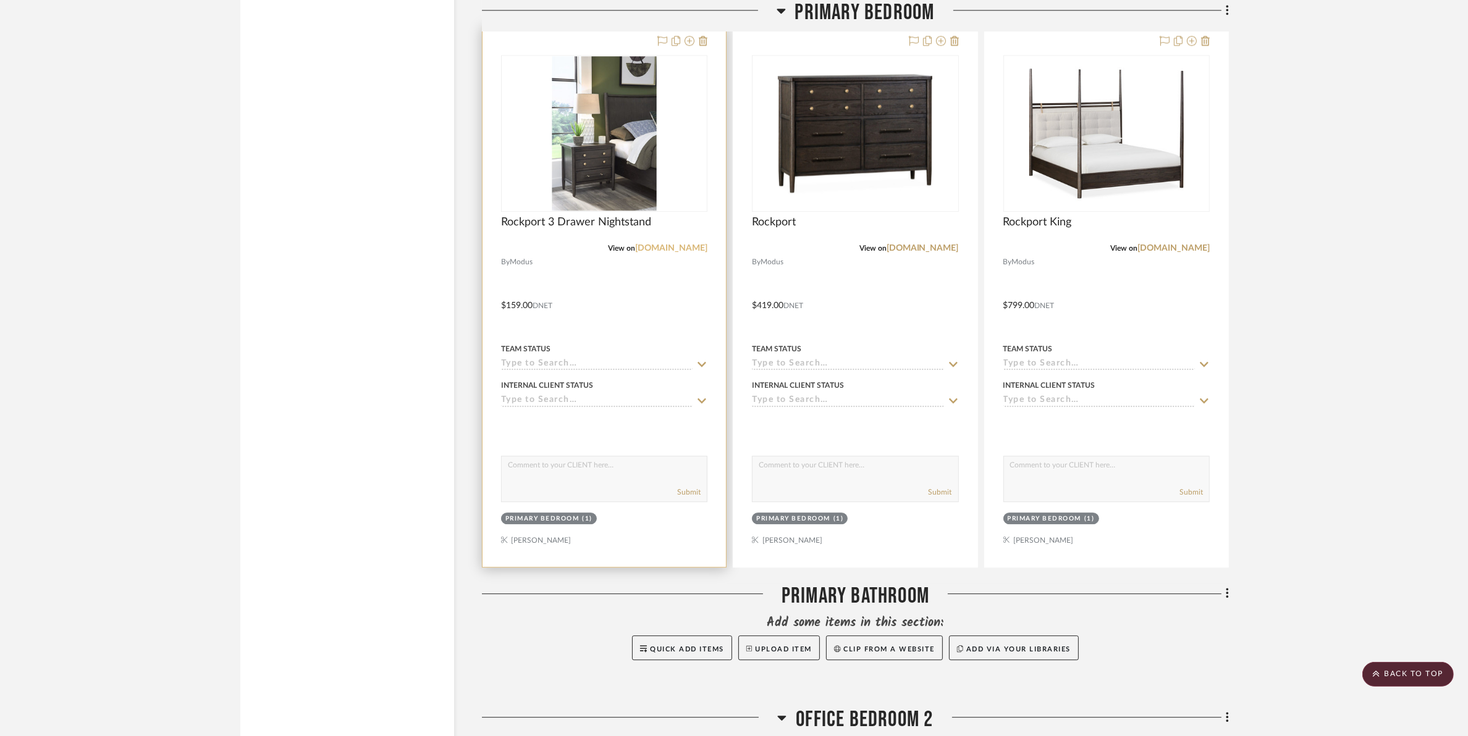
click at [655, 248] on link "[DOMAIN_NAME]" at bounding box center [671, 248] width 72 height 9
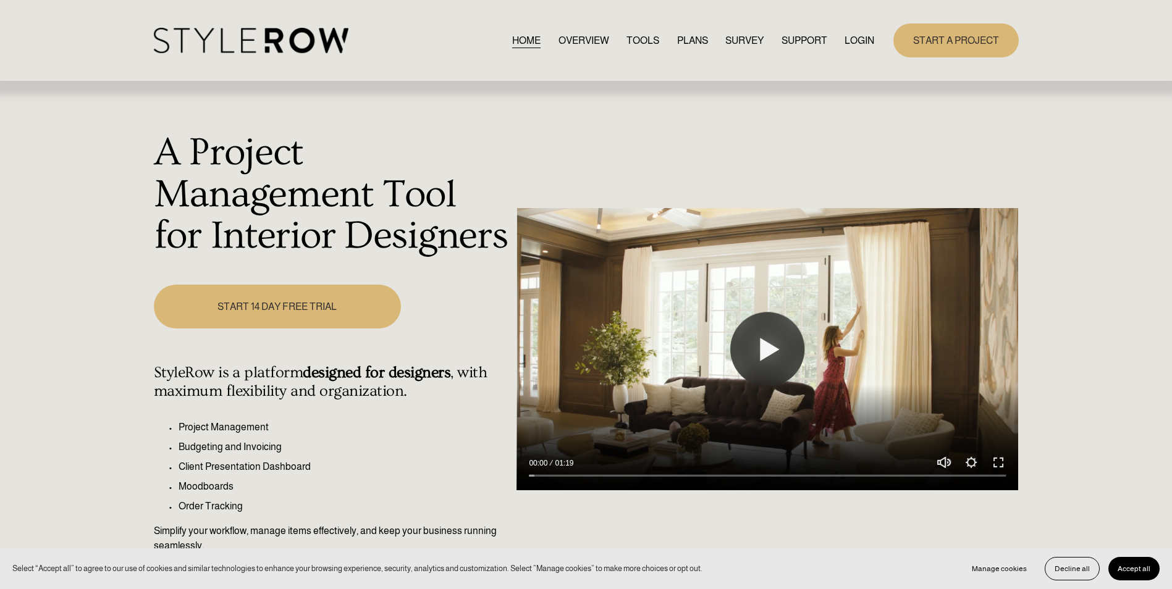
drag, startPoint x: 857, startPoint y: 36, endPoint x: 863, endPoint y: 47, distance: 12.7
click at [857, 36] on link "LOGIN" at bounding box center [860, 40] width 30 height 17
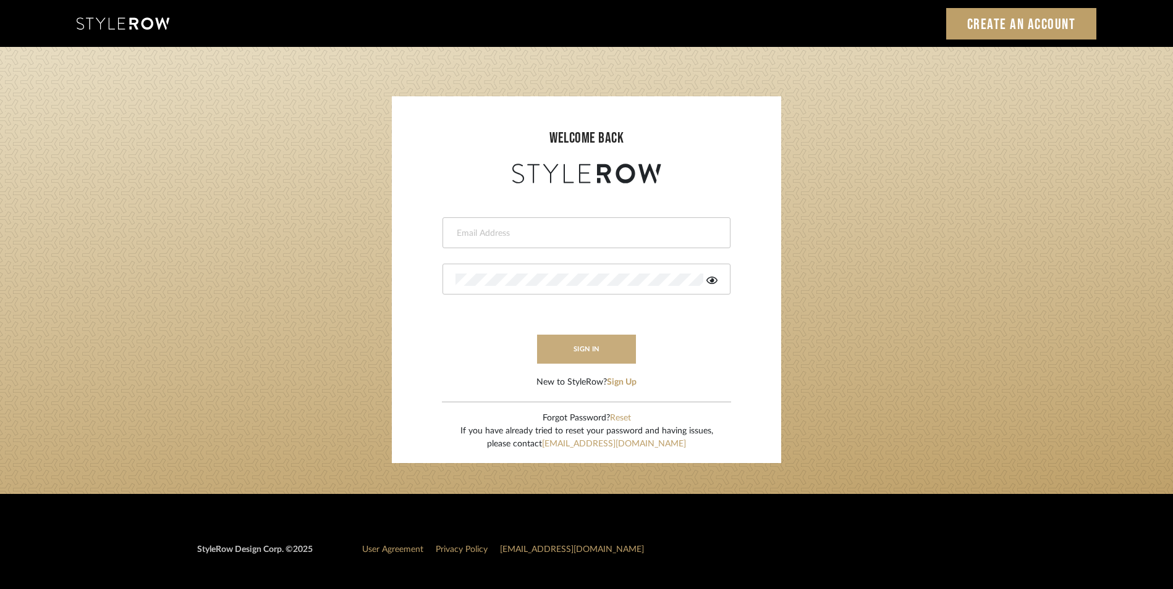
type input "[PERSON_NAME][EMAIL_ADDRESS][DOMAIN_NAME]"
click at [581, 347] on button "sign in" at bounding box center [586, 349] width 99 height 29
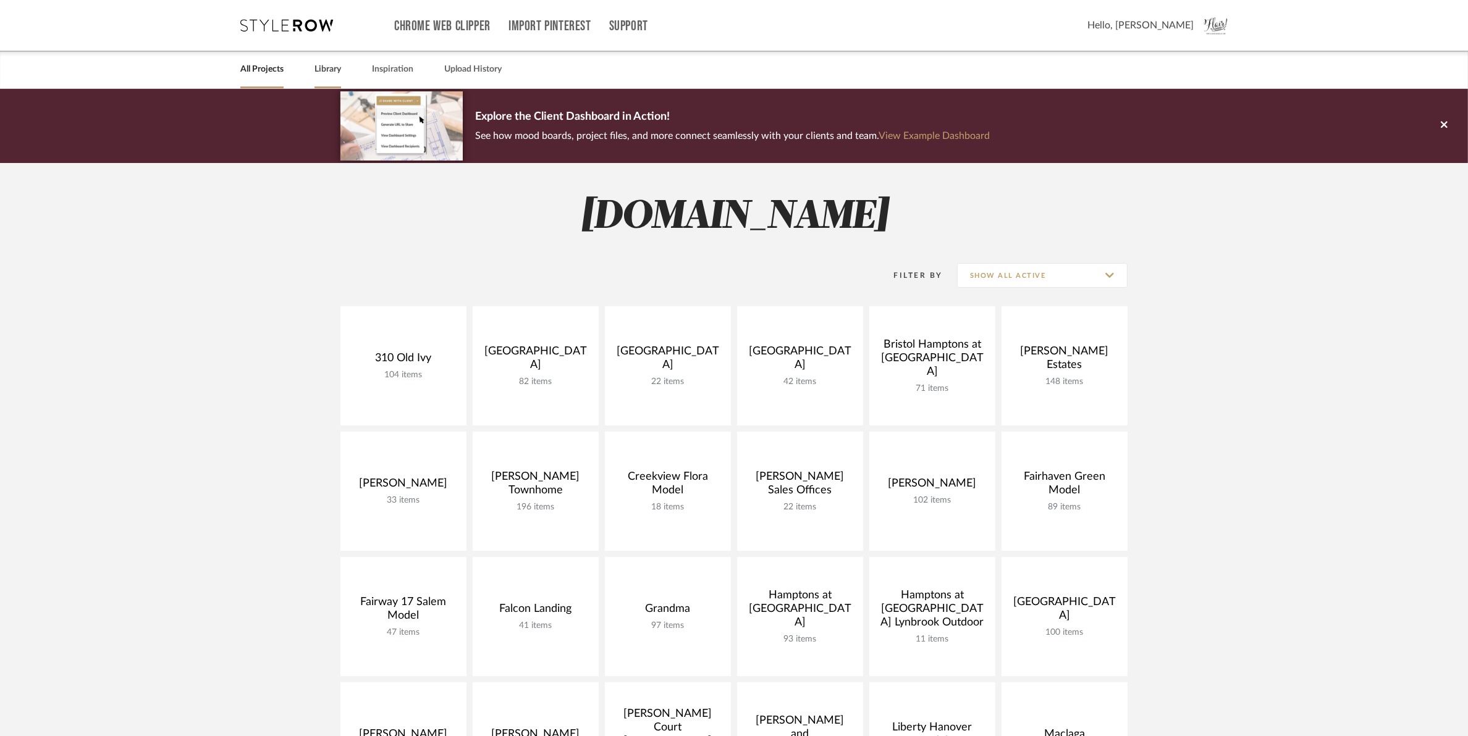
click at [324, 64] on link "Library" at bounding box center [327, 69] width 27 height 17
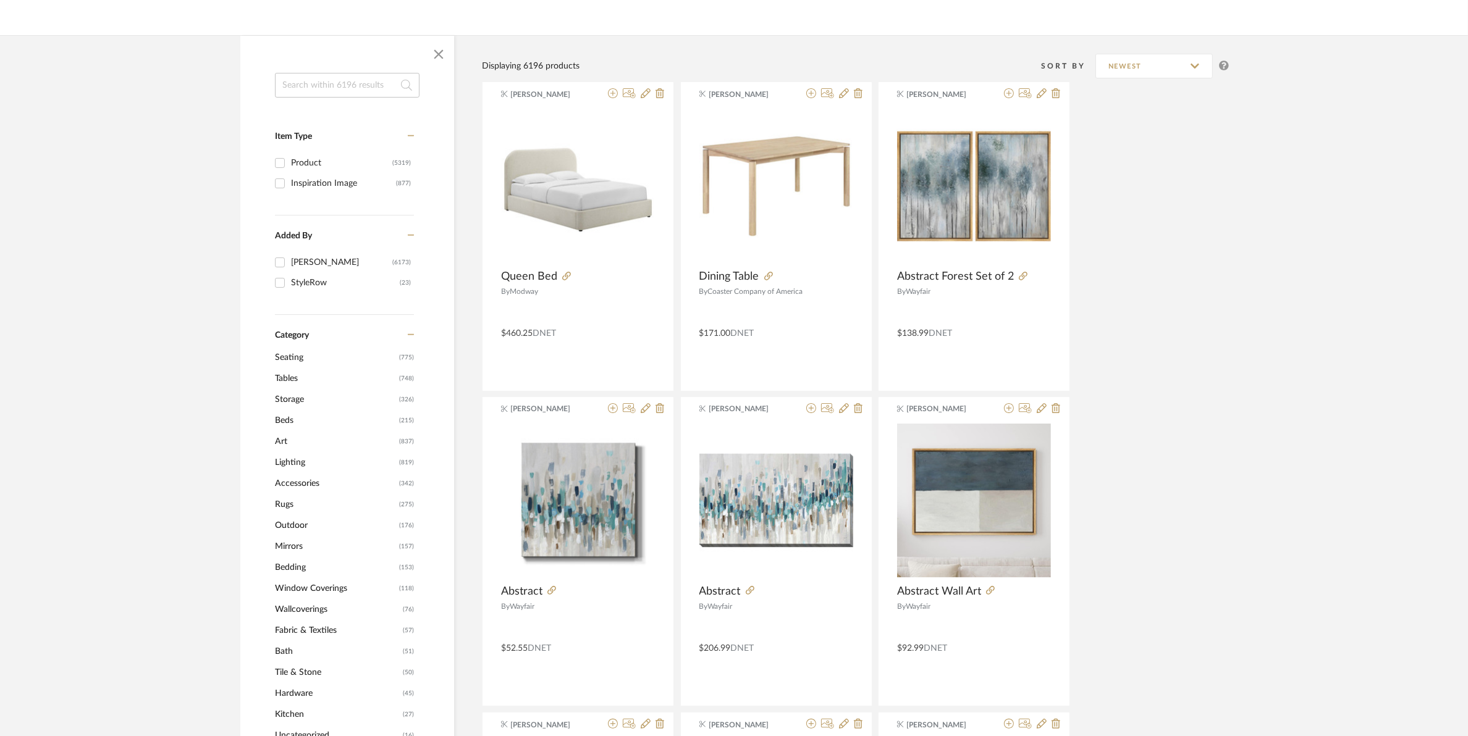
scroll to position [309, 0]
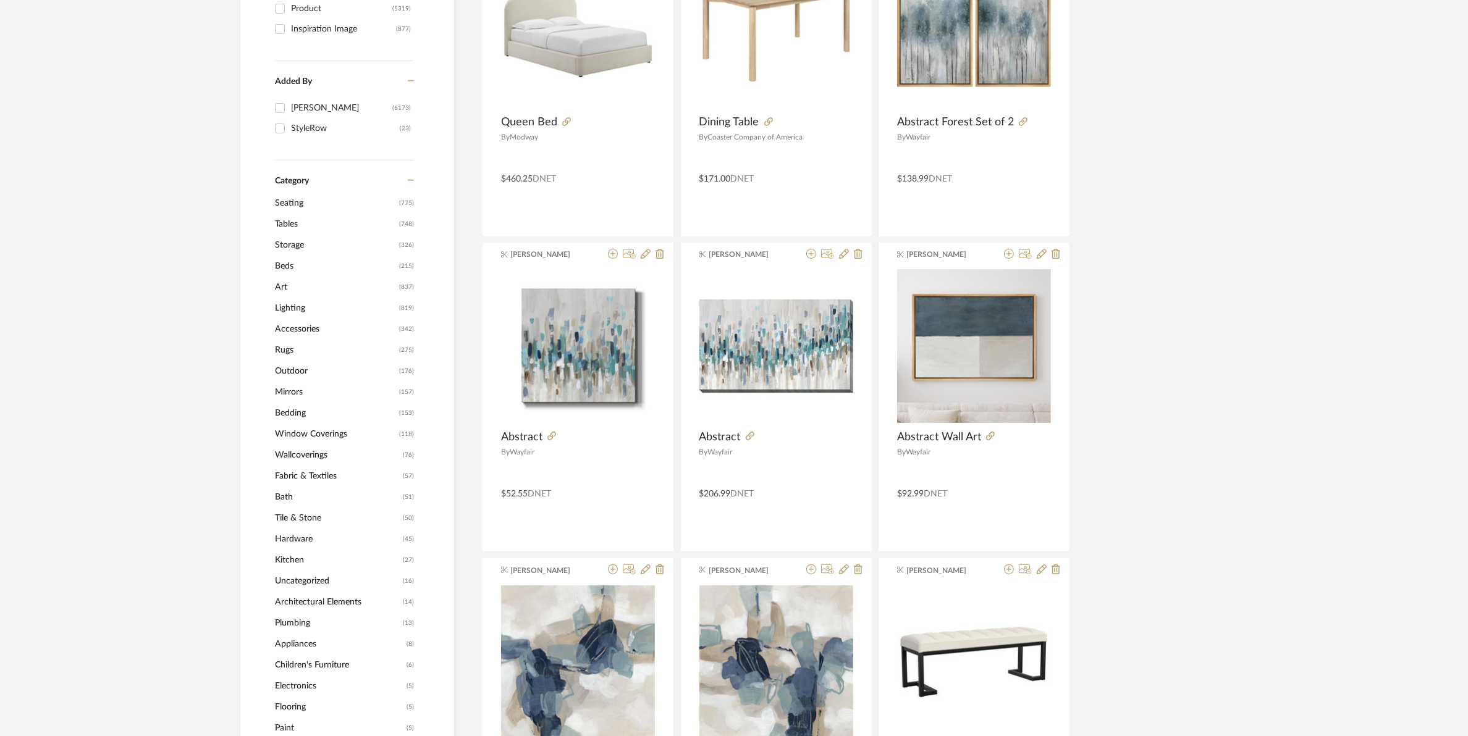
click at [286, 390] on span "Mirrors" at bounding box center [335, 392] width 121 height 21
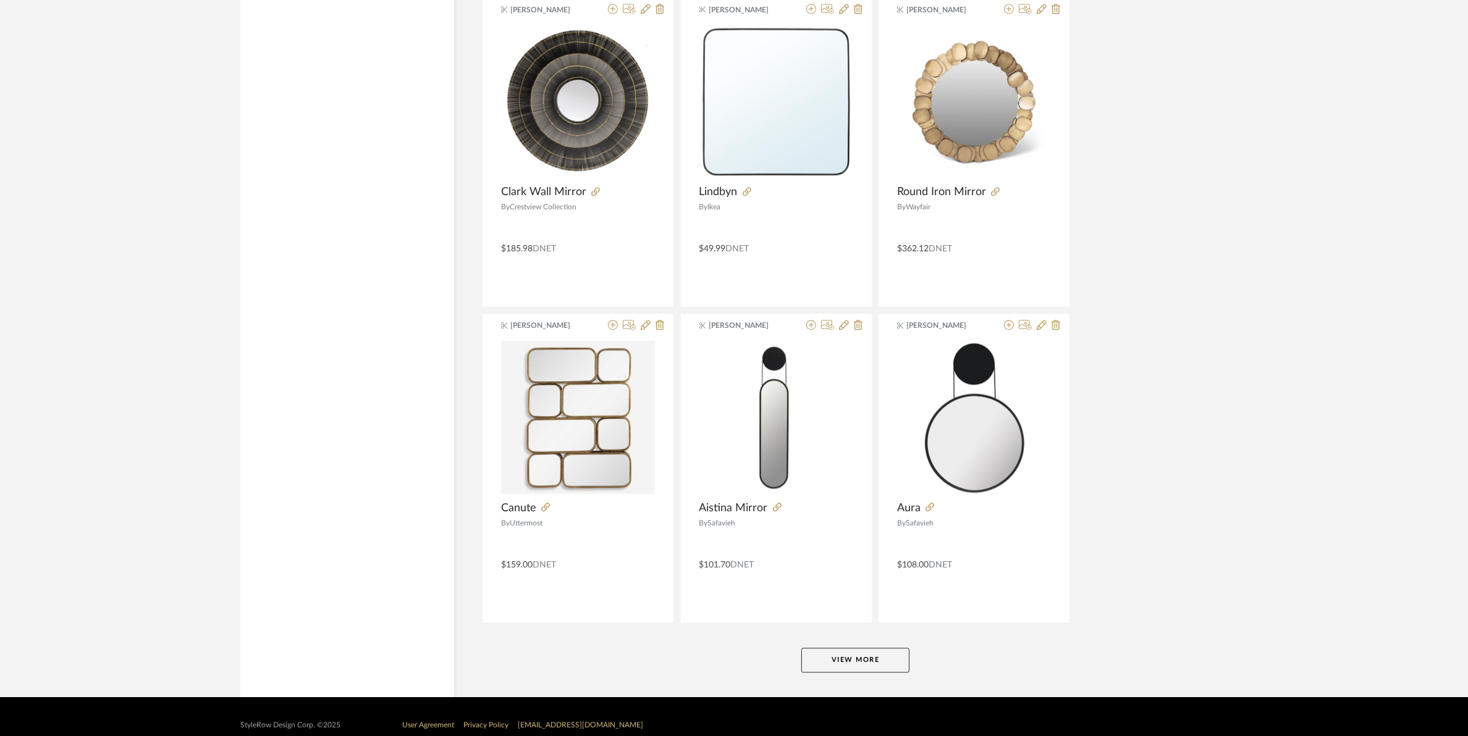
scroll to position [3474, 0]
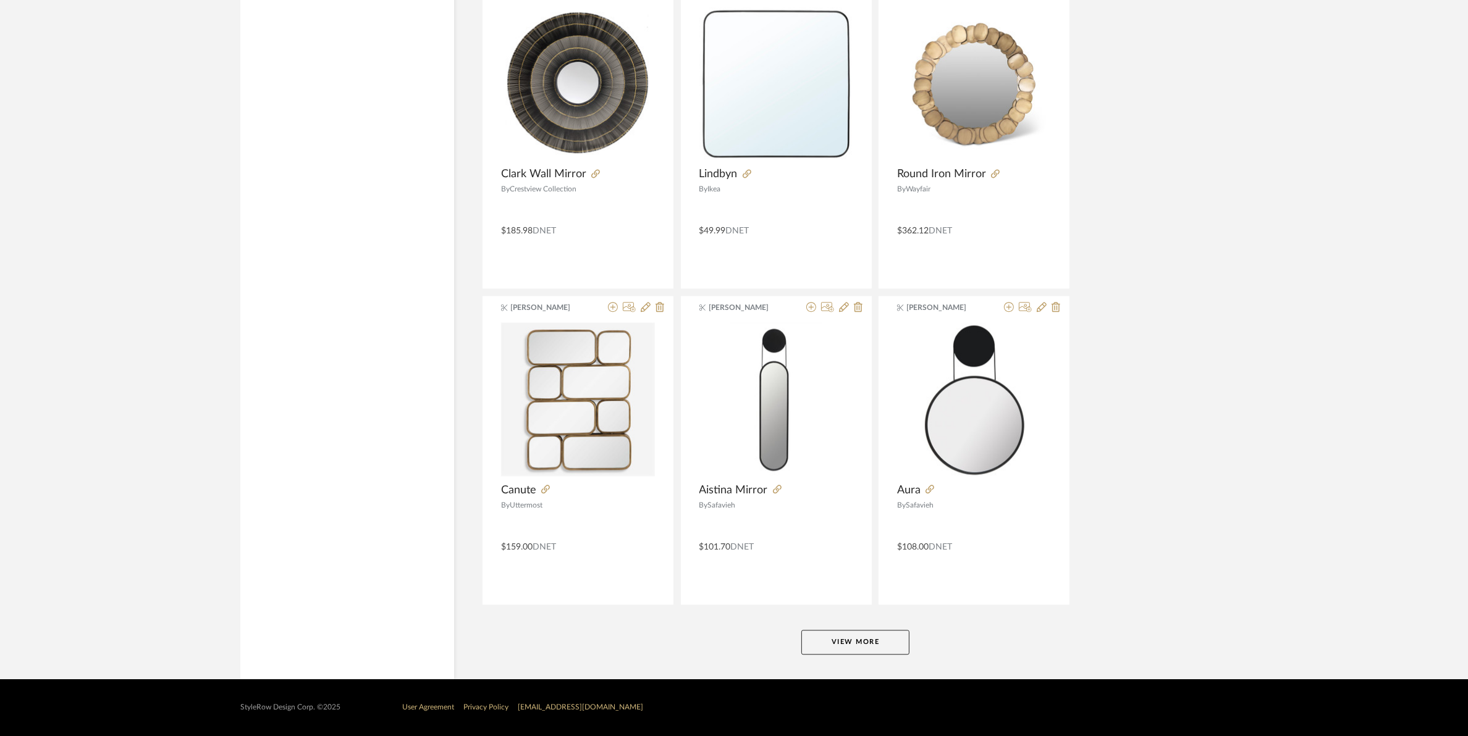
click at [891, 643] on button "View More" at bounding box center [855, 642] width 108 height 25
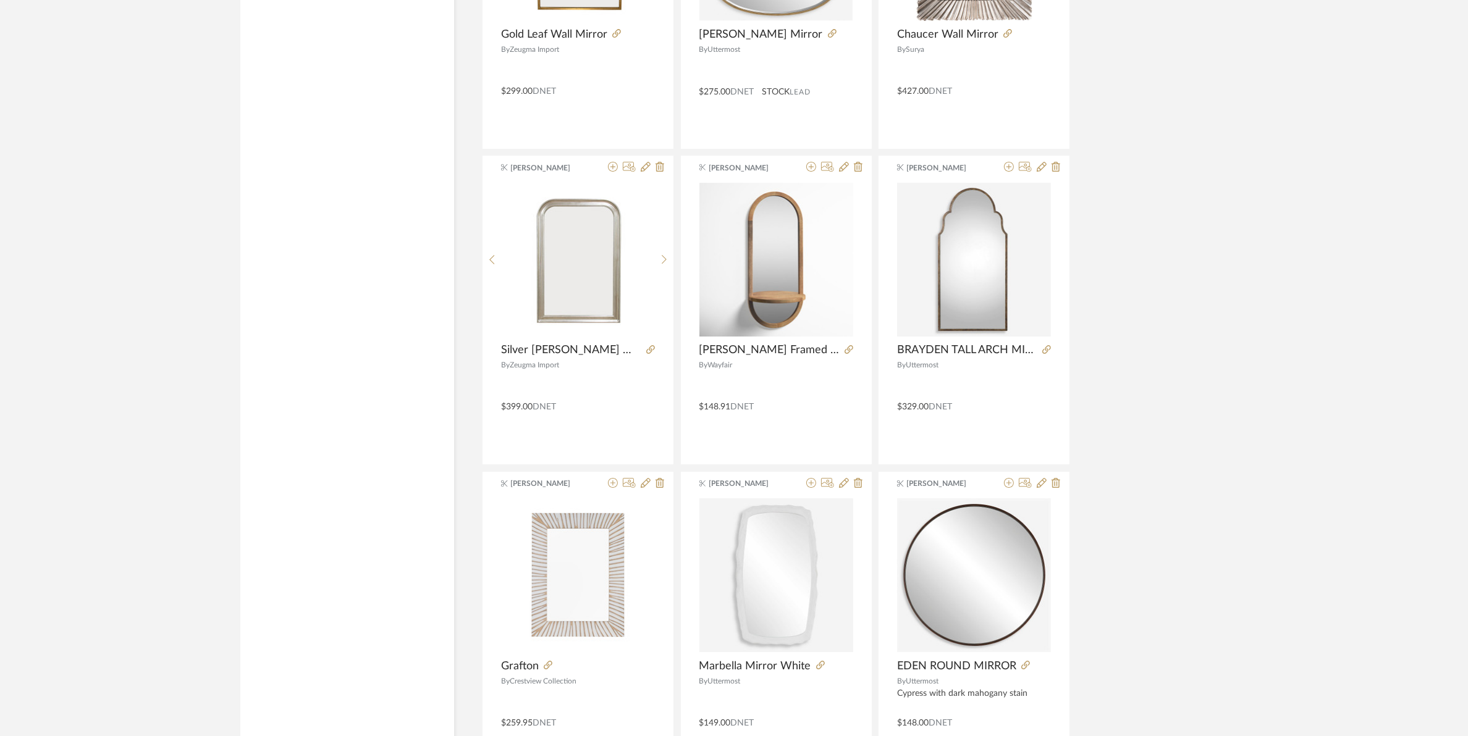
scroll to position [5405, 0]
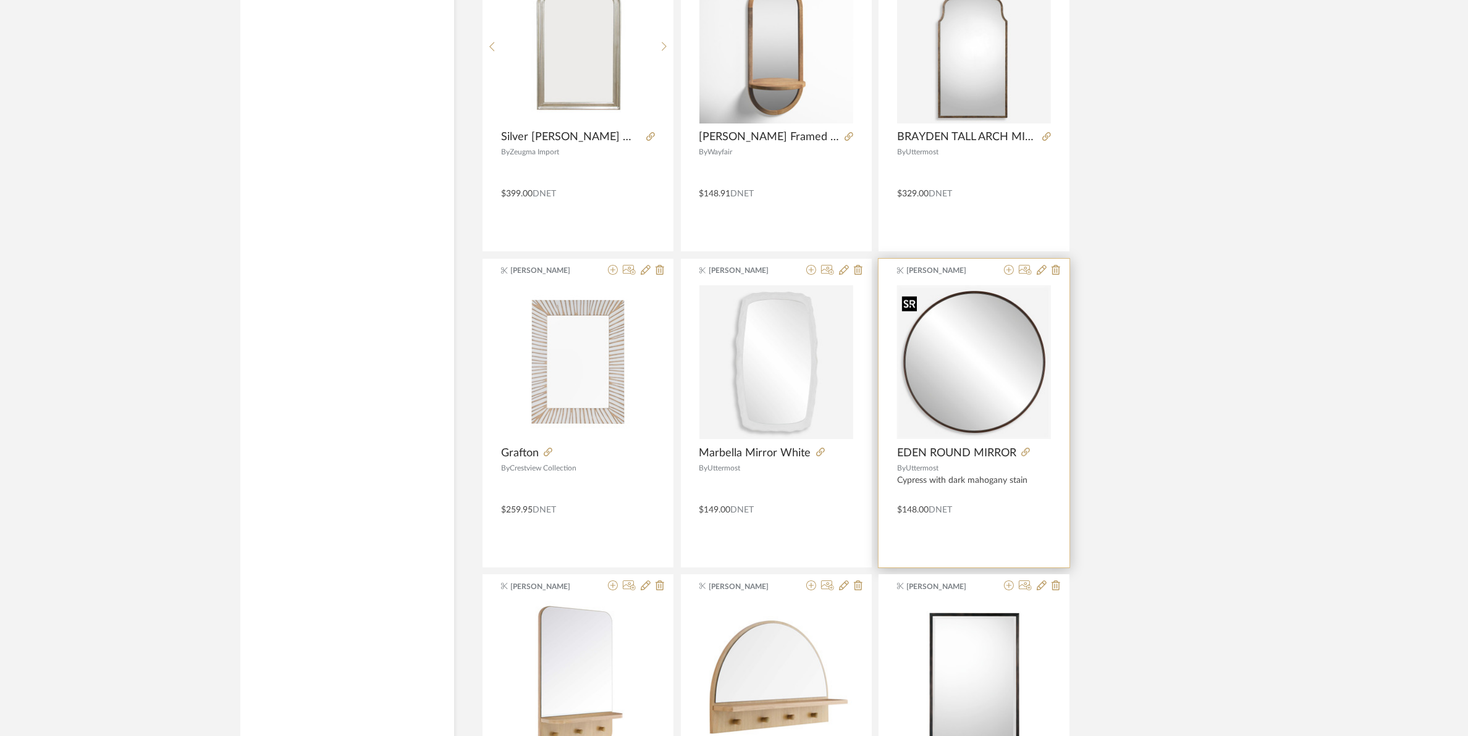
click at [955, 395] on div at bounding box center [974, 362] width 154 height 154
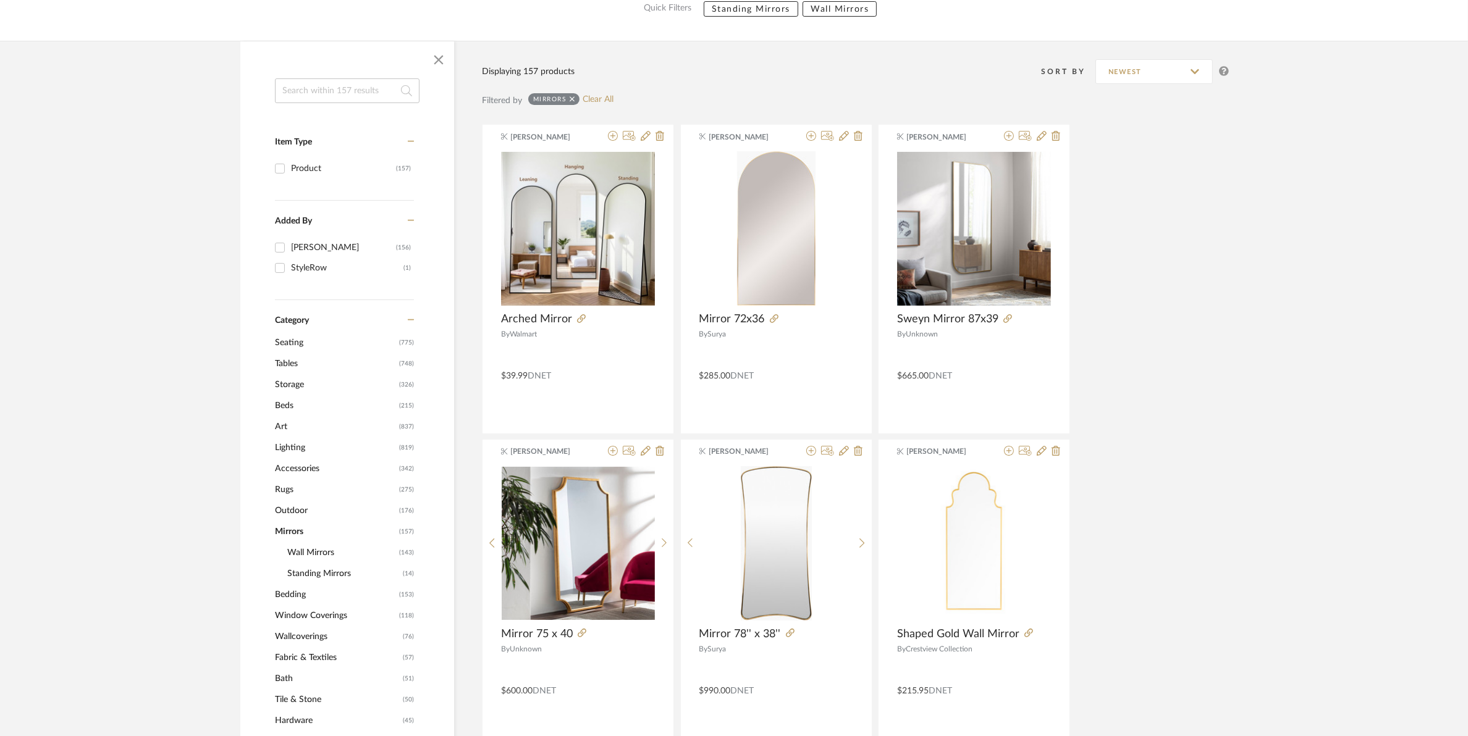
scroll to position [154, 0]
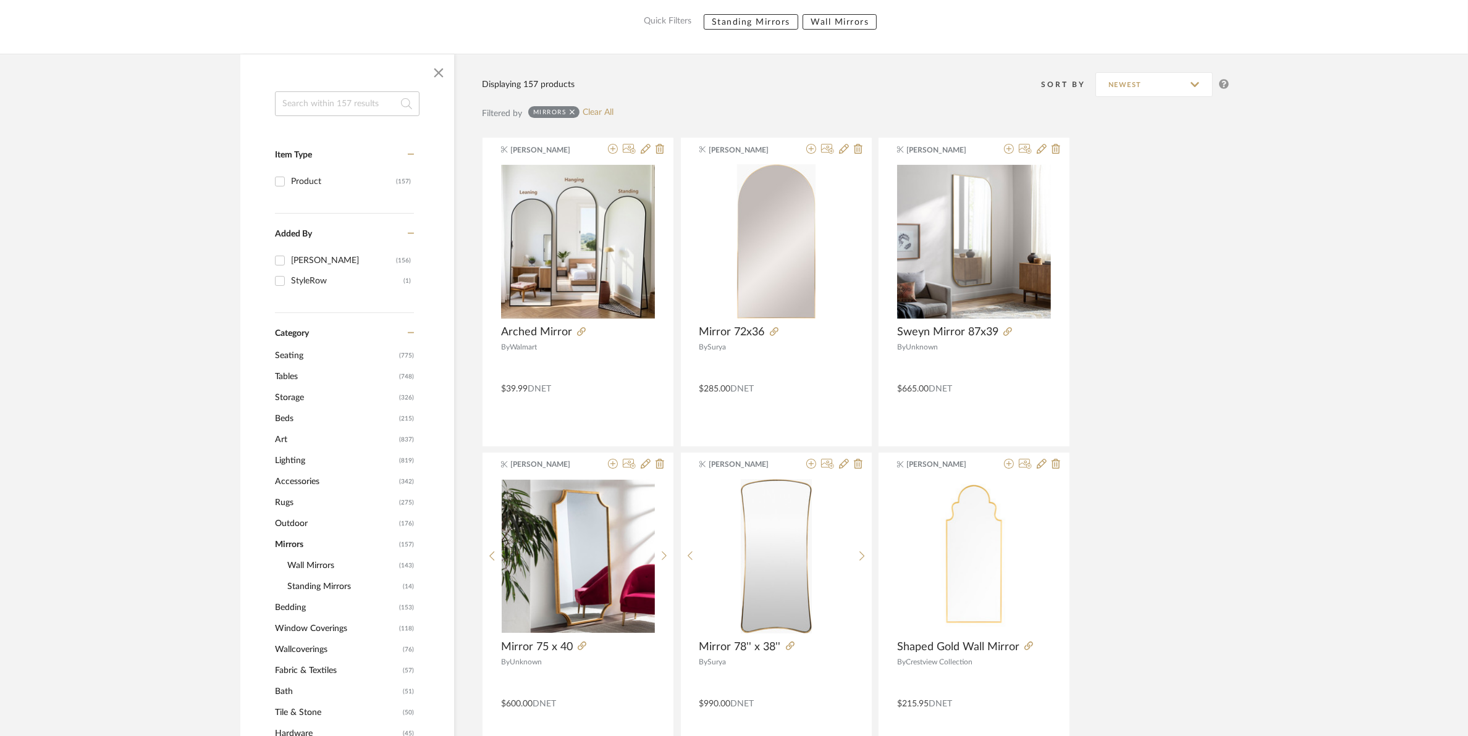
click at [281, 442] on span "Art" at bounding box center [335, 439] width 121 height 21
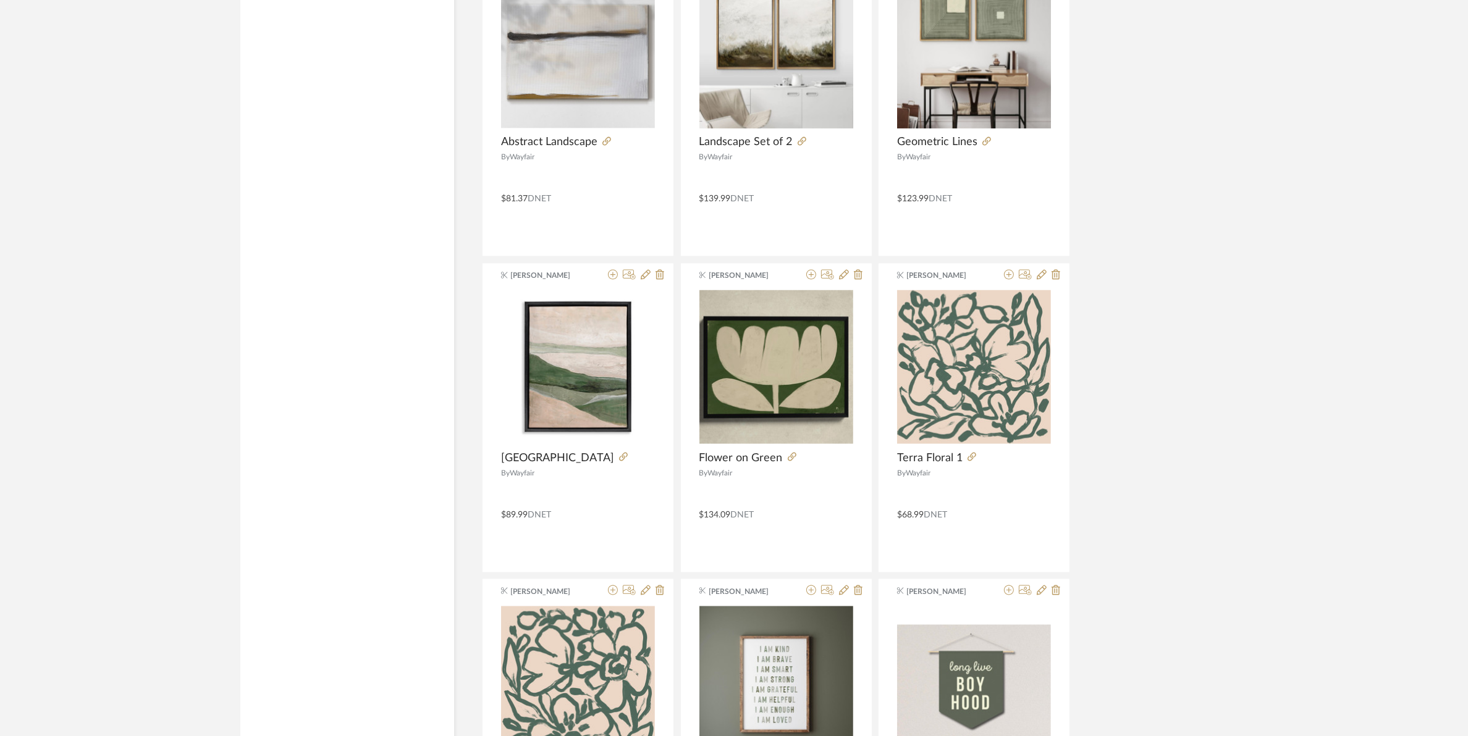
scroll to position [2162, 0]
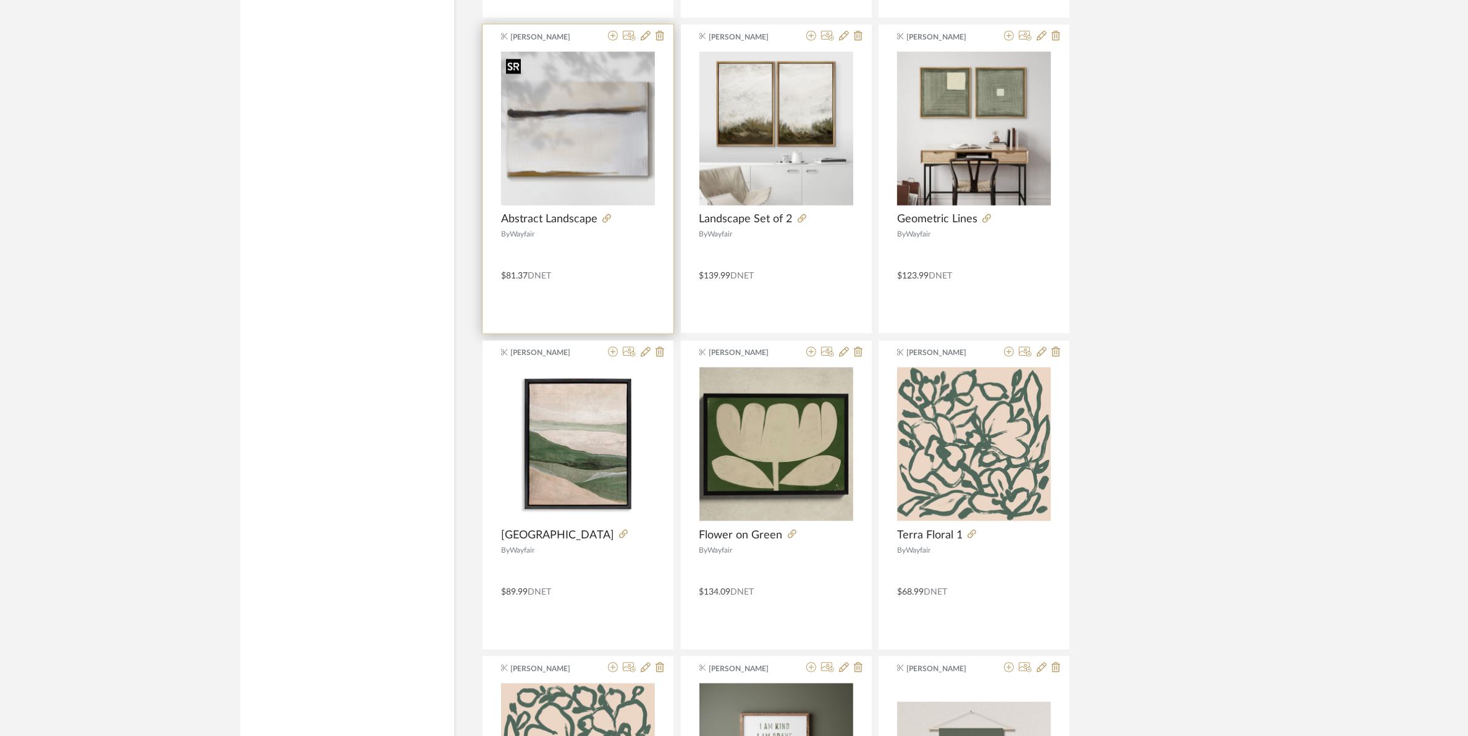
click at [561, 117] on img "0" at bounding box center [578, 129] width 154 height 154
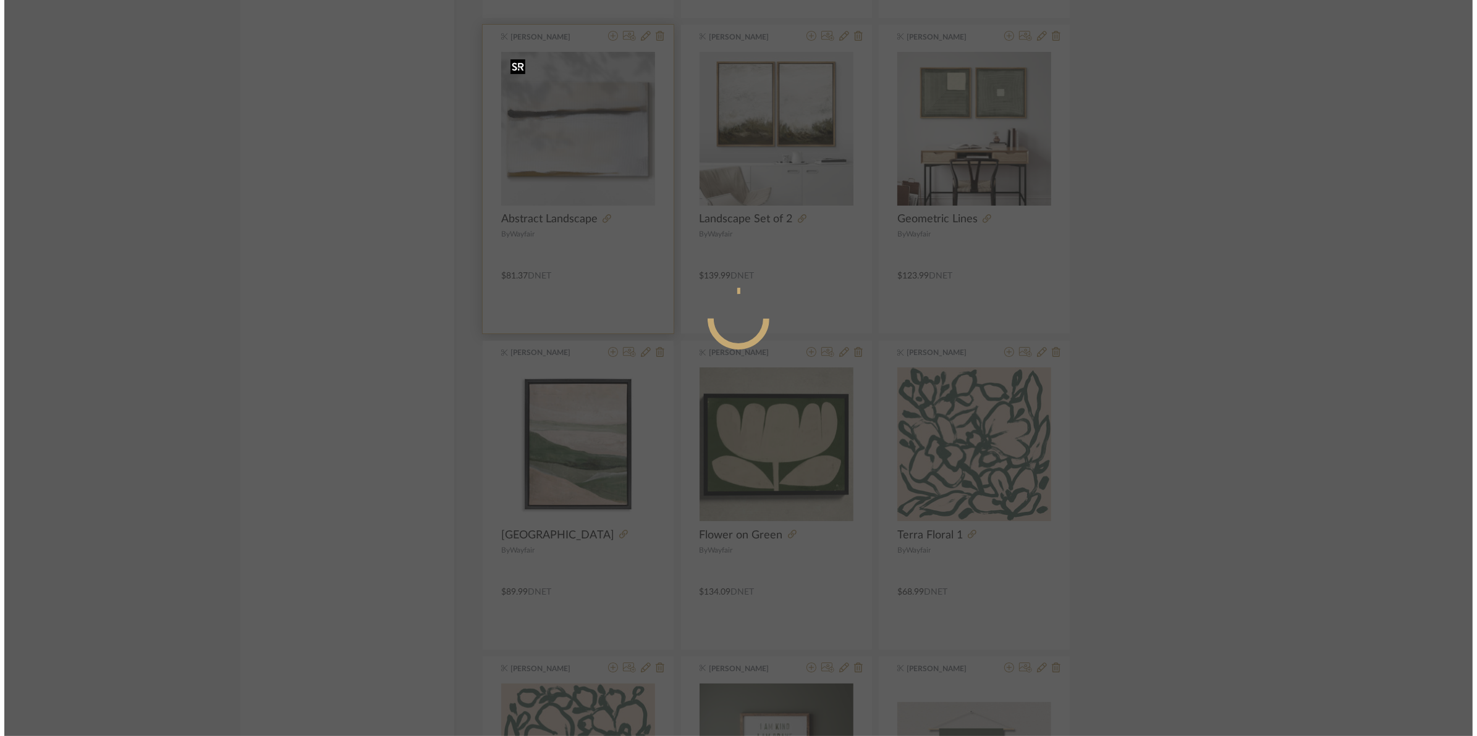
scroll to position [0, 0]
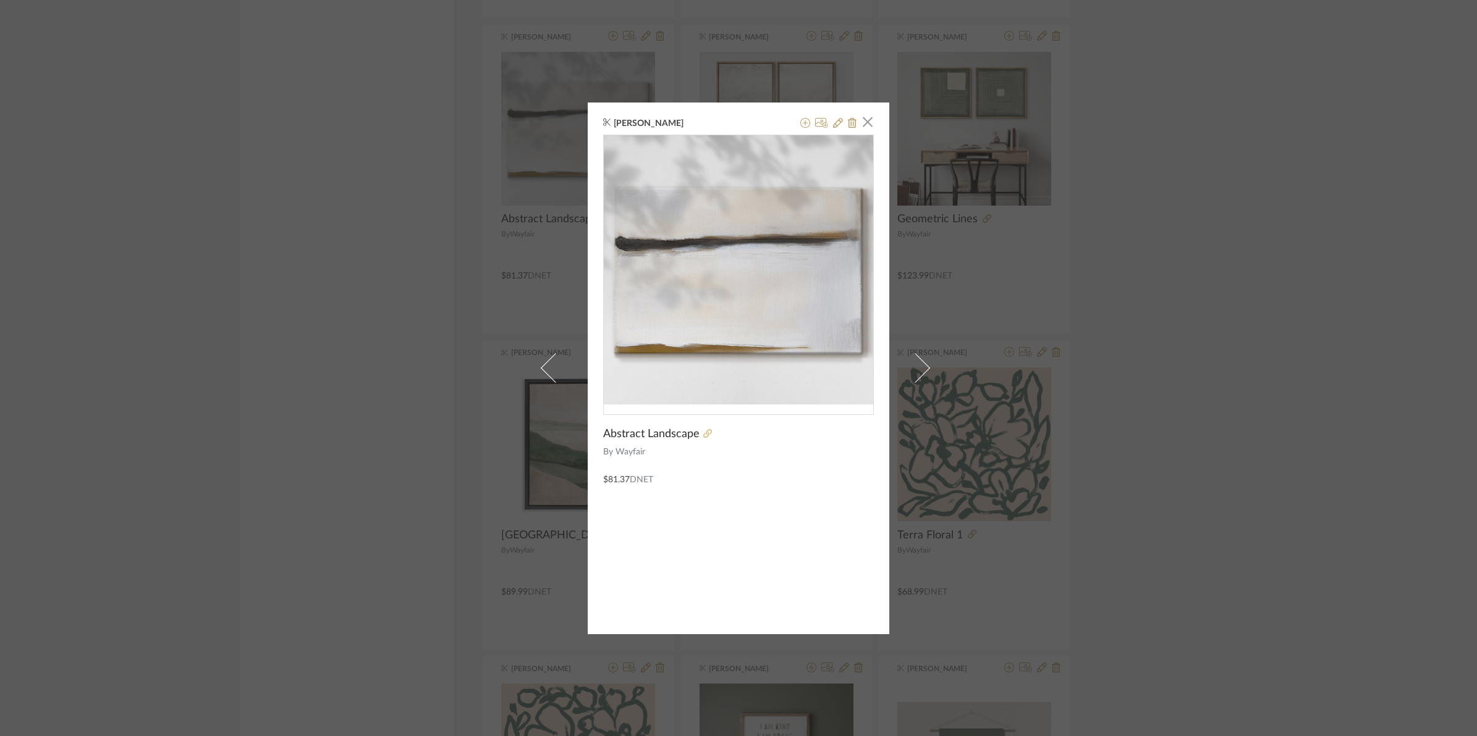
click at [704, 433] on icon at bounding box center [707, 433] width 9 height 9
click at [858, 124] on span "button" at bounding box center [867, 122] width 25 height 25
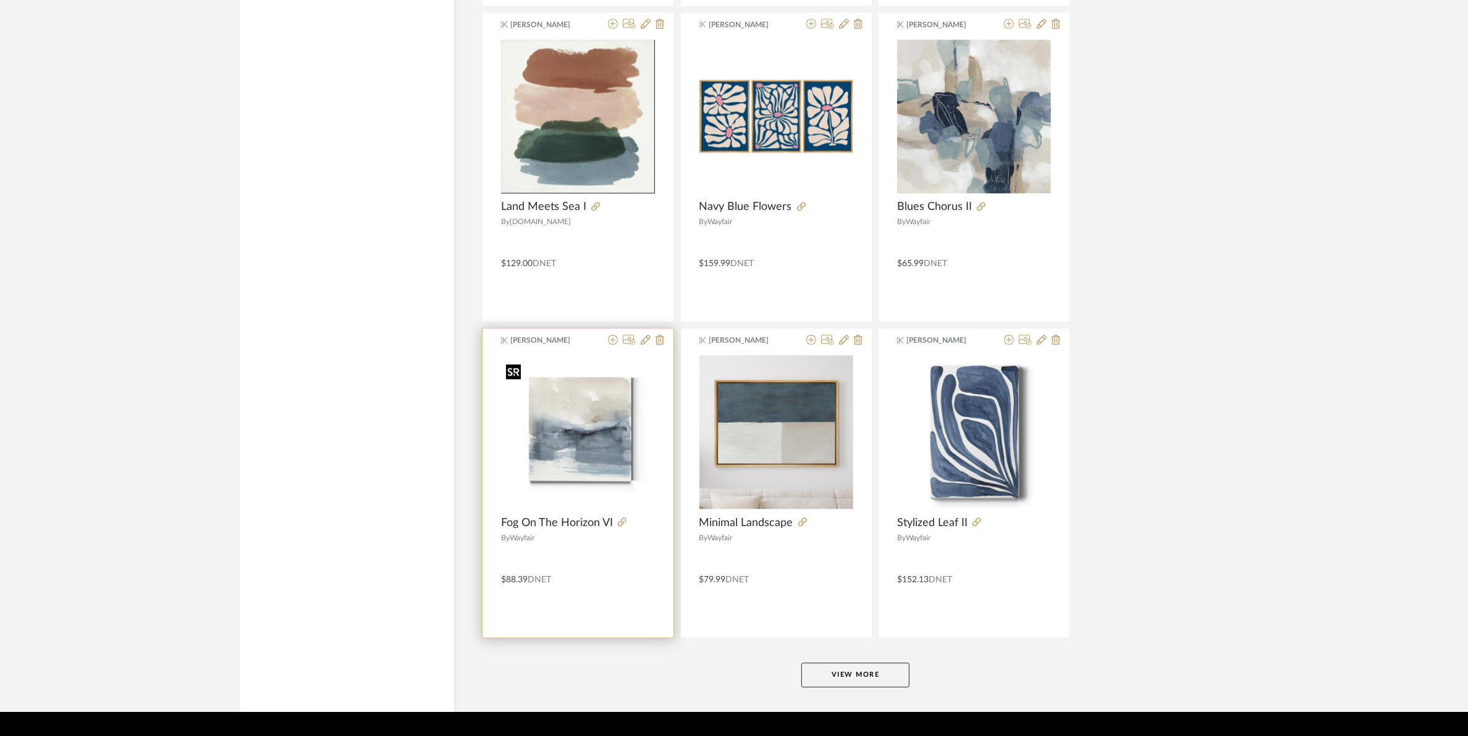
scroll to position [3474, 0]
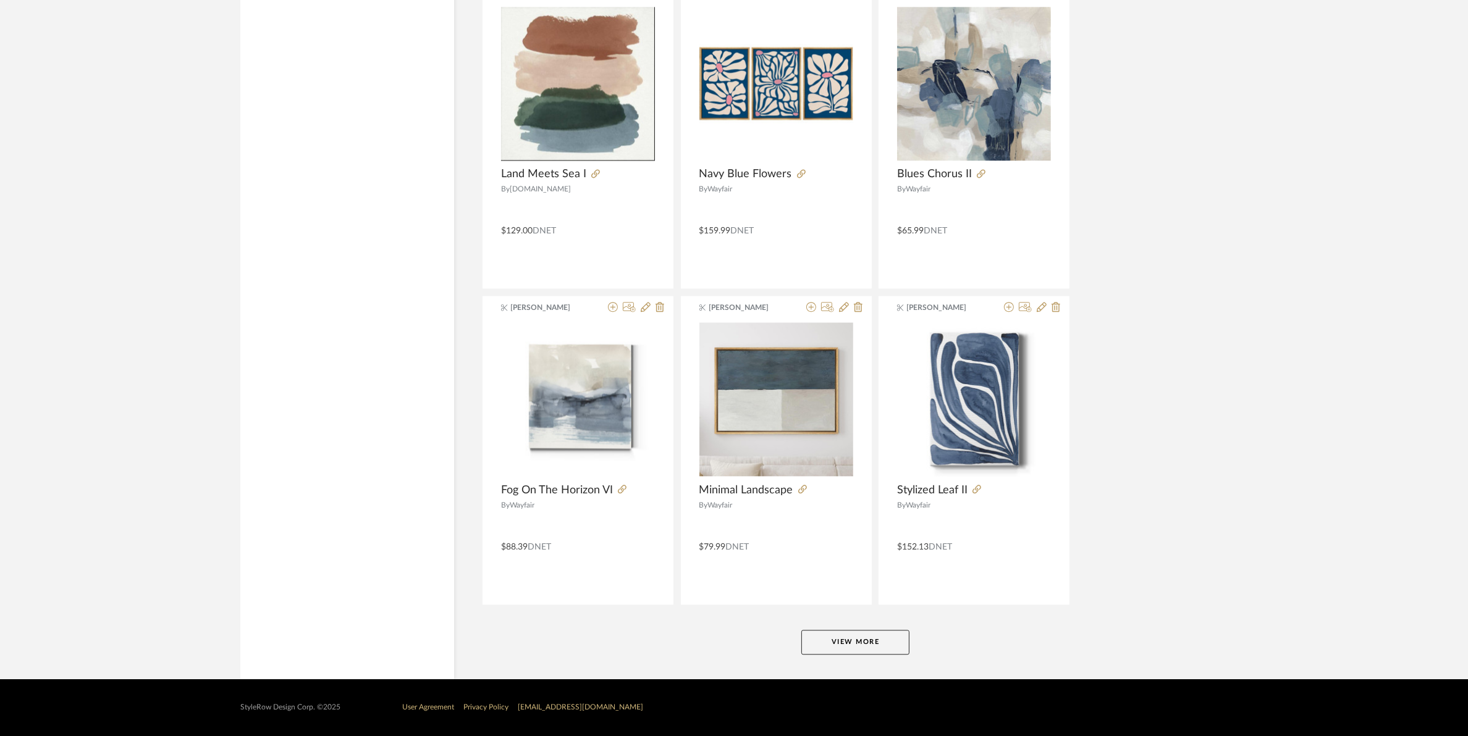
click at [849, 632] on button "View More" at bounding box center [855, 642] width 108 height 25
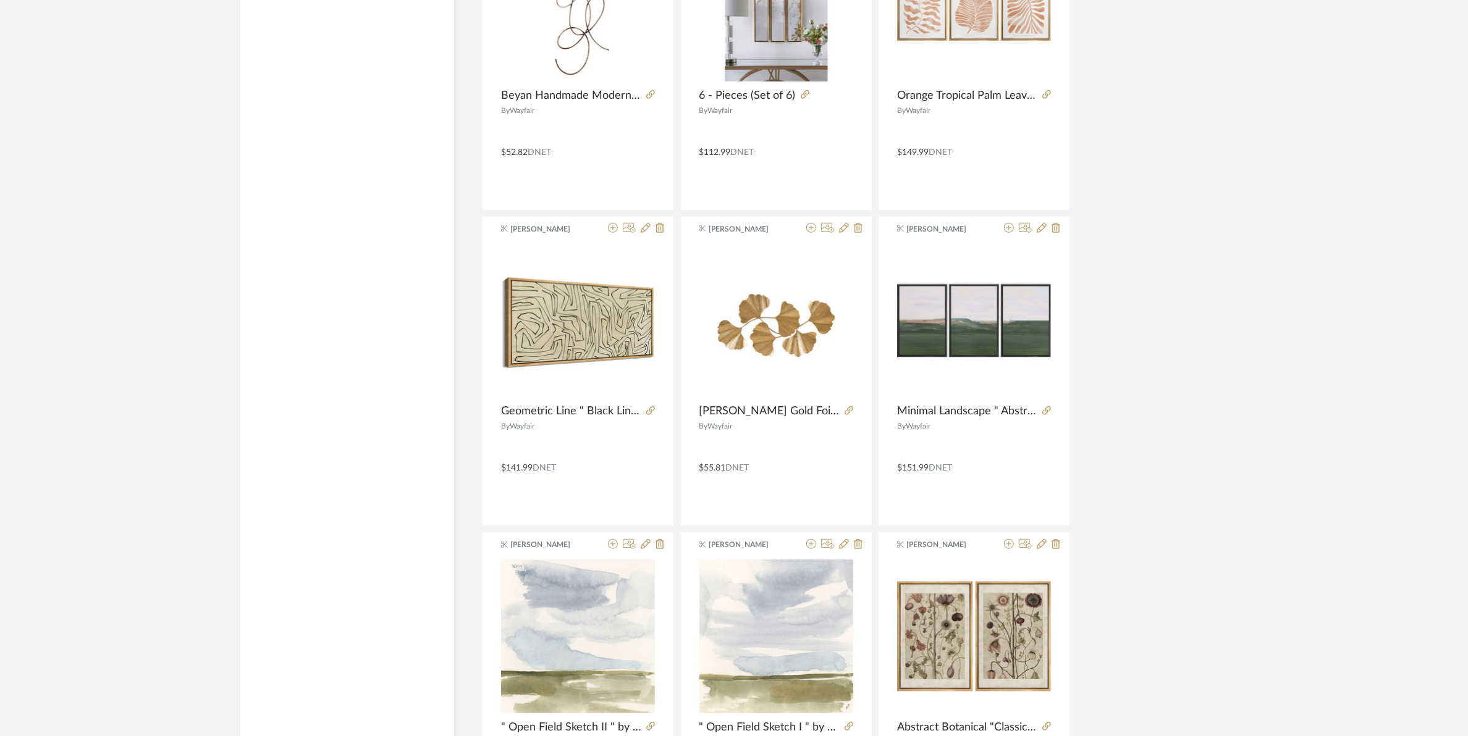
scroll to position [7270, 0]
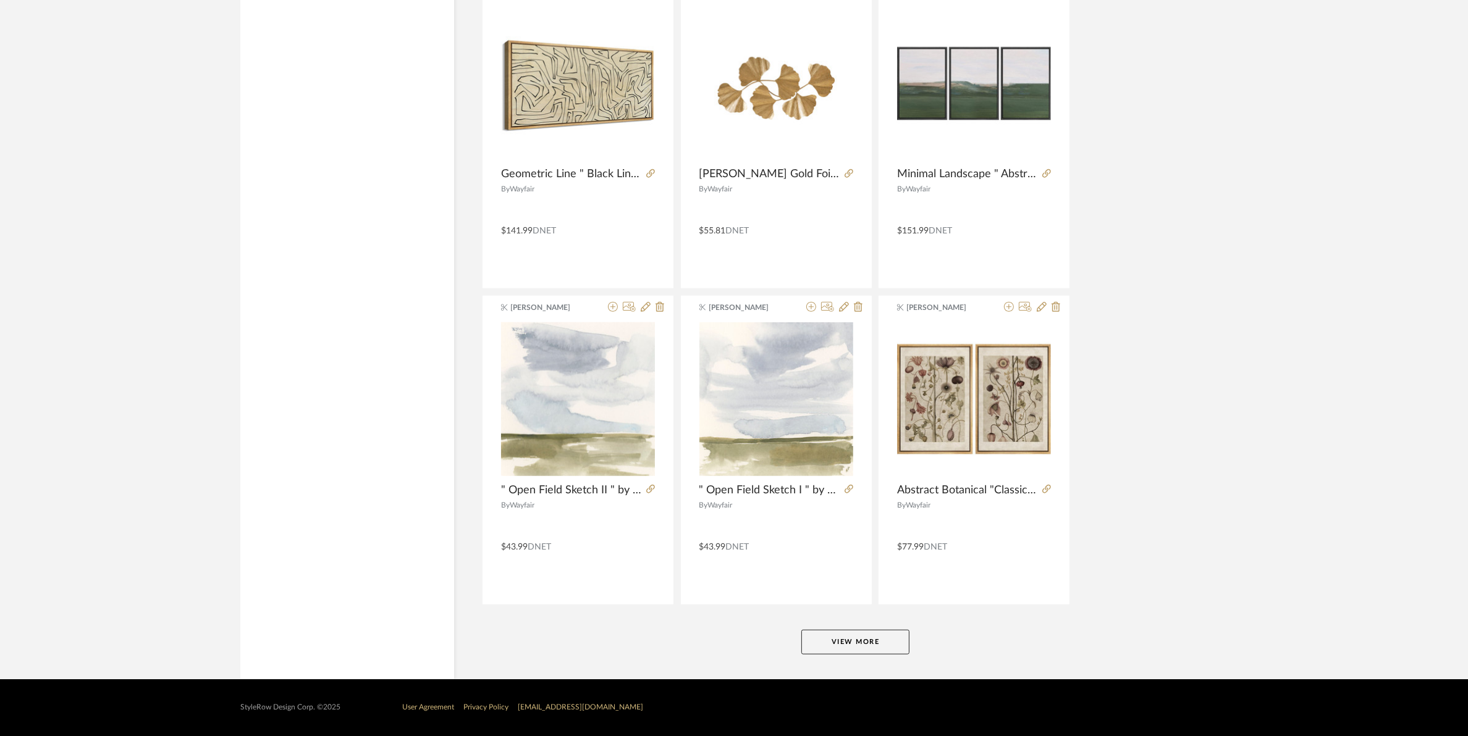
click at [838, 637] on button "View More" at bounding box center [855, 642] width 108 height 25
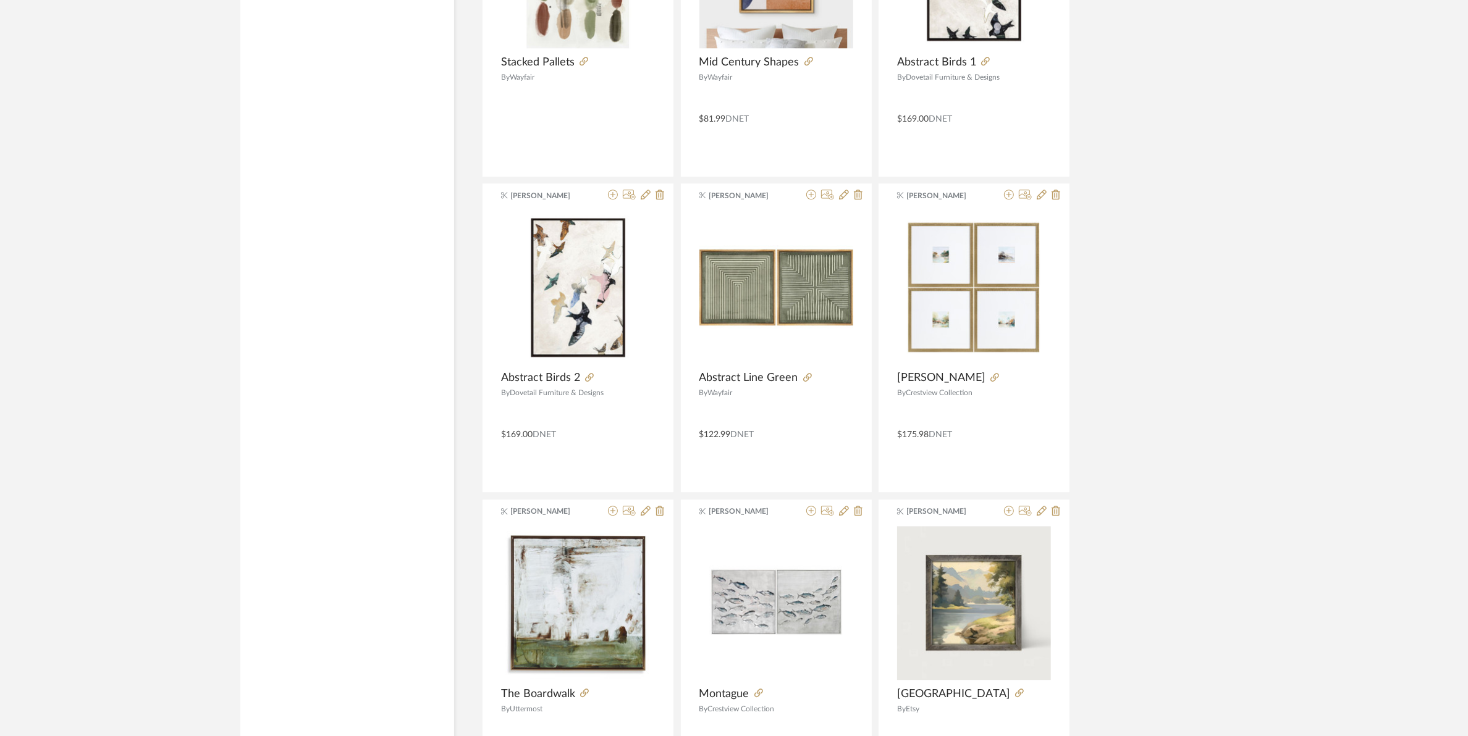
scroll to position [10062, 0]
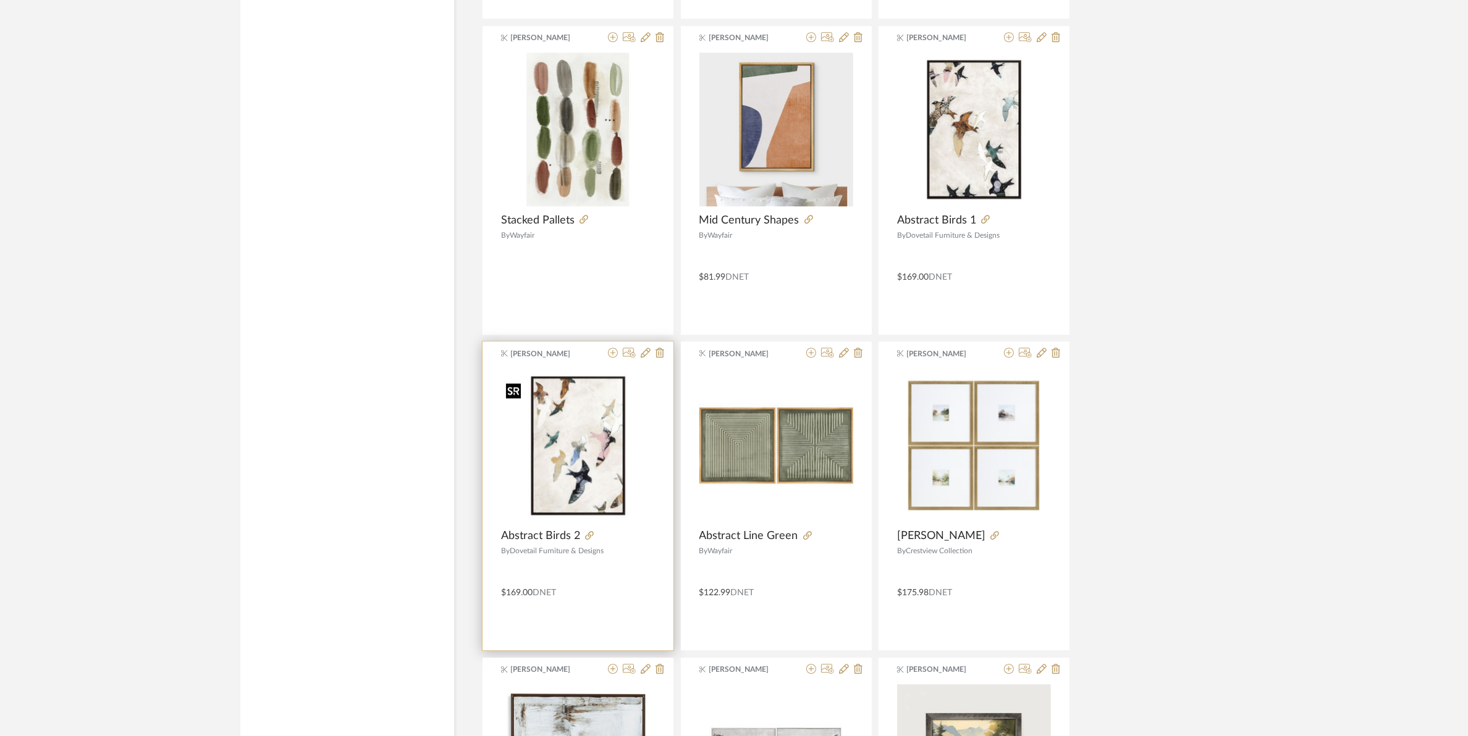
click at [558, 465] on img "0" at bounding box center [578, 446] width 154 height 154
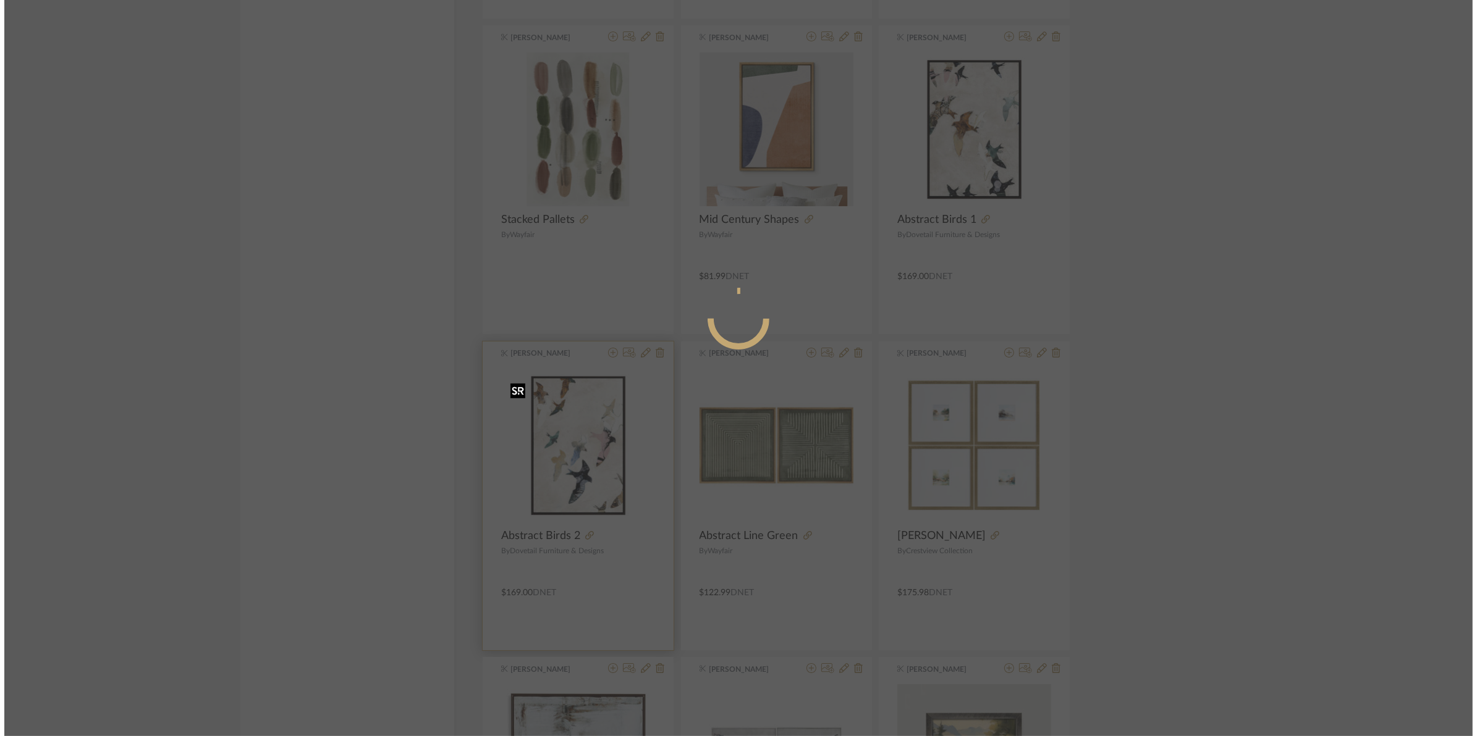
scroll to position [0, 0]
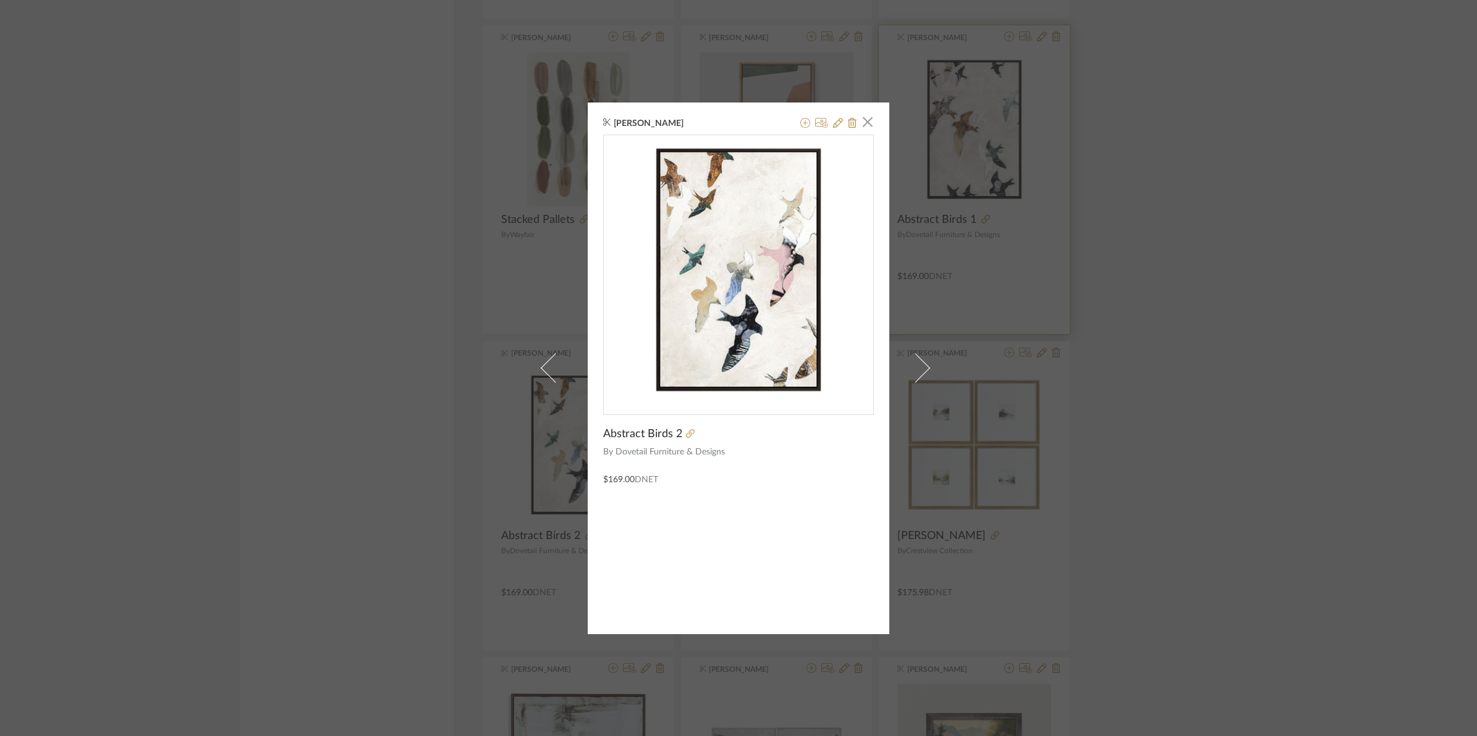
drag, startPoint x: 863, startPoint y: 128, endPoint x: 899, endPoint y: 182, distance: 65.1
click at [862, 128] on span "button" at bounding box center [867, 122] width 25 height 25
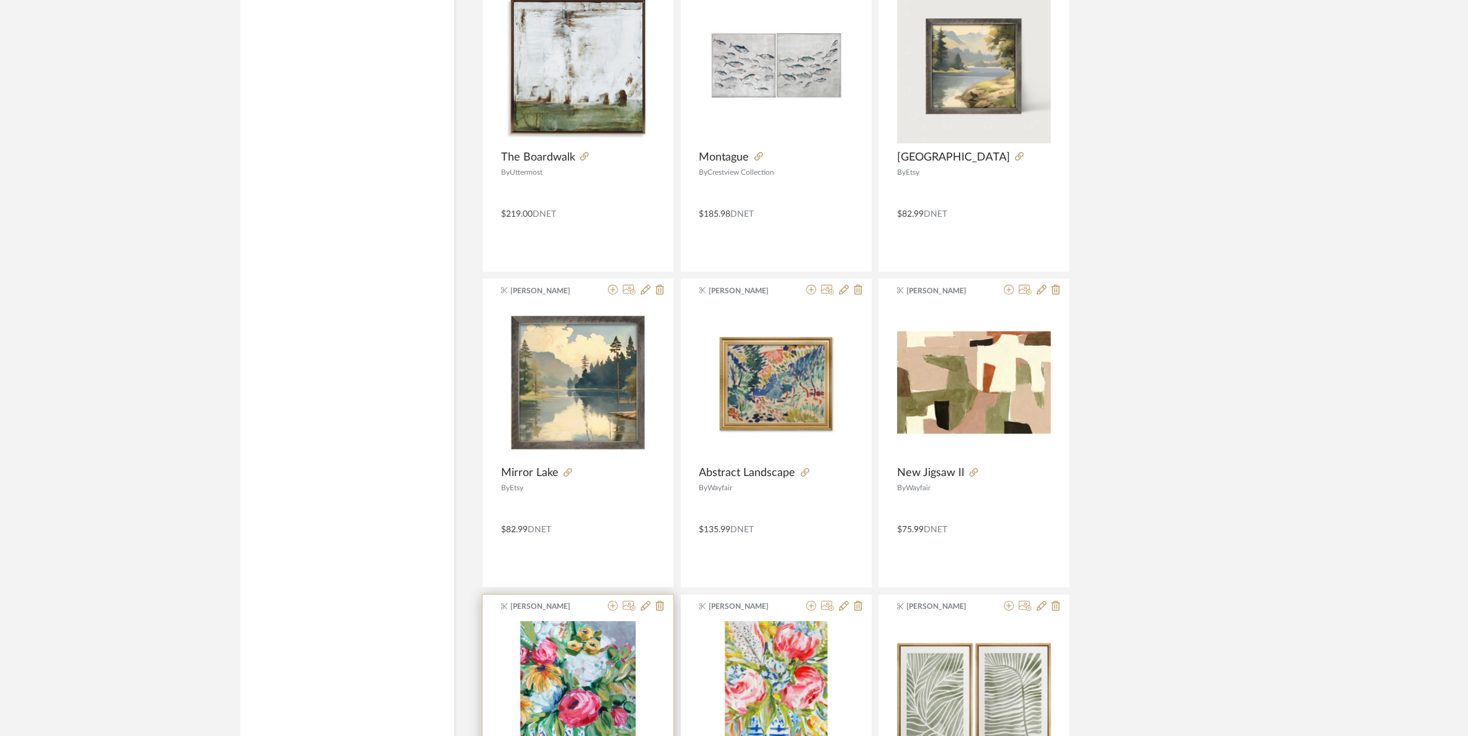
scroll to position [11066, 0]
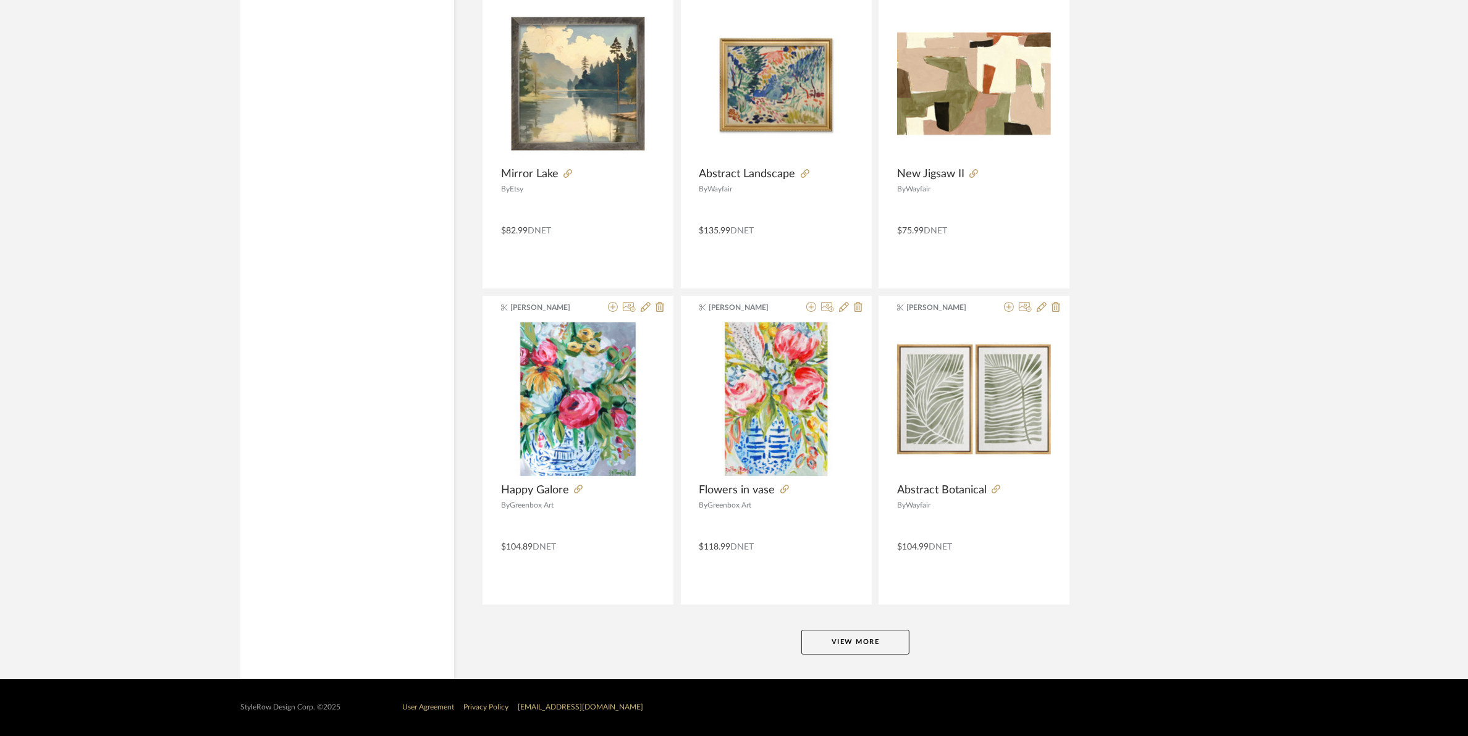
click at [879, 631] on button "View More" at bounding box center [855, 642] width 108 height 25
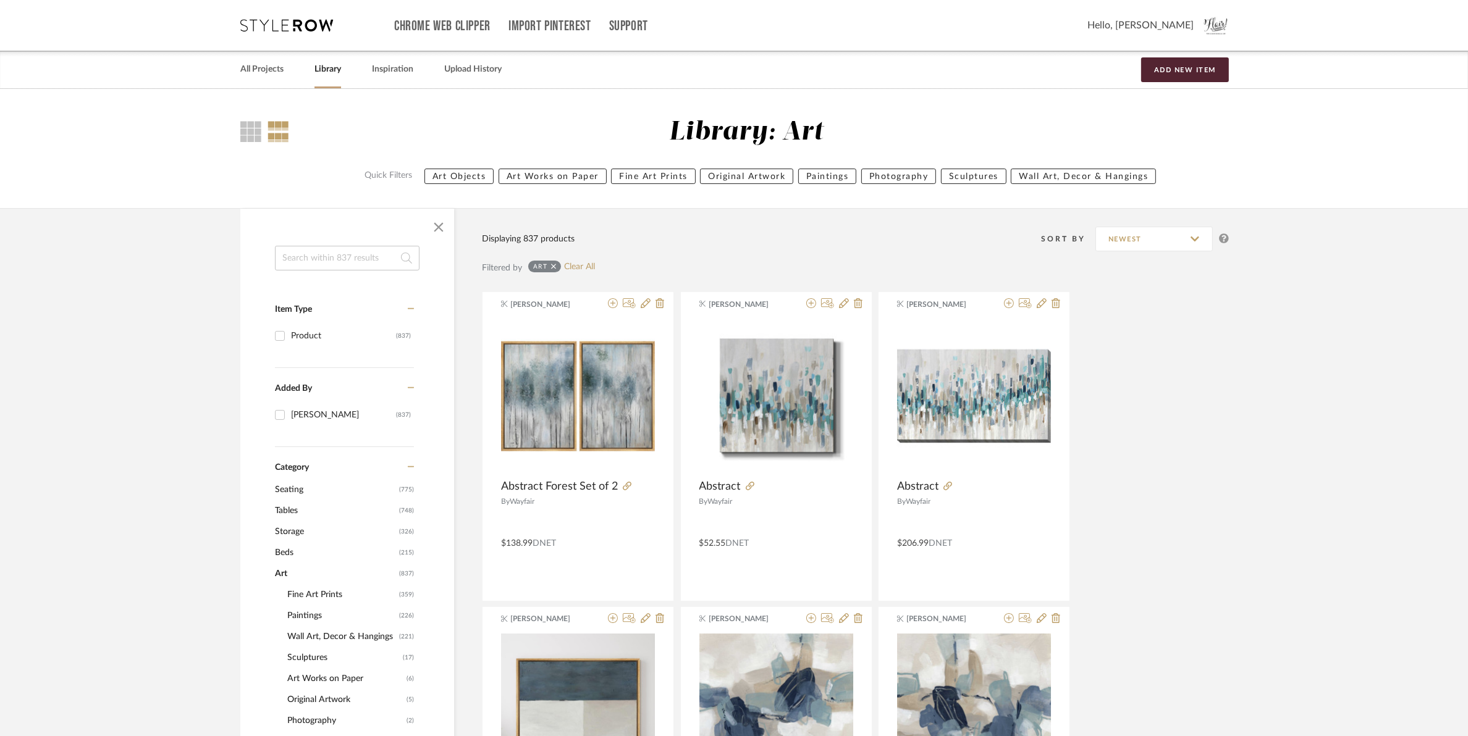
scroll to position [77, 0]
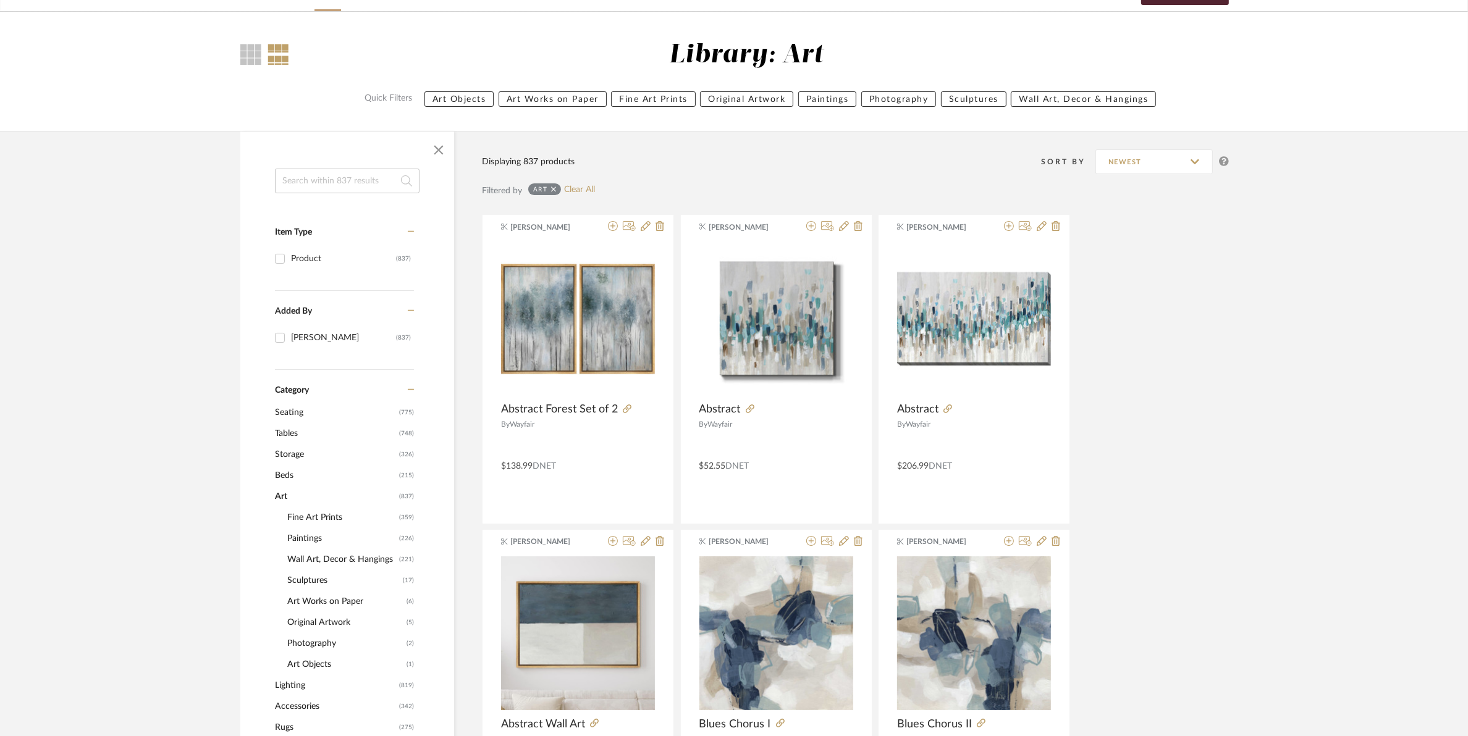
click at [292, 434] on span "Tables" at bounding box center [335, 433] width 121 height 21
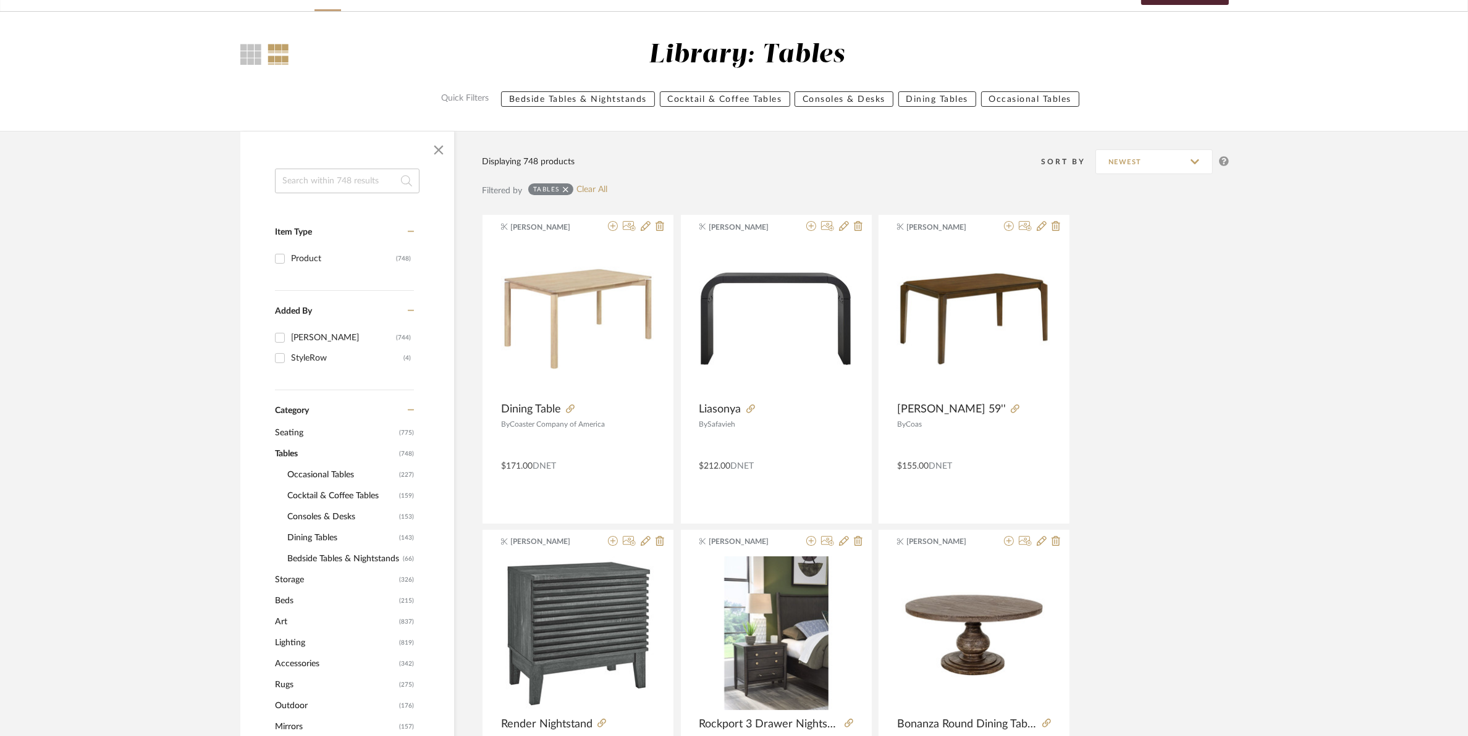
click at [321, 499] on span "Cocktail & Coffee Tables" at bounding box center [341, 496] width 109 height 21
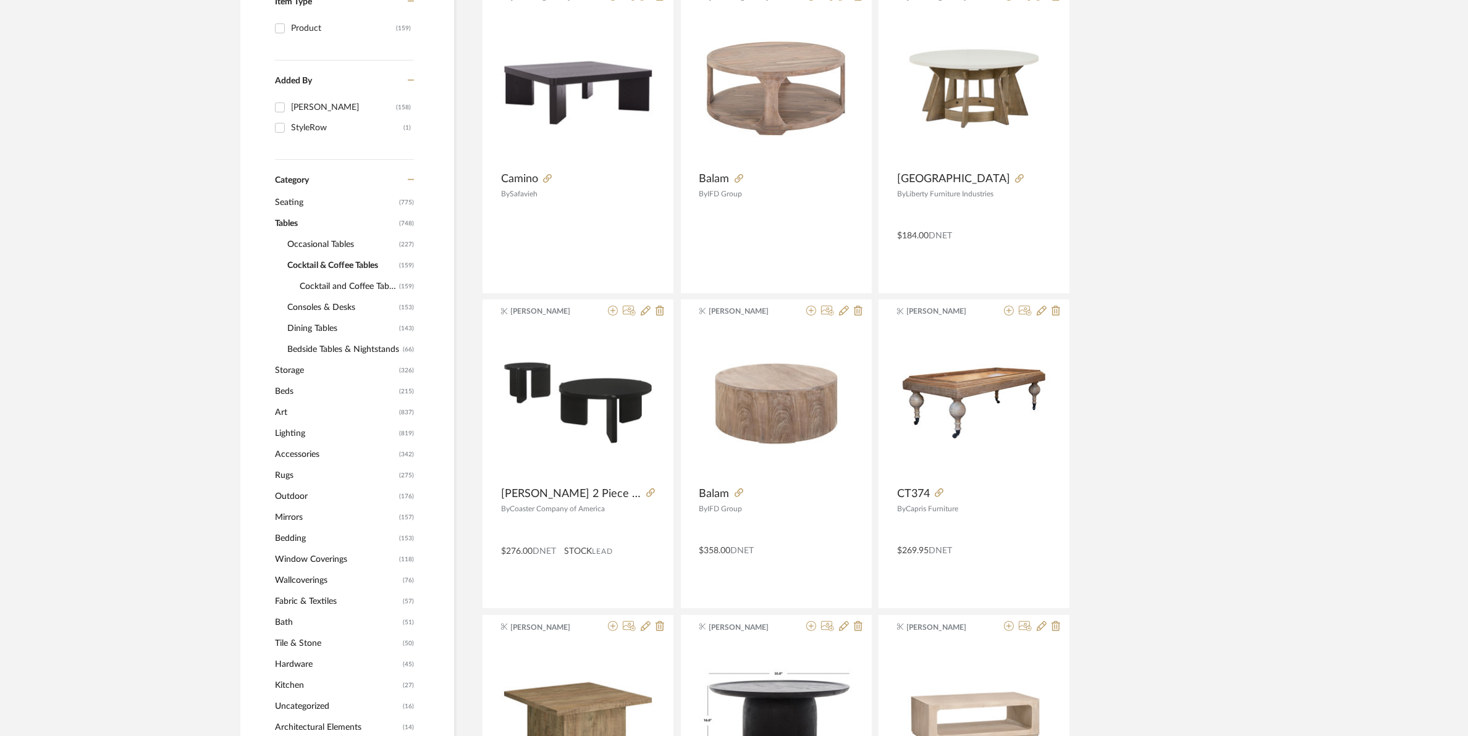
scroll to position [309, 0]
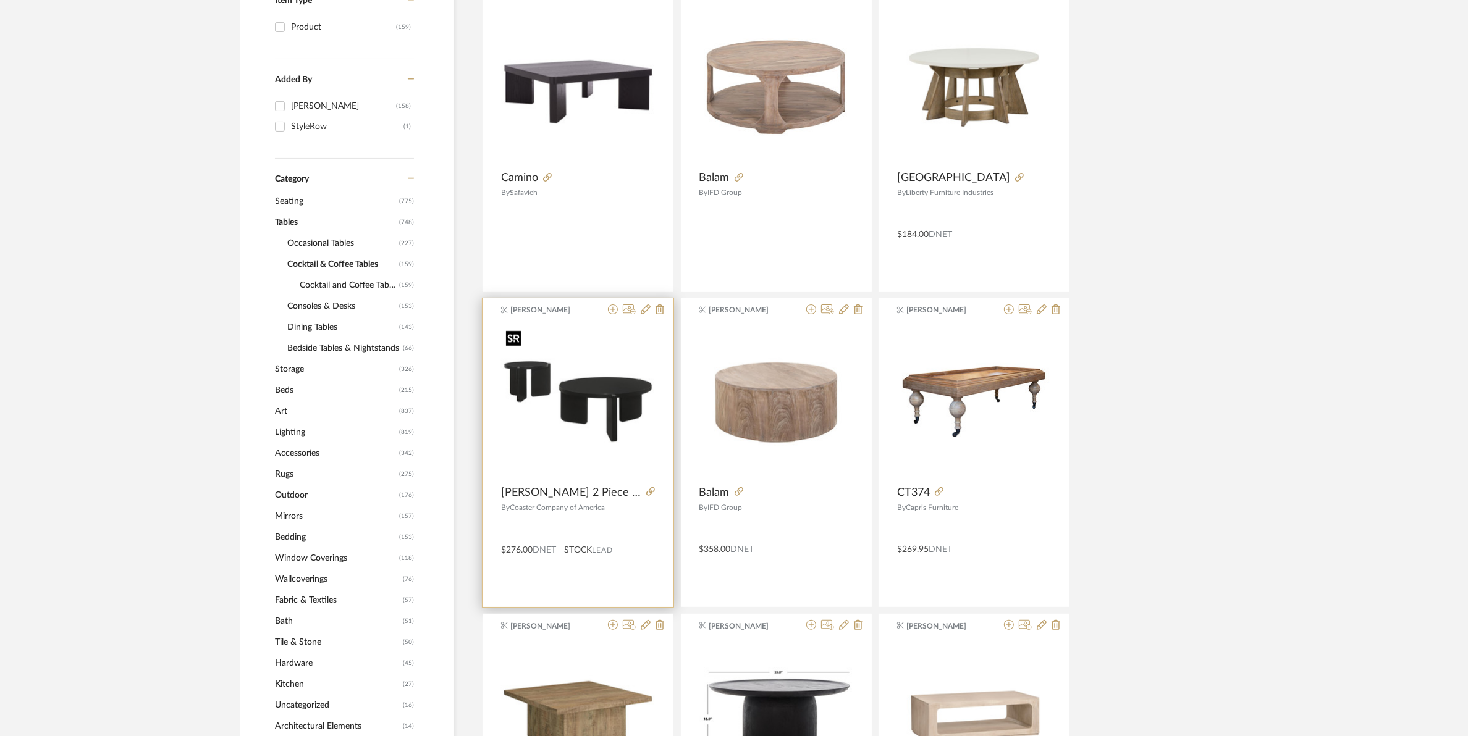
click at [563, 399] on img "0" at bounding box center [578, 402] width 154 height 154
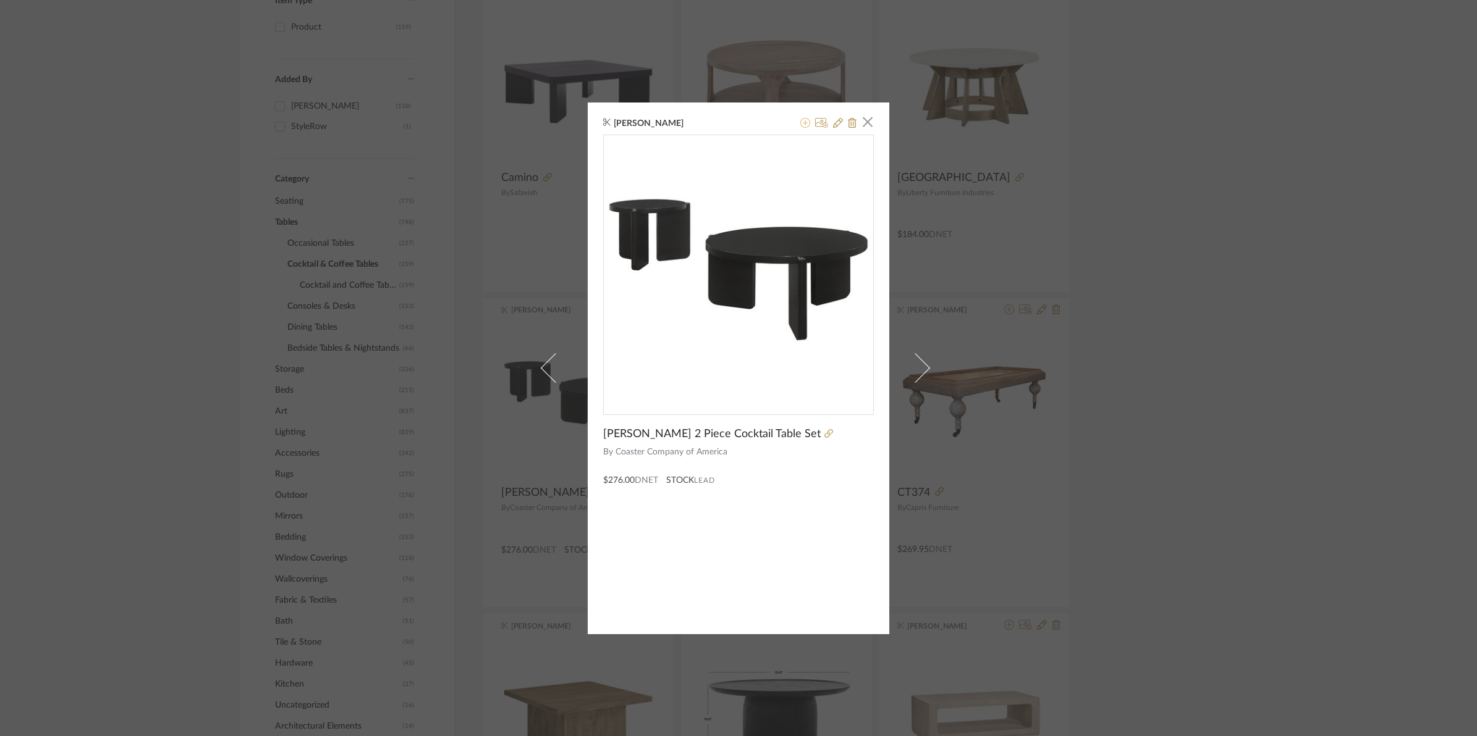
click at [802, 121] on icon at bounding box center [805, 123] width 10 height 10
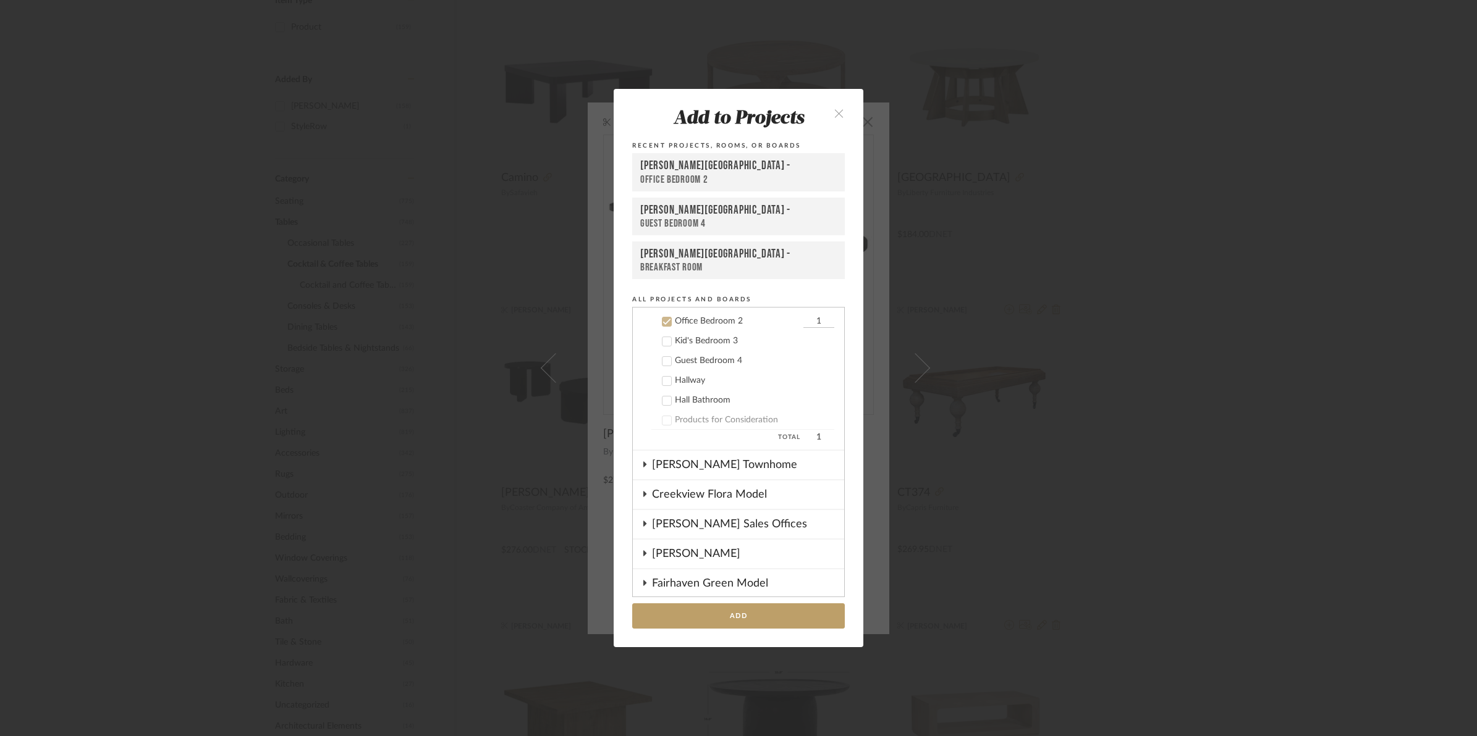
scroll to position [209, 0]
click at [662, 473] on icon at bounding box center [666, 476] width 9 height 9
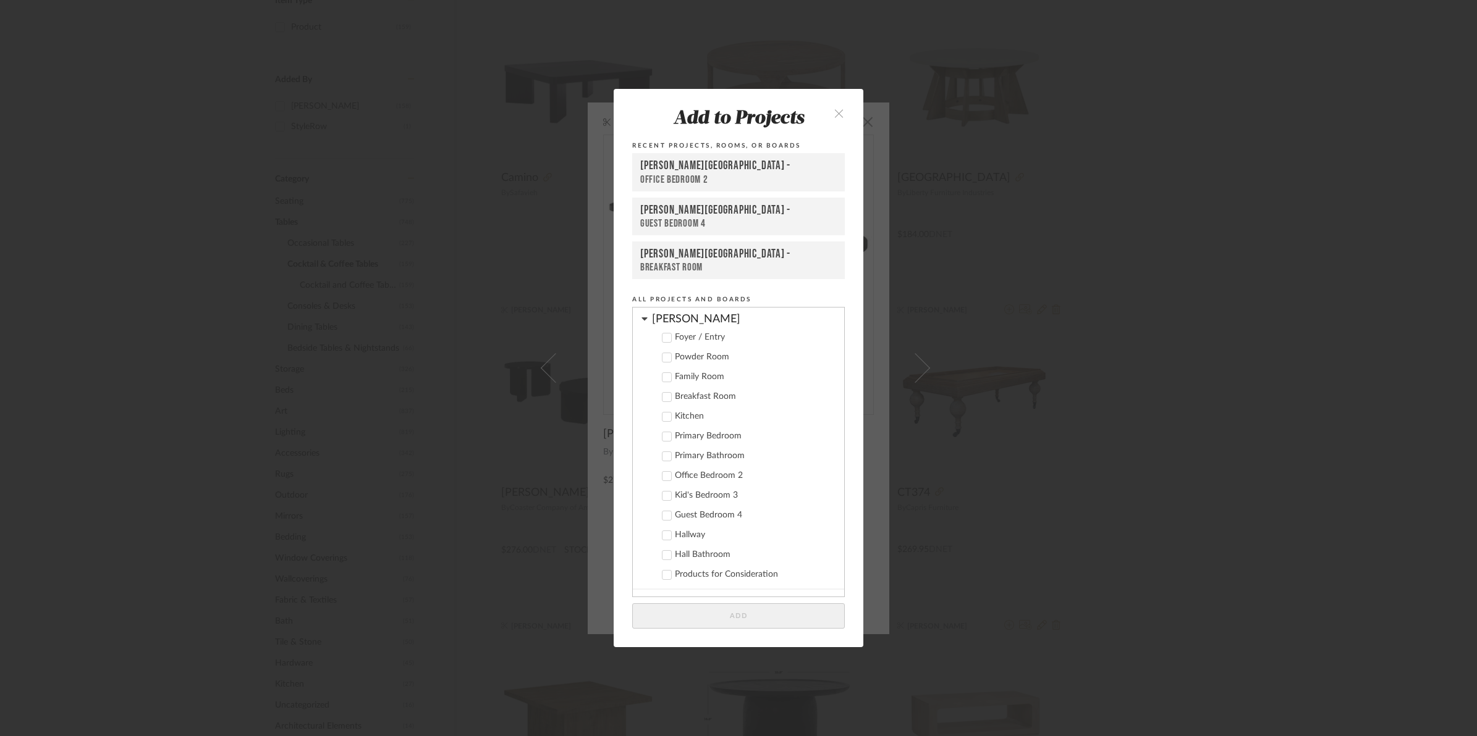
click at [662, 380] on label "Family Room" at bounding box center [742, 377] width 183 height 12
click at [730, 615] on button "Add" at bounding box center [738, 616] width 213 height 25
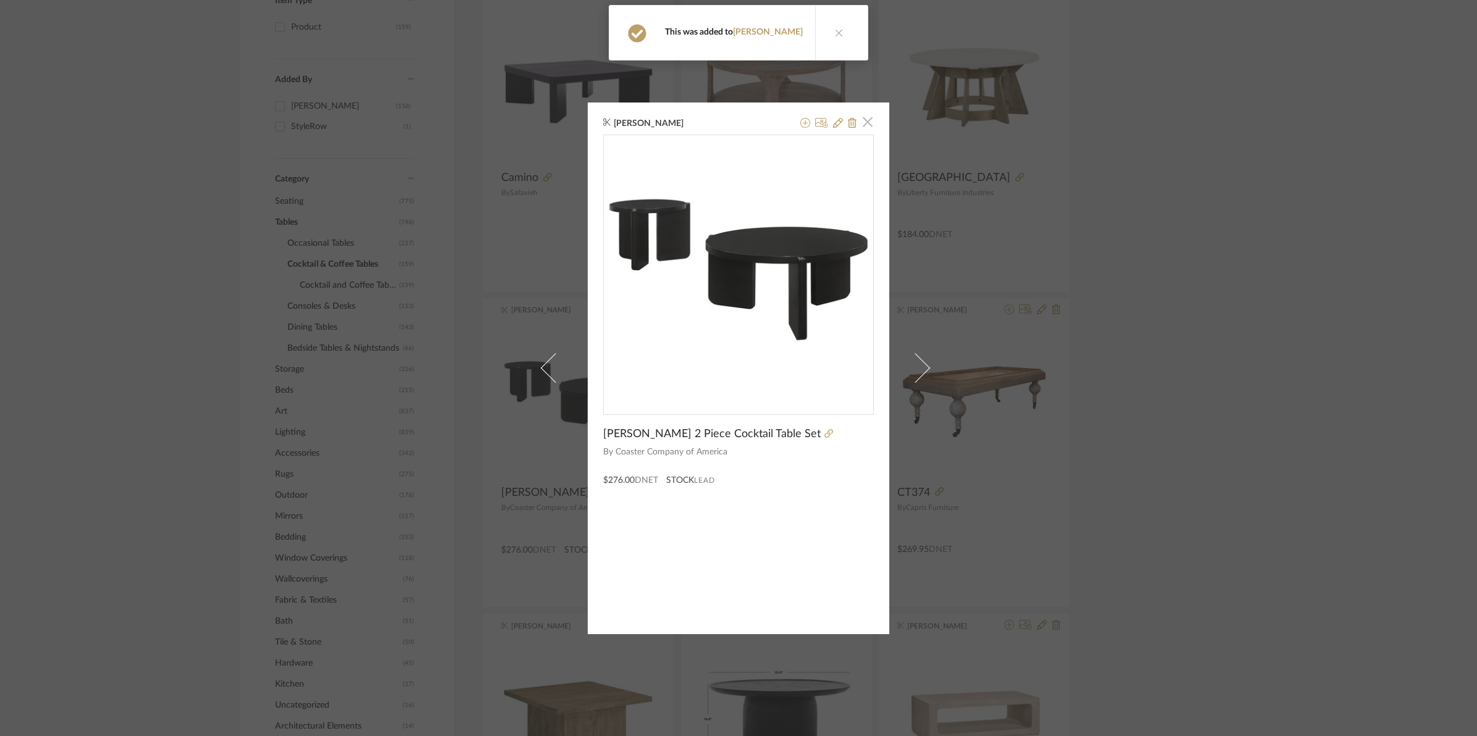
click at [867, 121] on span "button" at bounding box center [867, 122] width 25 height 25
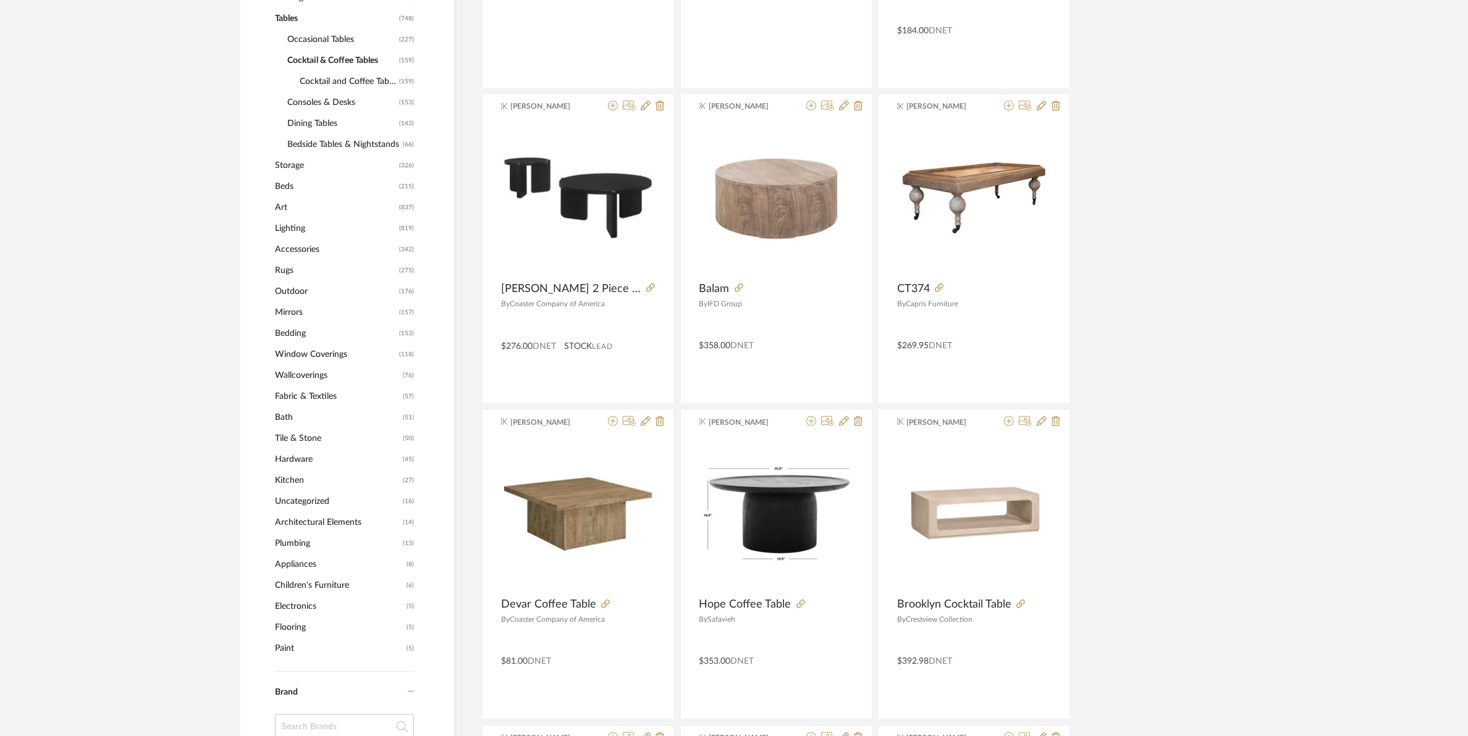
scroll to position [541, 0]
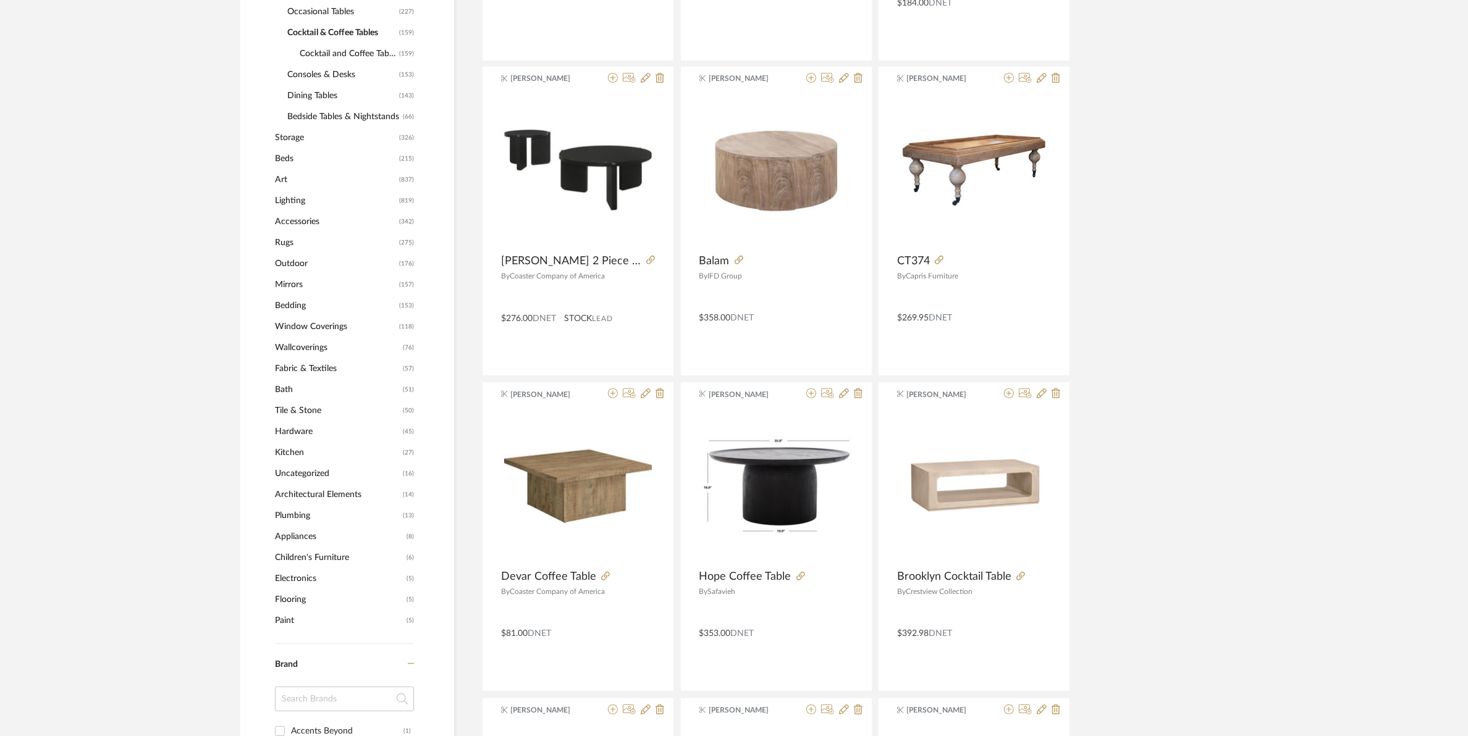
click at [282, 218] on span "Accessories" at bounding box center [335, 221] width 121 height 21
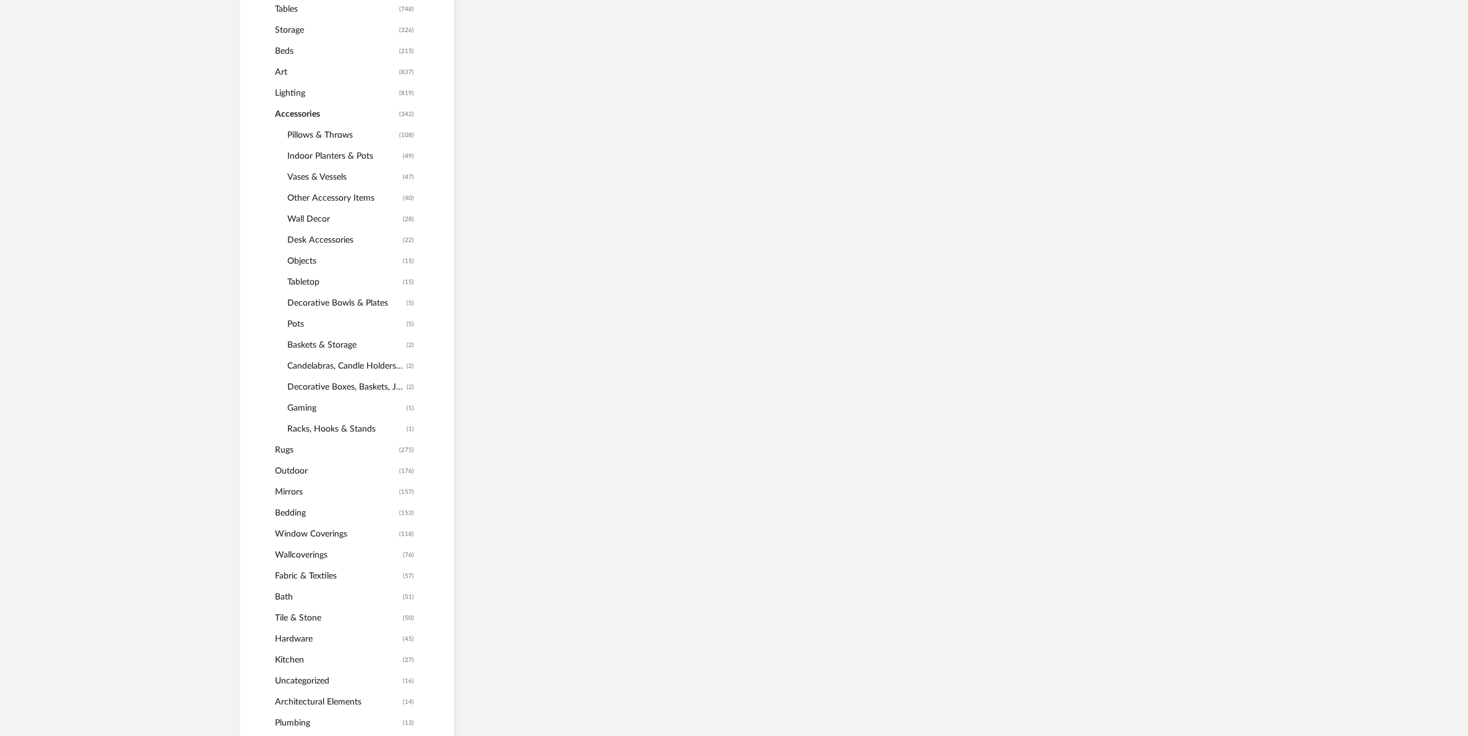
scroll to position [559, 0]
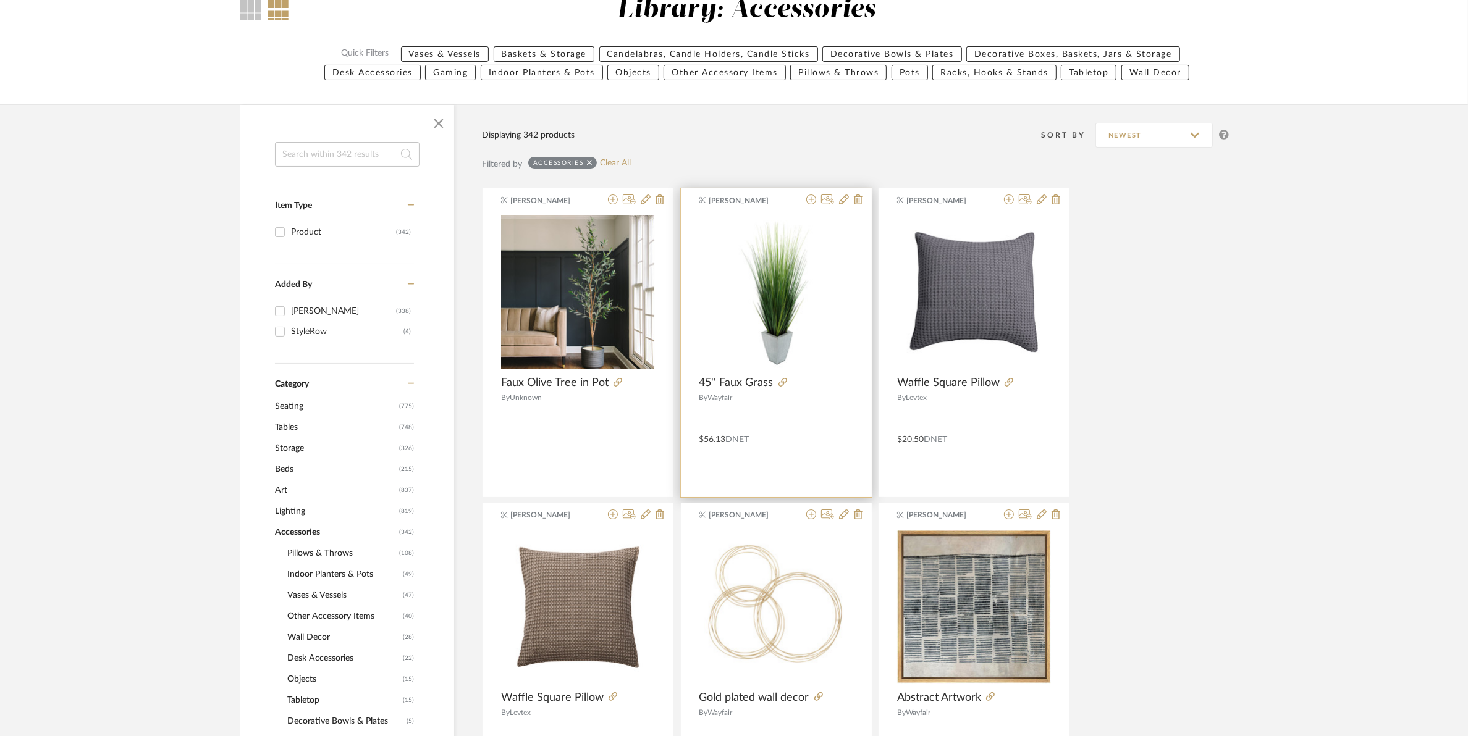
scroll to position [96, 0]
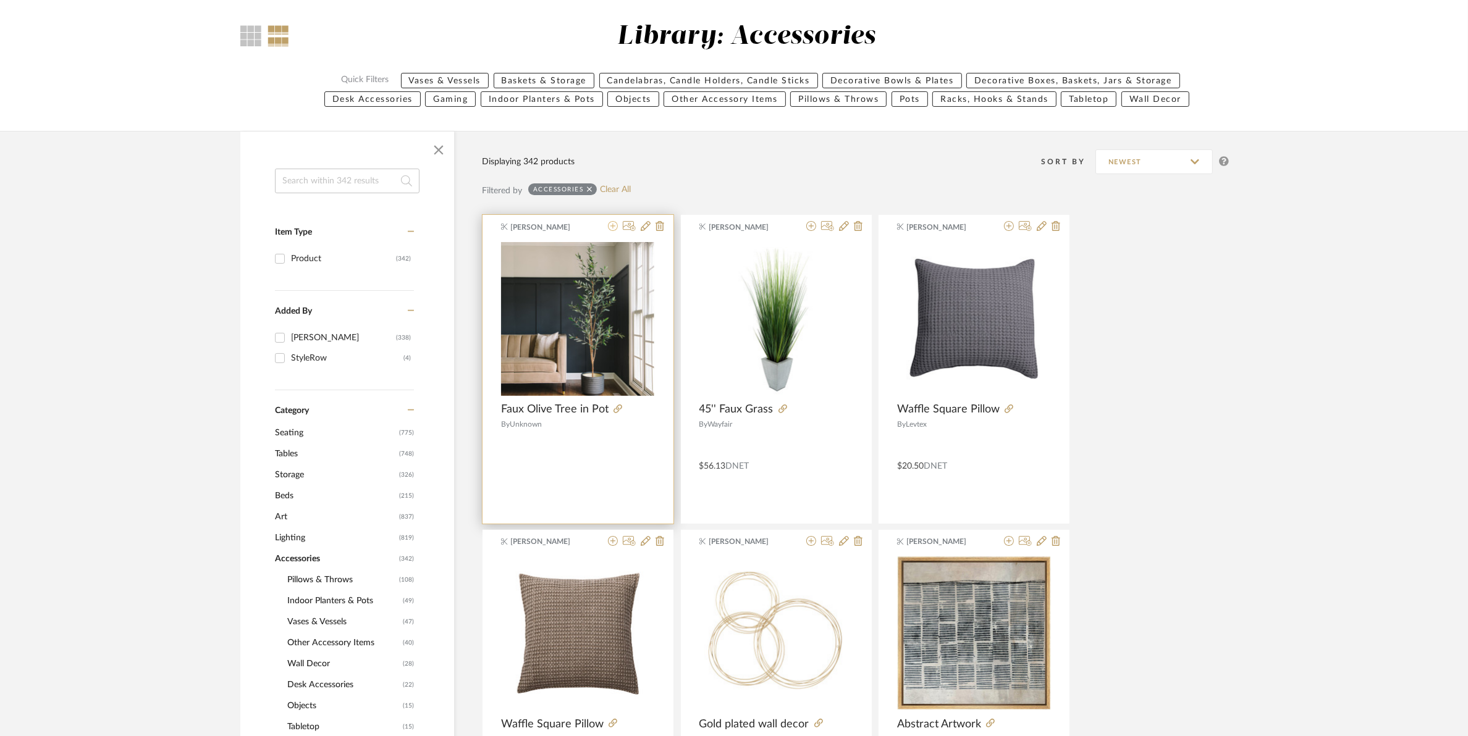
click at [612, 226] on icon at bounding box center [613, 226] width 10 height 10
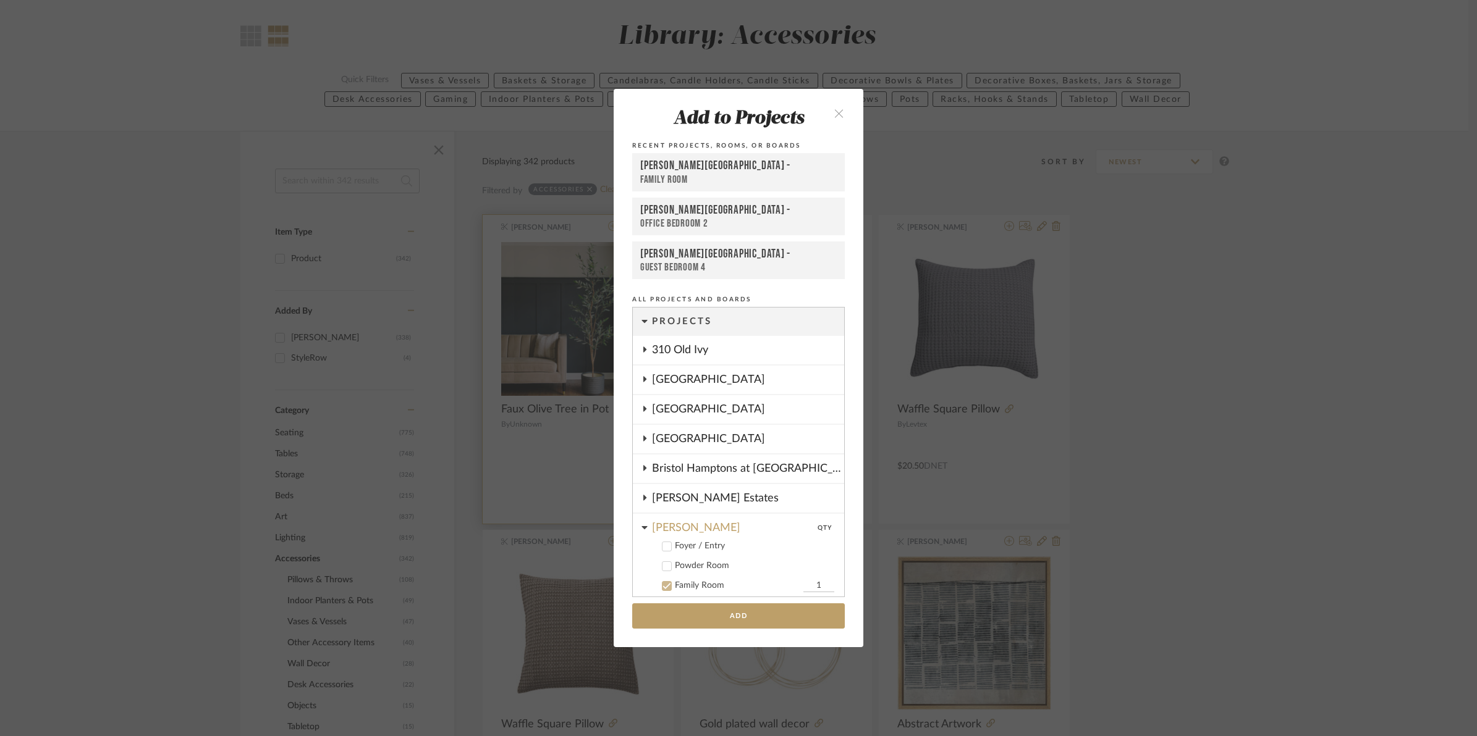
scroll to position [264, 0]
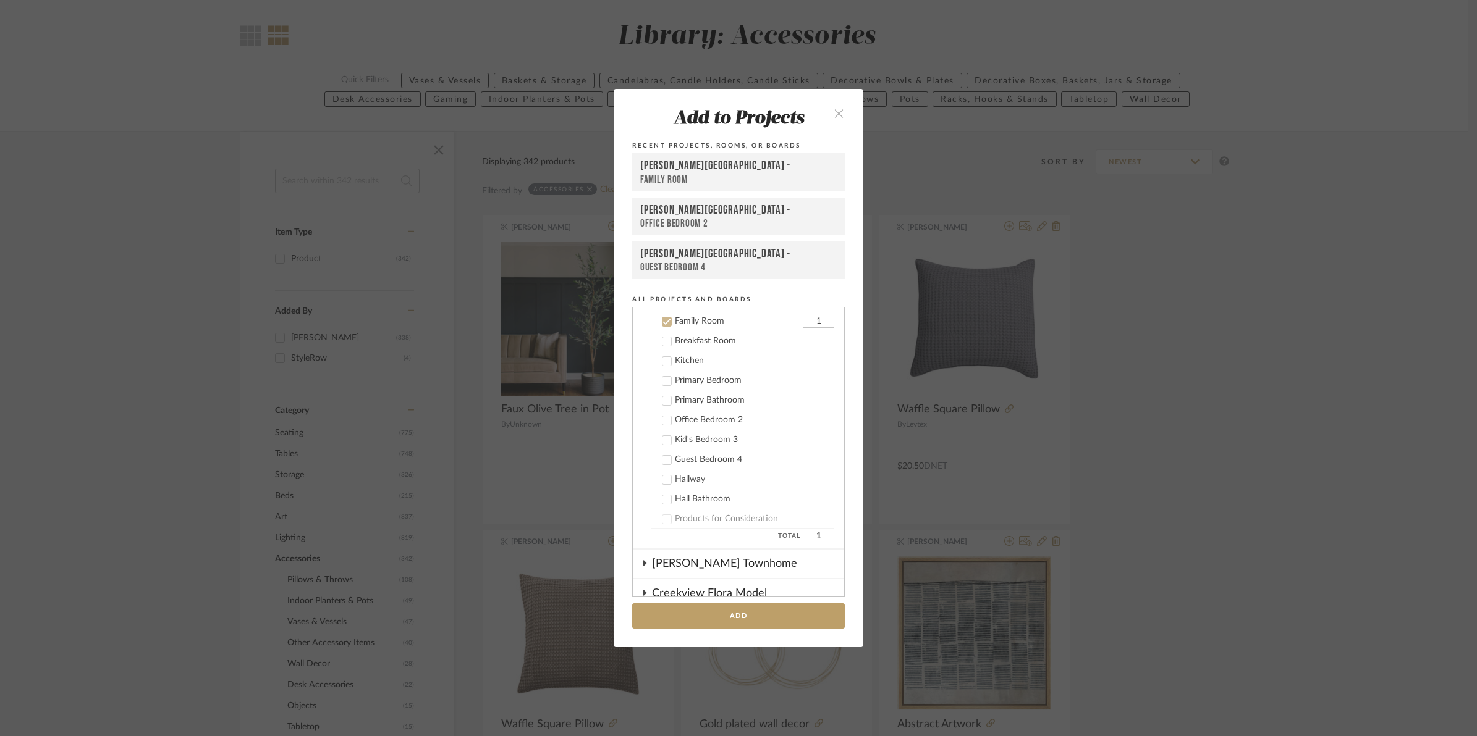
click at [834, 113] on icon "close" at bounding box center [838, 113] width 11 height 11
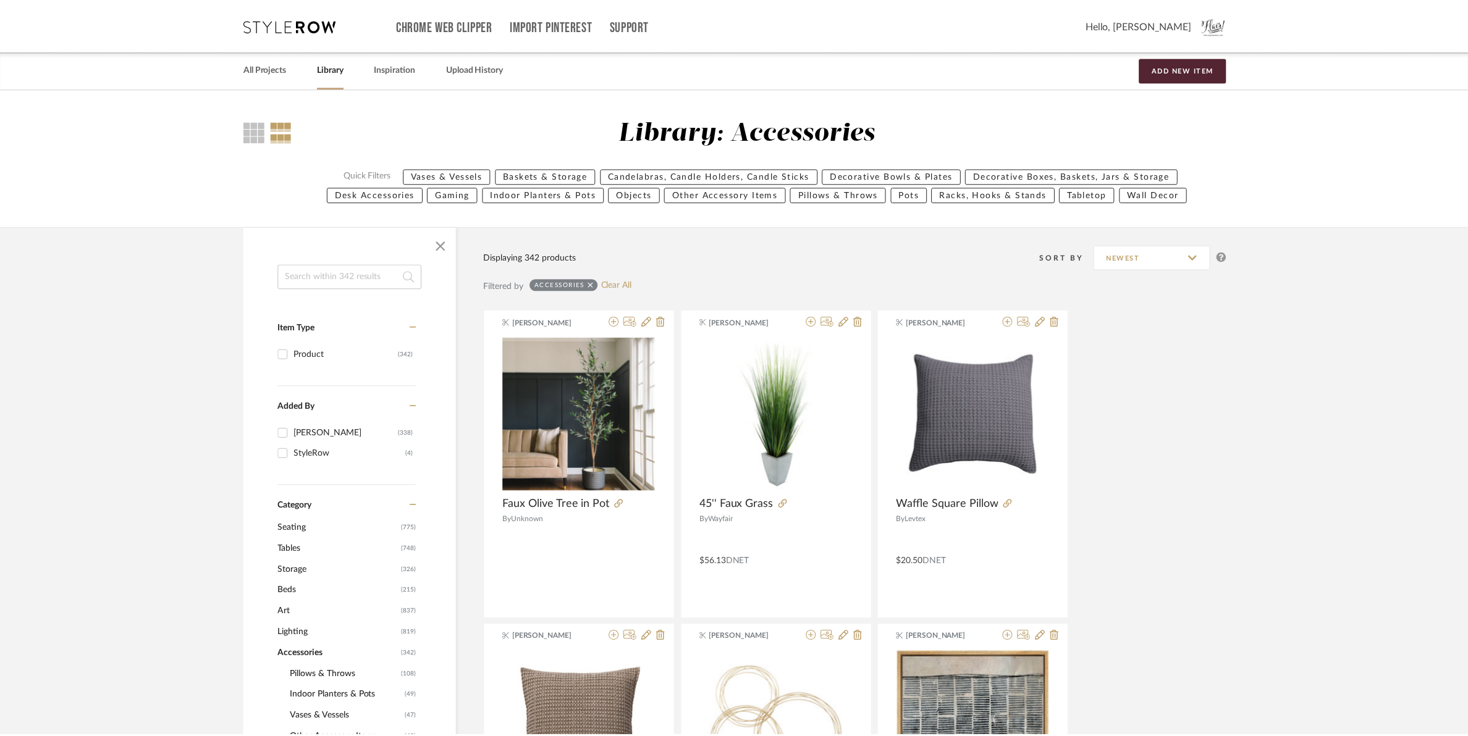
scroll to position [96, 0]
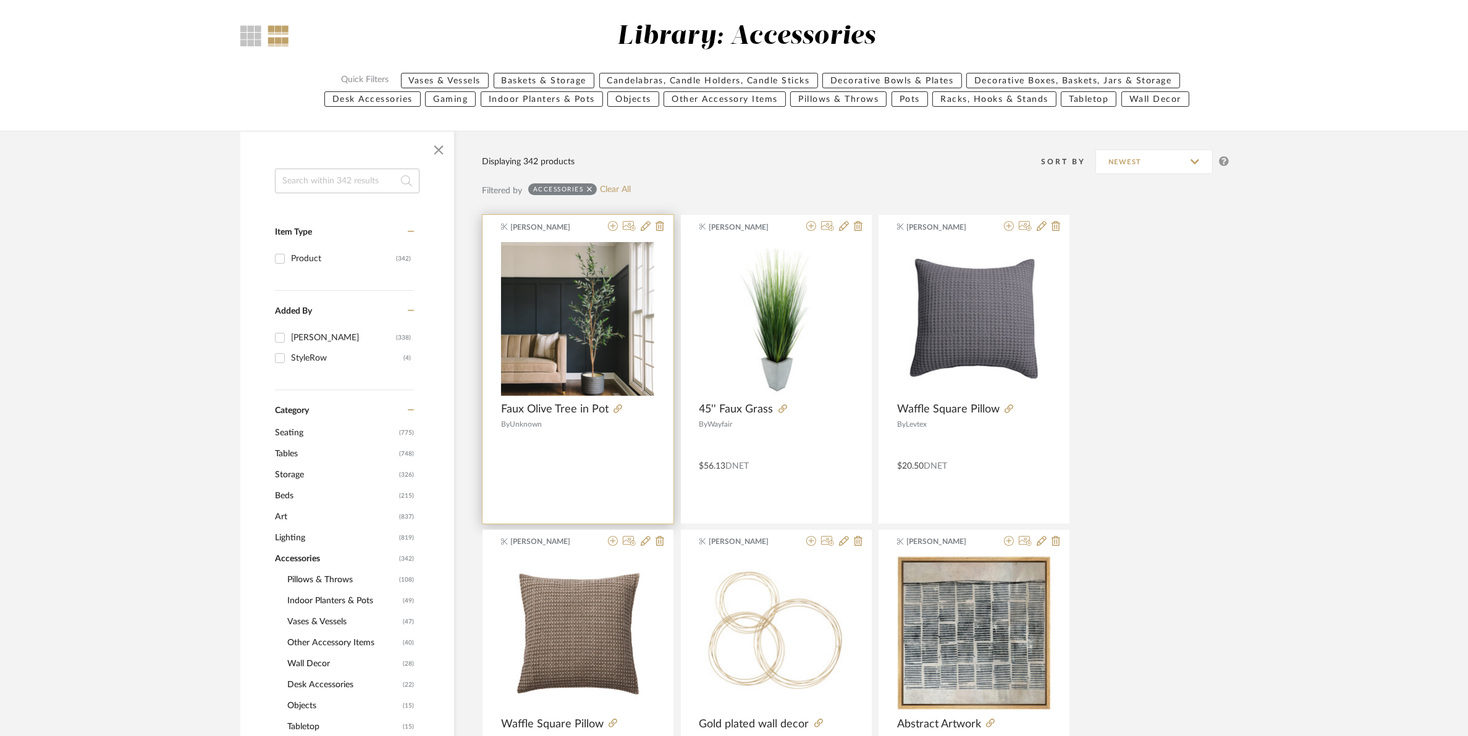
click at [567, 285] on img "0" at bounding box center [578, 319] width 154 height 154
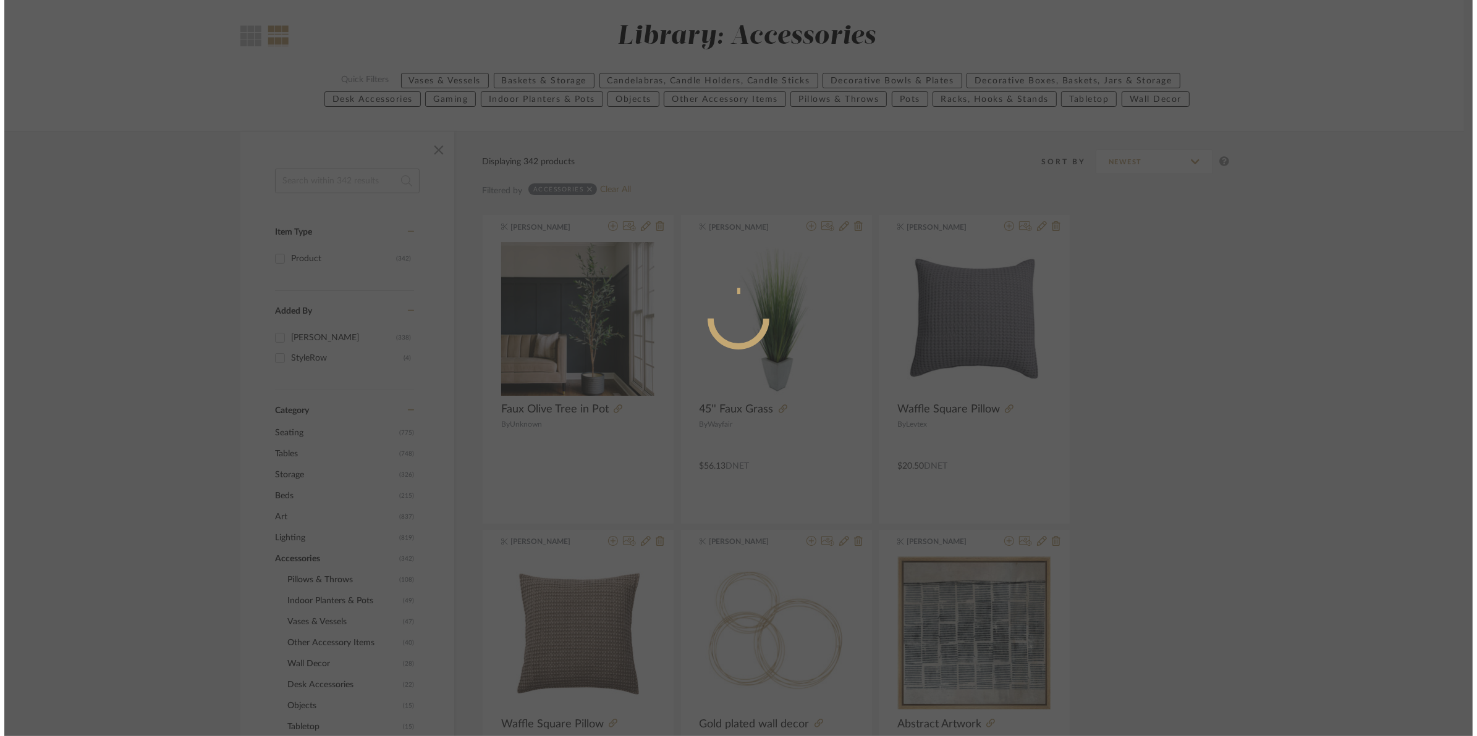
scroll to position [0, 0]
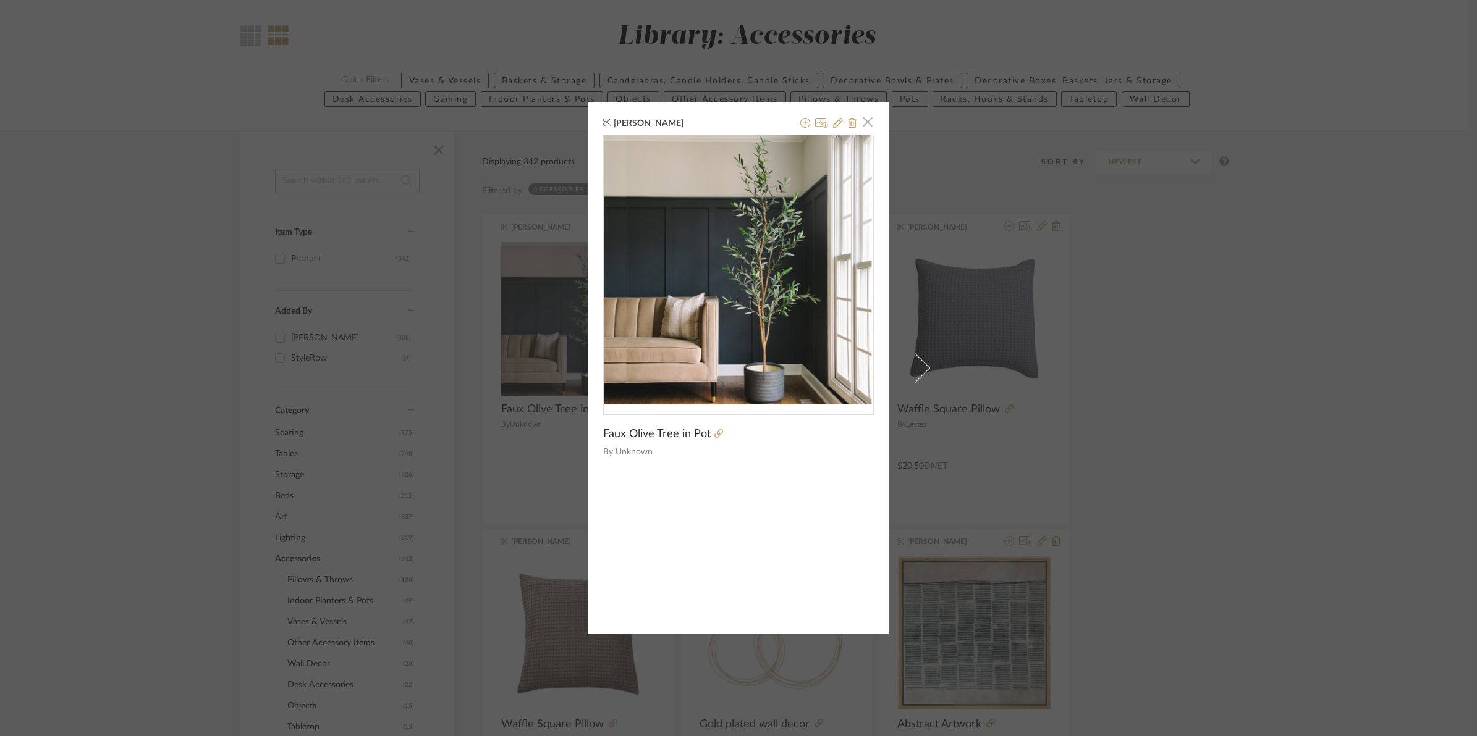
click at [869, 117] on span "button" at bounding box center [867, 122] width 25 height 25
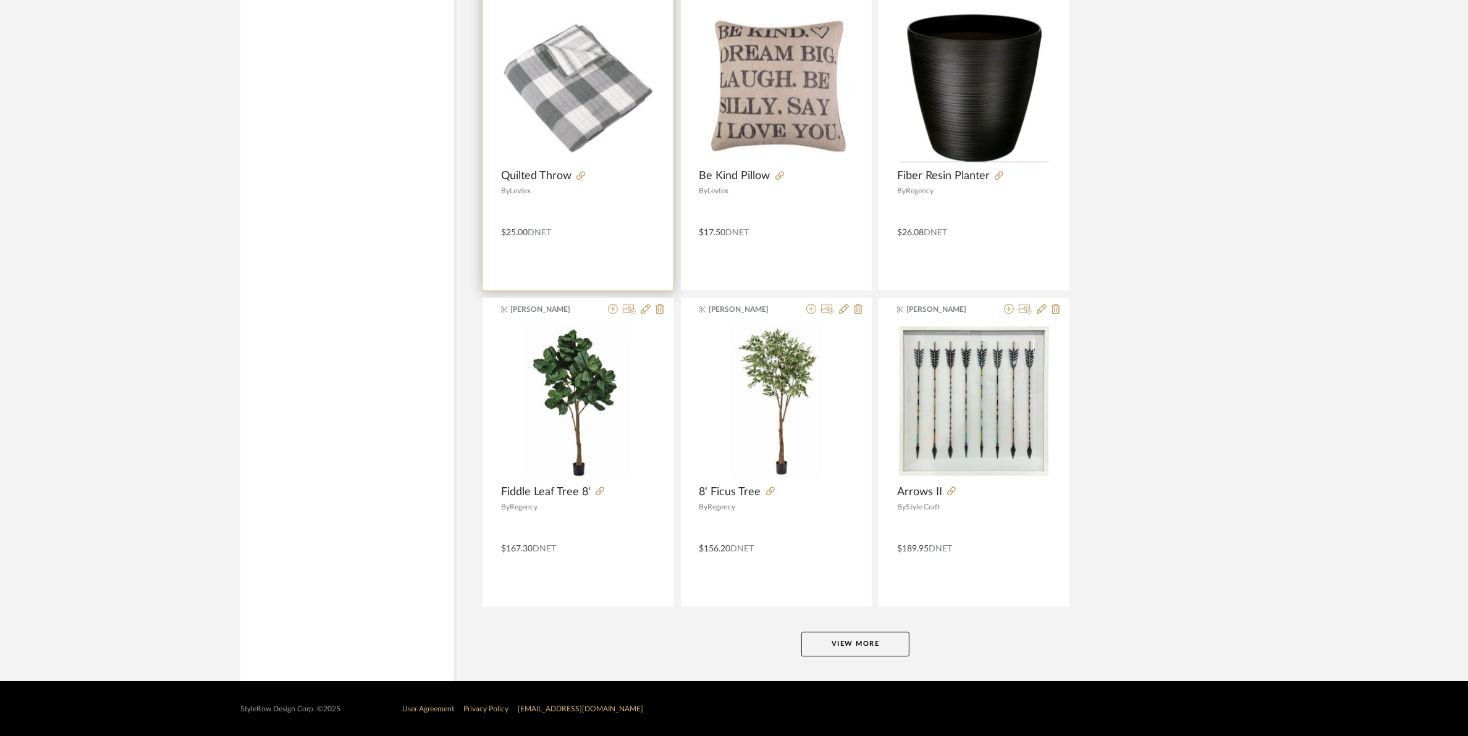
scroll to position [3492, 0]
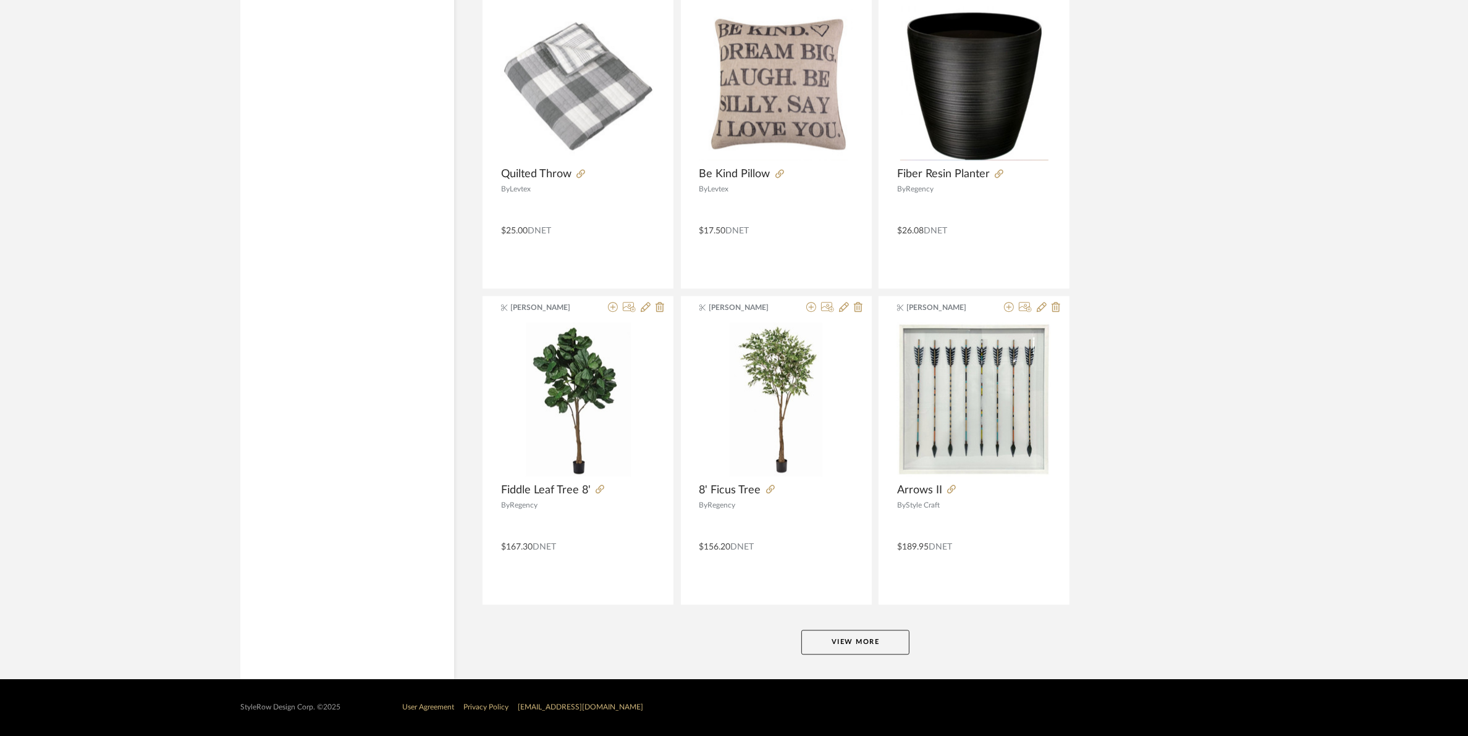
click at [867, 643] on button "View More" at bounding box center [855, 642] width 108 height 25
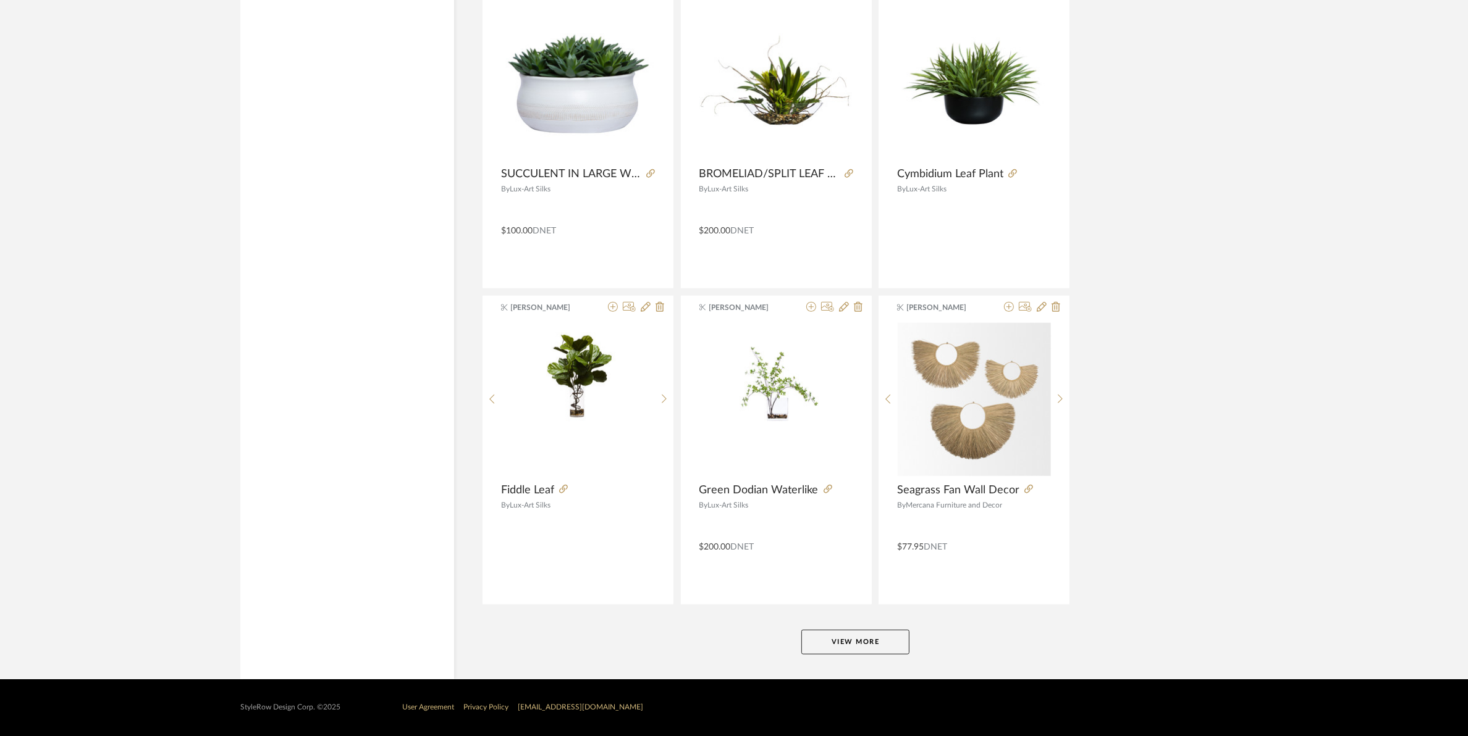
scroll to position [7288, 0]
click at [875, 643] on button "View More" at bounding box center [855, 642] width 108 height 25
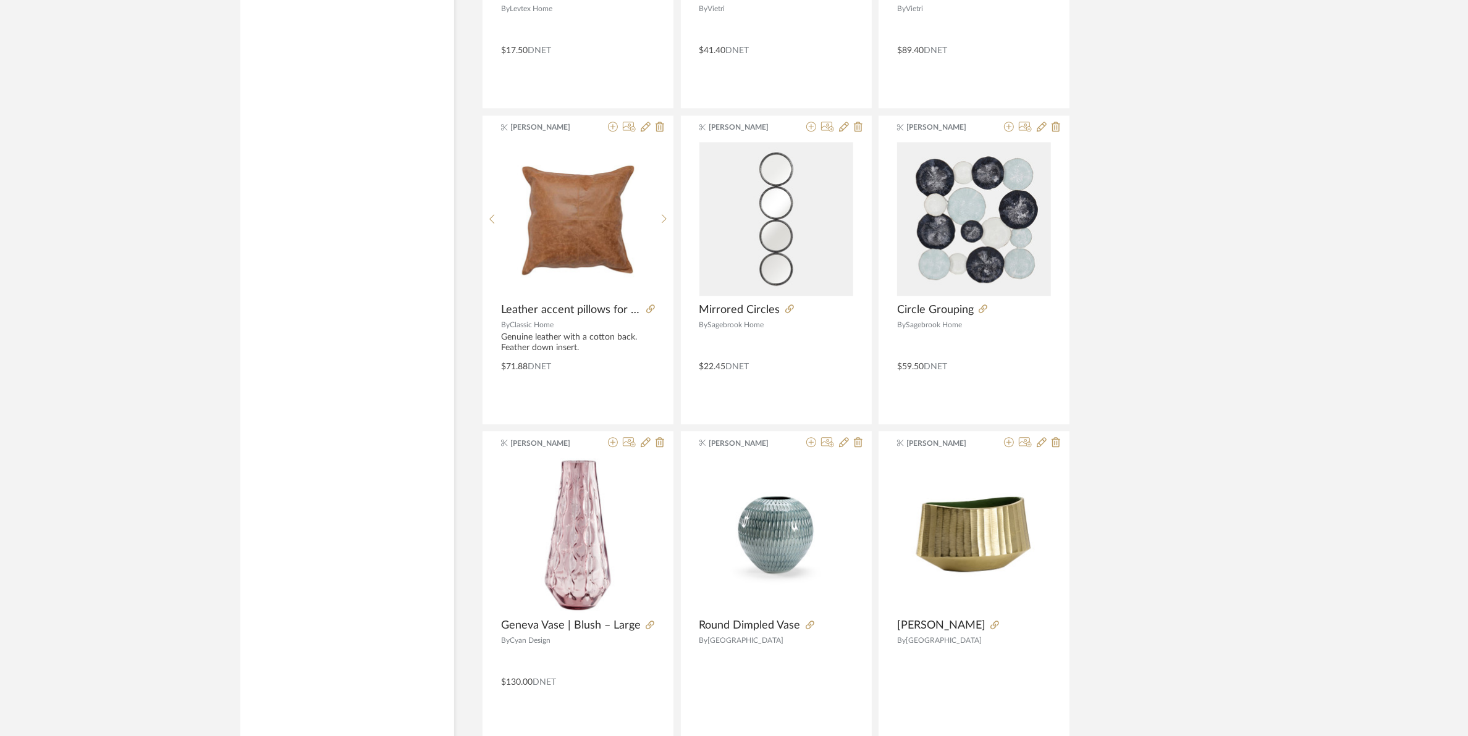
scroll to position [9991, 0]
click at [810, 131] on icon at bounding box center [811, 126] width 10 height 10
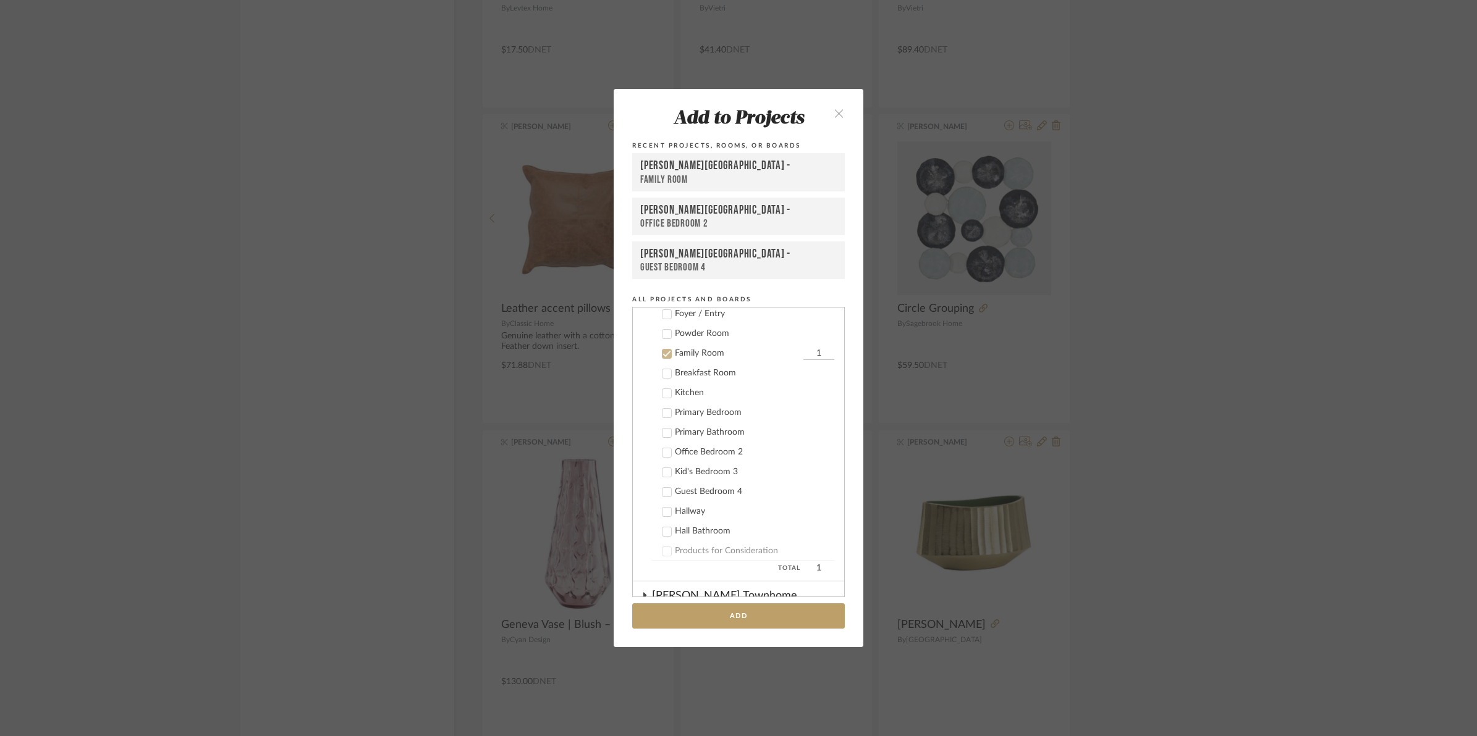
scroll to position [264, 0]
click at [726, 617] on button "Add" at bounding box center [738, 616] width 213 height 25
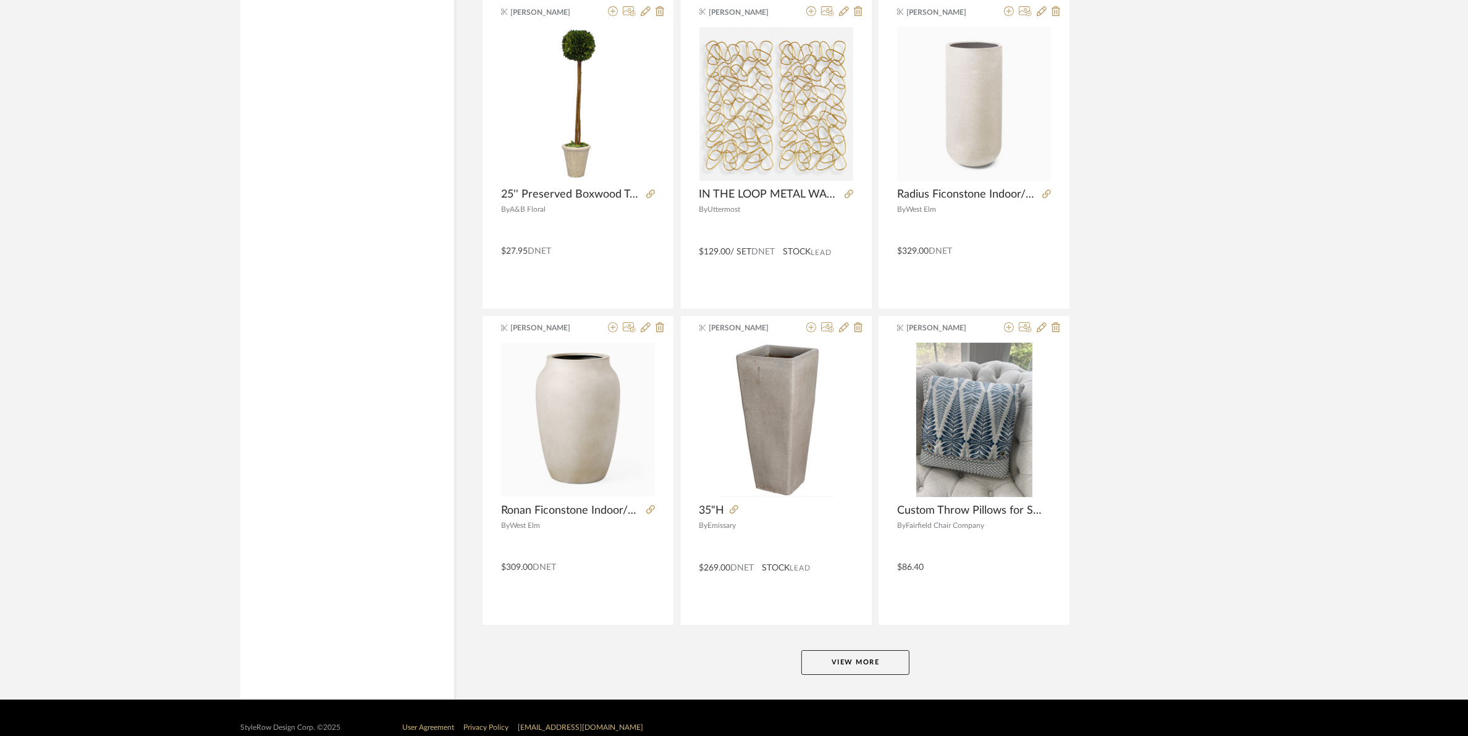
scroll to position [11084, 0]
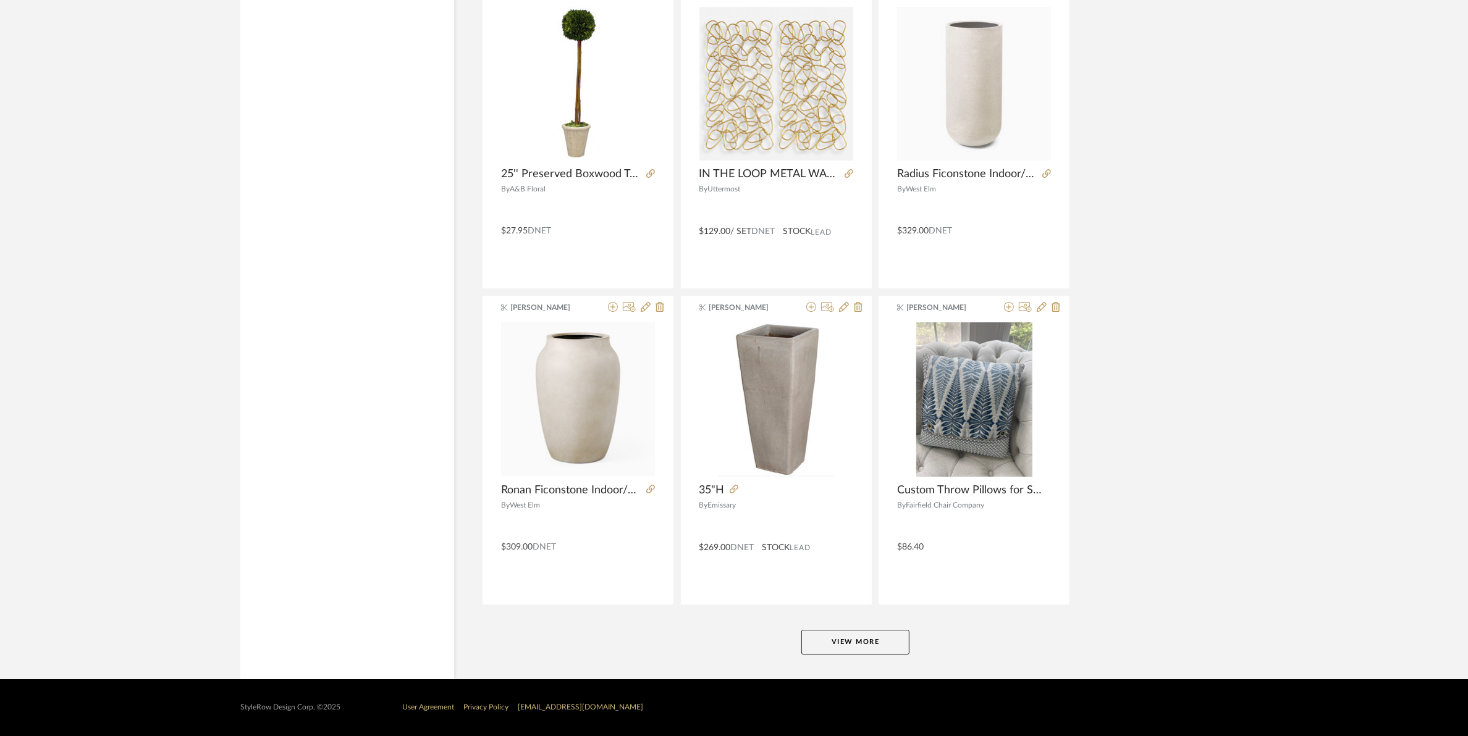
click at [846, 644] on button "View More" at bounding box center [855, 642] width 108 height 25
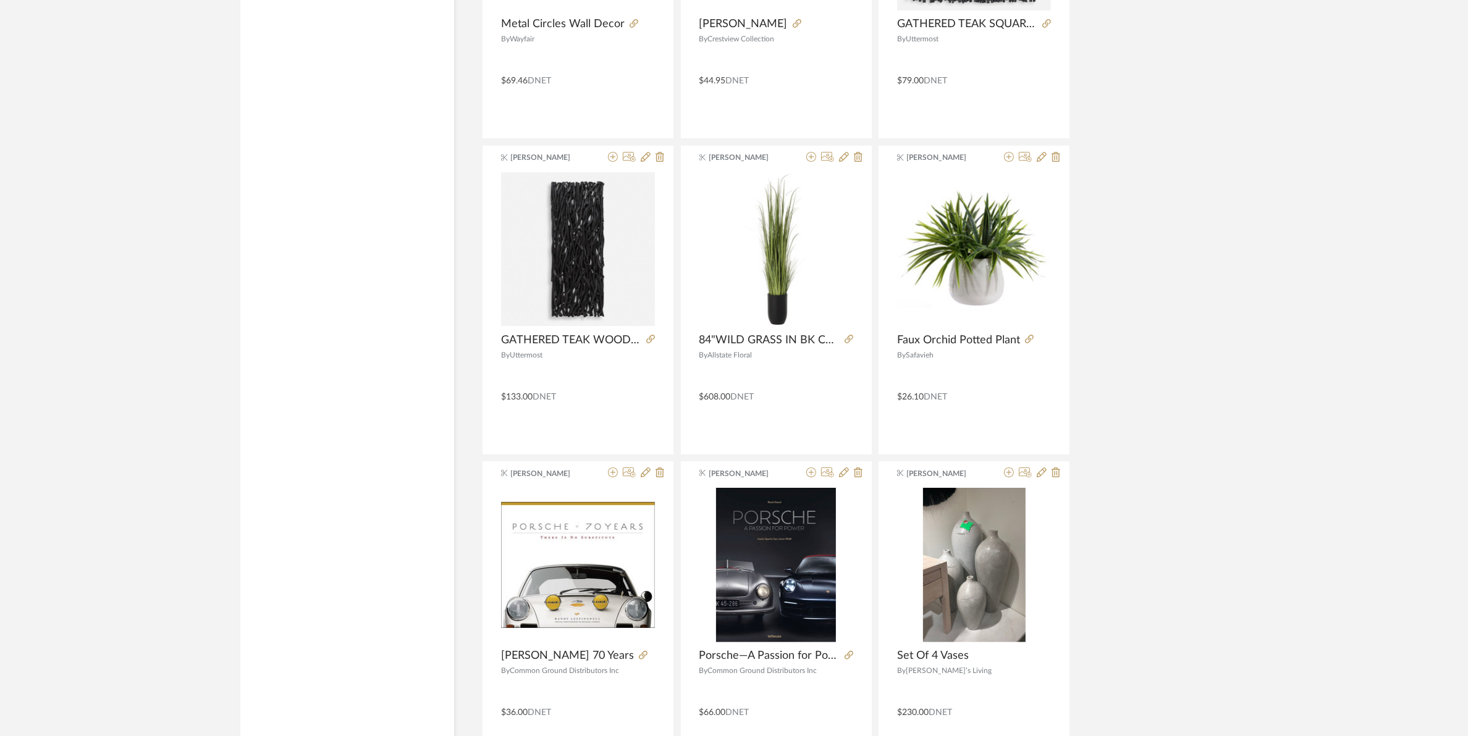
scroll to position [11702, 0]
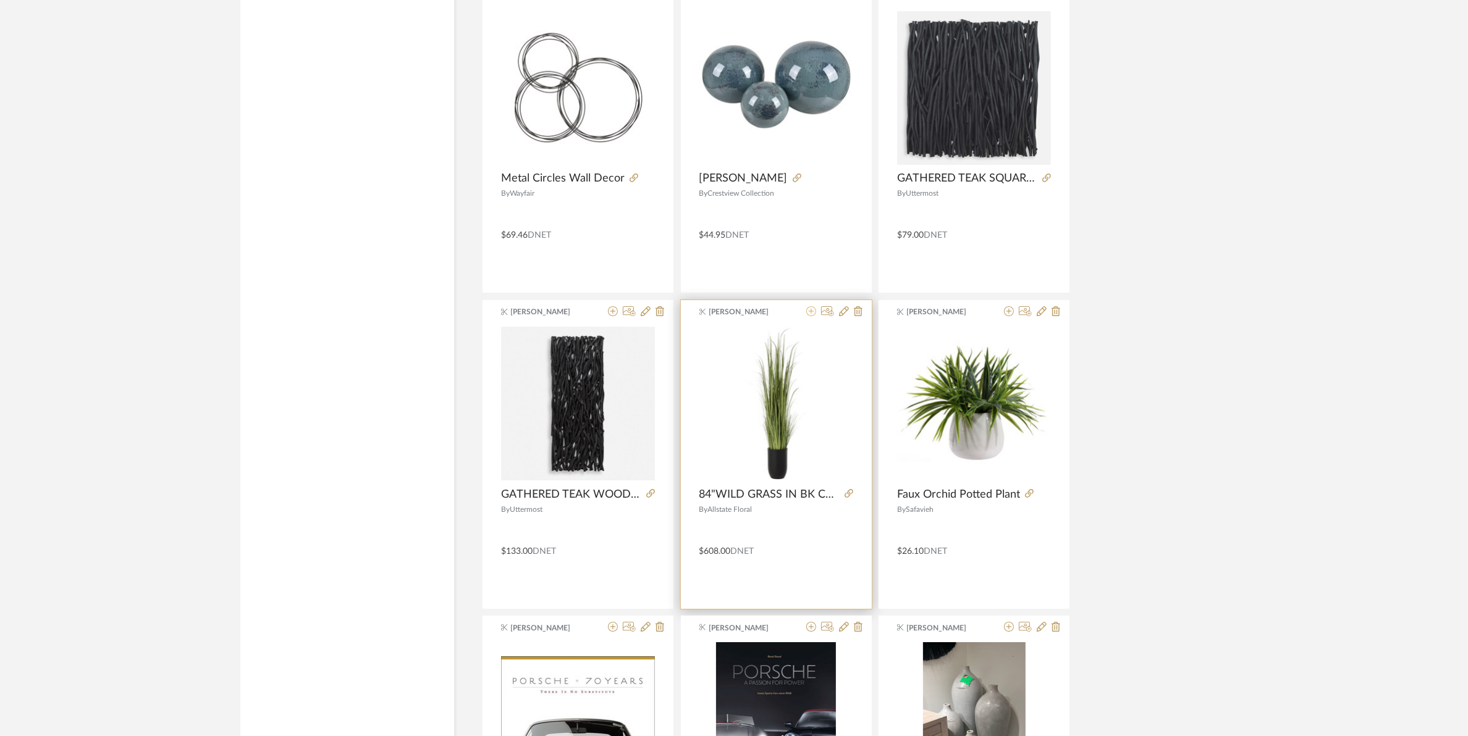
click at [812, 316] on icon at bounding box center [811, 311] width 10 height 10
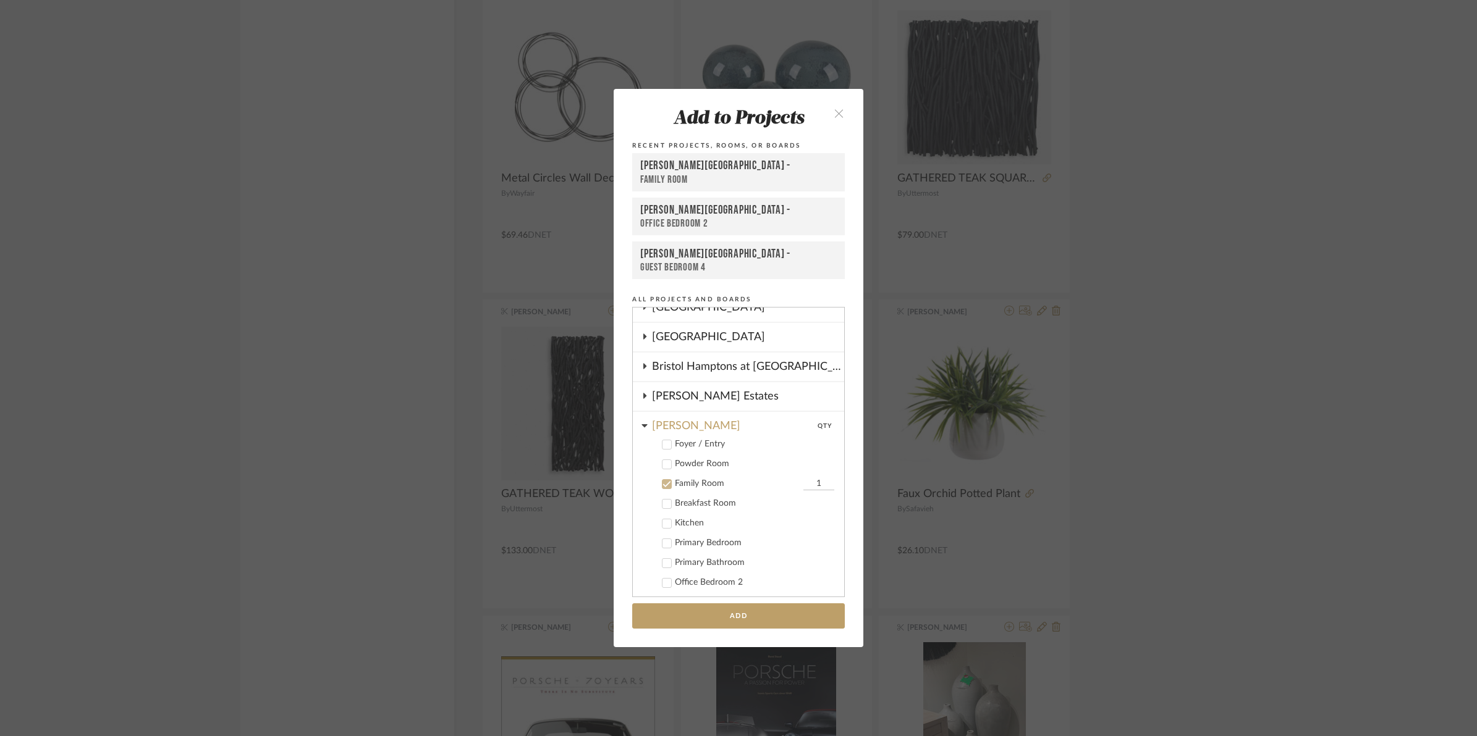
scroll to position [264, 0]
click at [662, 363] on cdk-nested-tree-node "Foyer / Entry" at bounding box center [733, 358] width 201 height 20
click at [662, 395] on icon at bounding box center [666, 399] width 9 height 9
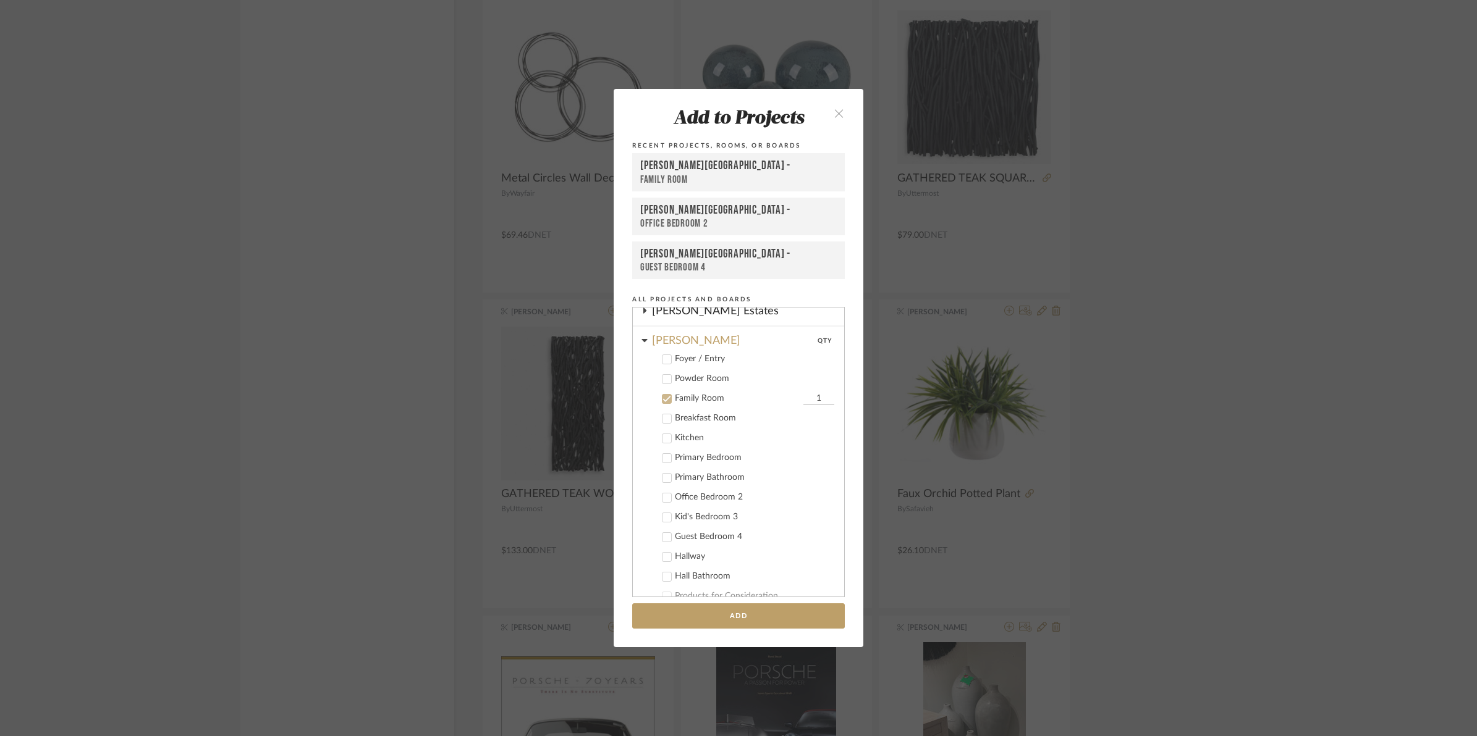
click at [662, 355] on icon at bounding box center [666, 359] width 9 height 9
click at [744, 613] on button "Add" at bounding box center [738, 616] width 213 height 25
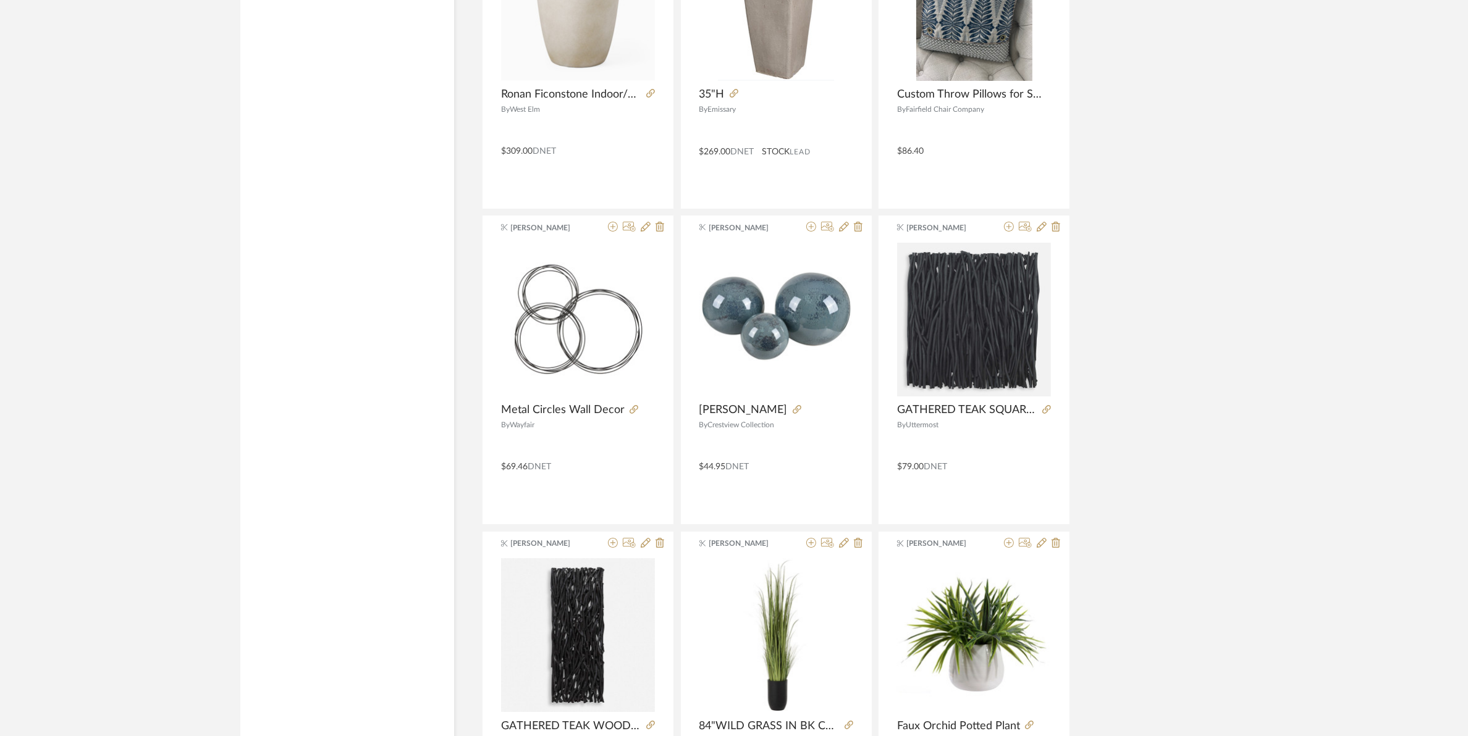
scroll to position [11702, 0]
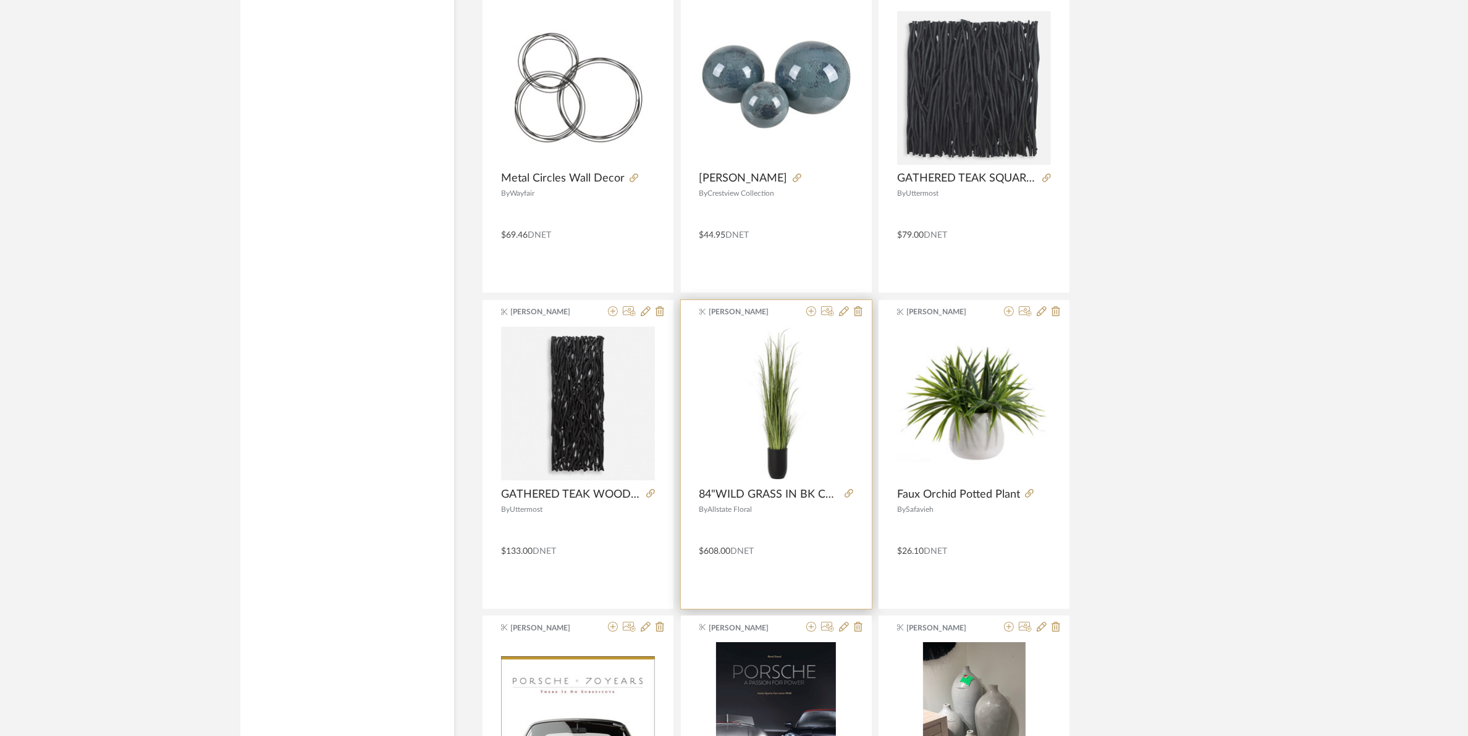
click at [782, 468] on img "0" at bounding box center [776, 404] width 154 height 154
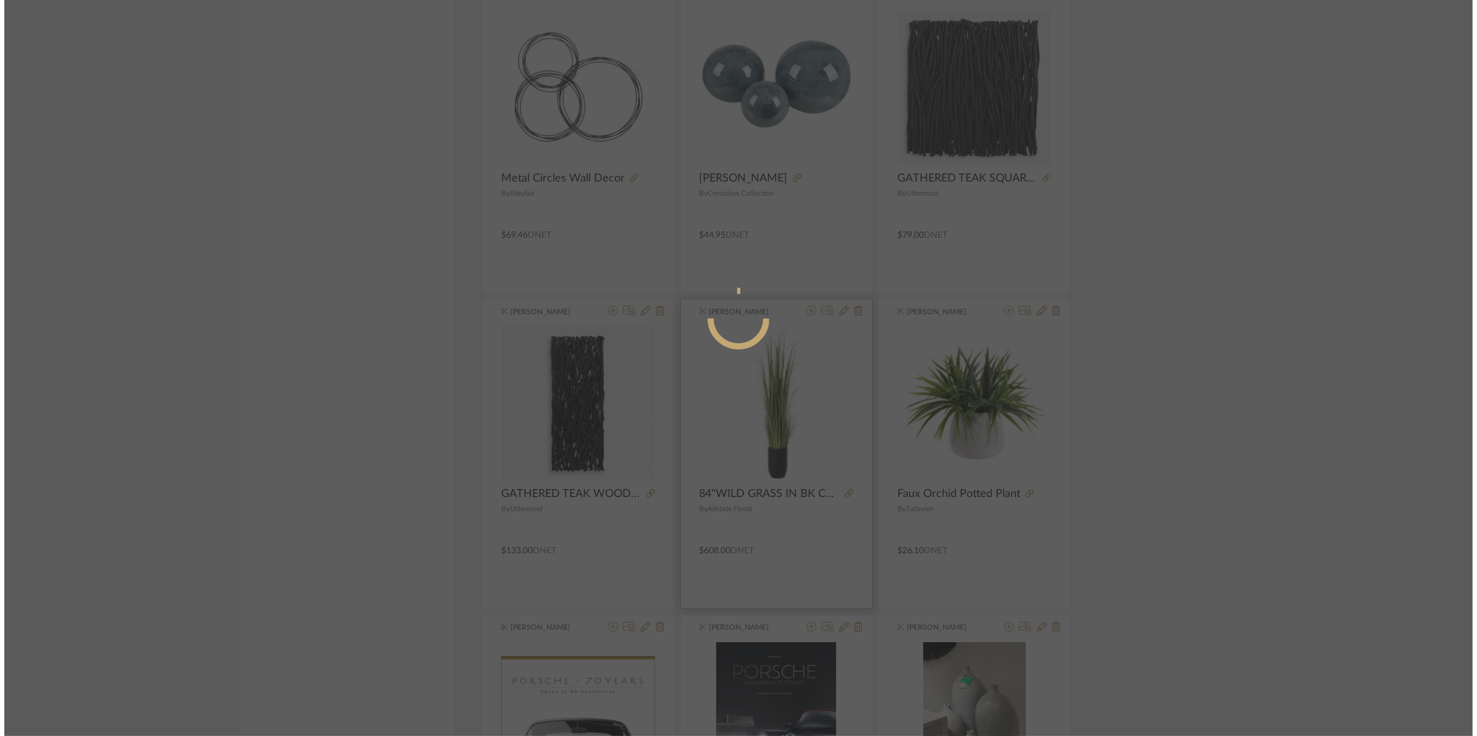
scroll to position [0, 0]
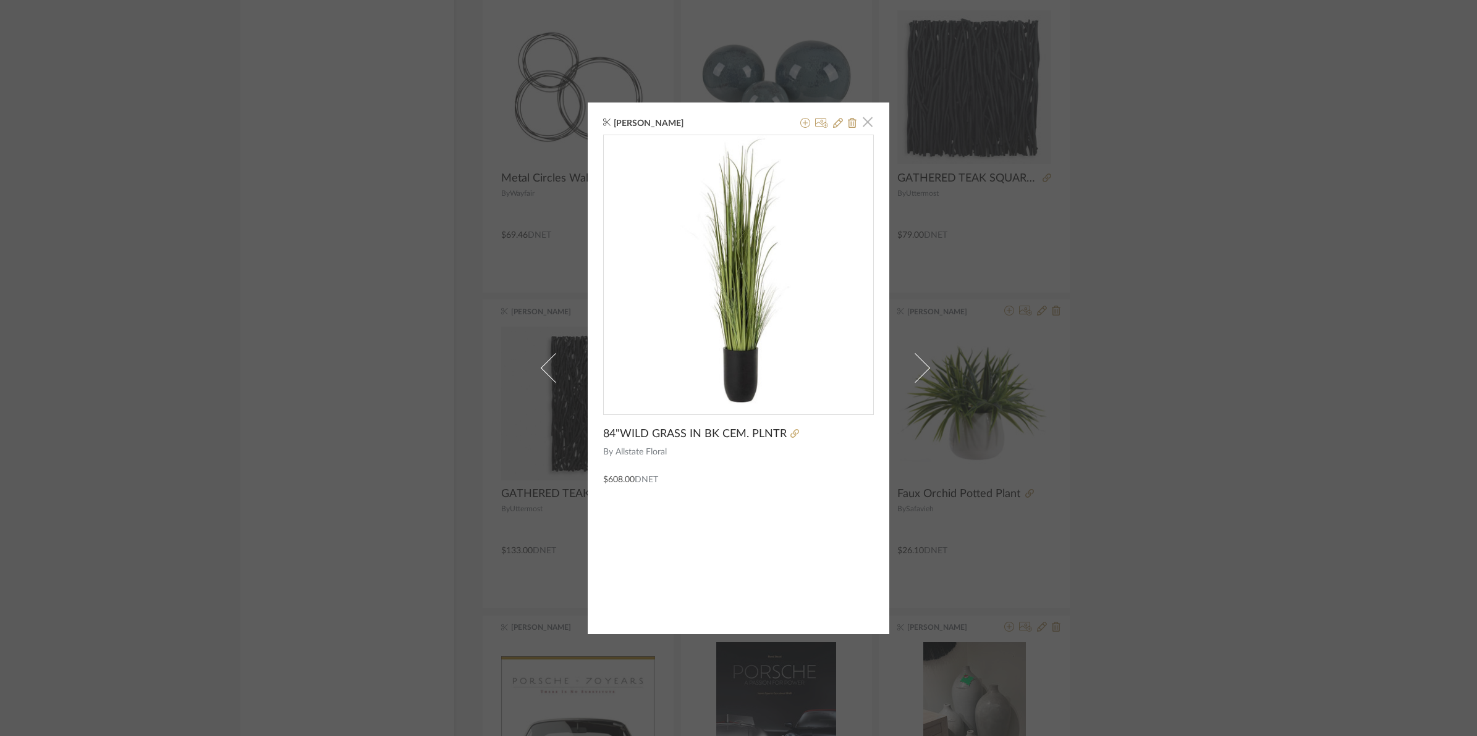
click at [862, 122] on span "button" at bounding box center [867, 122] width 25 height 25
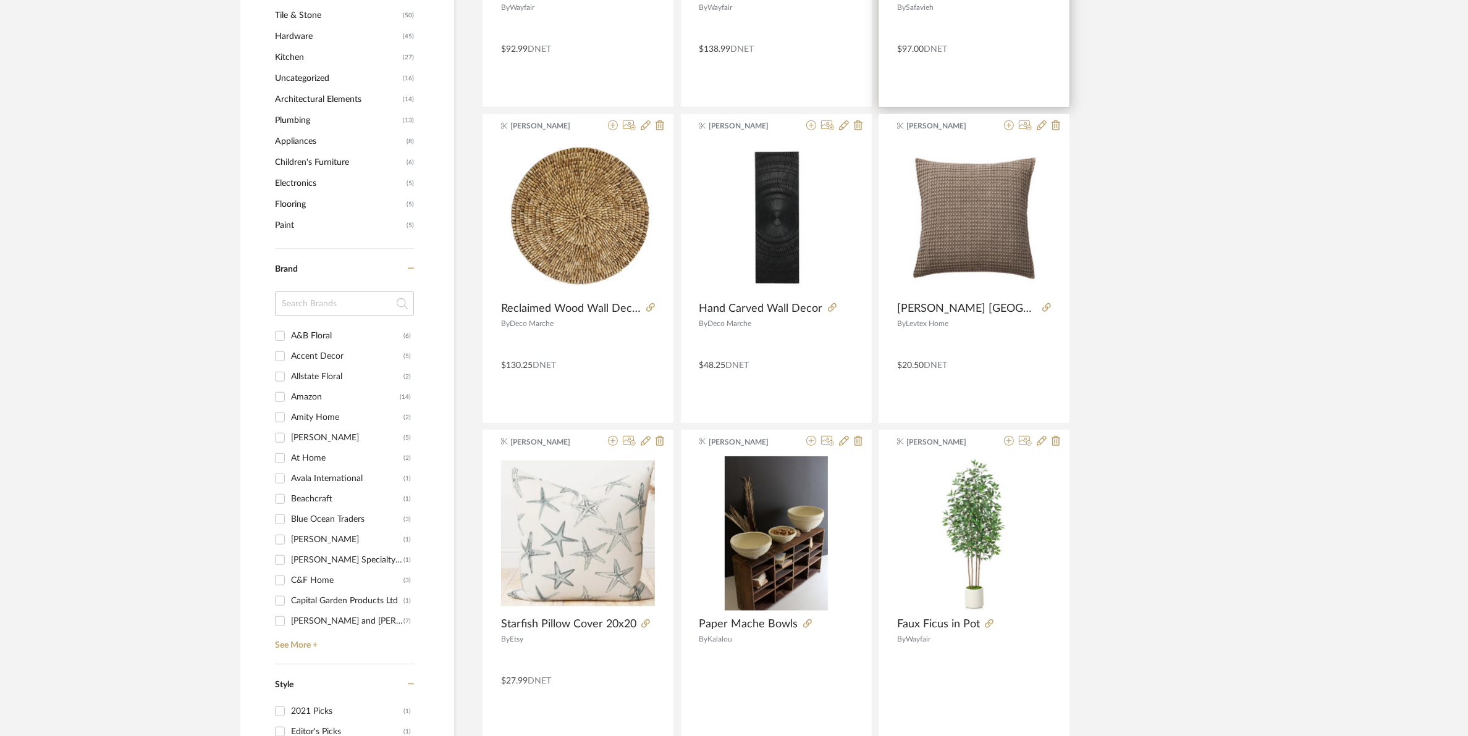
scroll to position [1313, 0]
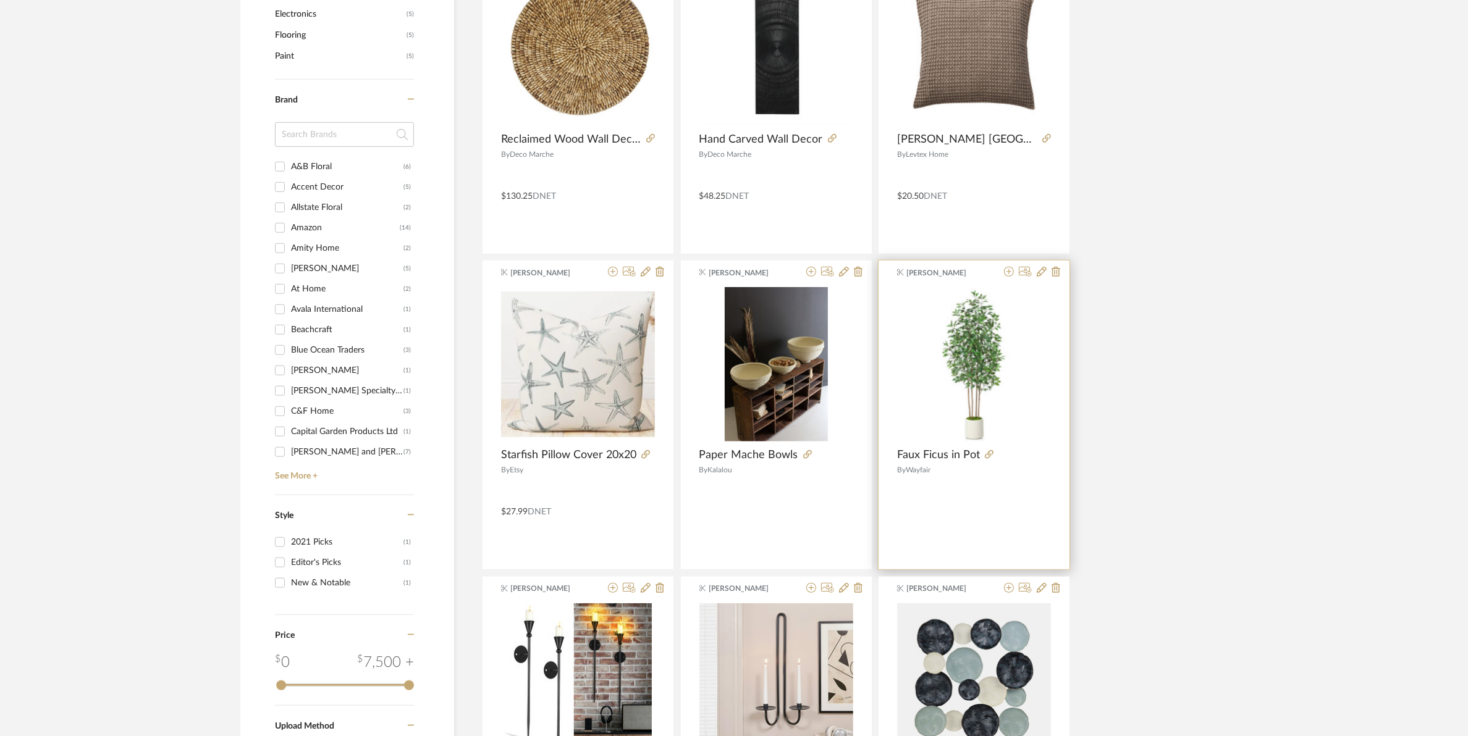
click at [983, 355] on img "0" at bounding box center [974, 365] width 154 height 154
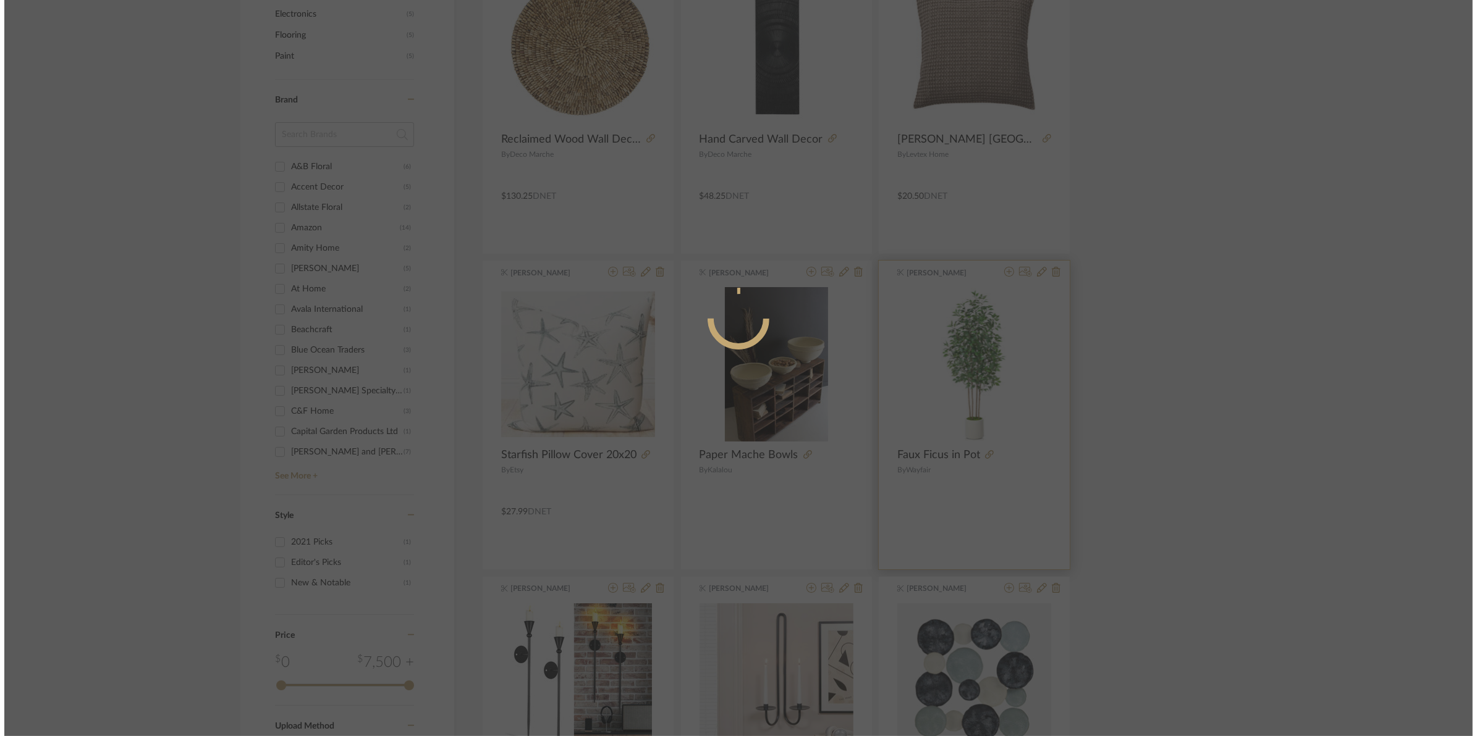
scroll to position [0, 0]
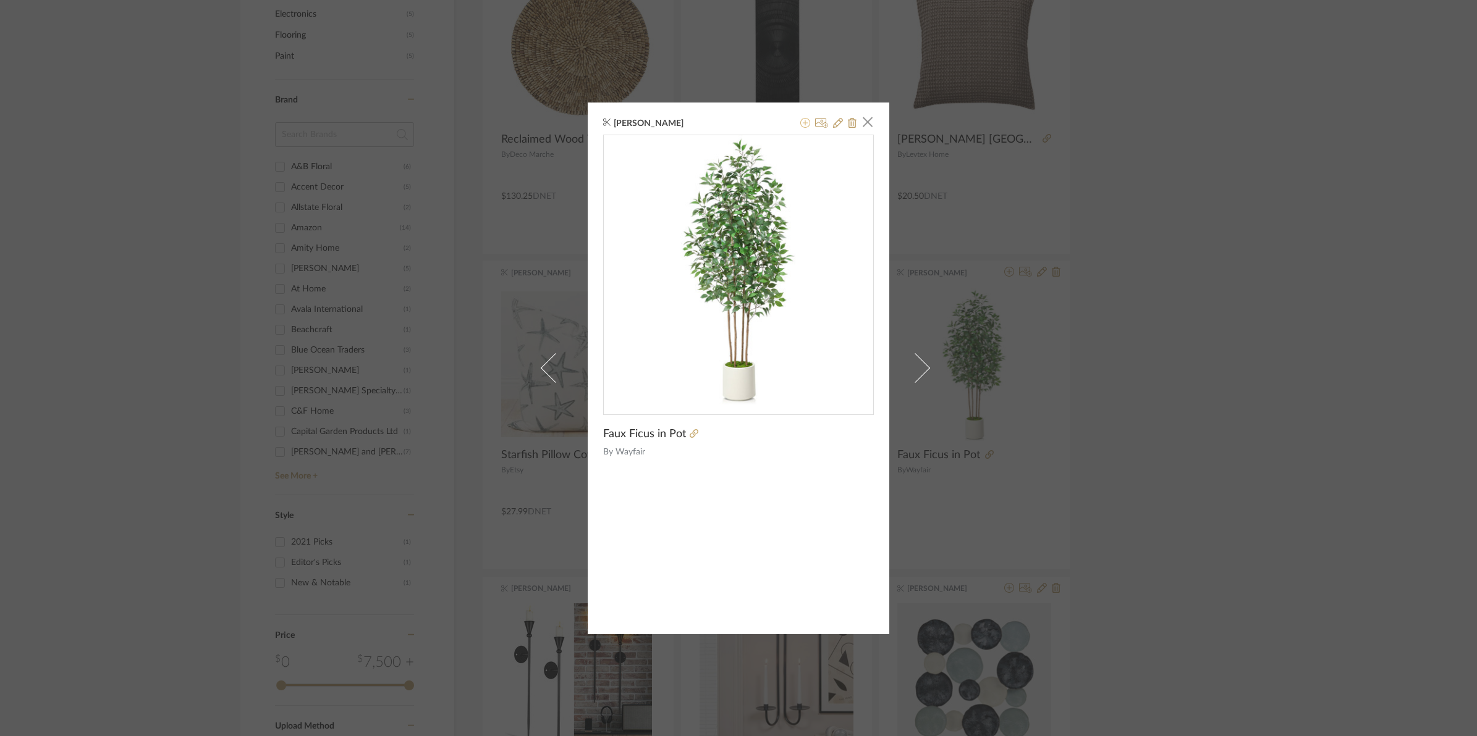
click at [800, 125] on icon at bounding box center [805, 123] width 10 height 10
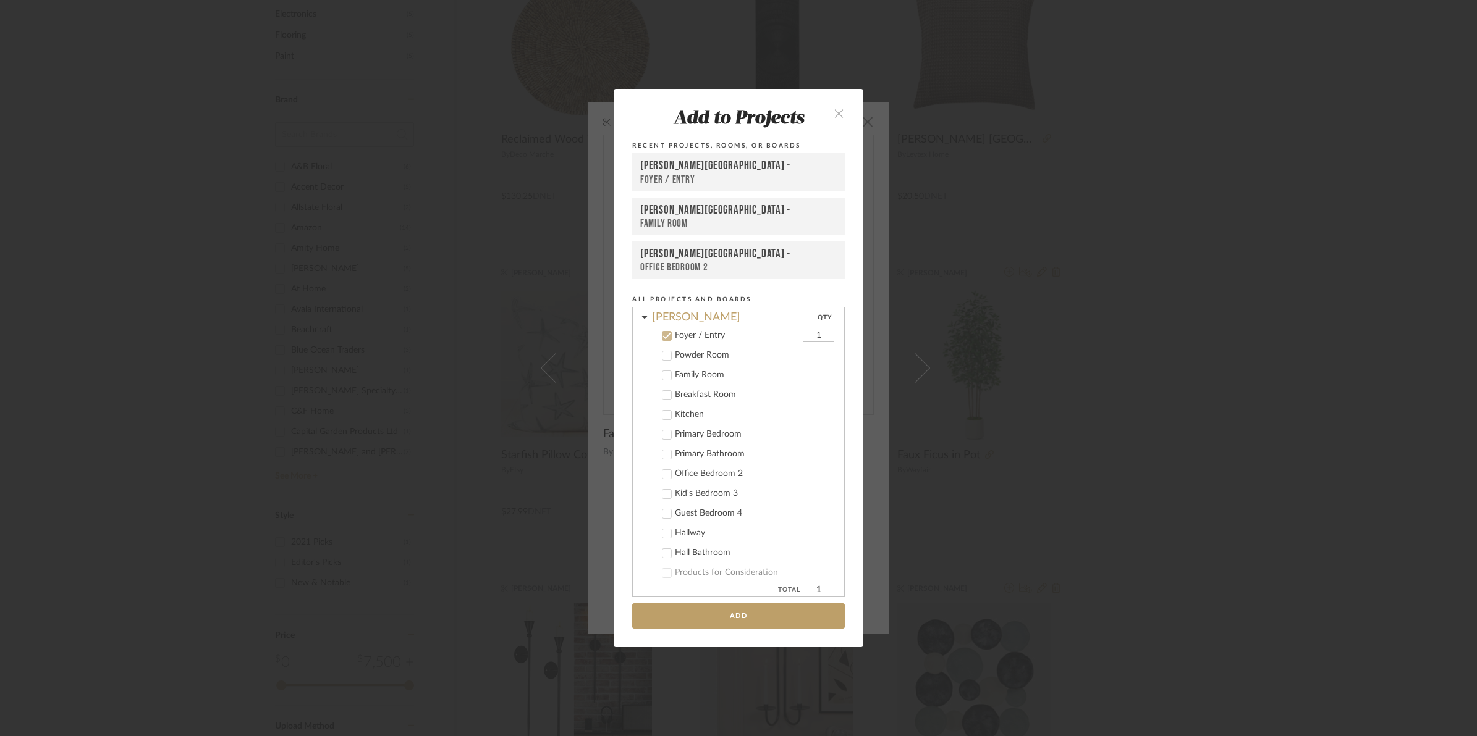
scroll to position [226, 0]
click at [662, 322] on icon at bounding box center [666, 321] width 9 height 9
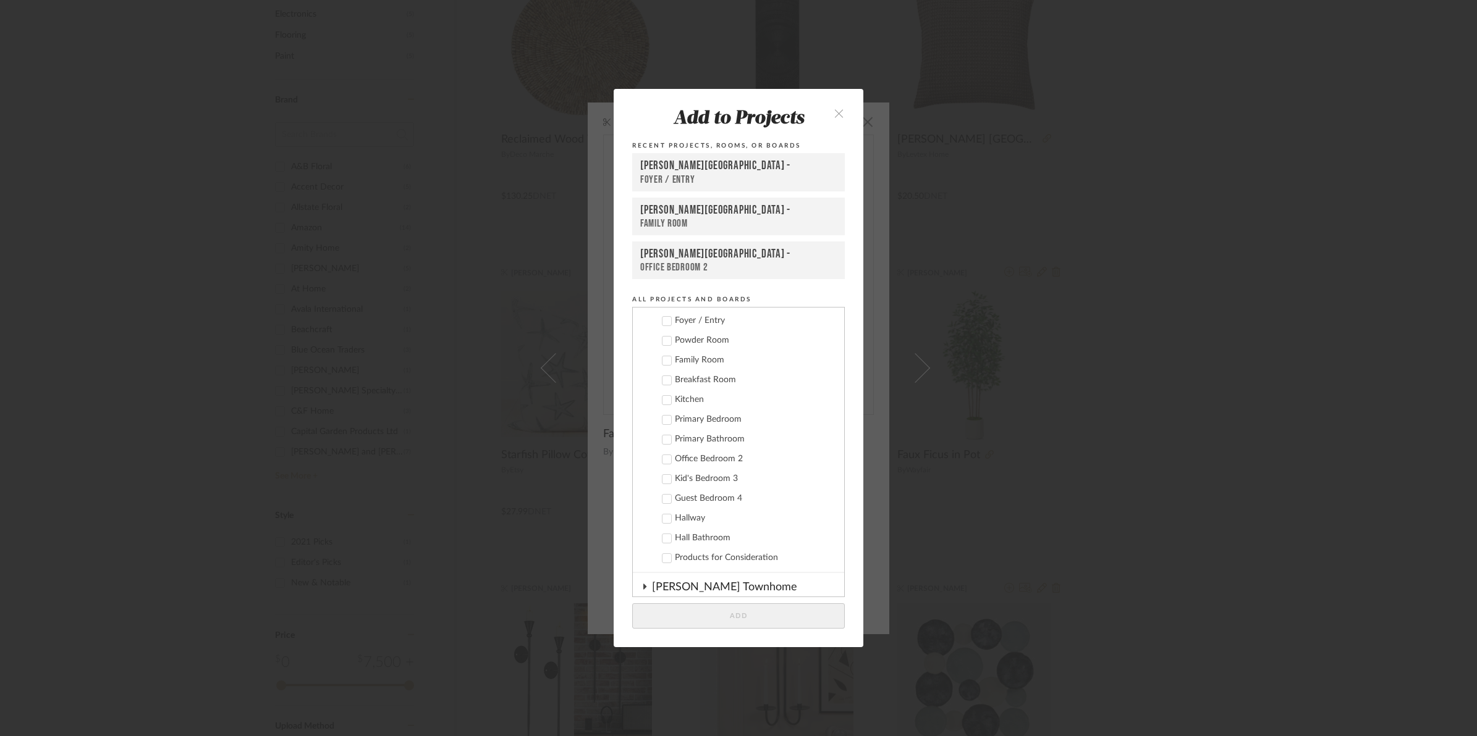
click at [664, 417] on icon at bounding box center [667, 420] width 8 height 6
click at [730, 615] on button "Add" at bounding box center [738, 616] width 213 height 25
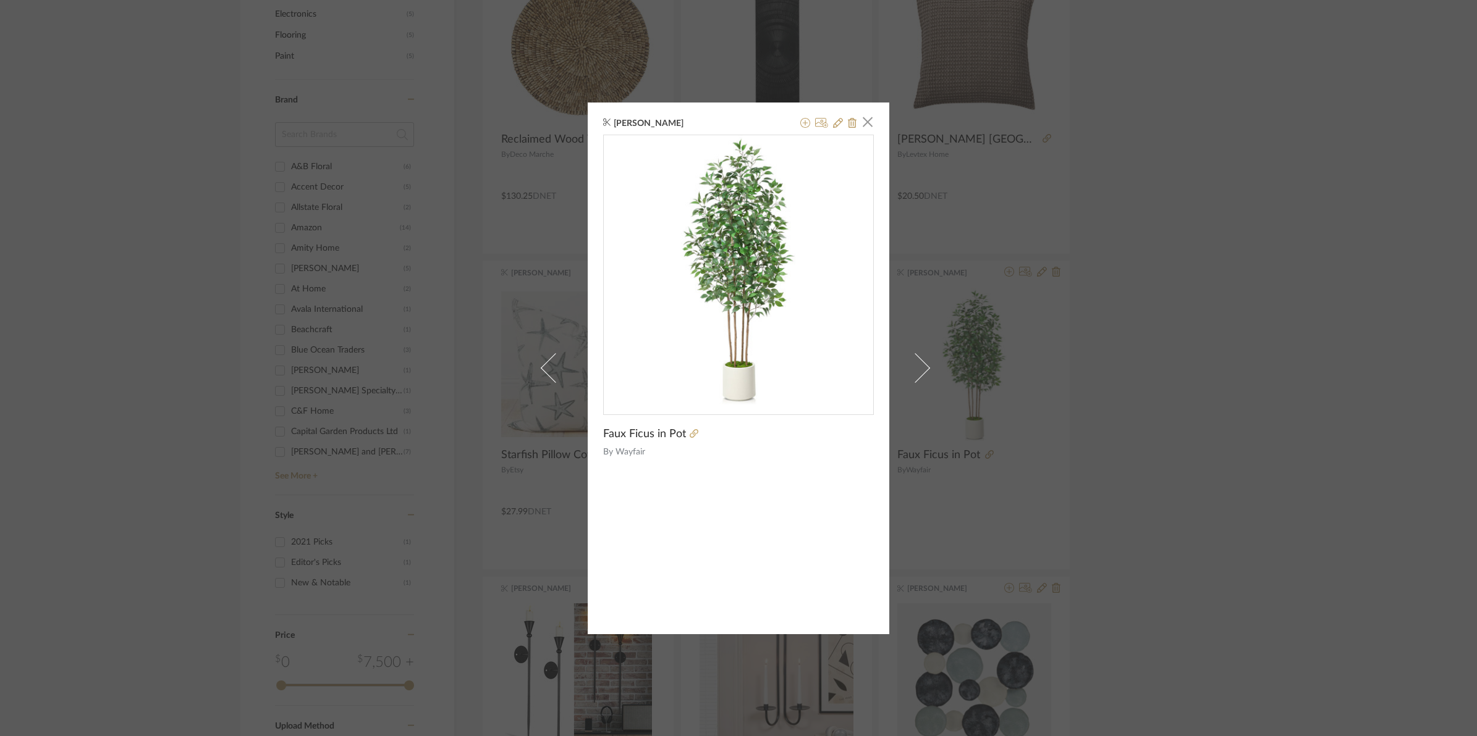
click at [862, 122] on span "button" at bounding box center [867, 122] width 25 height 25
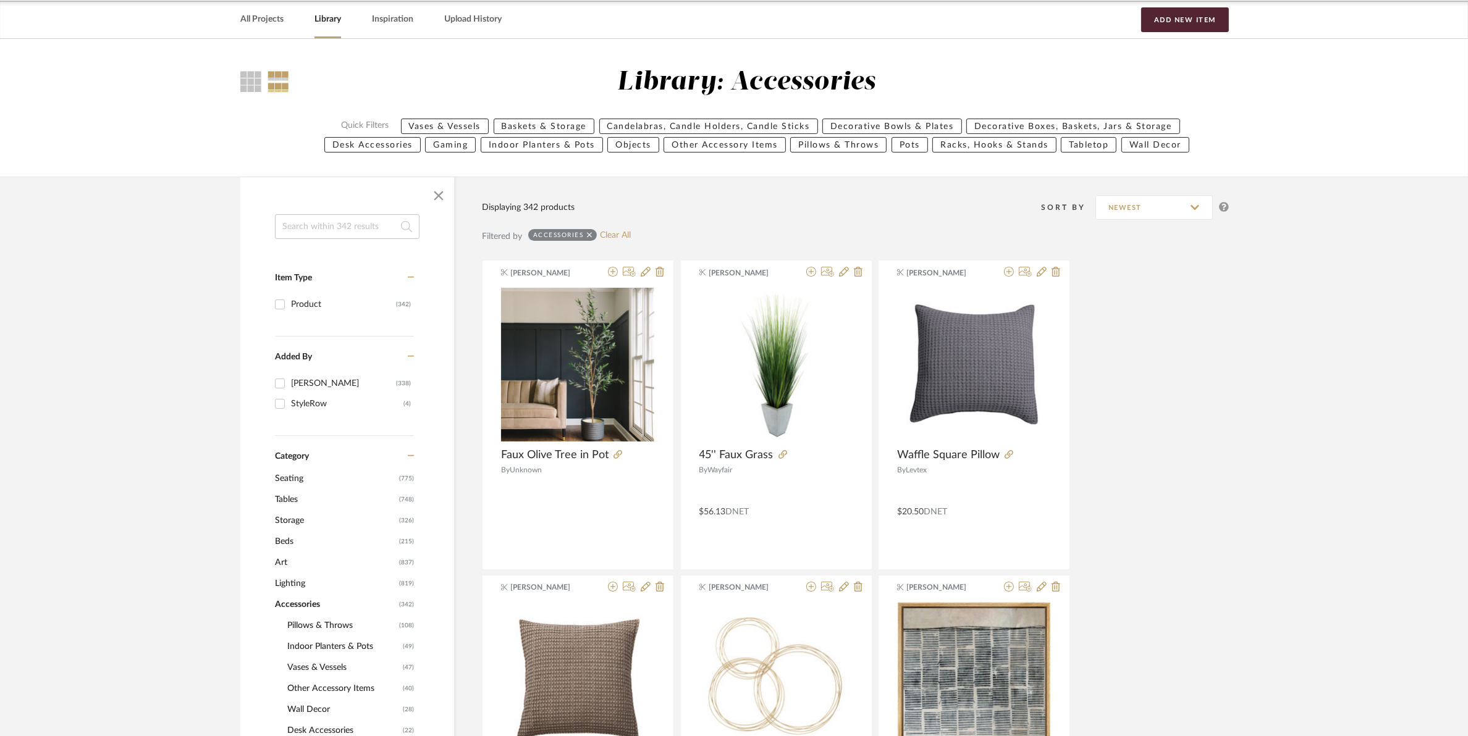
scroll to position [77, 0]
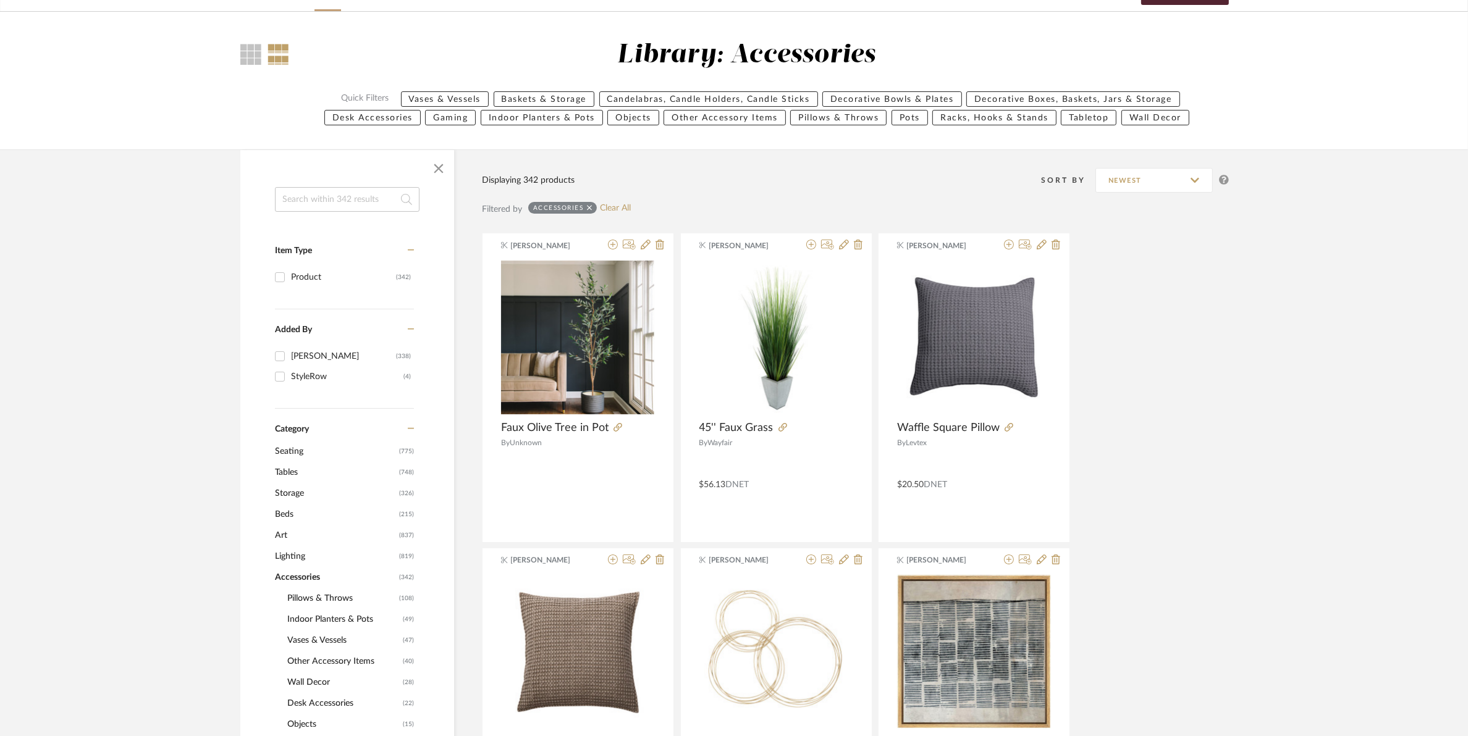
click at [326, 210] on input at bounding box center [347, 199] width 145 height 25
click at [326, 210] on input "m" at bounding box center [347, 199] width 145 height 25
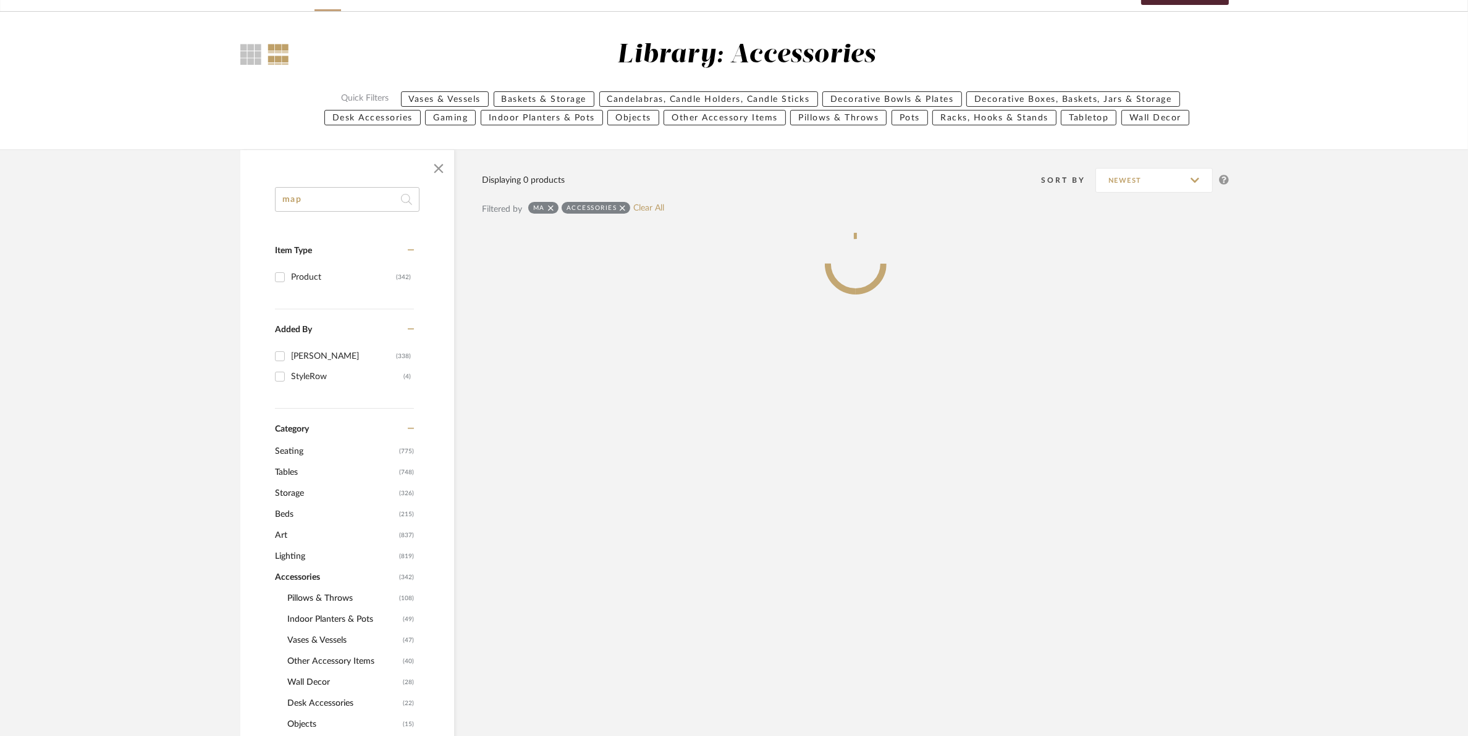
type input "map"
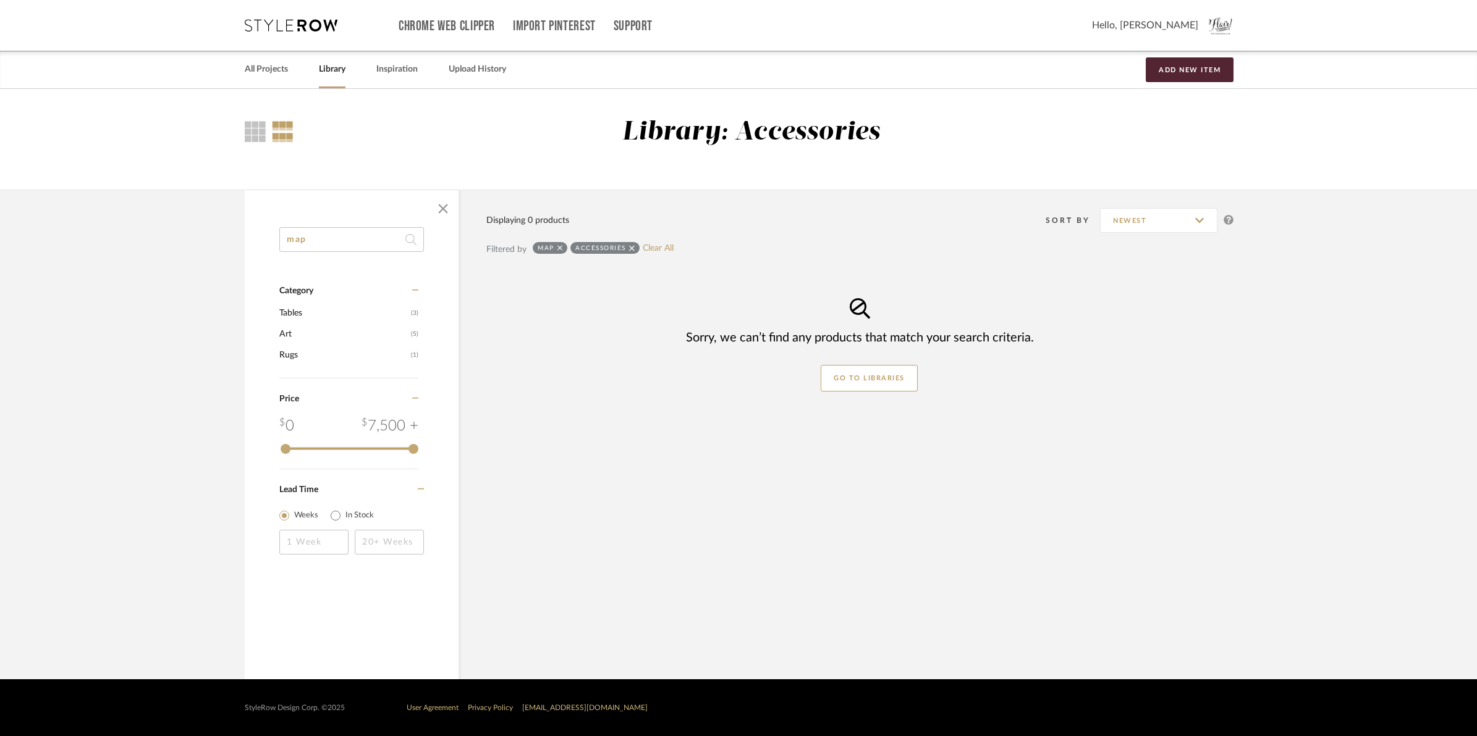
drag, startPoint x: 321, startPoint y: 238, endPoint x: 127, endPoint y: 250, distance: 195.0
click at [145, 251] on library-search-items "map Category Tables (3) Art (5) Rugs (1) Price 0 7,500 + 0 7500 Lead Time Weeks…" at bounding box center [738, 435] width 1477 height 490
click at [285, 337] on span "Art" at bounding box center [343, 334] width 129 height 21
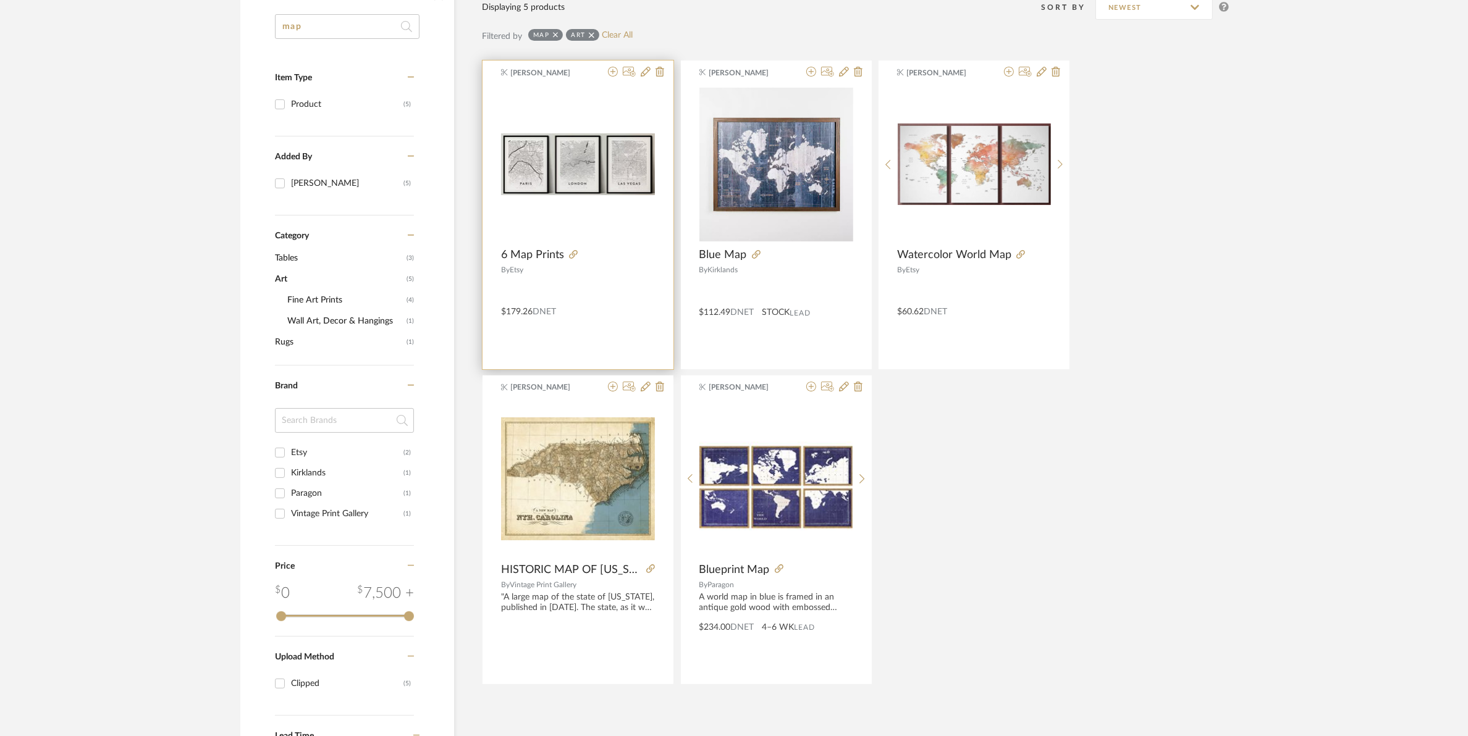
scroll to position [77, 0]
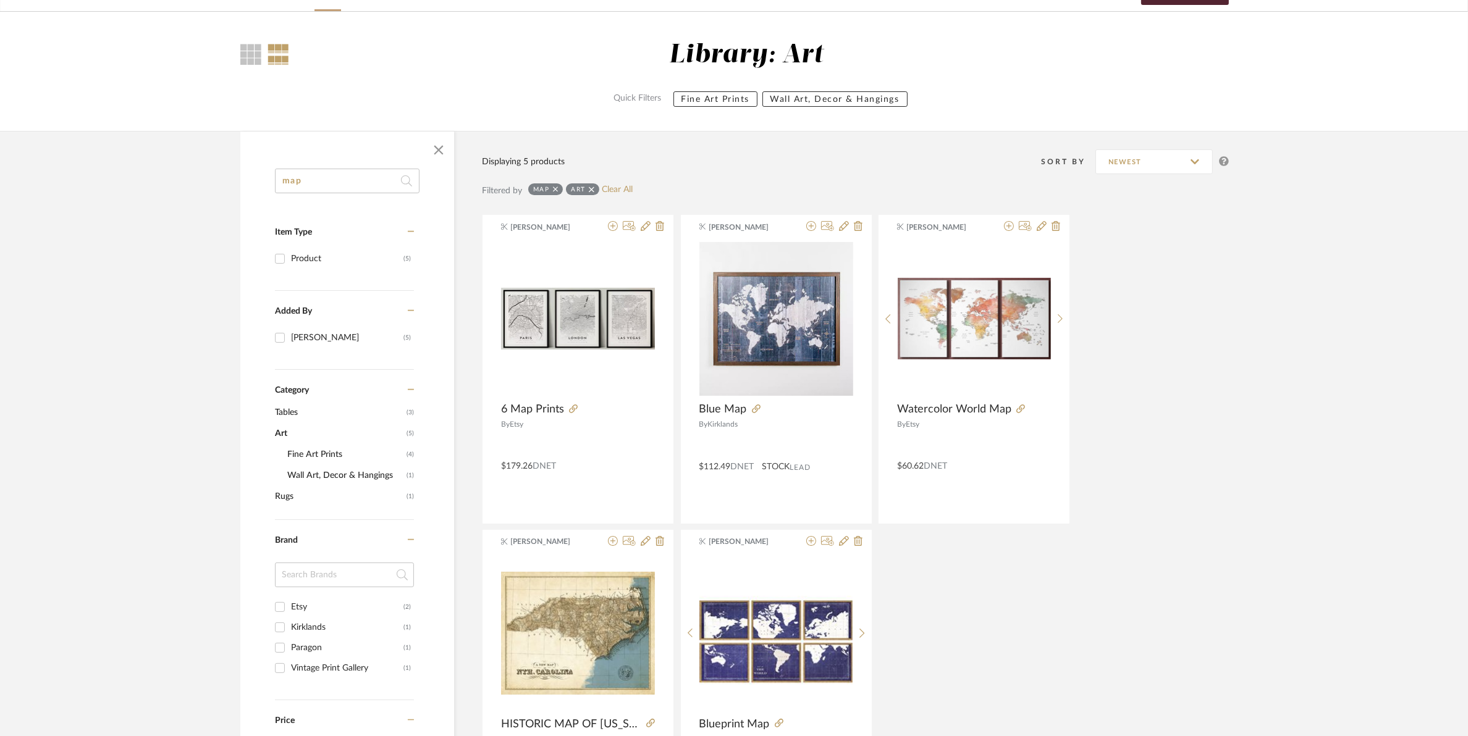
click at [555, 189] on icon at bounding box center [556, 190] width 6 height 6
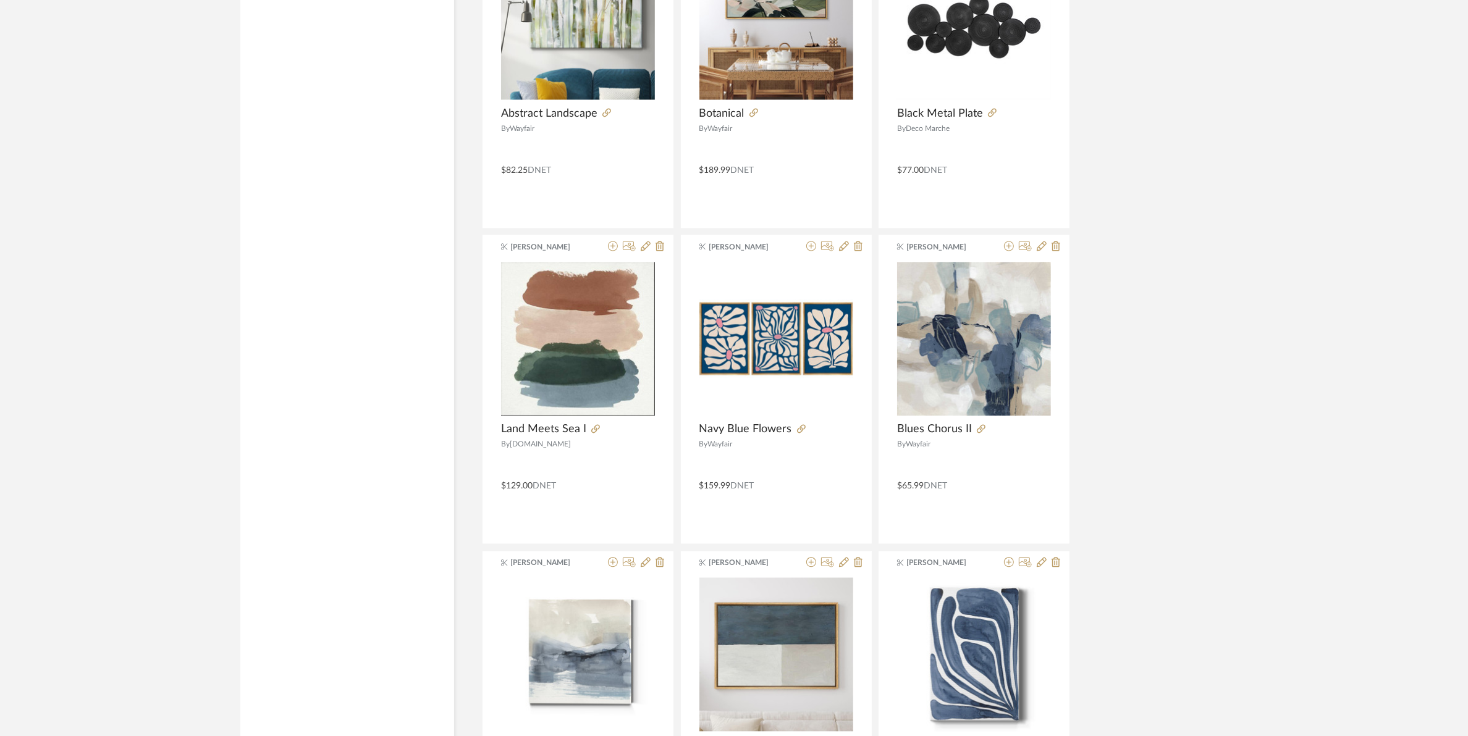
scroll to position [3474, 0]
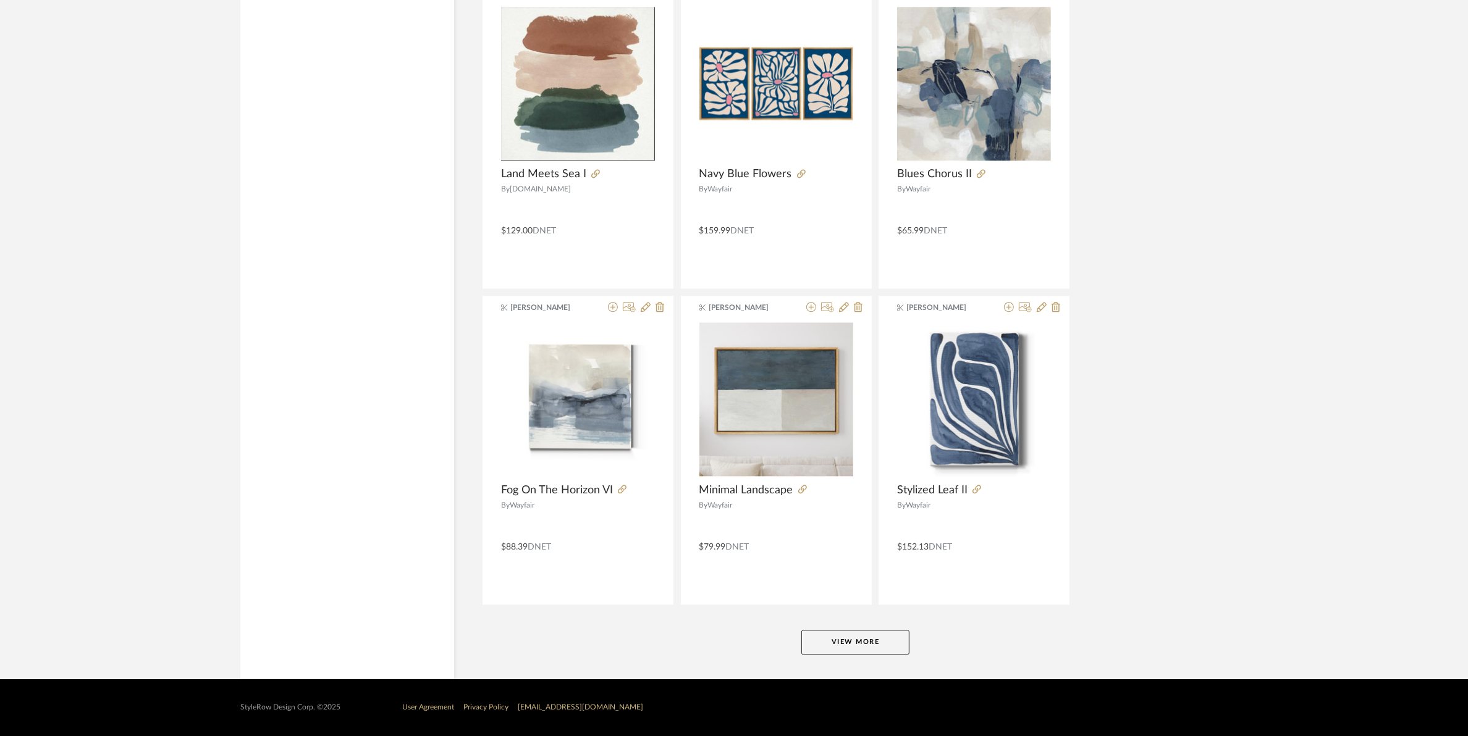
click at [834, 644] on button "View More" at bounding box center [855, 642] width 108 height 25
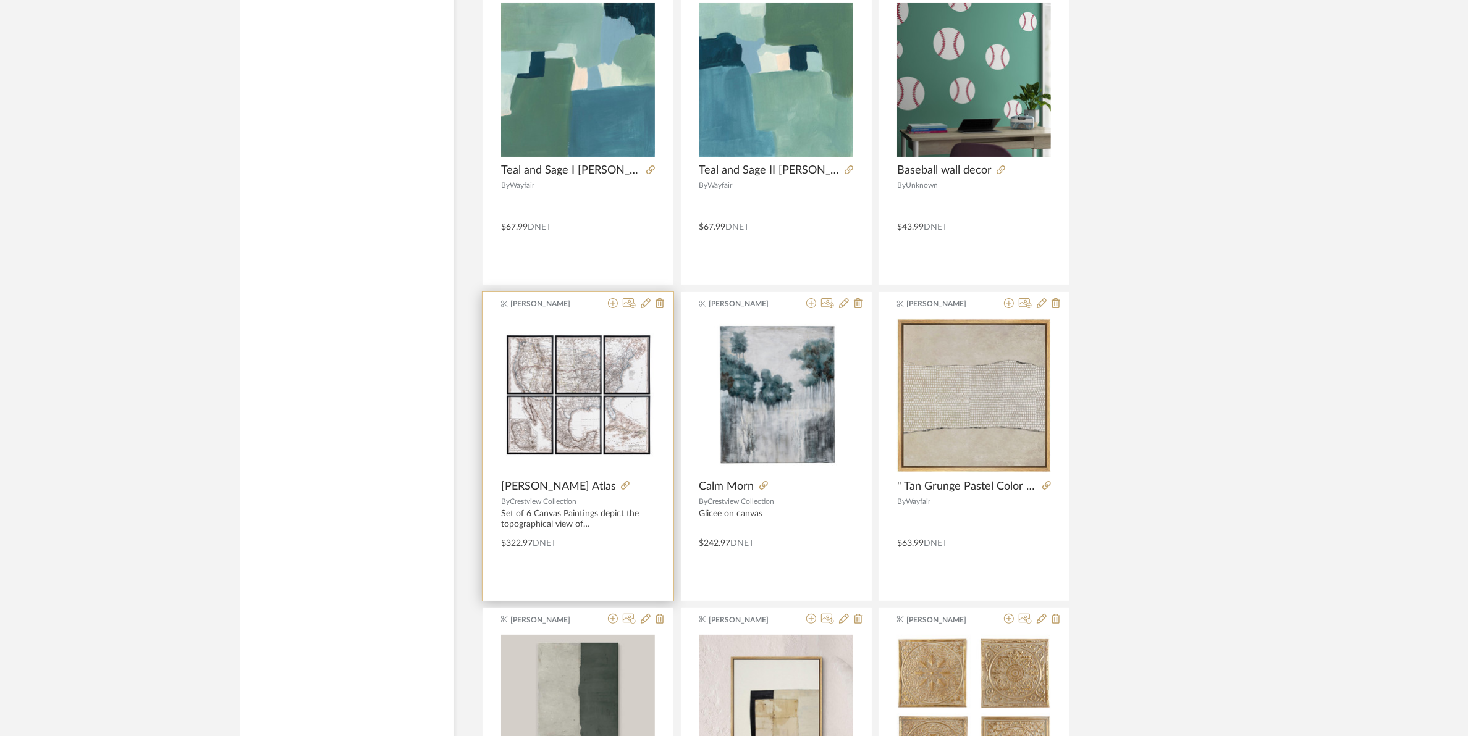
scroll to position [6000, 0]
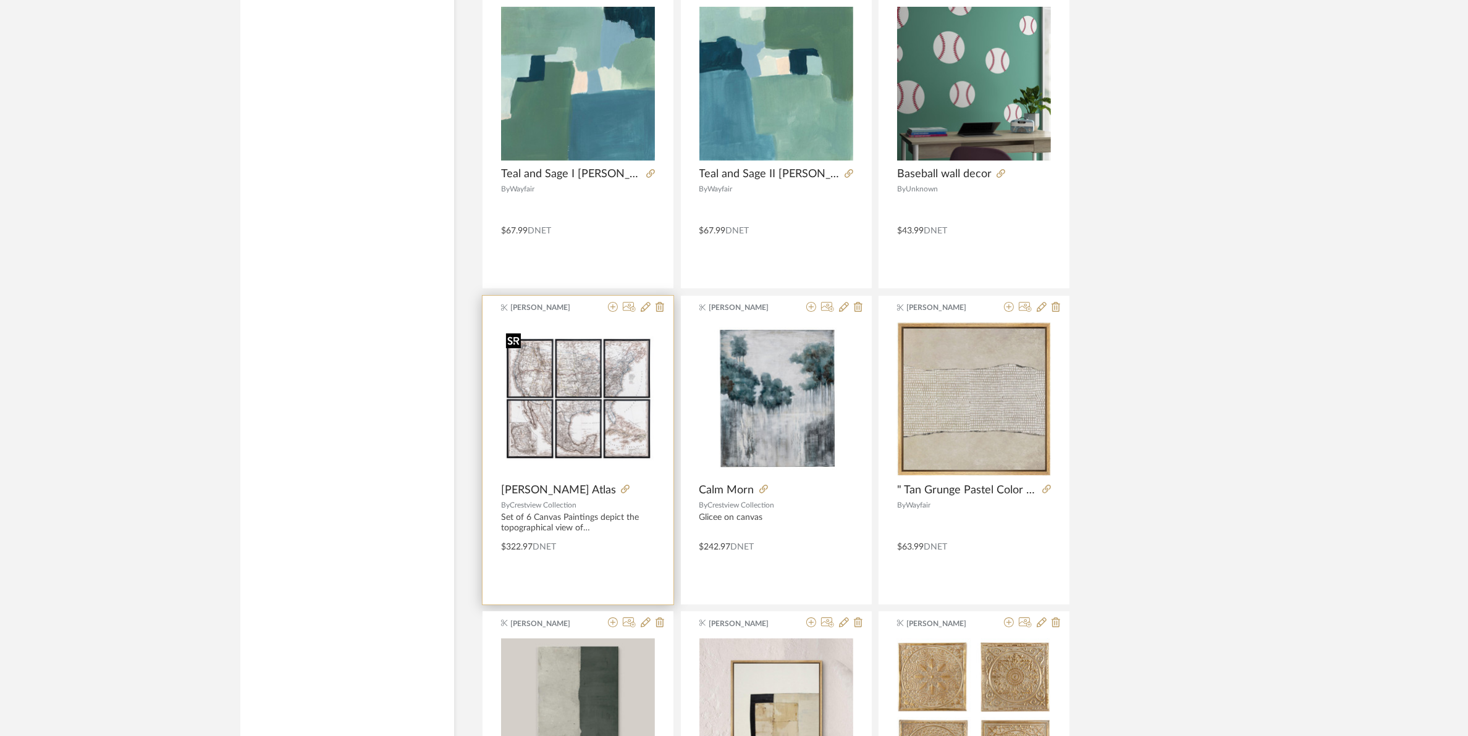
click at [0, 0] on img at bounding box center [0, 0] width 0 height 0
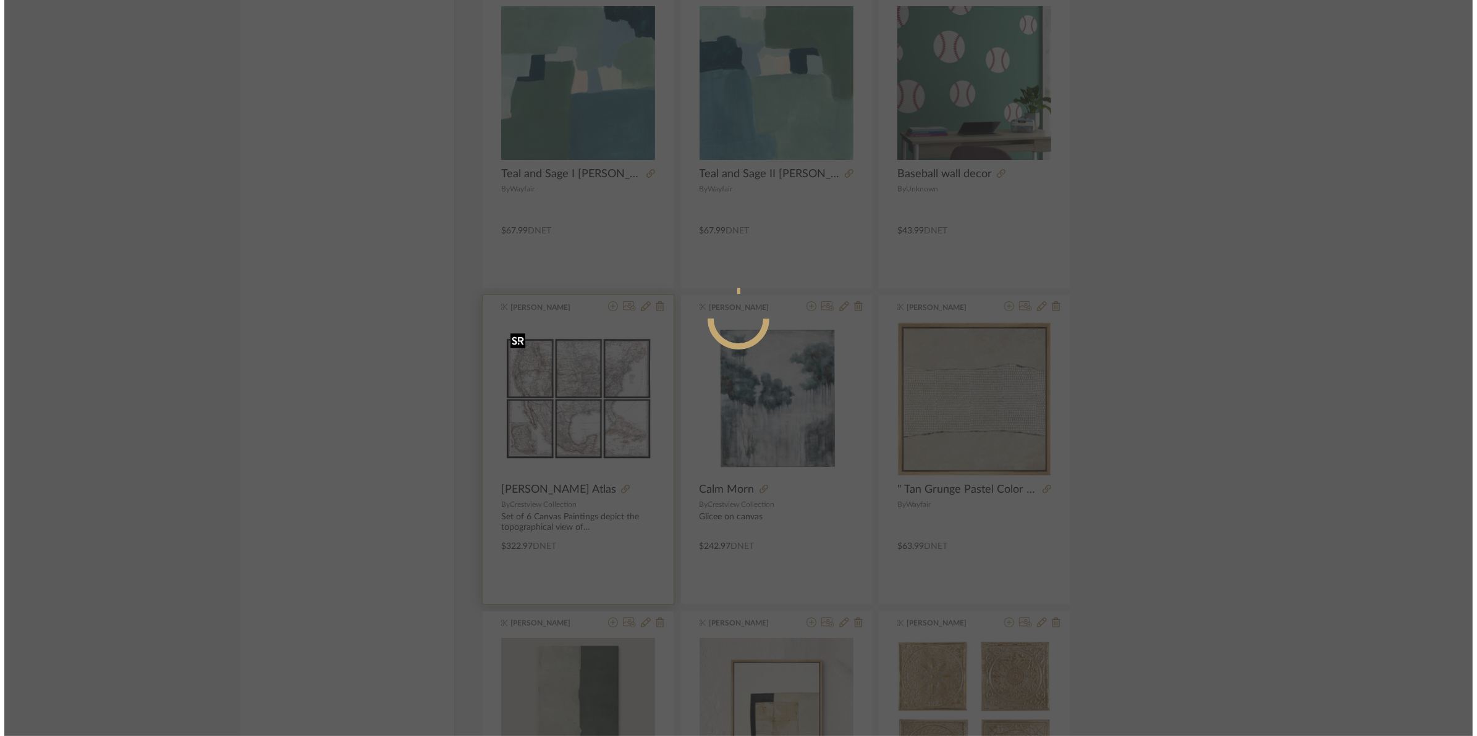
scroll to position [0, 0]
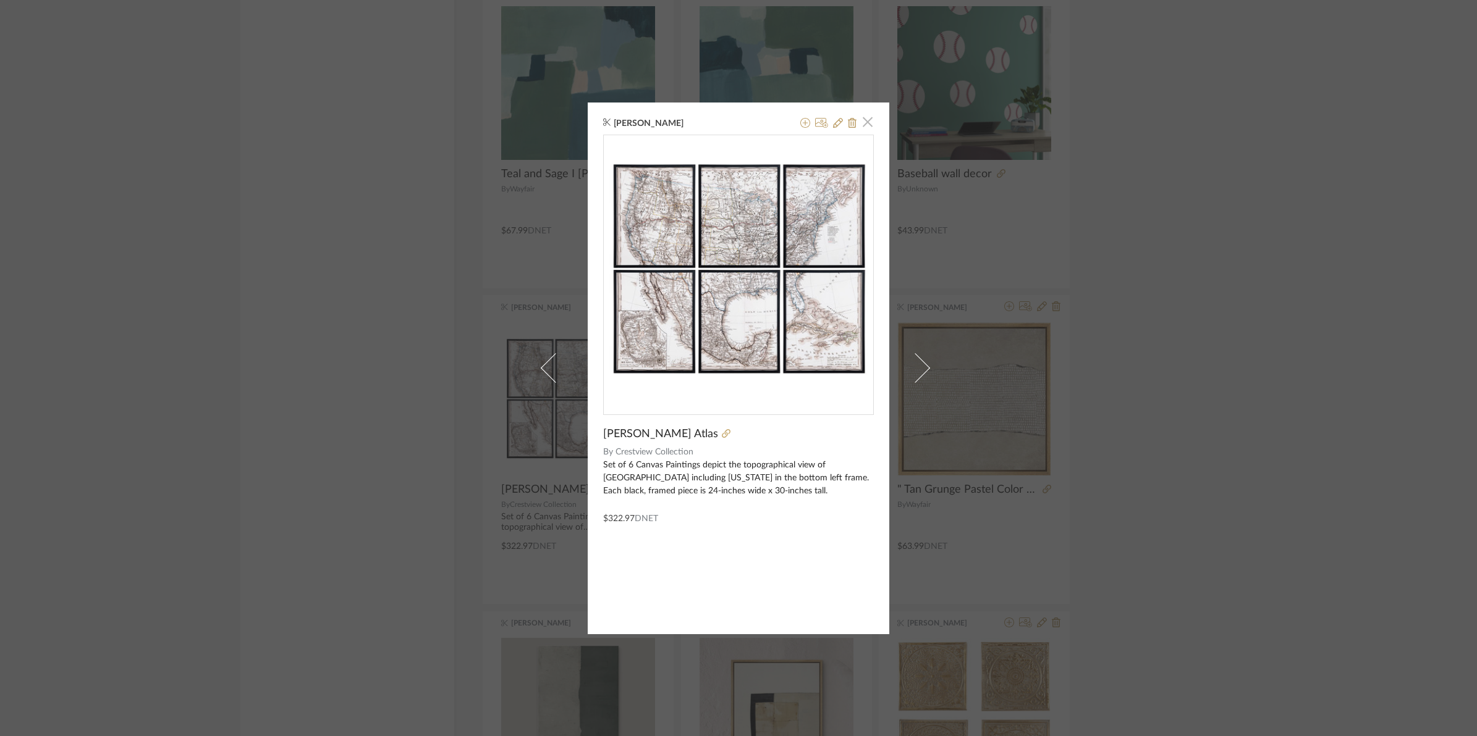
click at [861, 124] on span "button" at bounding box center [867, 122] width 25 height 25
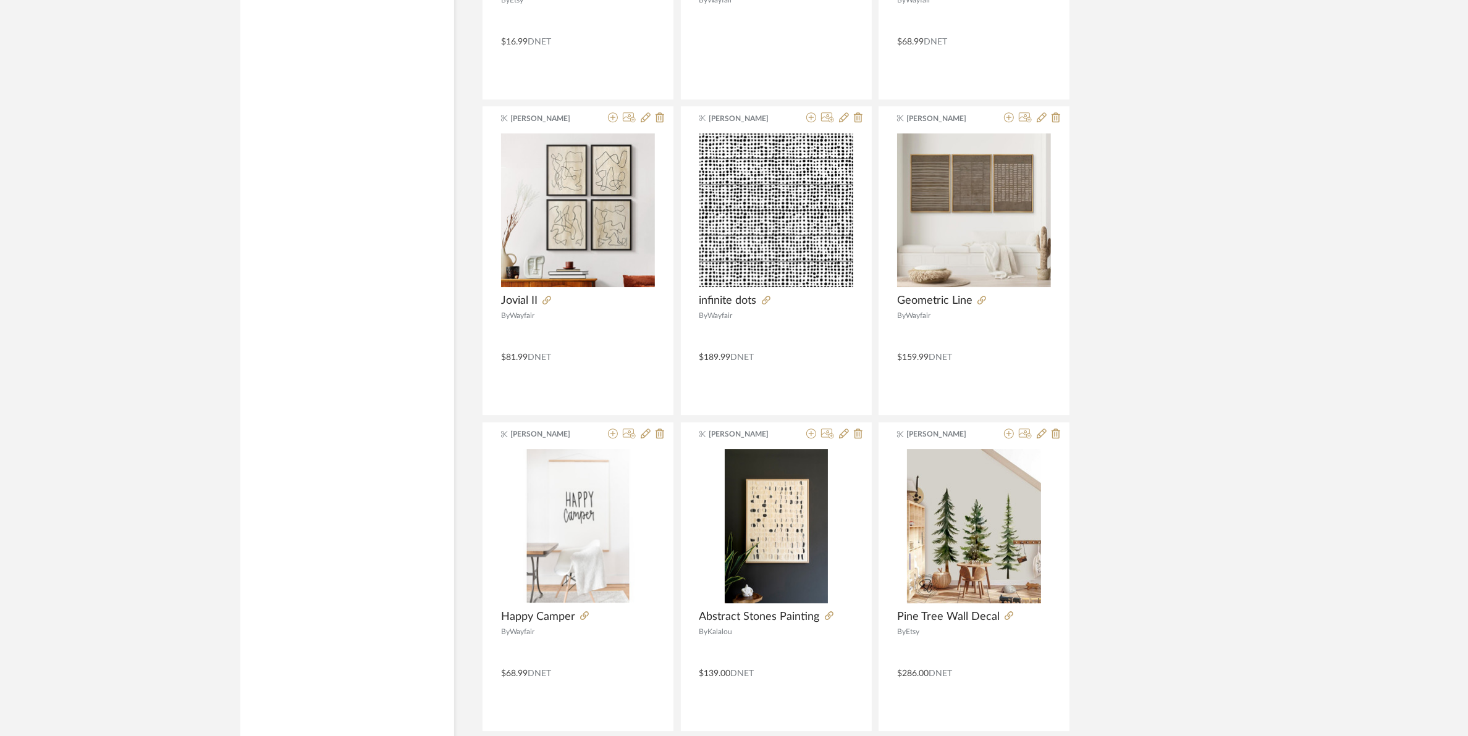
scroll to position [4592, 0]
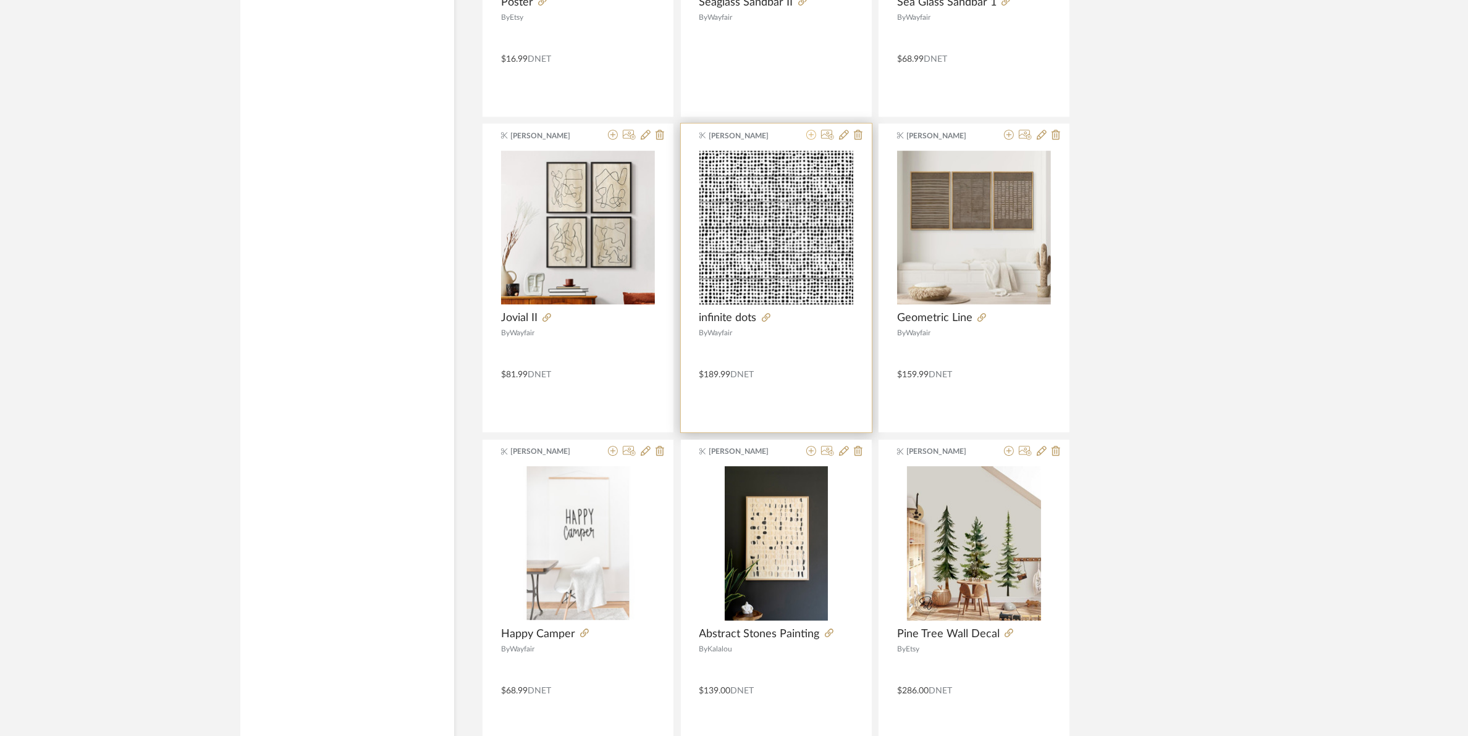
click at [807, 138] on icon at bounding box center [811, 135] width 10 height 10
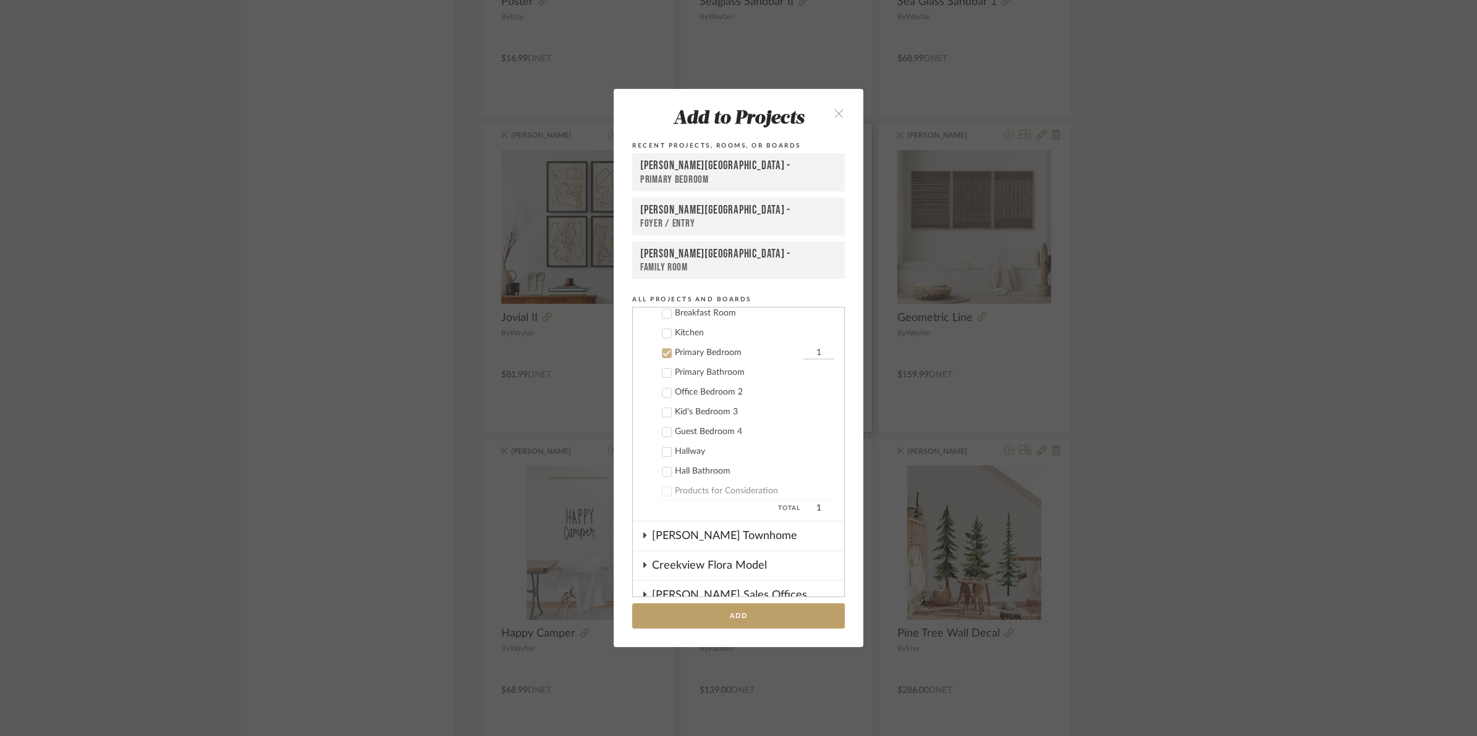
scroll to position [324, 0]
click at [662, 317] on icon at bounding box center [666, 321] width 9 height 9
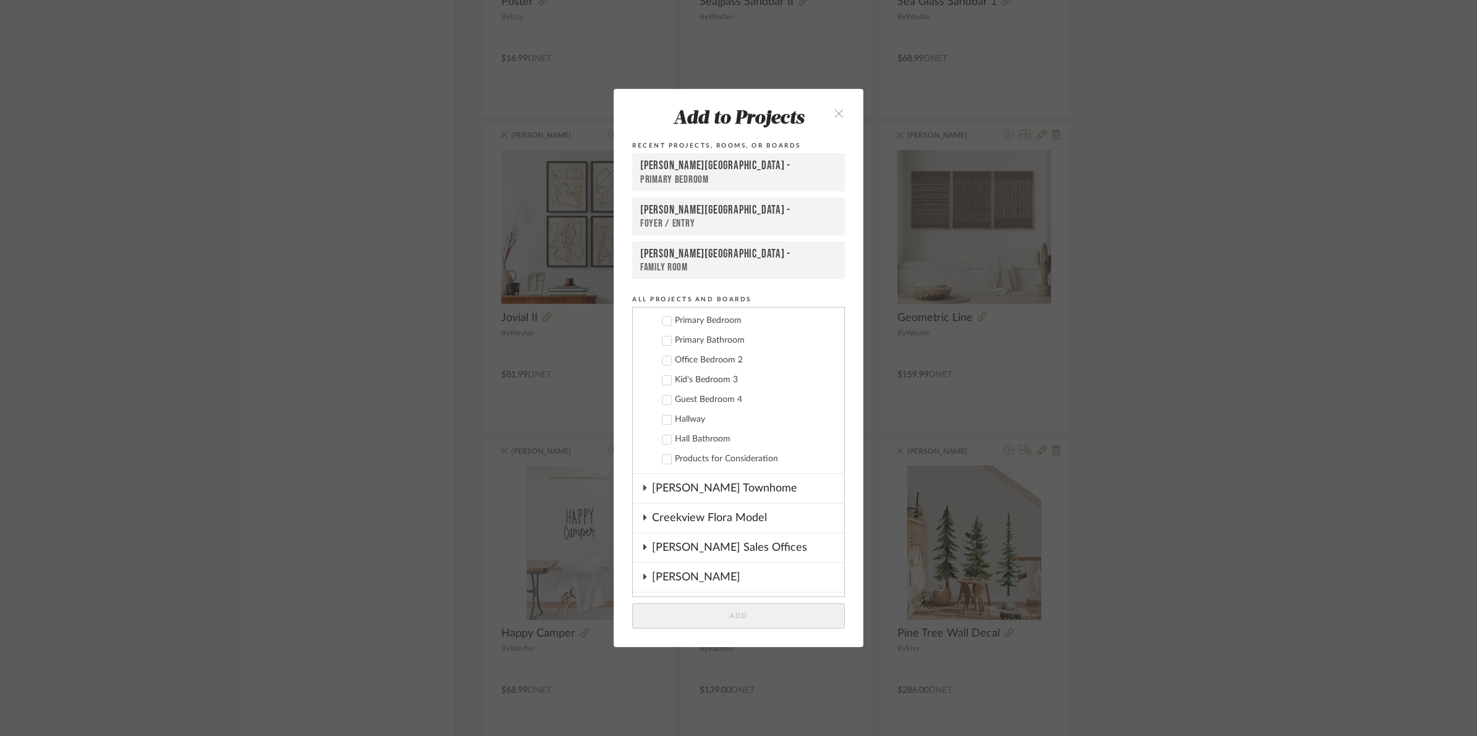
click at [662, 378] on icon at bounding box center [666, 380] width 9 height 9
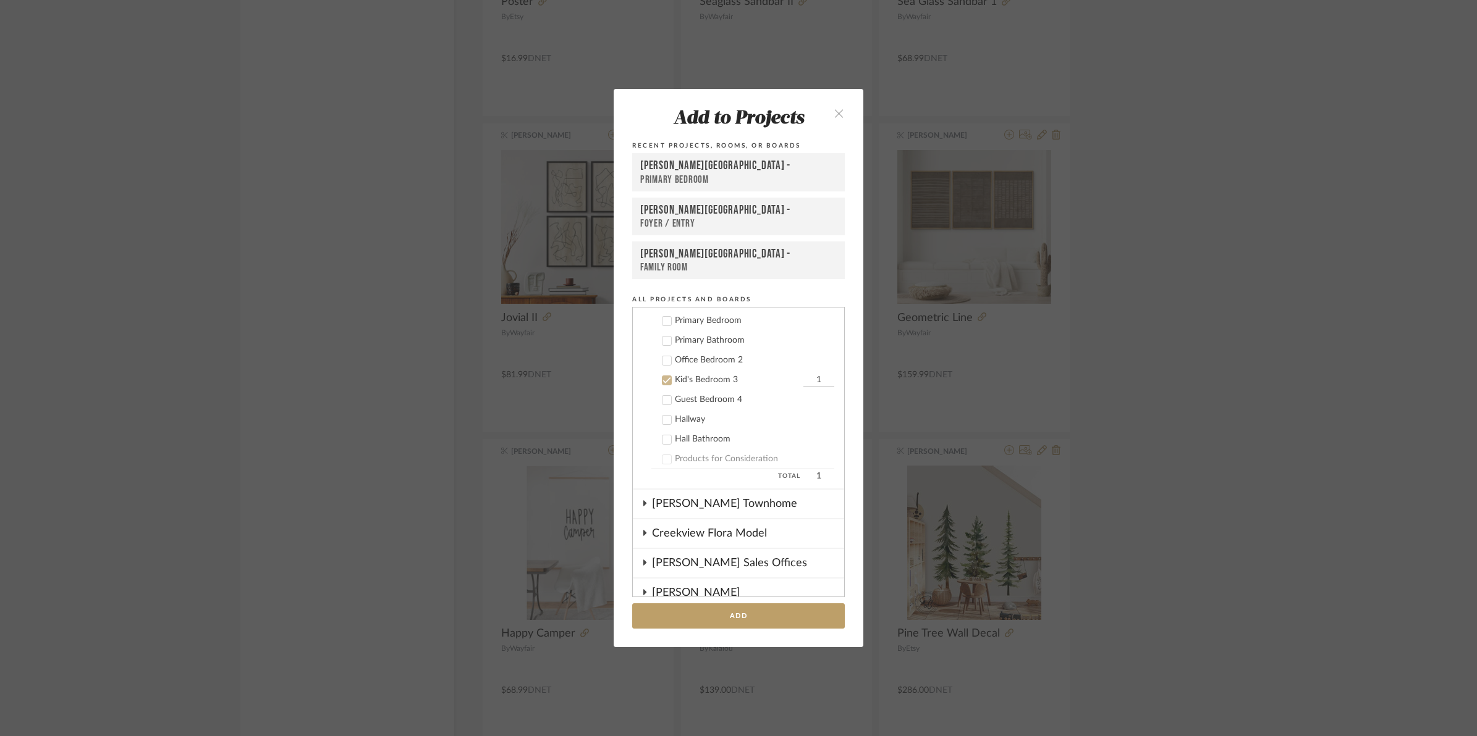
click at [754, 618] on button "Add" at bounding box center [738, 616] width 213 height 25
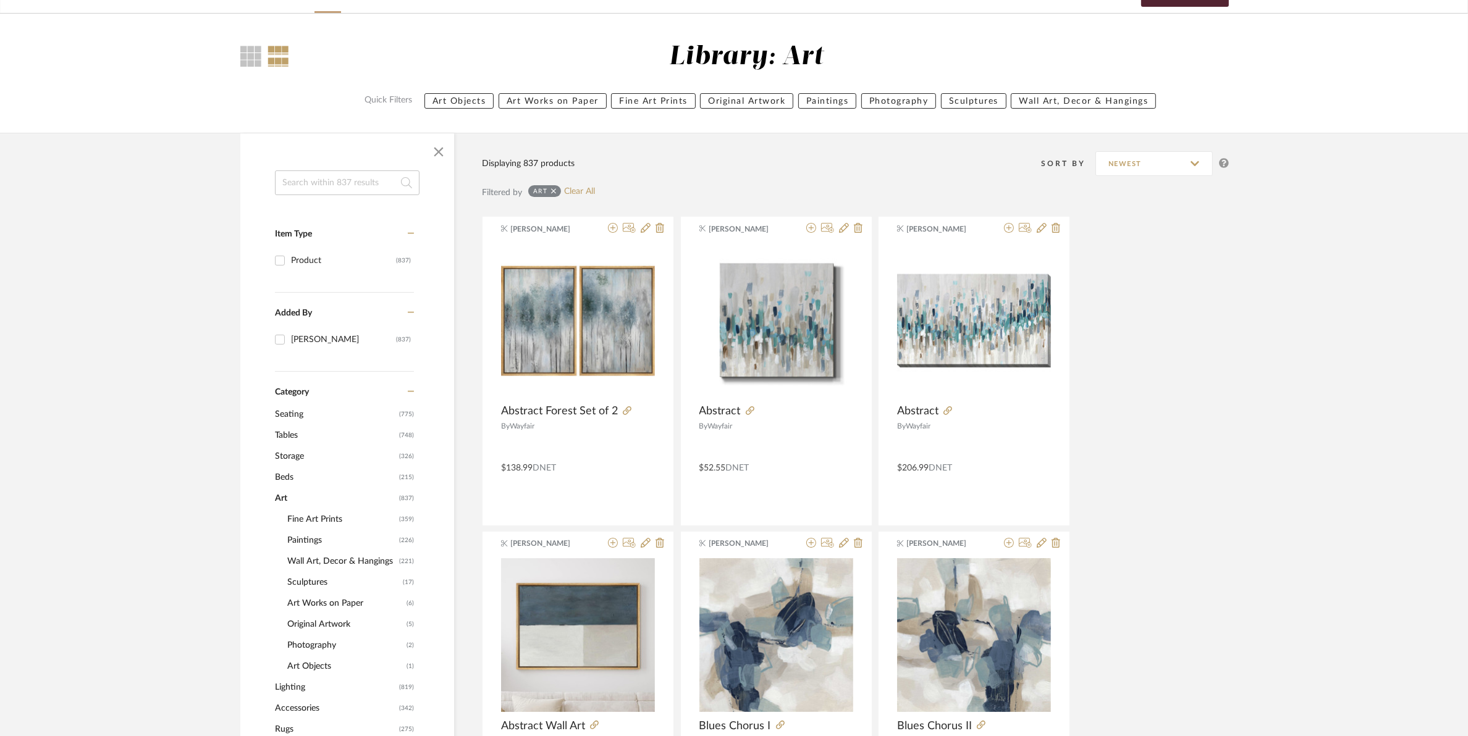
scroll to position [0, 0]
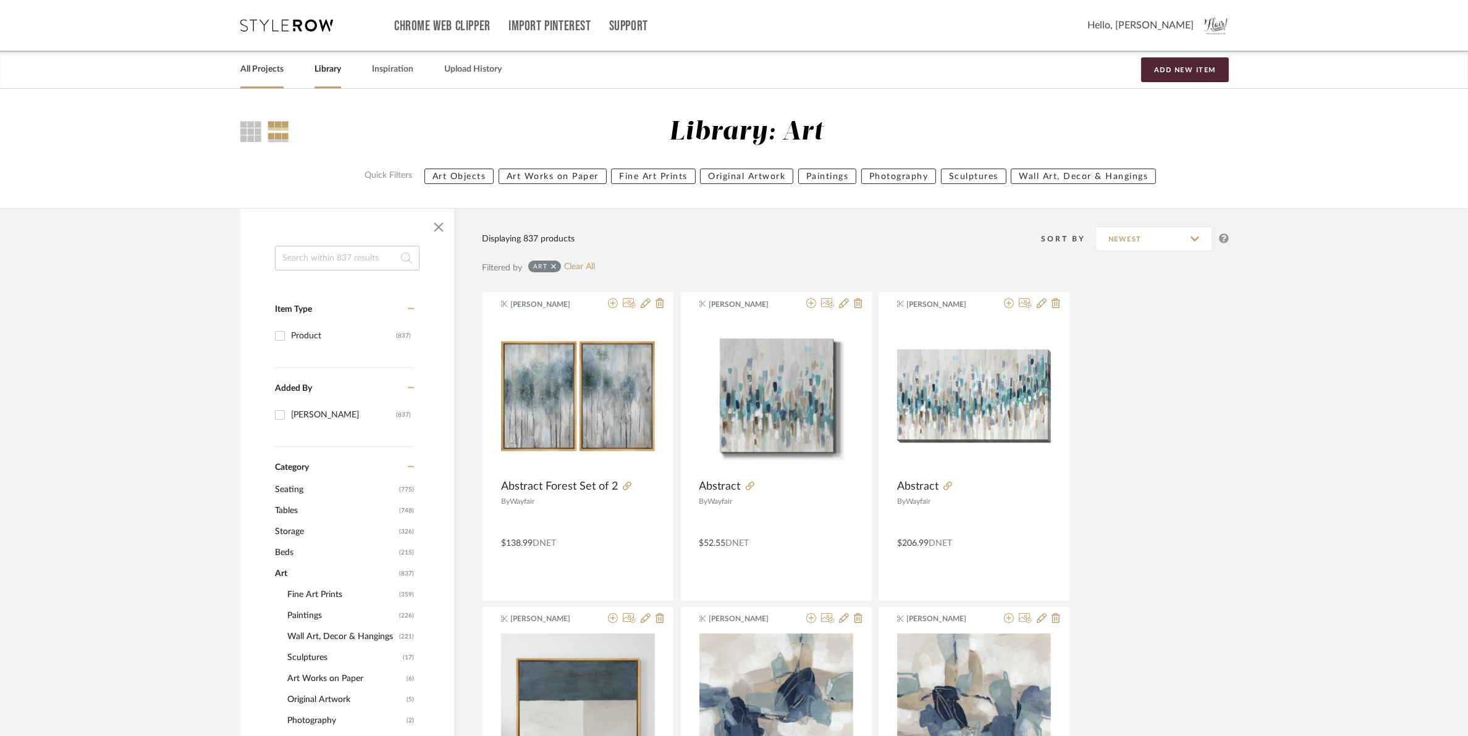
click at [261, 66] on link "All Projects" at bounding box center [261, 69] width 43 height 17
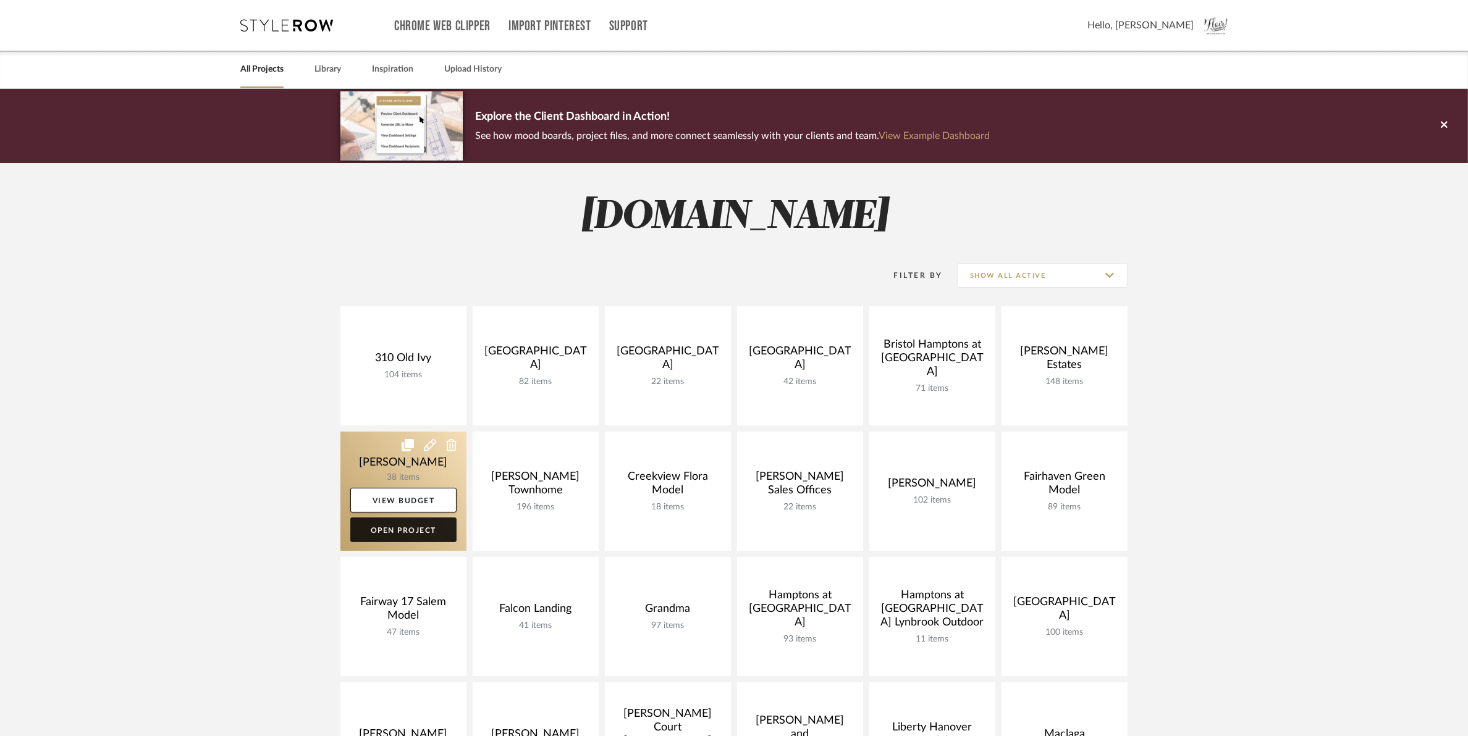
click at [424, 533] on link "Open Project" at bounding box center [403, 530] width 106 height 25
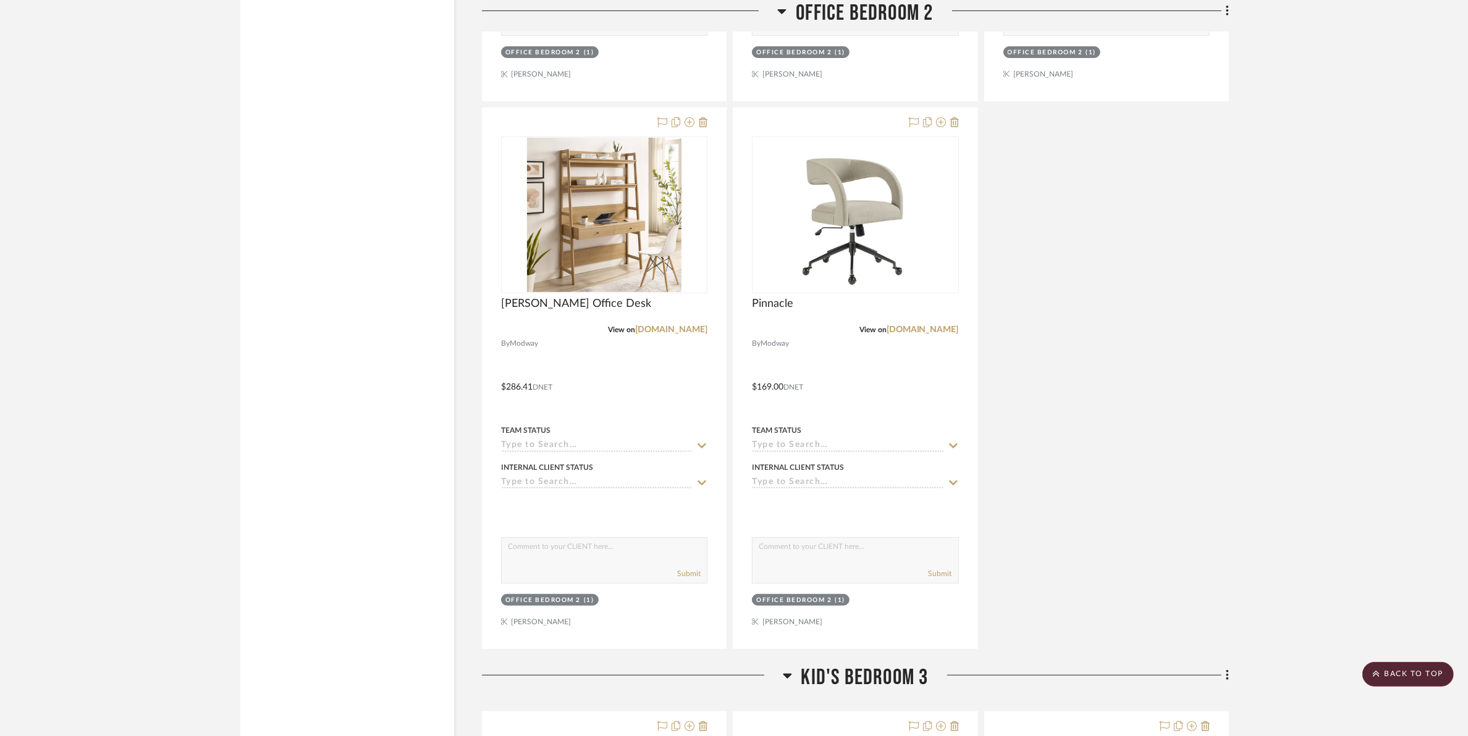
scroll to position [6410, 0]
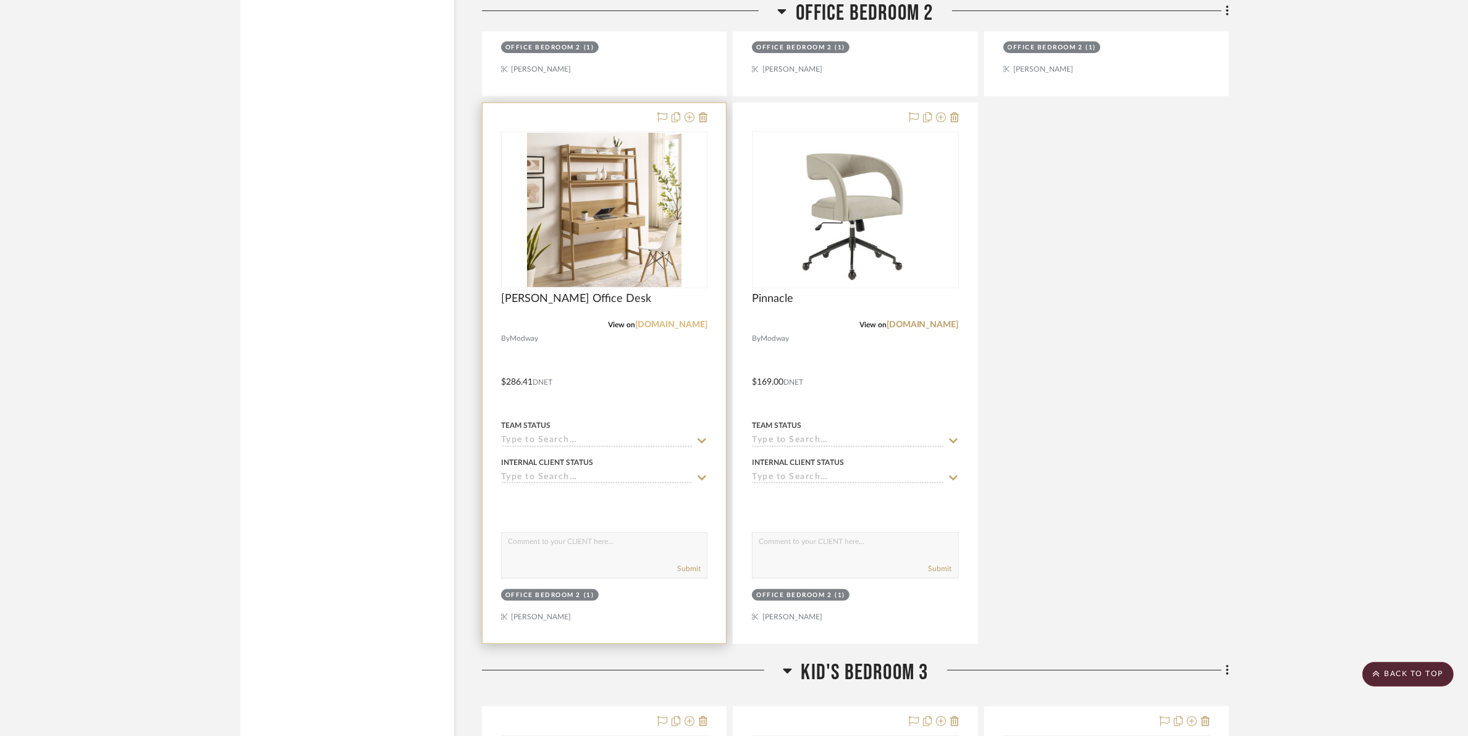
click at [697, 322] on link "[DOMAIN_NAME]" at bounding box center [671, 325] width 72 height 9
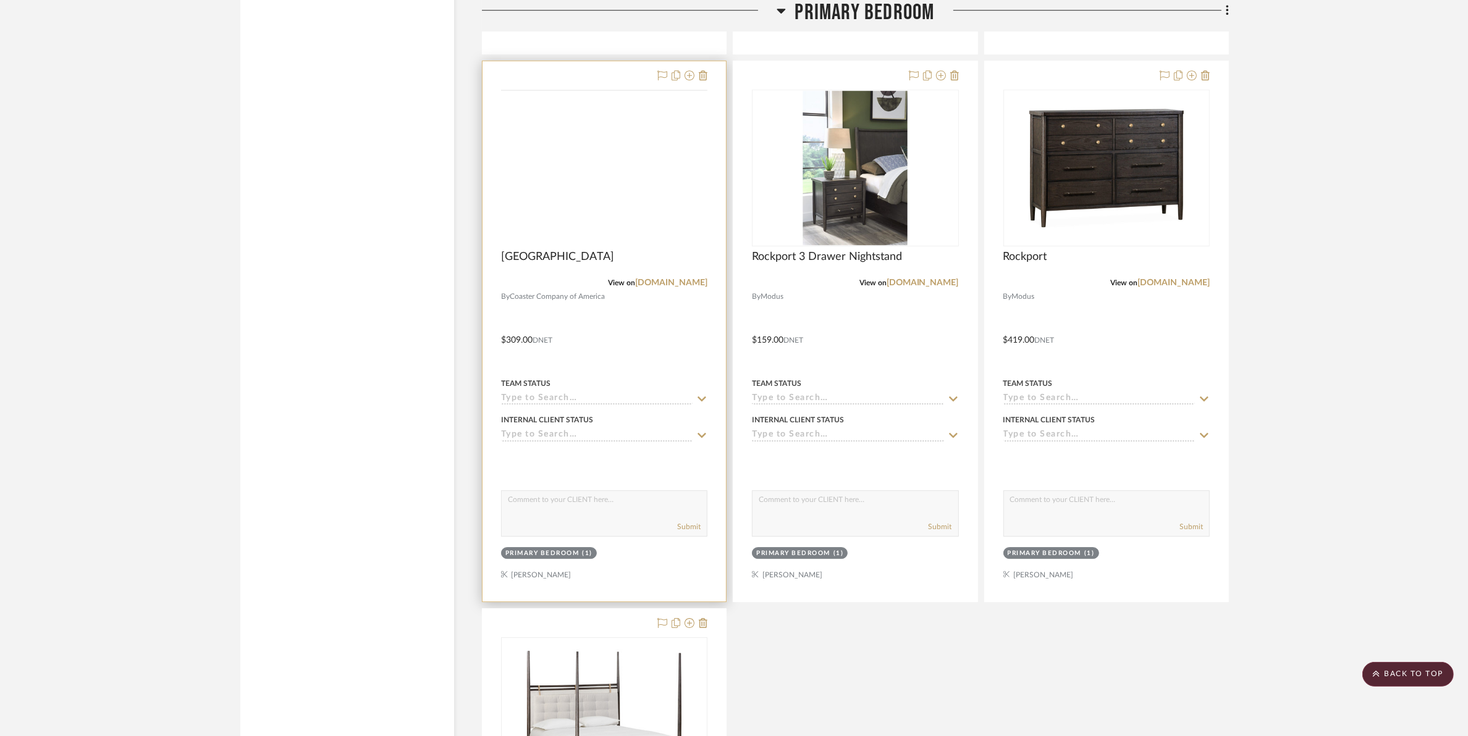
scroll to position [4556, 0]
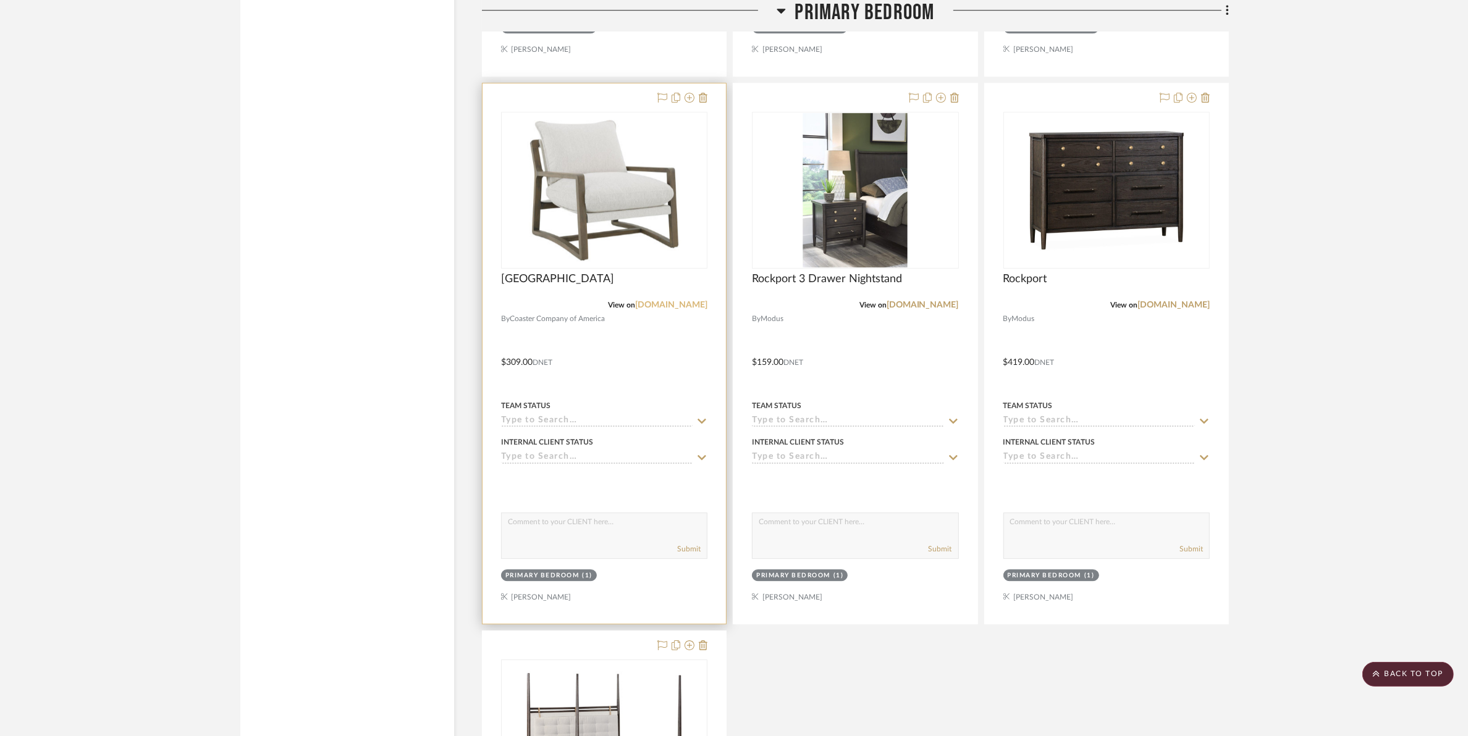
click at [656, 306] on link "[DOMAIN_NAME]" at bounding box center [671, 305] width 72 height 9
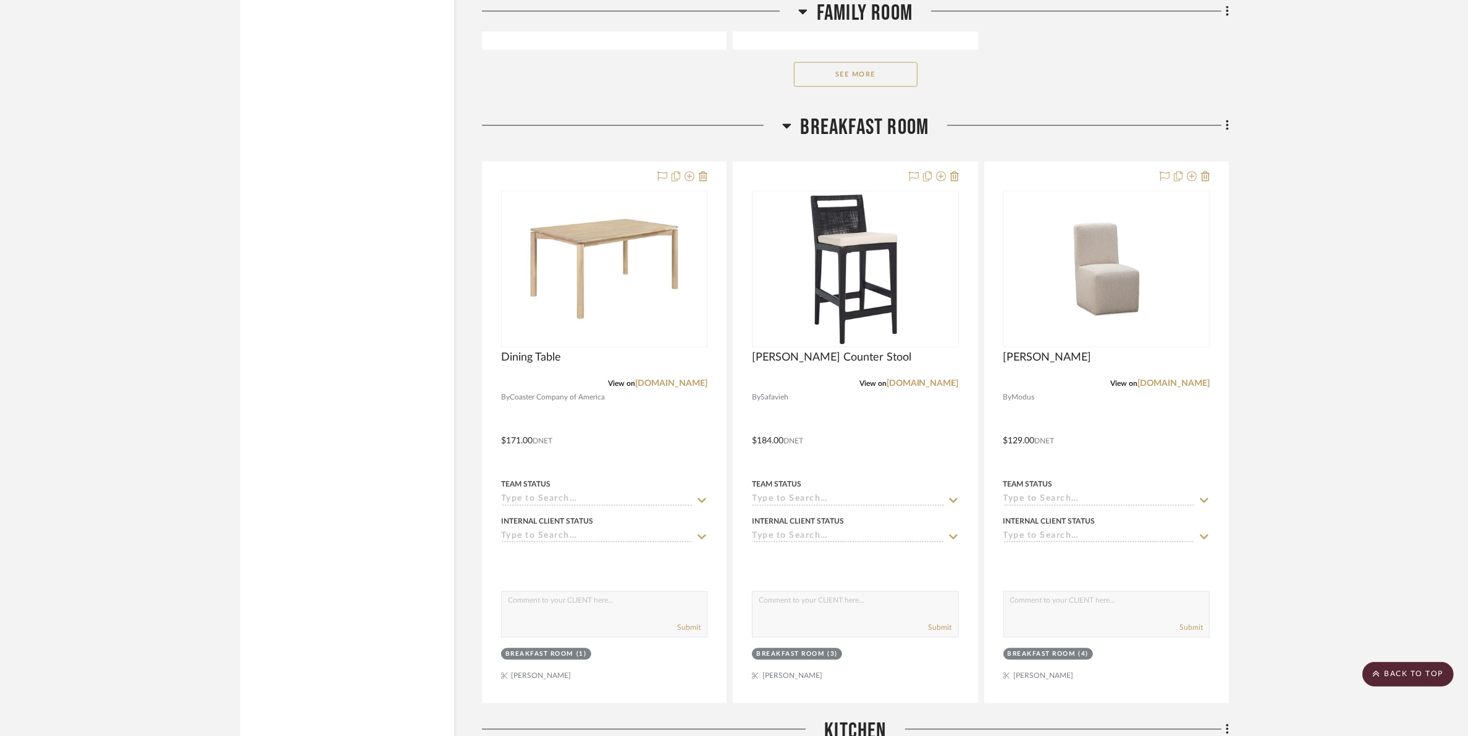
scroll to position [2465, 0]
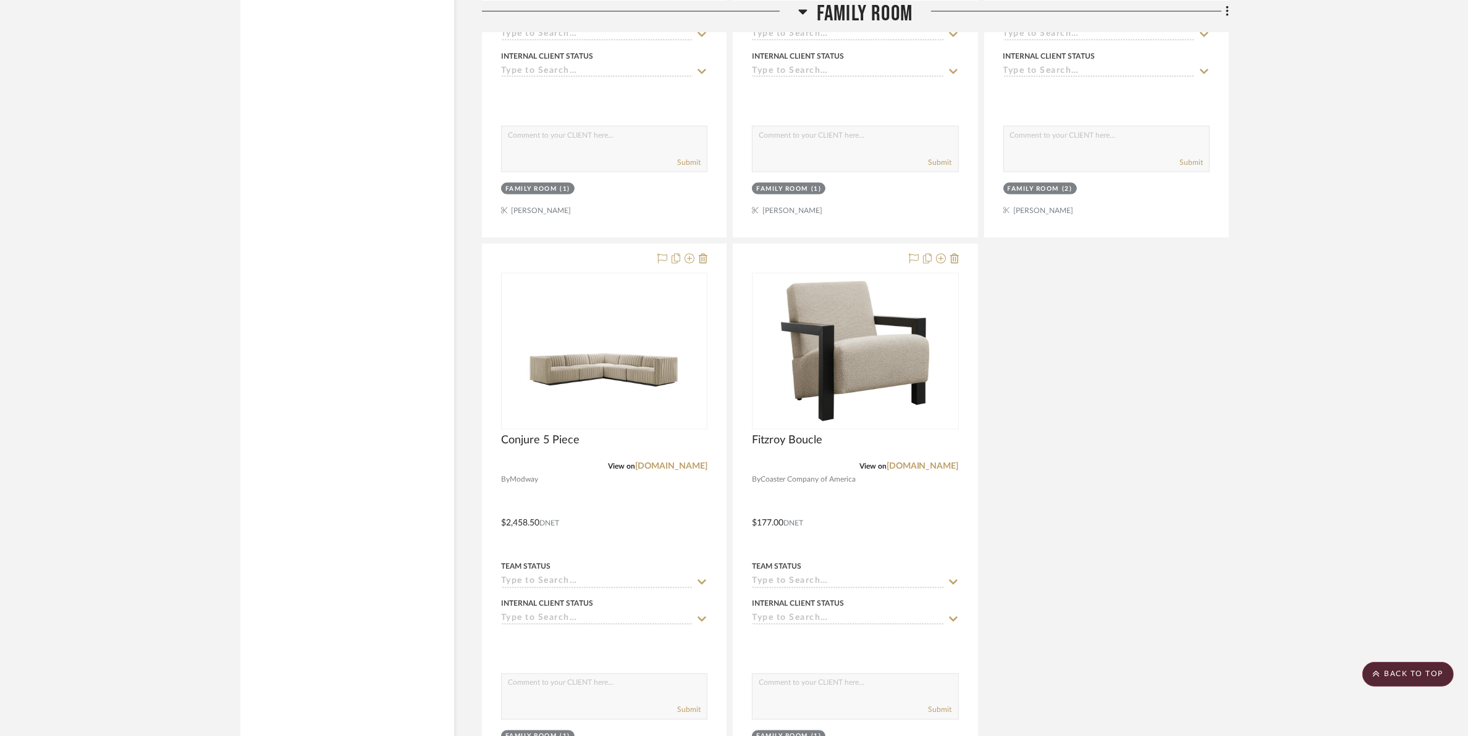
click at [1401, 677] on scroll-to-top-button "BACK TO TOP" at bounding box center [1407, 674] width 91 height 25
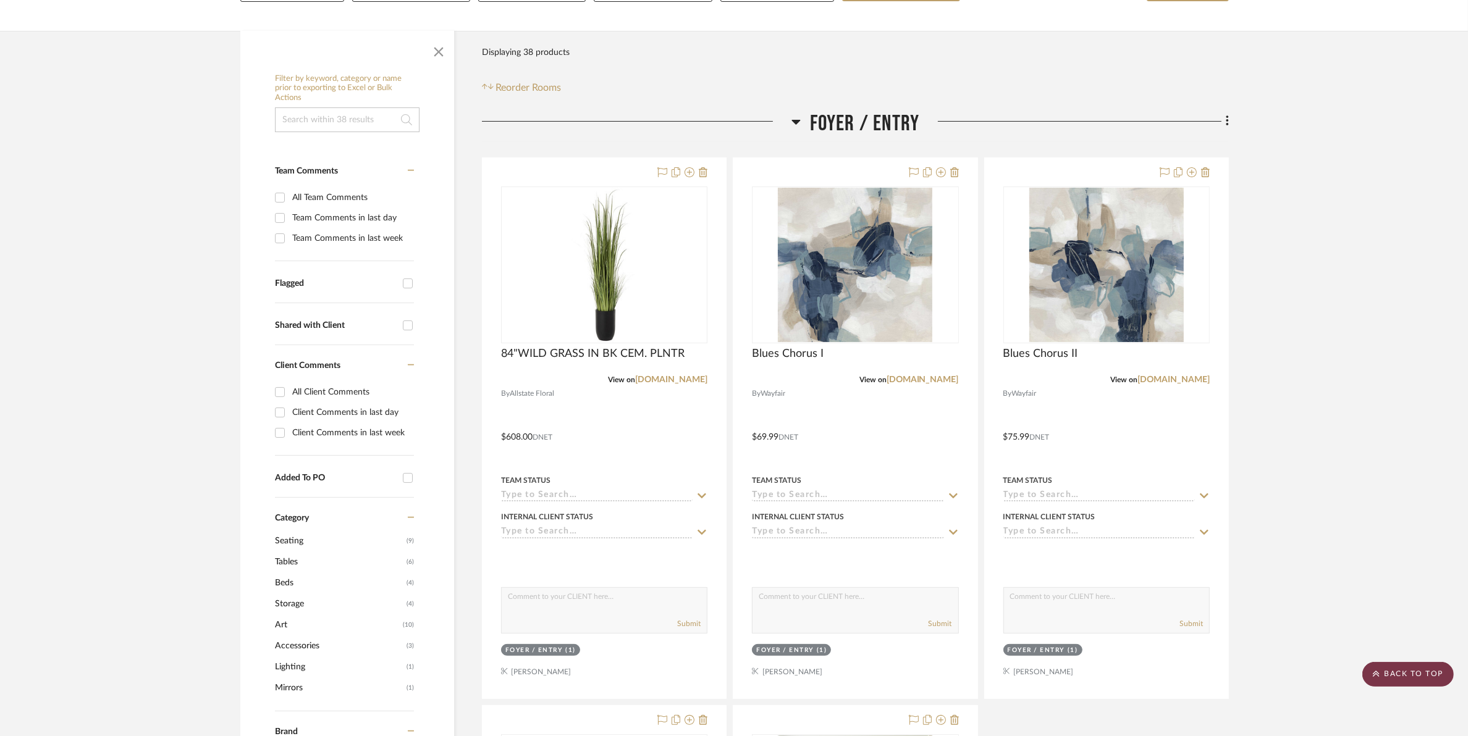
scroll to position [0, 0]
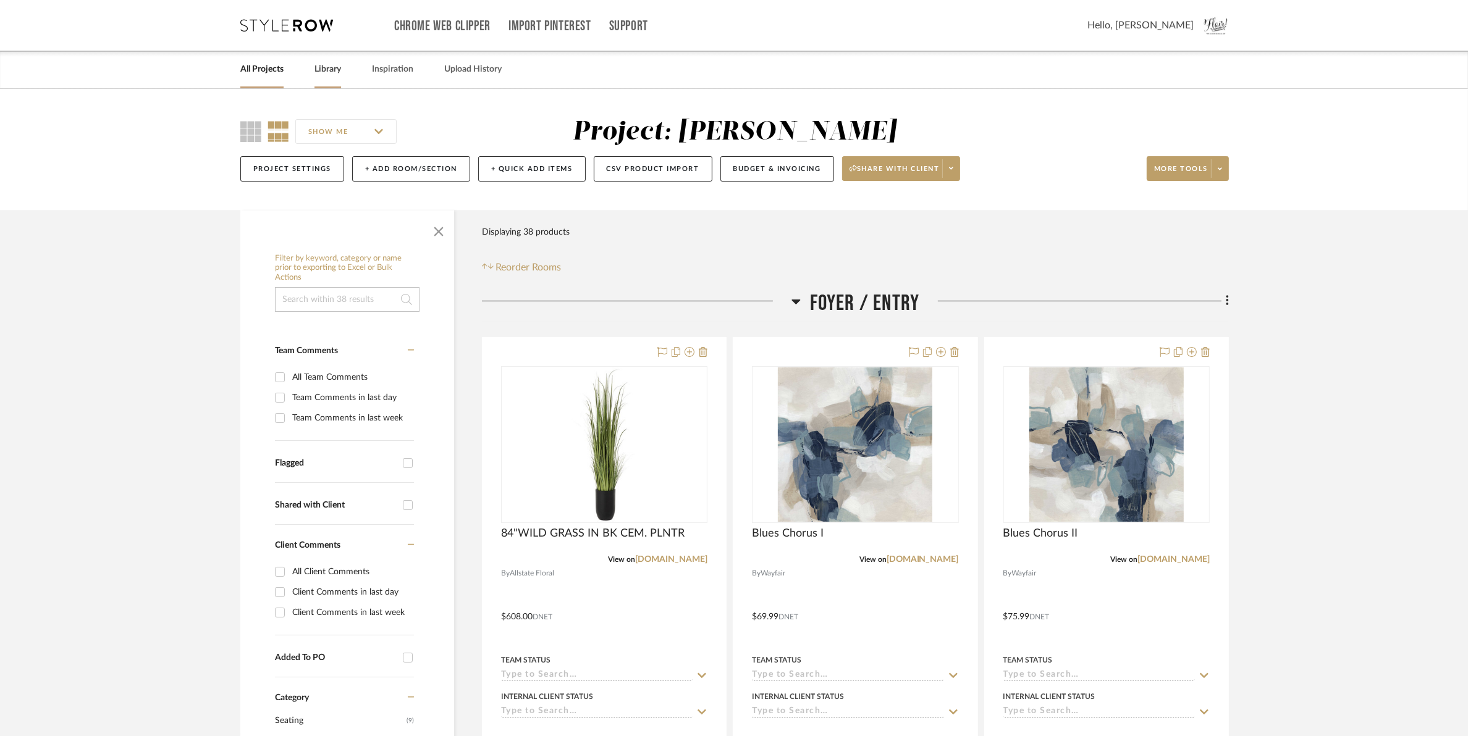
click at [334, 66] on link "Library" at bounding box center [327, 69] width 27 height 17
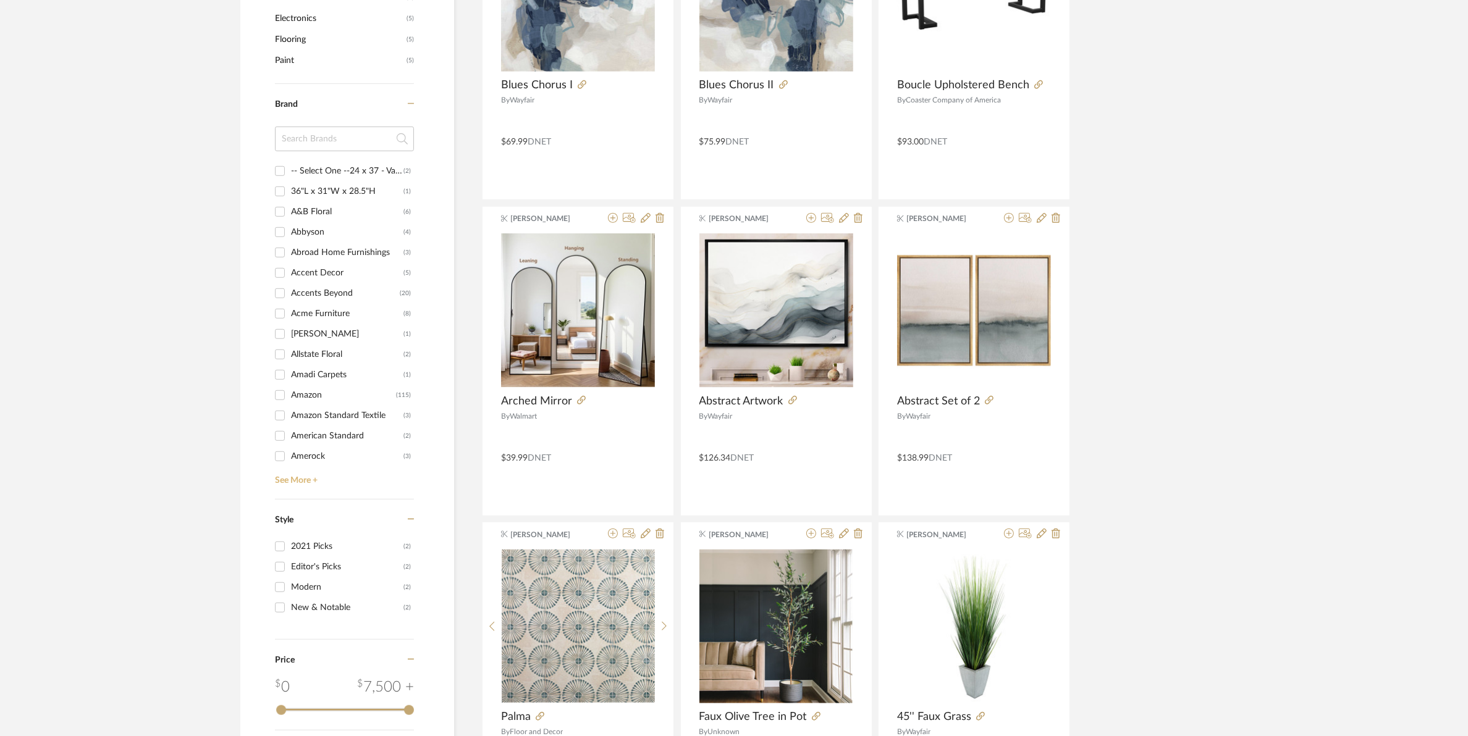
scroll to position [1004, 0]
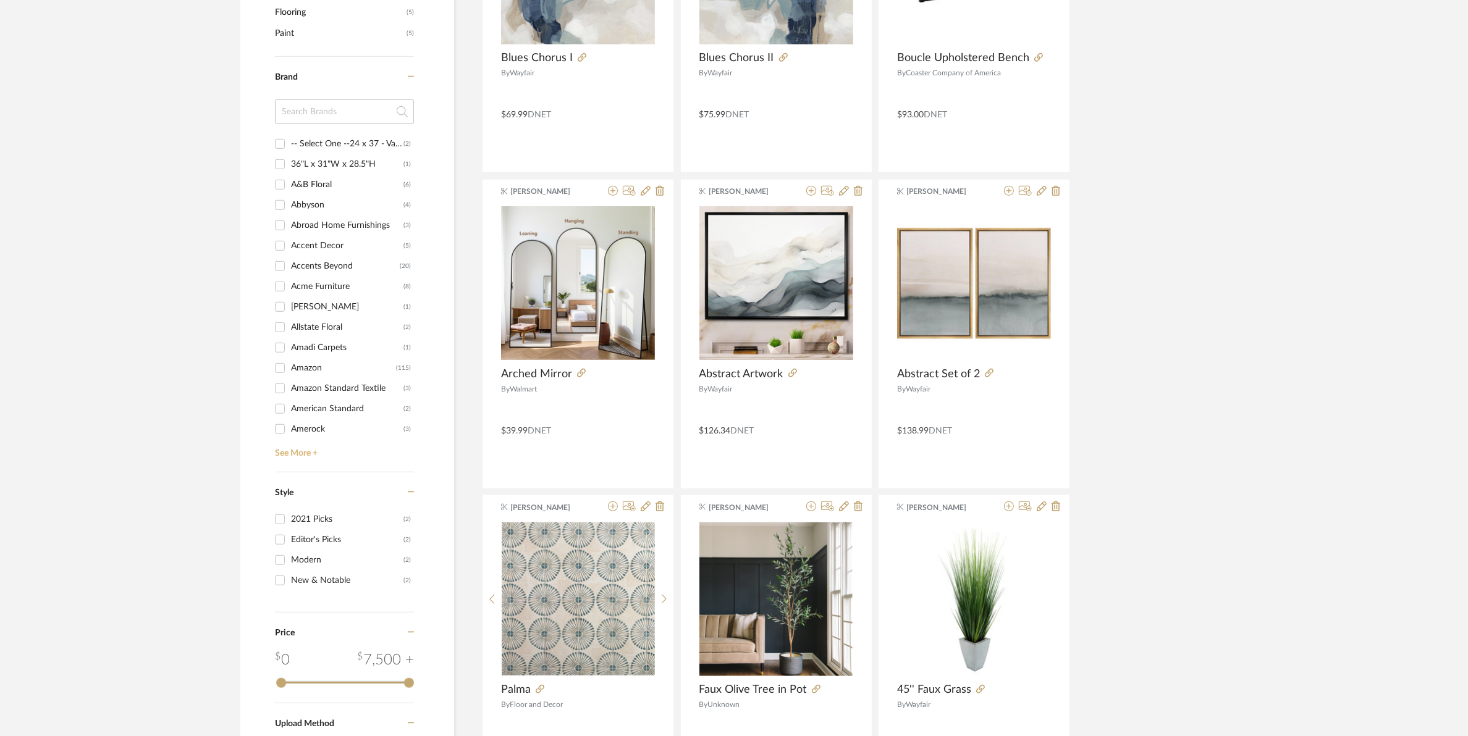
click at [295, 453] on link "See More +" at bounding box center [343, 449] width 142 height 20
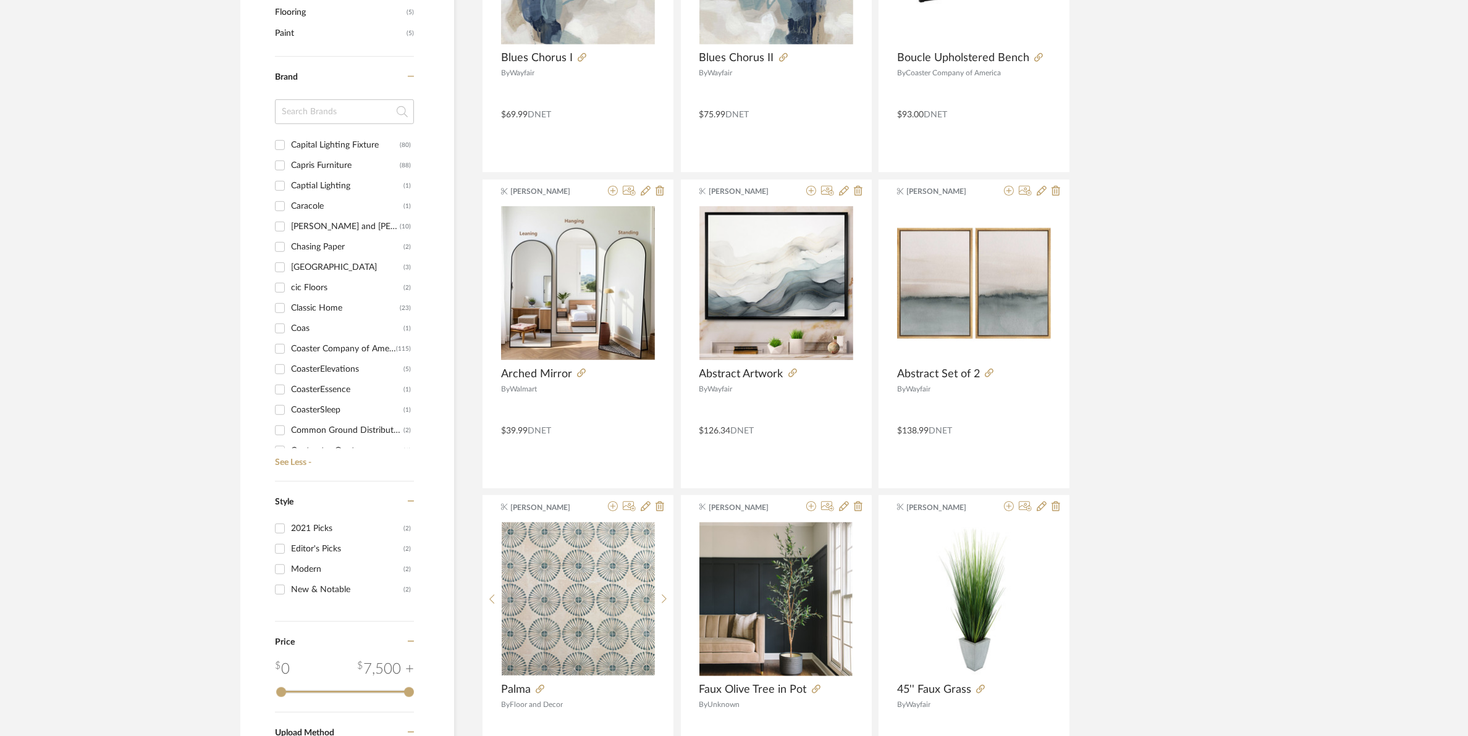
click at [279, 349] on input "Coaster Company of America (115)" at bounding box center [280, 349] width 20 height 20
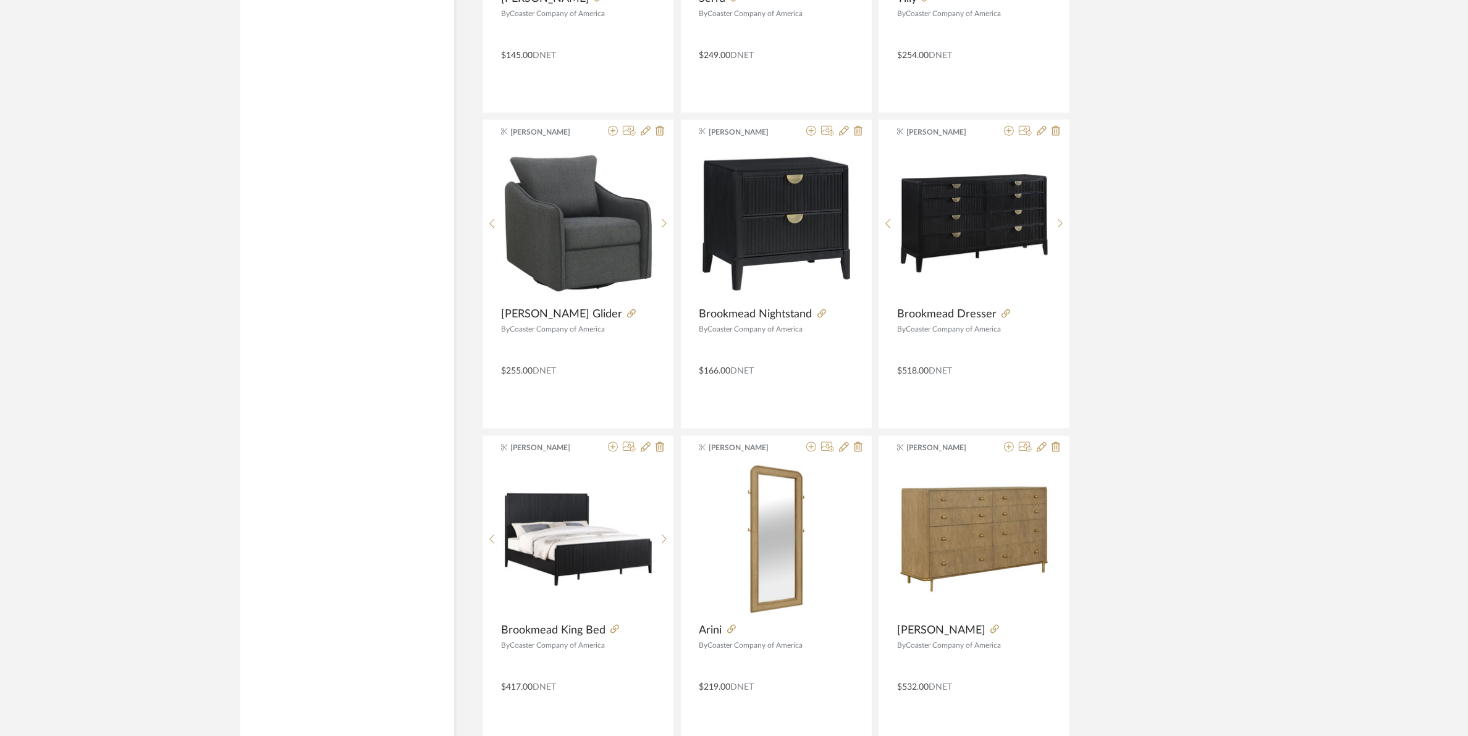
scroll to position [2085, 0]
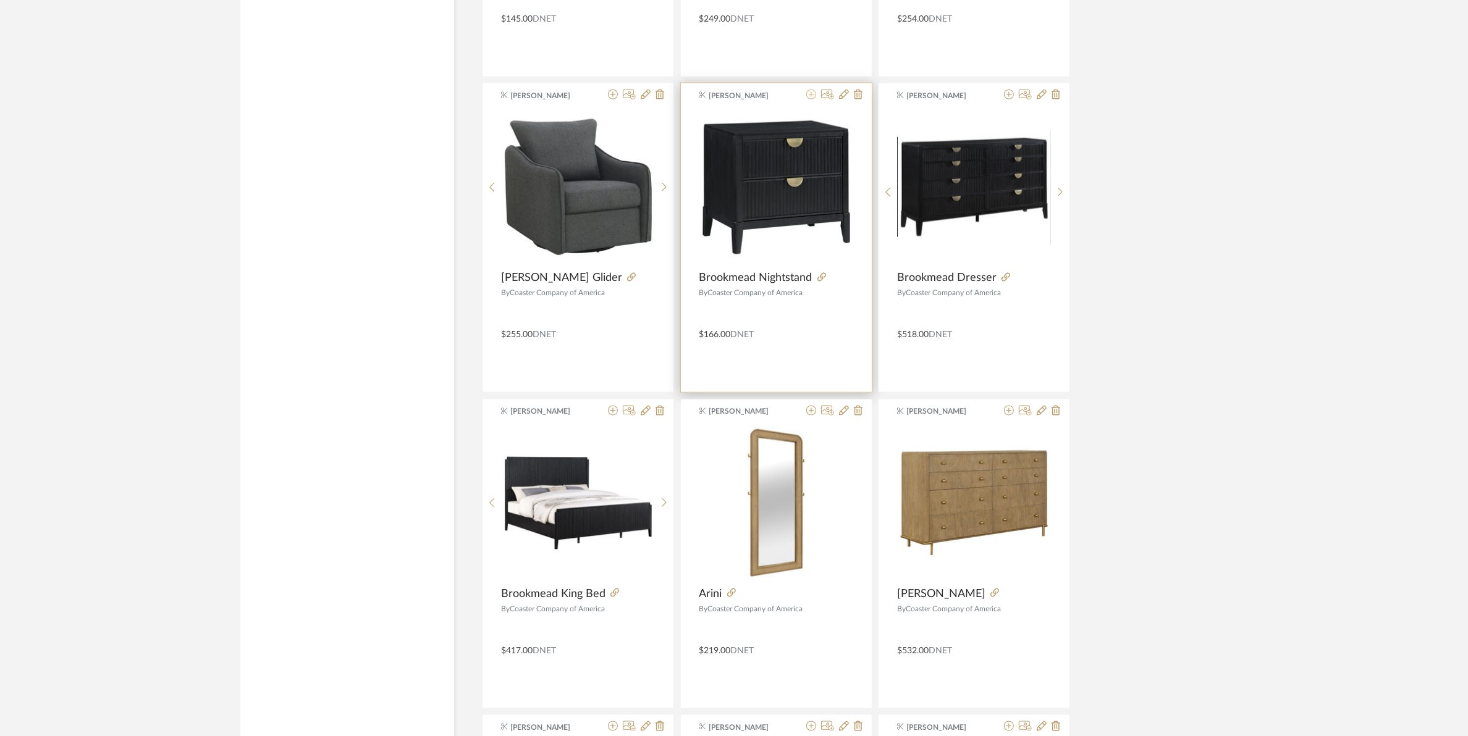
click at [808, 99] on icon at bounding box center [811, 95] width 10 height 10
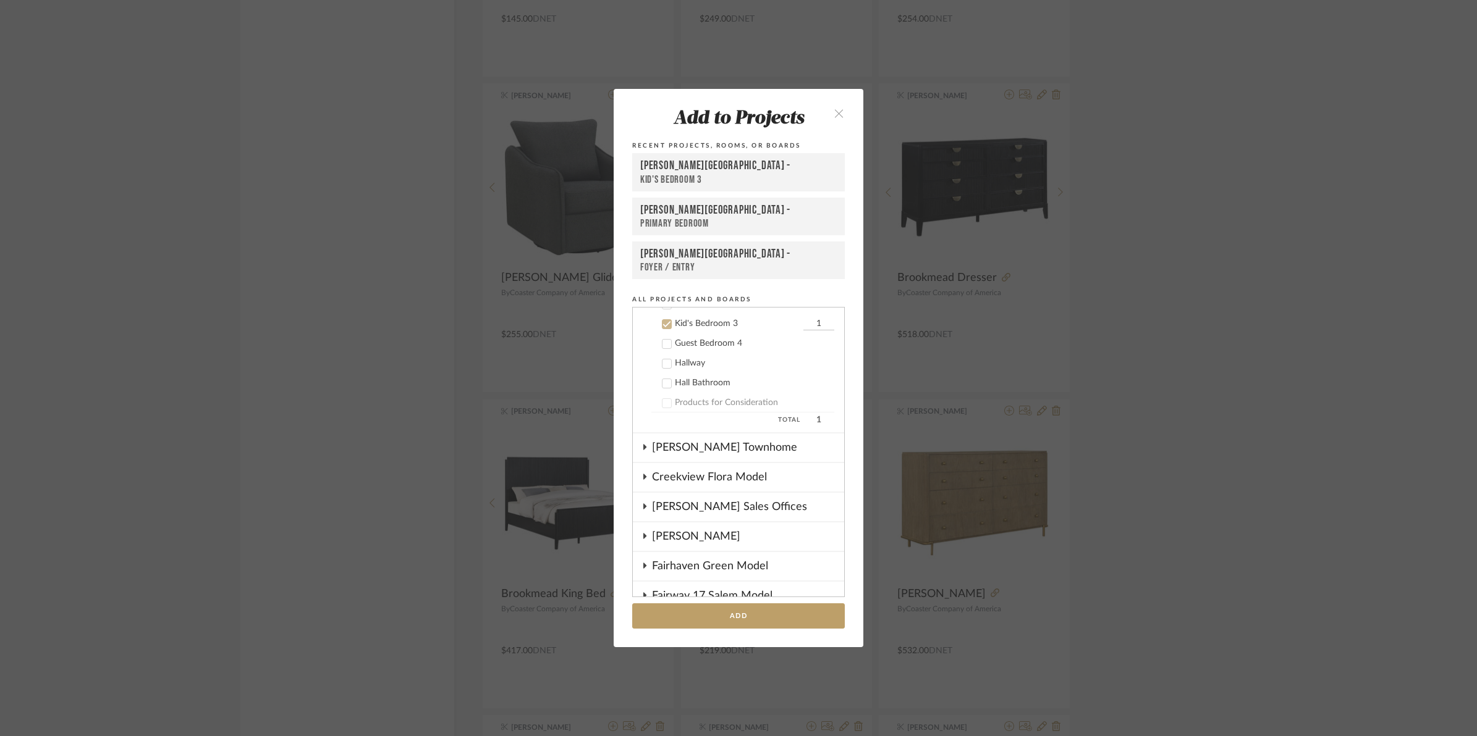
scroll to position [383, 0]
click at [662, 322] on icon at bounding box center [666, 322] width 9 height 9
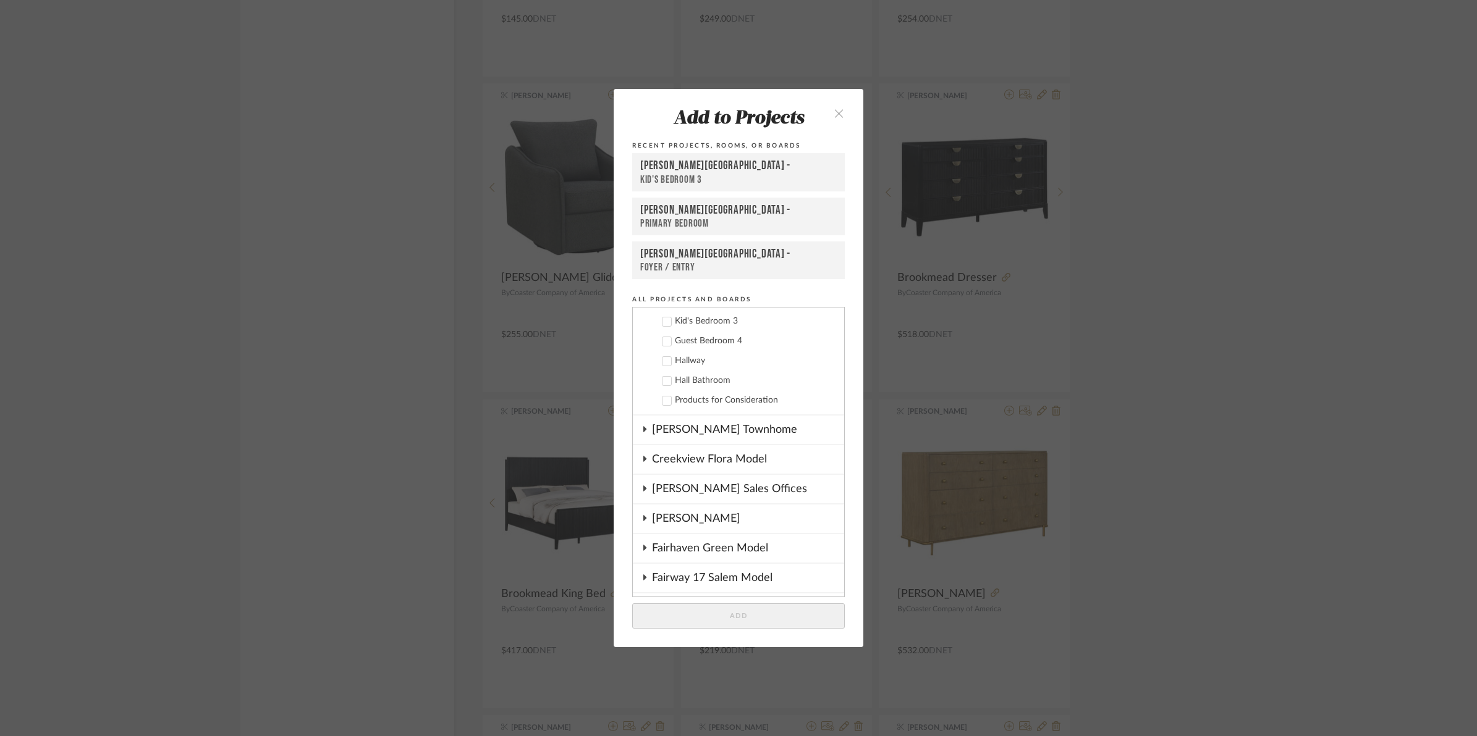
click at [663, 340] on icon at bounding box center [667, 342] width 8 height 6
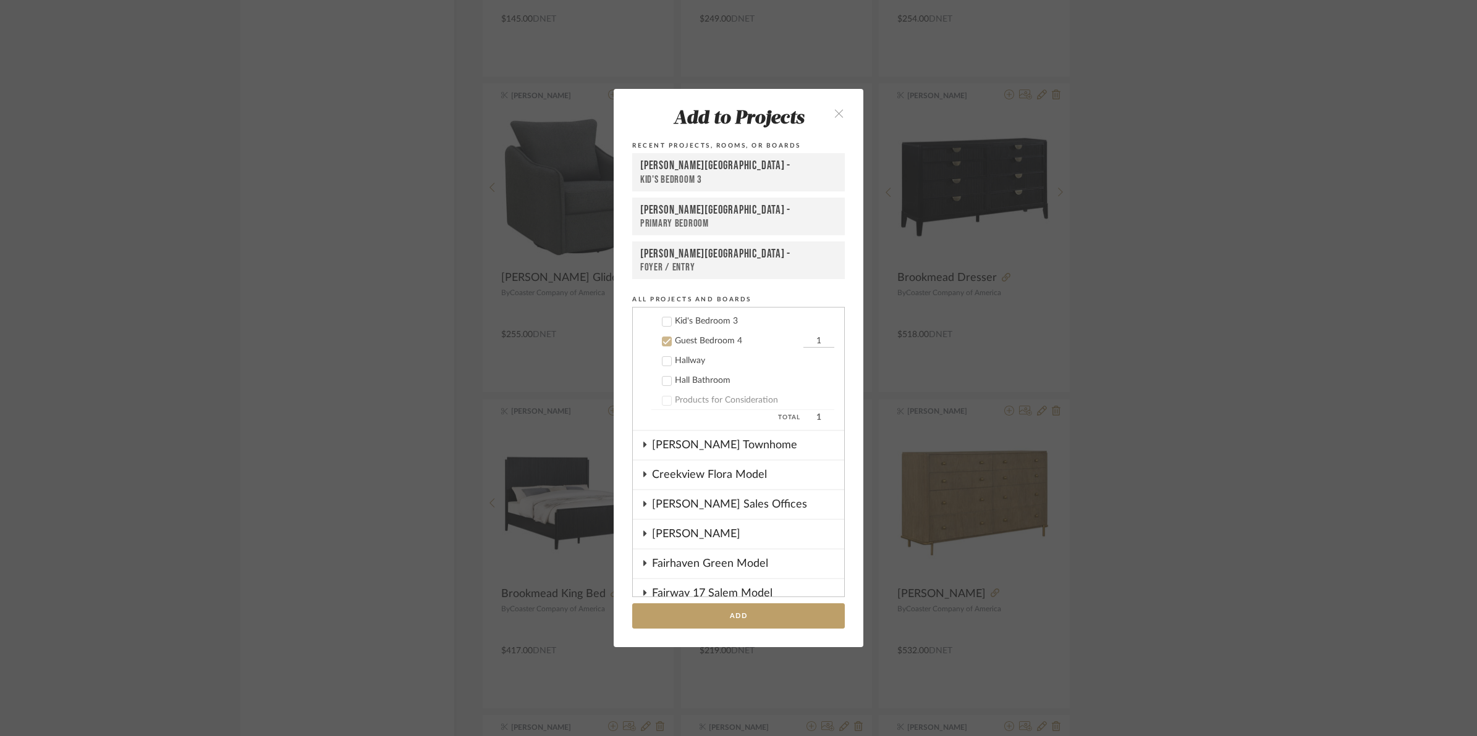
click at [720, 604] on button "Add" at bounding box center [738, 616] width 213 height 25
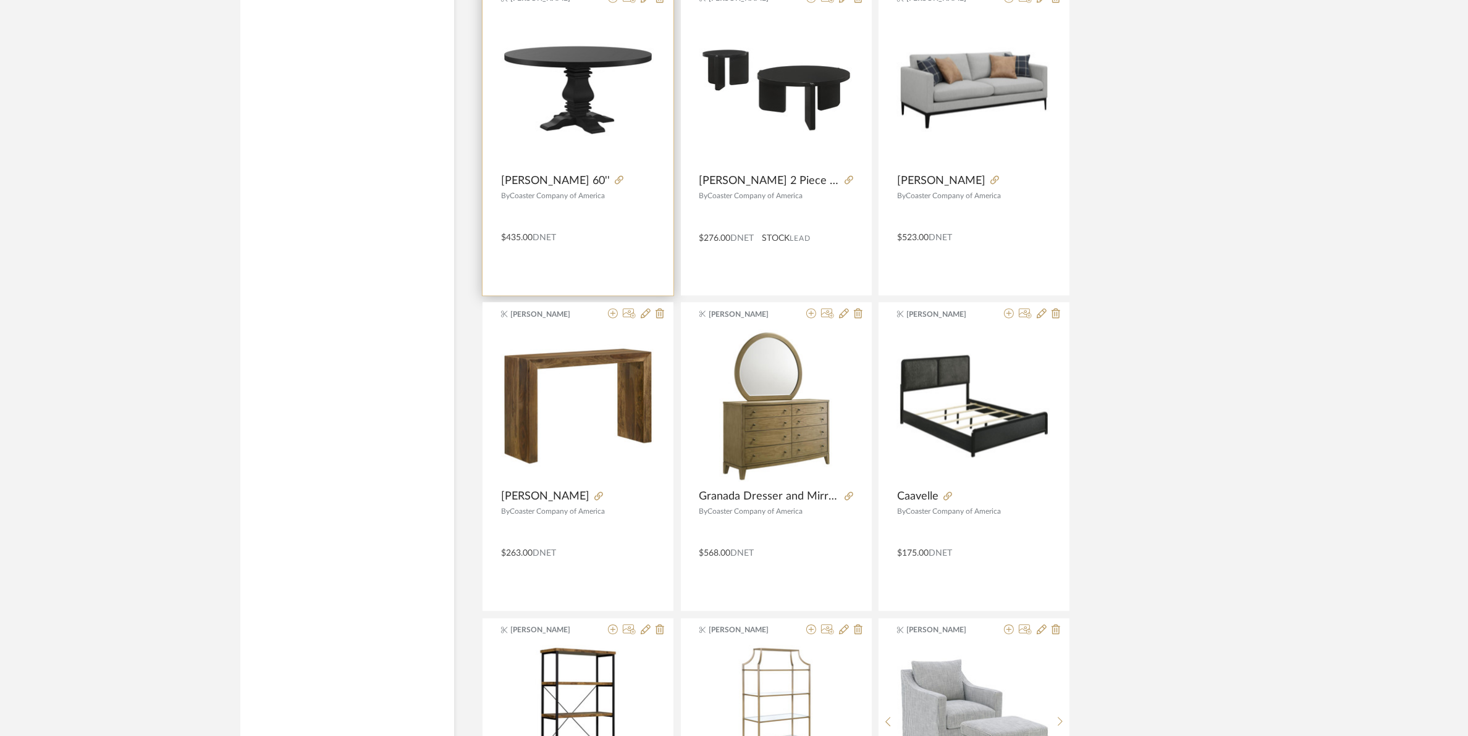
scroll to position [3439, 0]
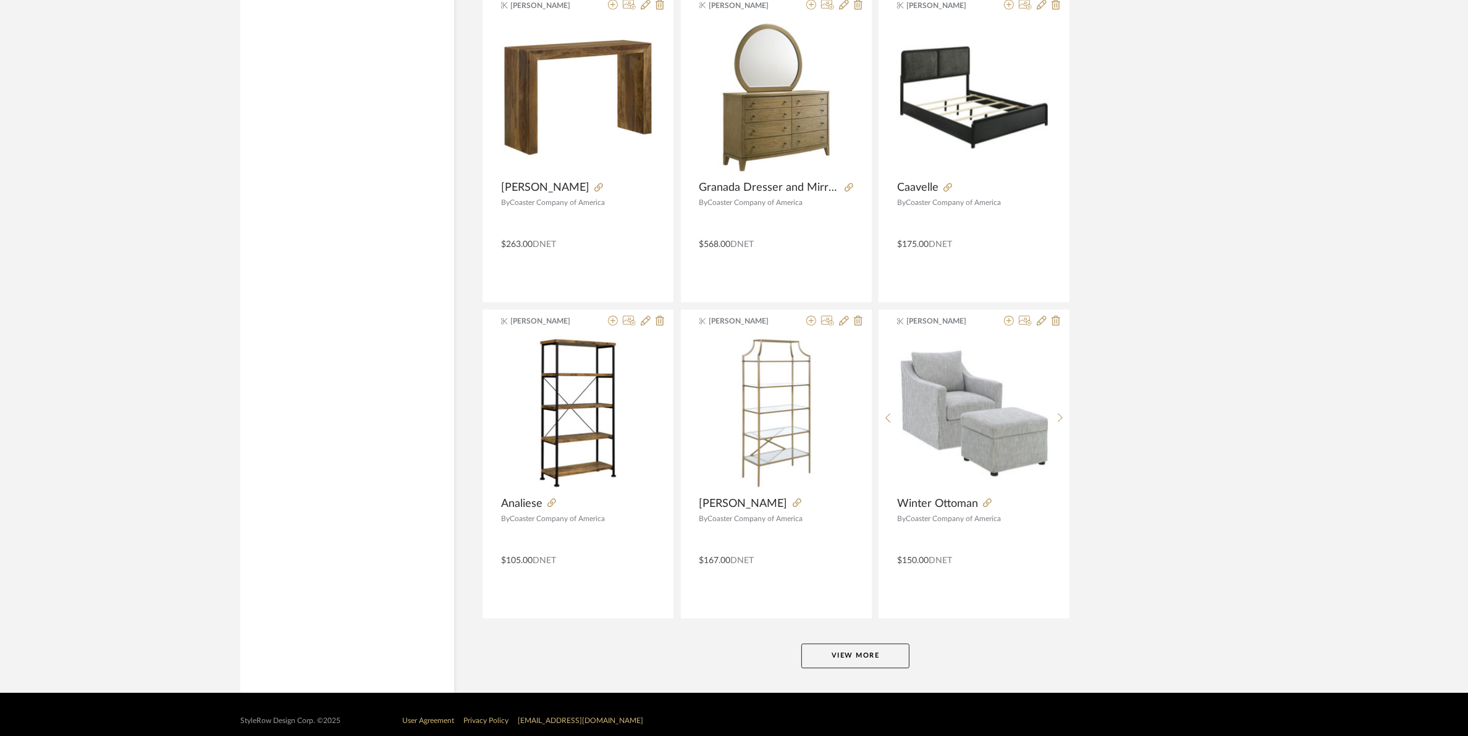
click at [845, 655] on button "View More" at bounding box center [855, 656] width 108 height 25
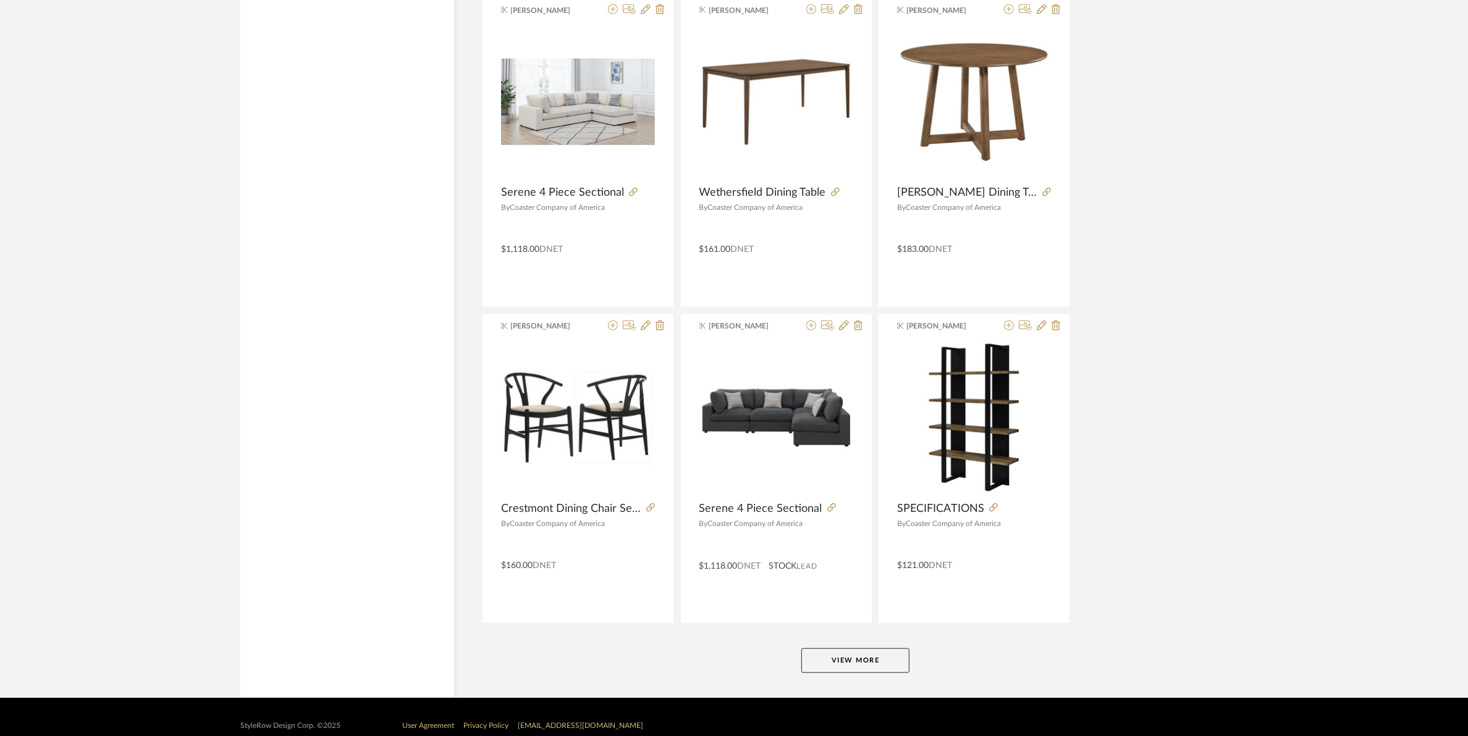
scroll to position [7251, 0]
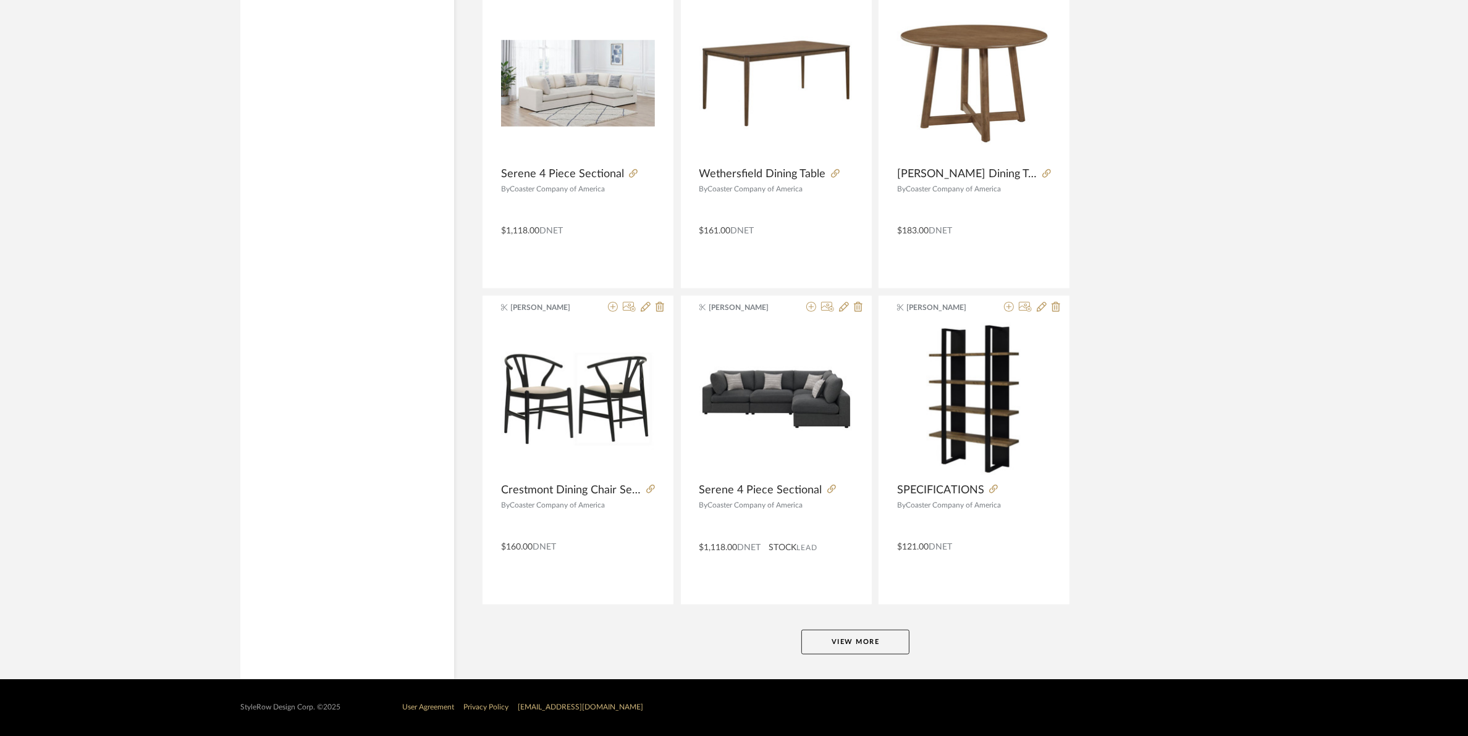
click at [877, 649] on button "View More" at bounding box center [855, 642] width 108 height 25
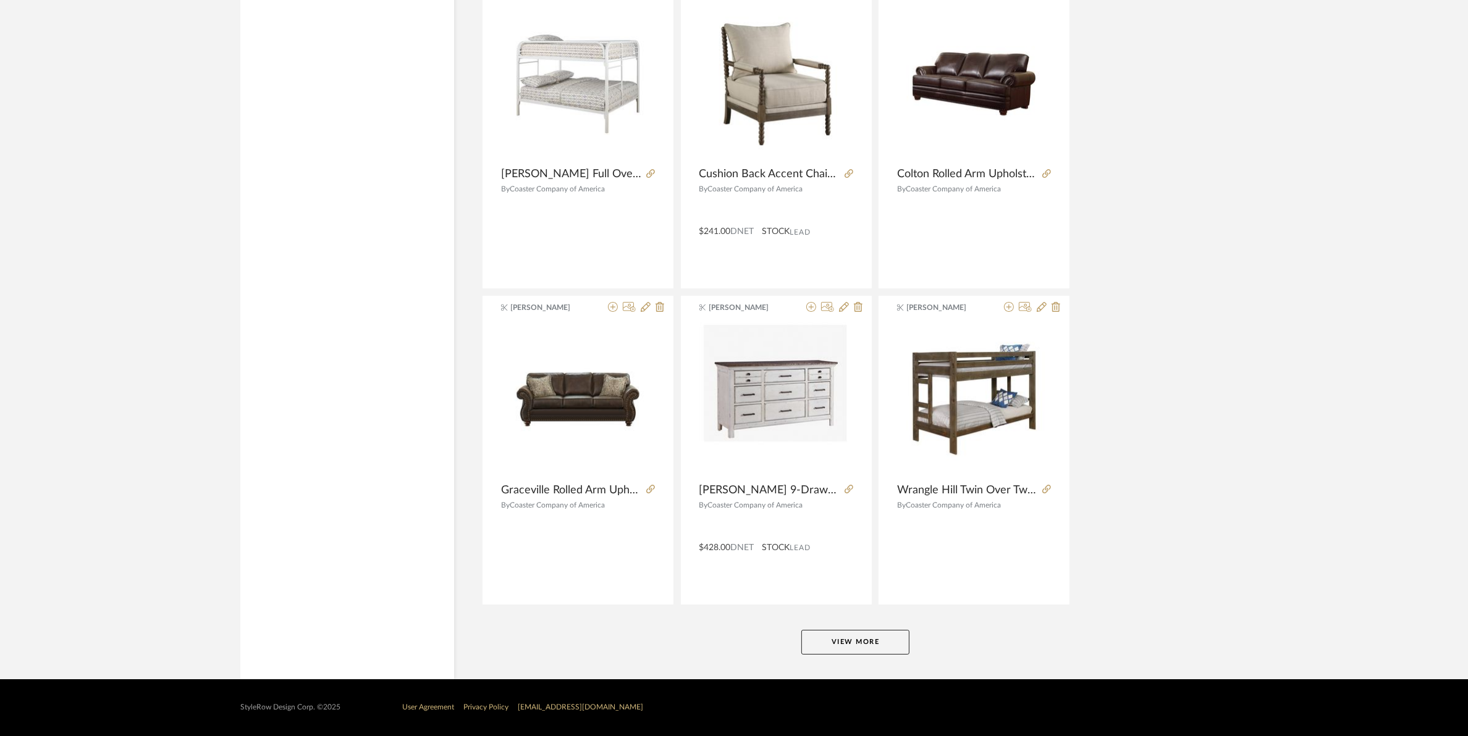
scroll to position [11047, 0]
click at [875, 644] on button "View More" at bounding box center [855, 642] width 108 height 25
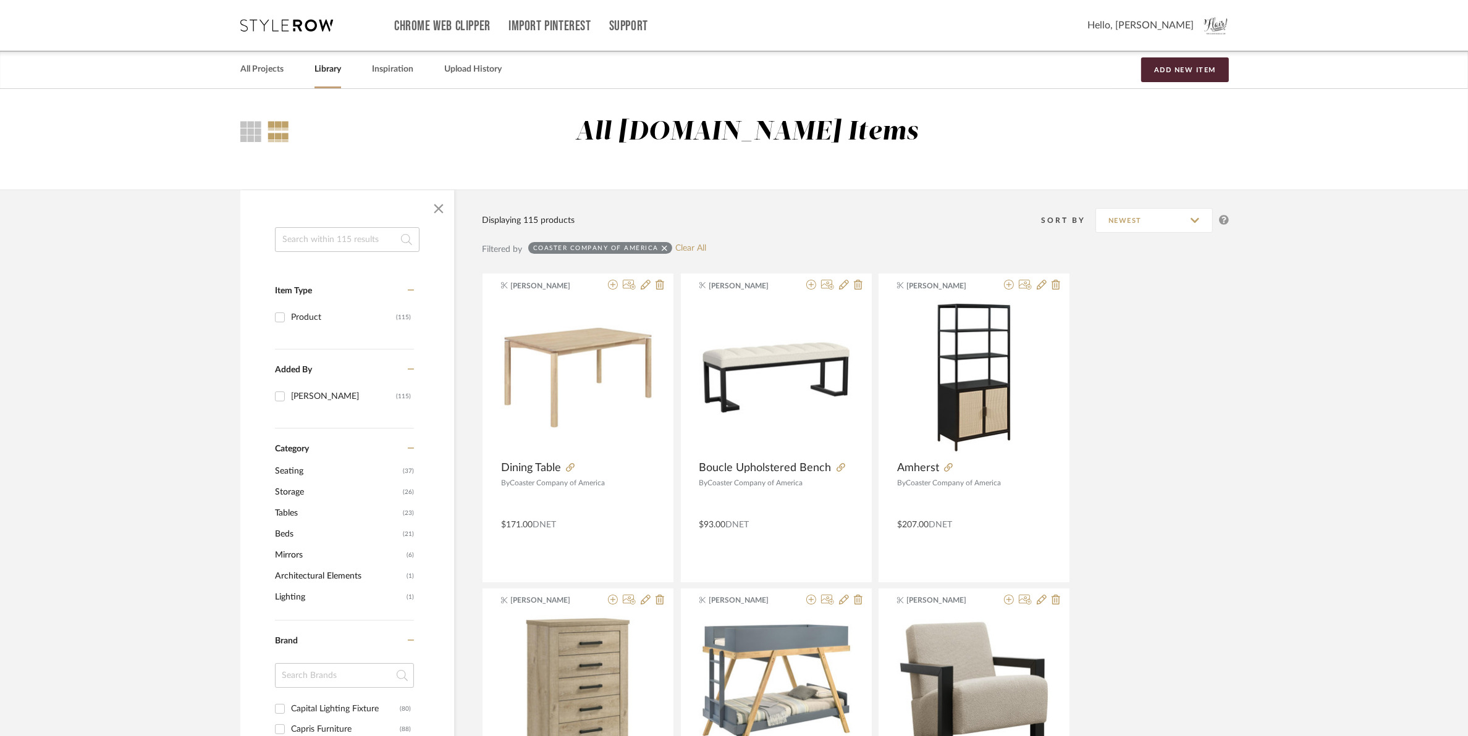
scroll to position [463, 0]
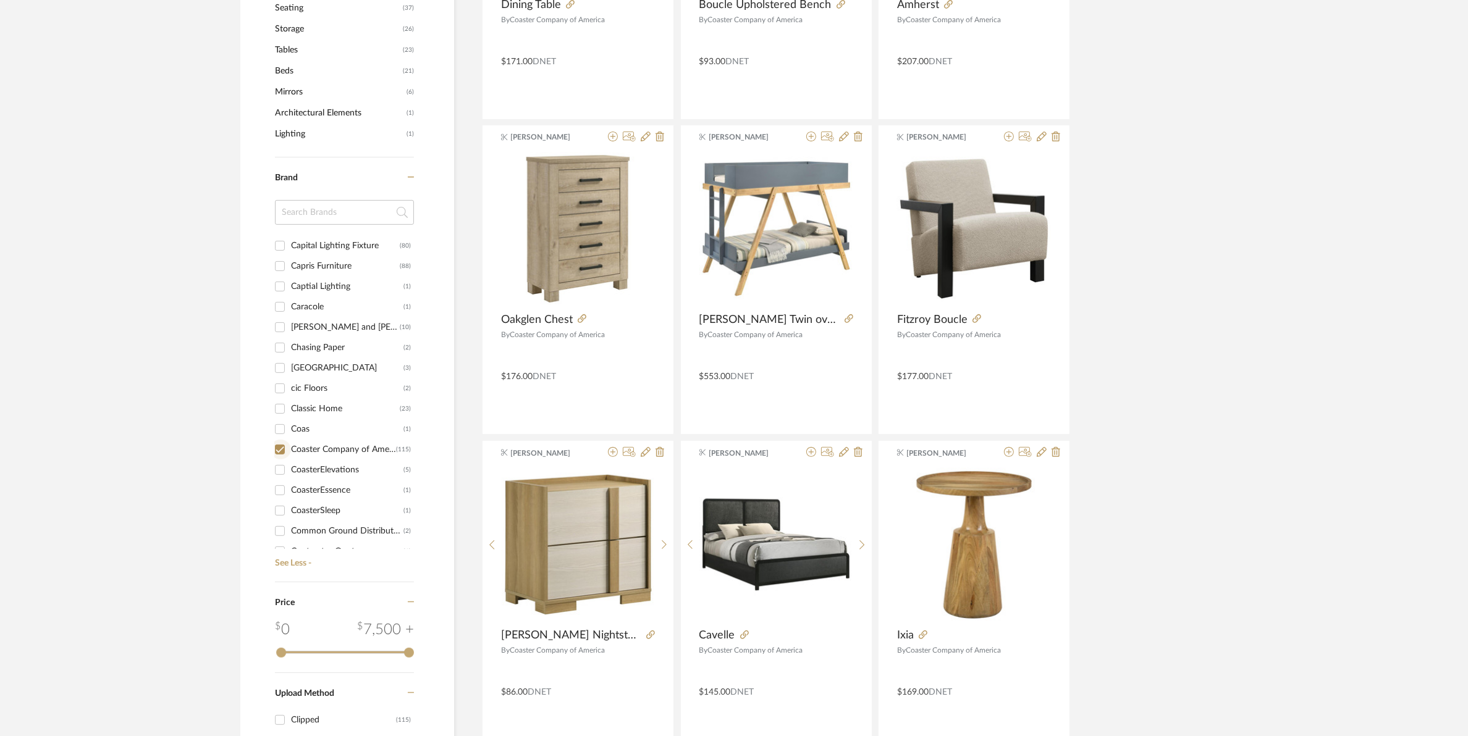
click at [279, 448] on input "Coaster Company of America (115)" at bounding box center [280, 450] width 20 height 20
checkbox input "false"
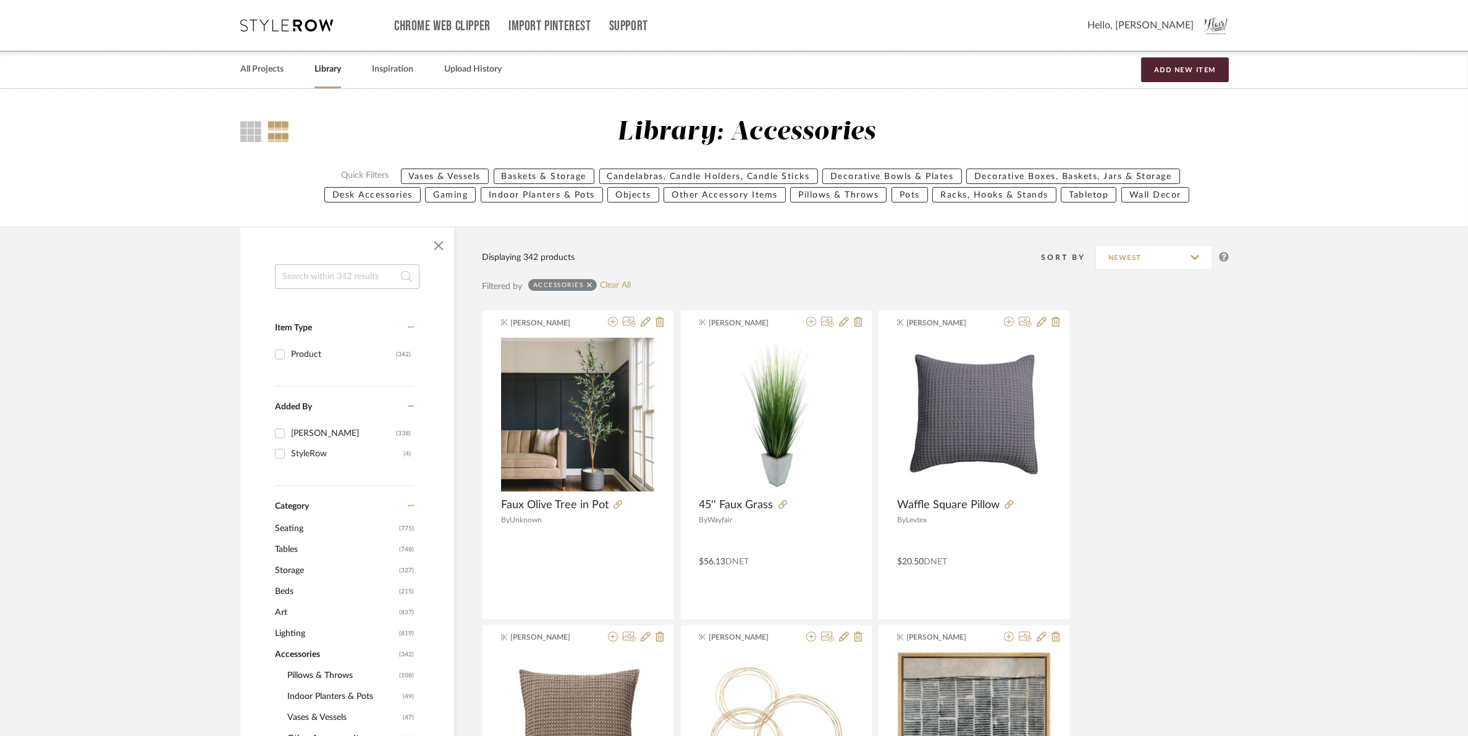
scroll to position [309, 0]
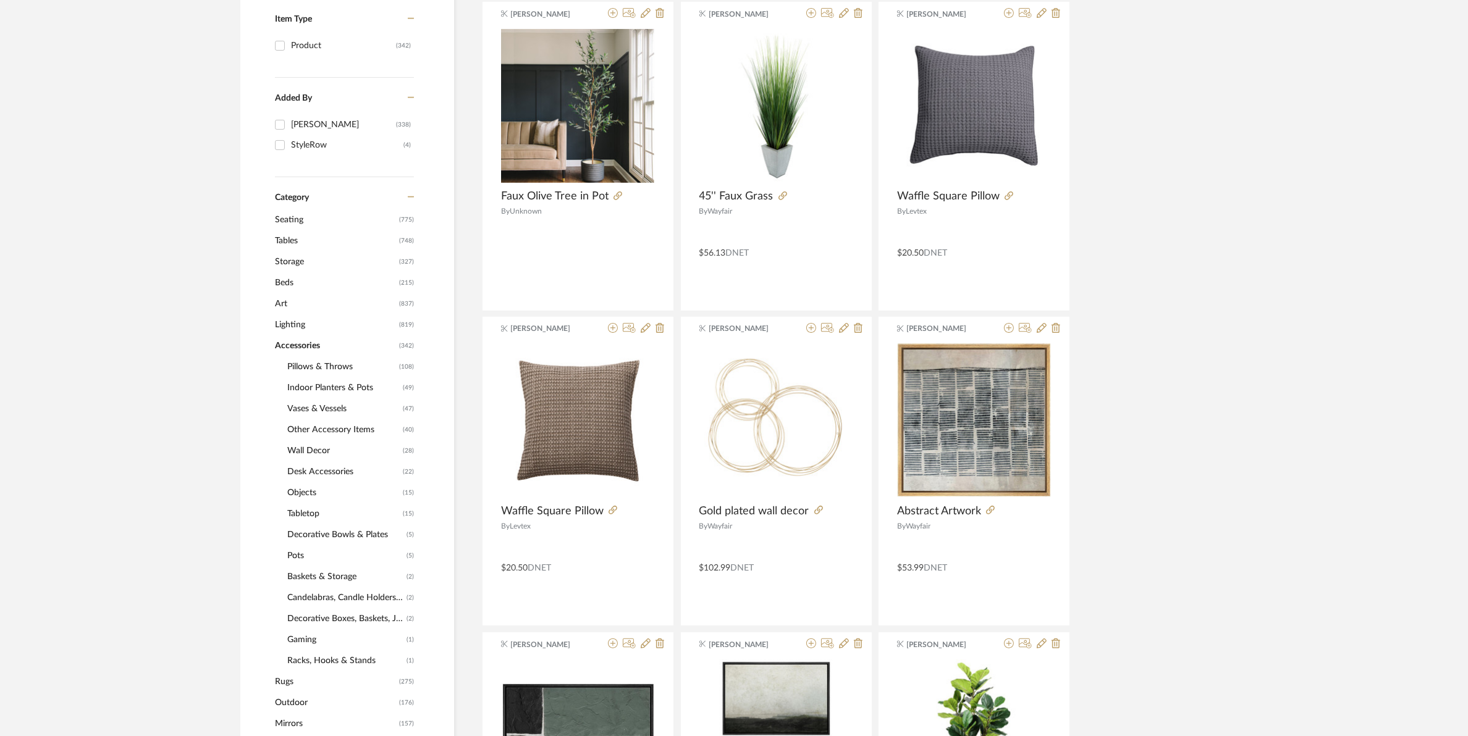
click at [289, 323] on span "Lighting" at bounding box center [335, 324] width 121 height 21
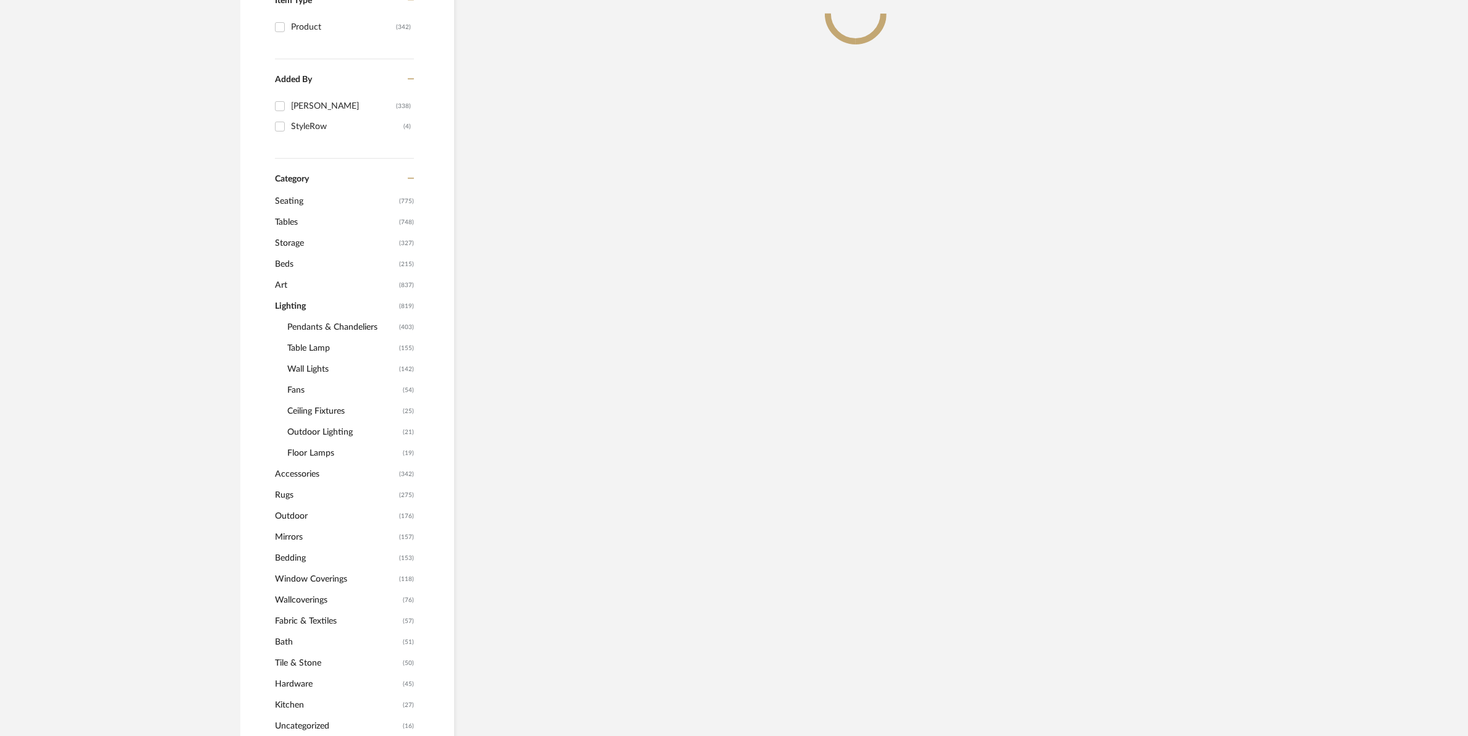
scroll to position [290, 0]
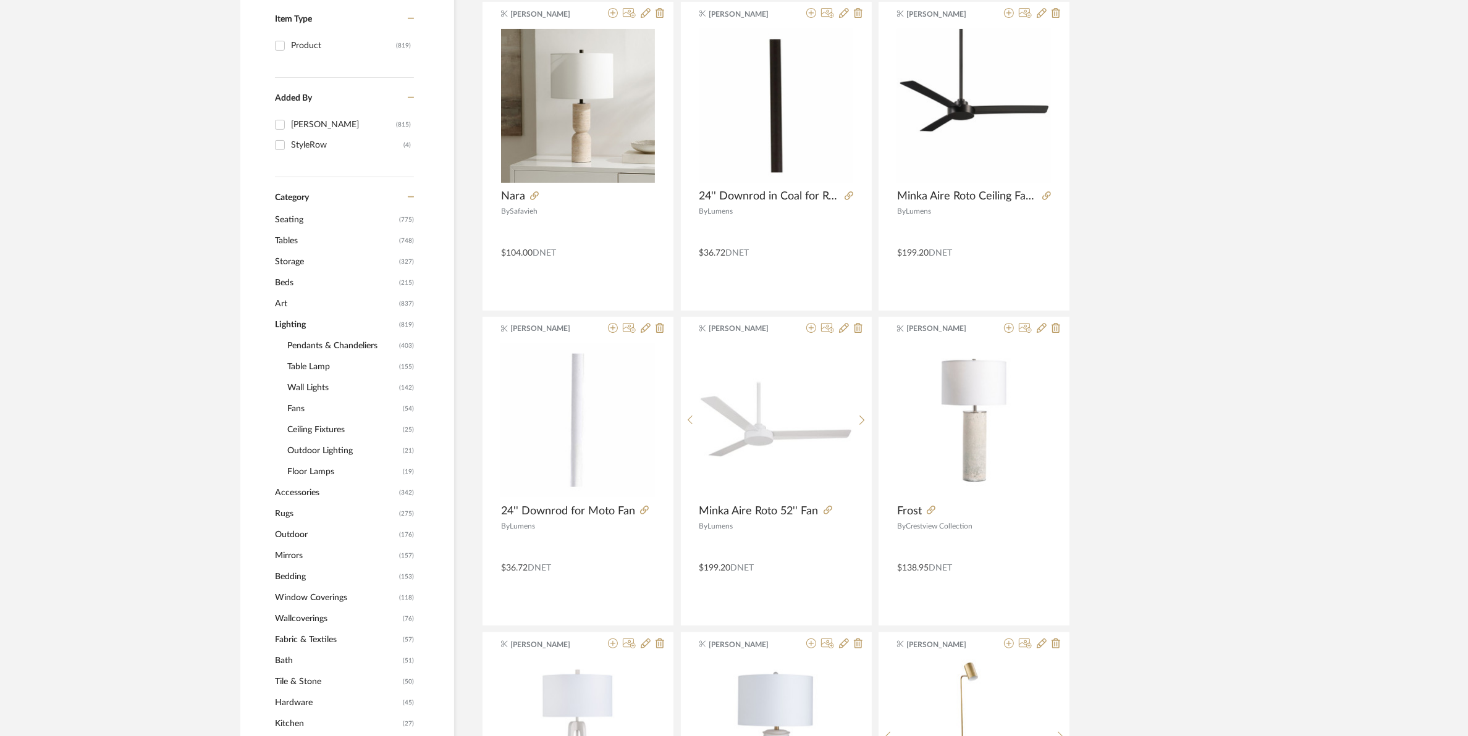
scroll to position [162, 0]
click at [319, 387] on span "Wall Lights" at bounding box center [341, 387] width 109 height 21
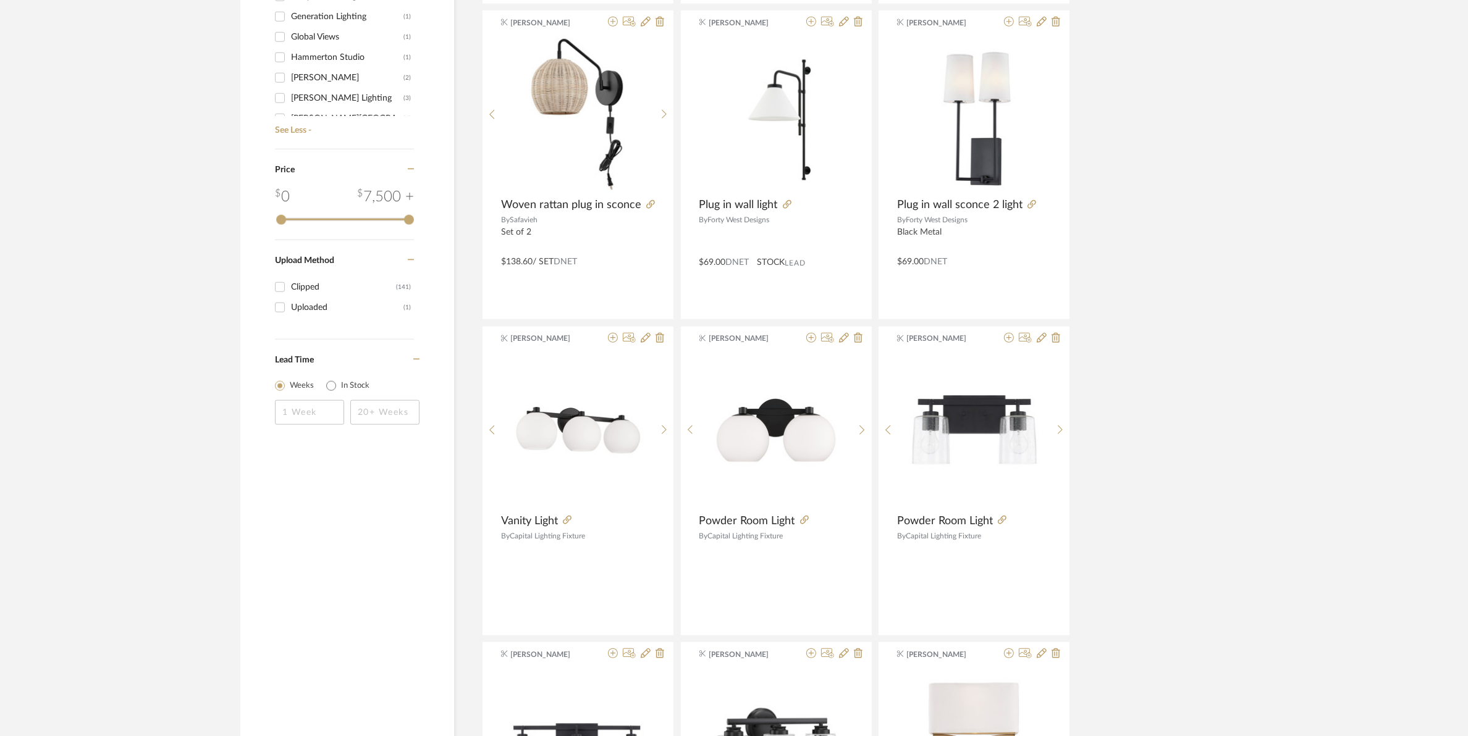
scroll to position [1467, 0]
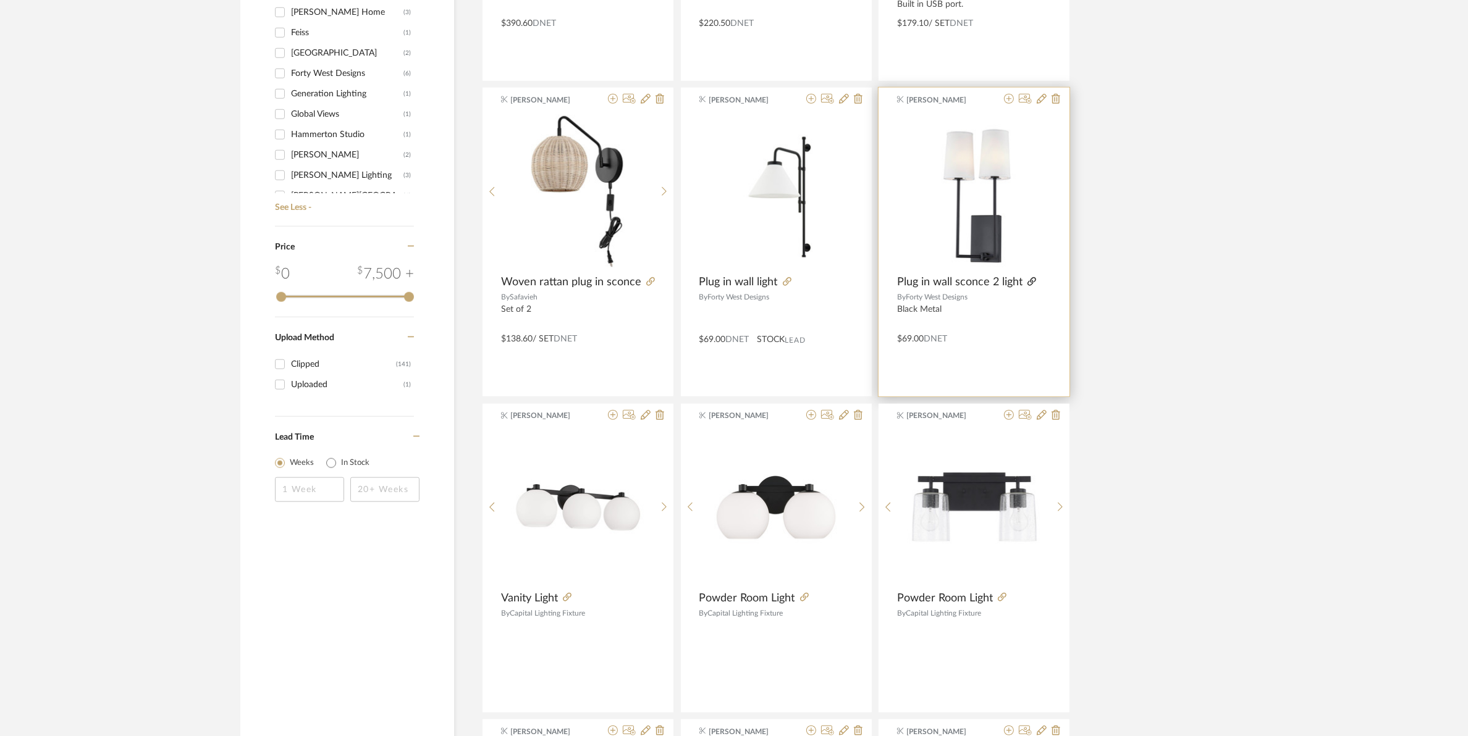
click at [1030, 280] on icon at bounding box center [1031, 281] width 9 height 9
